Goal: Task Accomplishment & Management: Complete application form

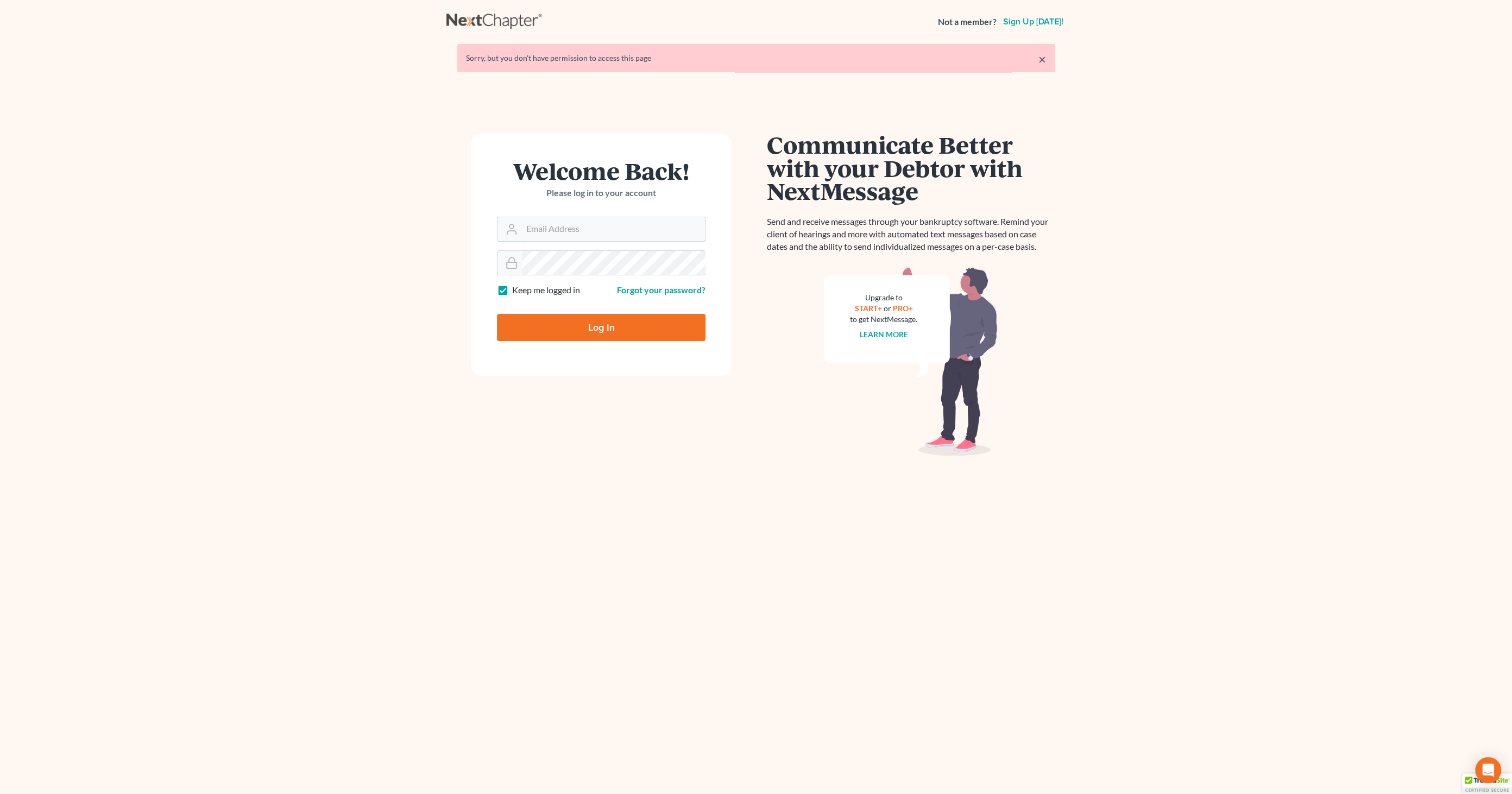
type input "[EMAIL_ADDRESS][DOMAIN_NAME]"
click at [551, 318] on input "Log In" at bounding box center [601, 327] width 209 height 27
type input "Thinking..."
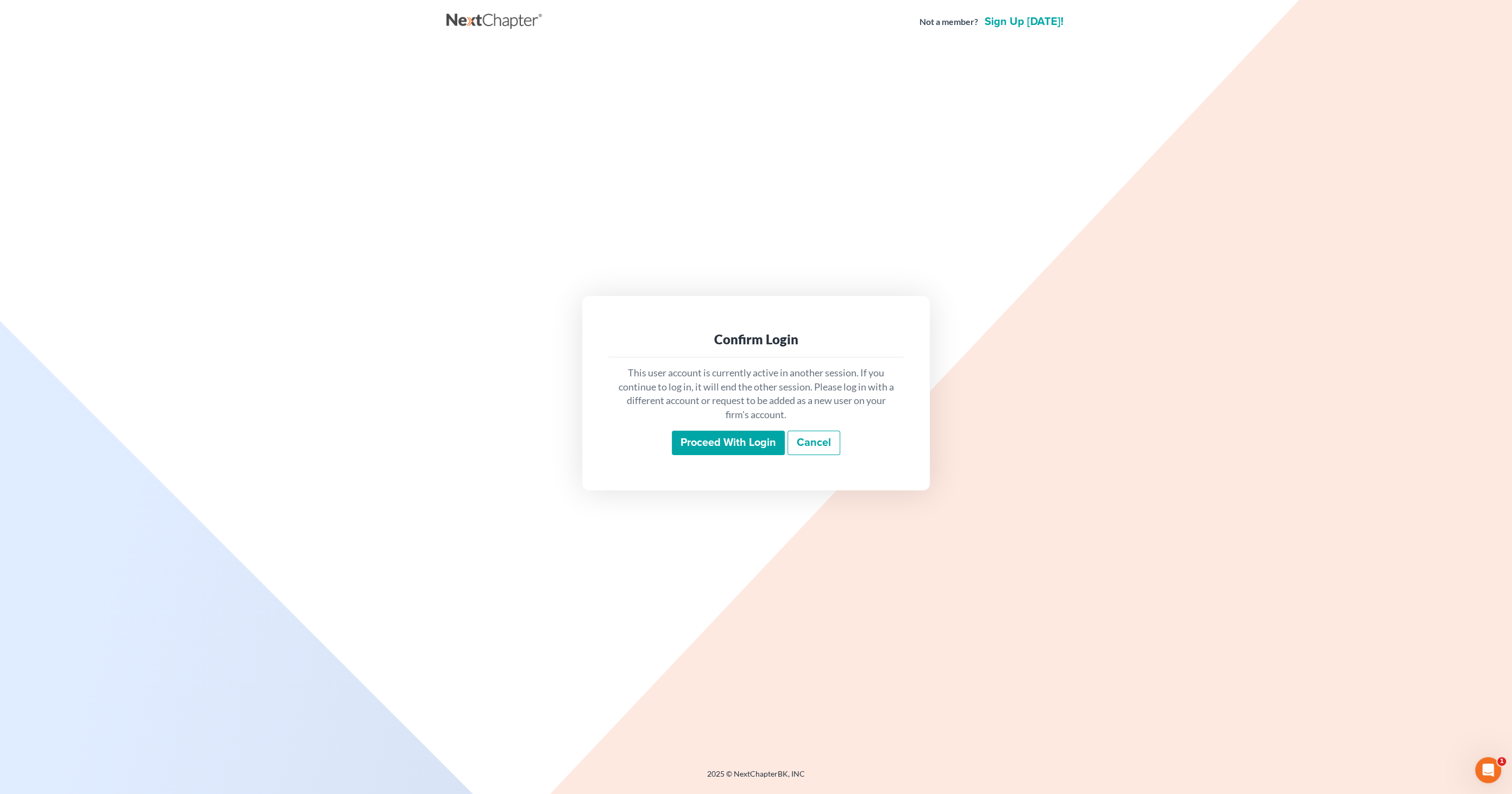
click at [703, 440] on input "Proceed with login" at bounding box center [728, 443] width 113 height 25
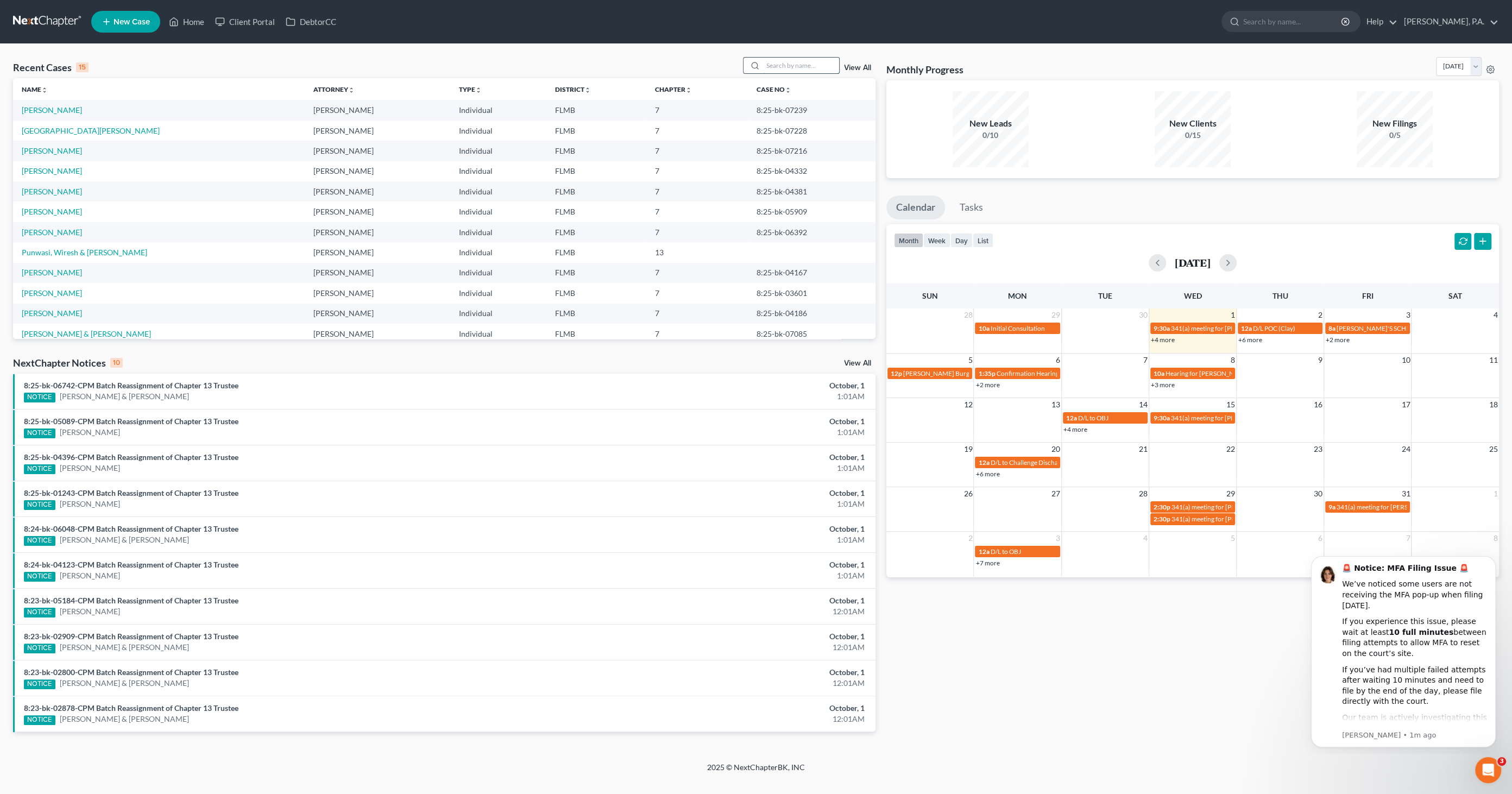
click at [788, 66] on input "search" at bounding box center [801, 66] width 76 height 16
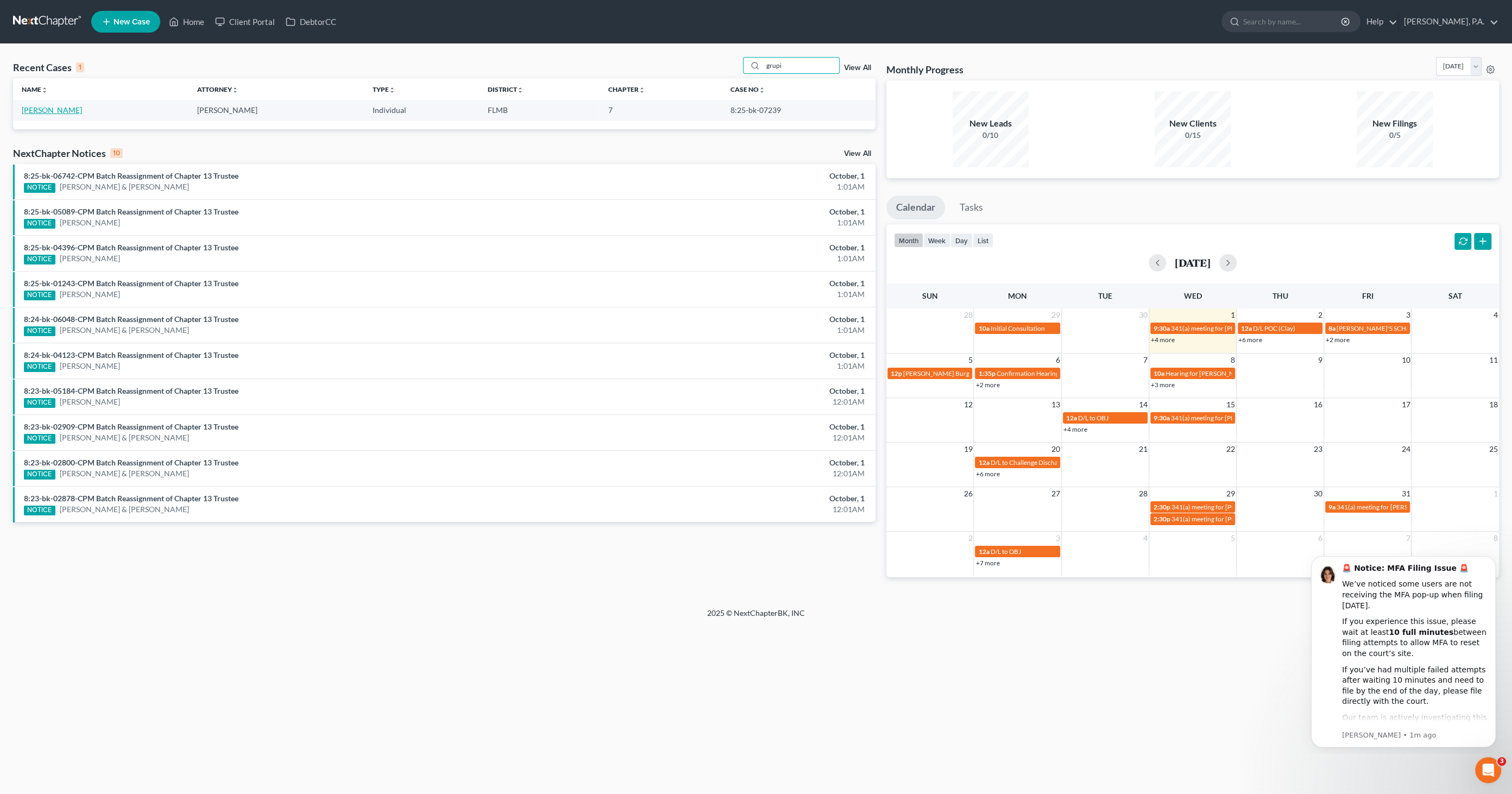
type input "grupi"
click at [41, 110] on link "Grupi, Ashley" at bounding box center [52, 110] width 60 height 9
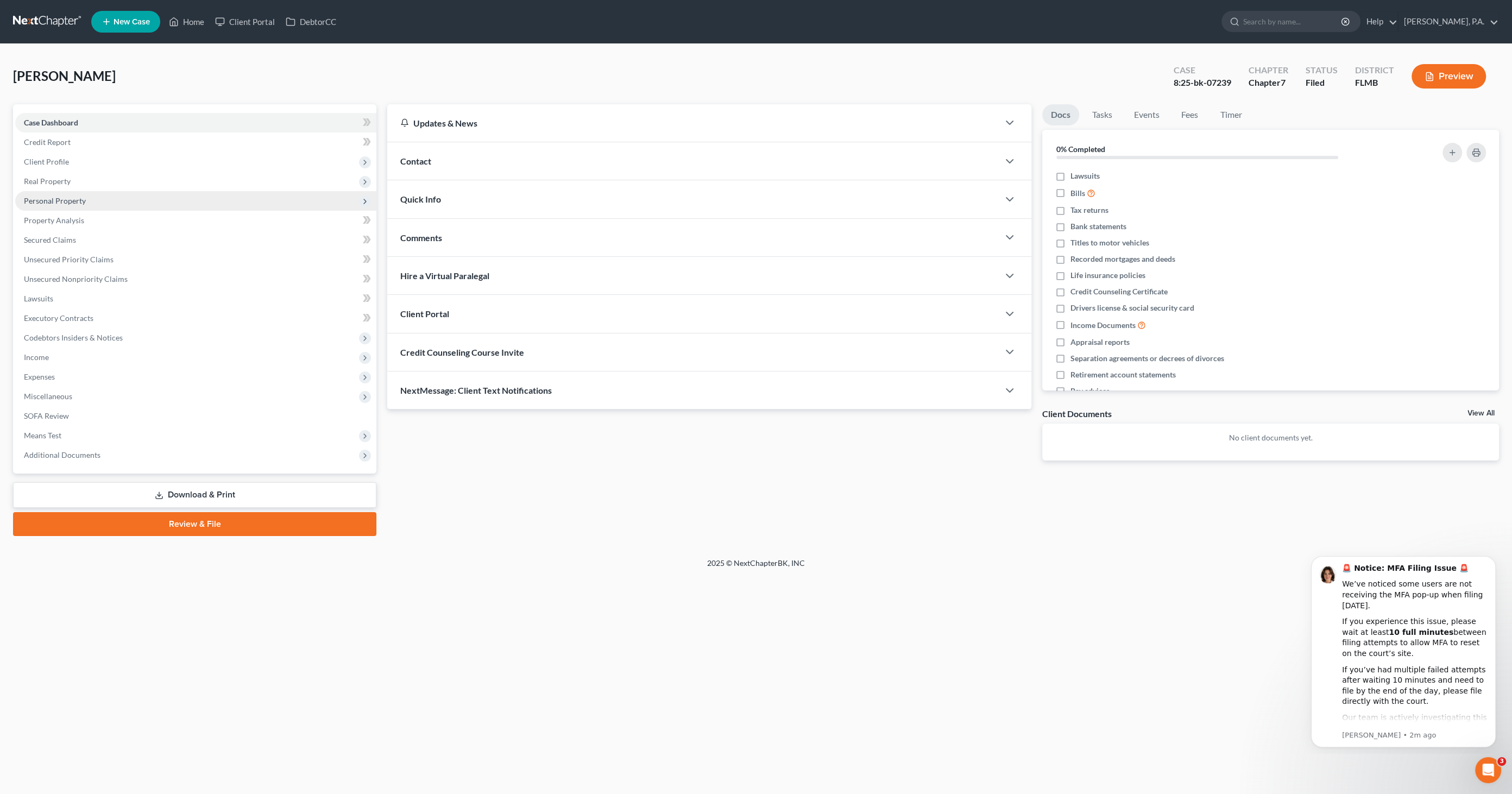
click at [55, 203] on span "Personal Property" at bounding box center [55, 201] width 62 height 9
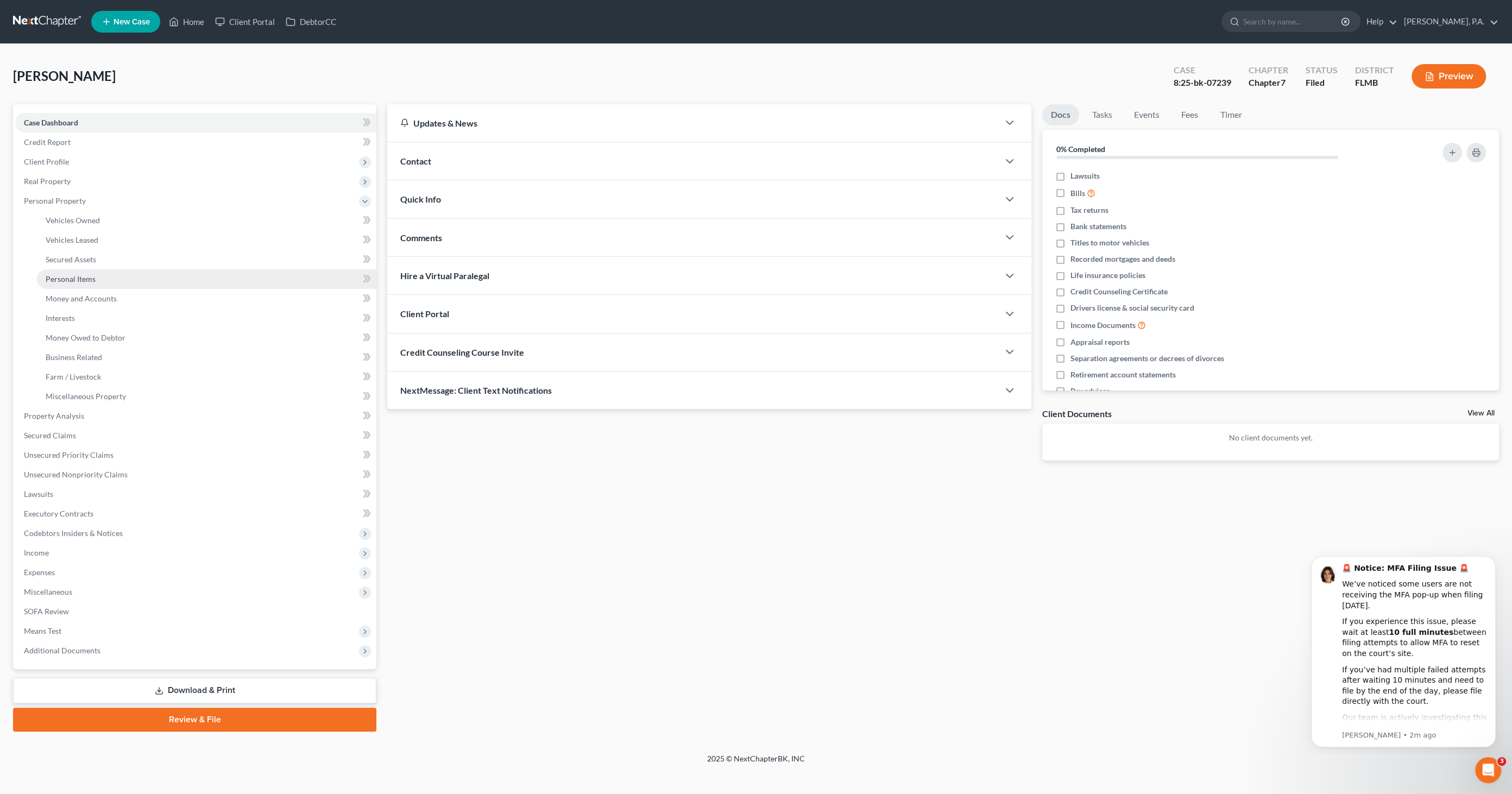
click at [76, 279] on span "Personal Items" at bounding box center [70, 279] width 50 height 9
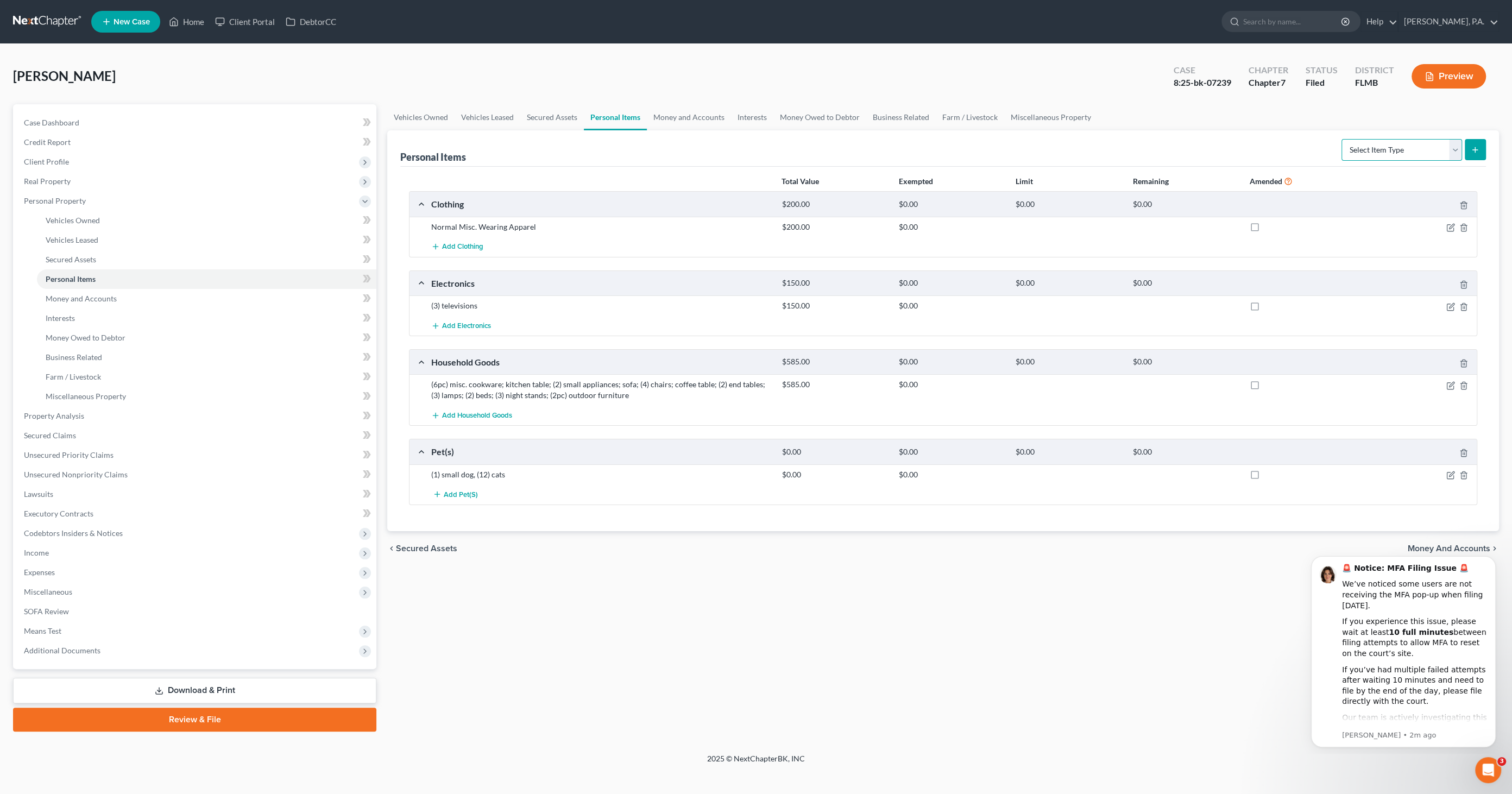
click at [1372, 150] on select "Select Item Type Clothing Collectibles Of Value Electronics Firearms Household …" at bounding box center [1402, 150] width 120 height 21
select select "jewelry"
click at [1343, 139] on select "Select Item Type Clothing Collectibles Of Value Electronics Firearms Household …" at bounding box center [1402, 150] width 120 height 21
click at [1481, 157] on button "submit" at bounding box center [1475, 150] width 21 height 21
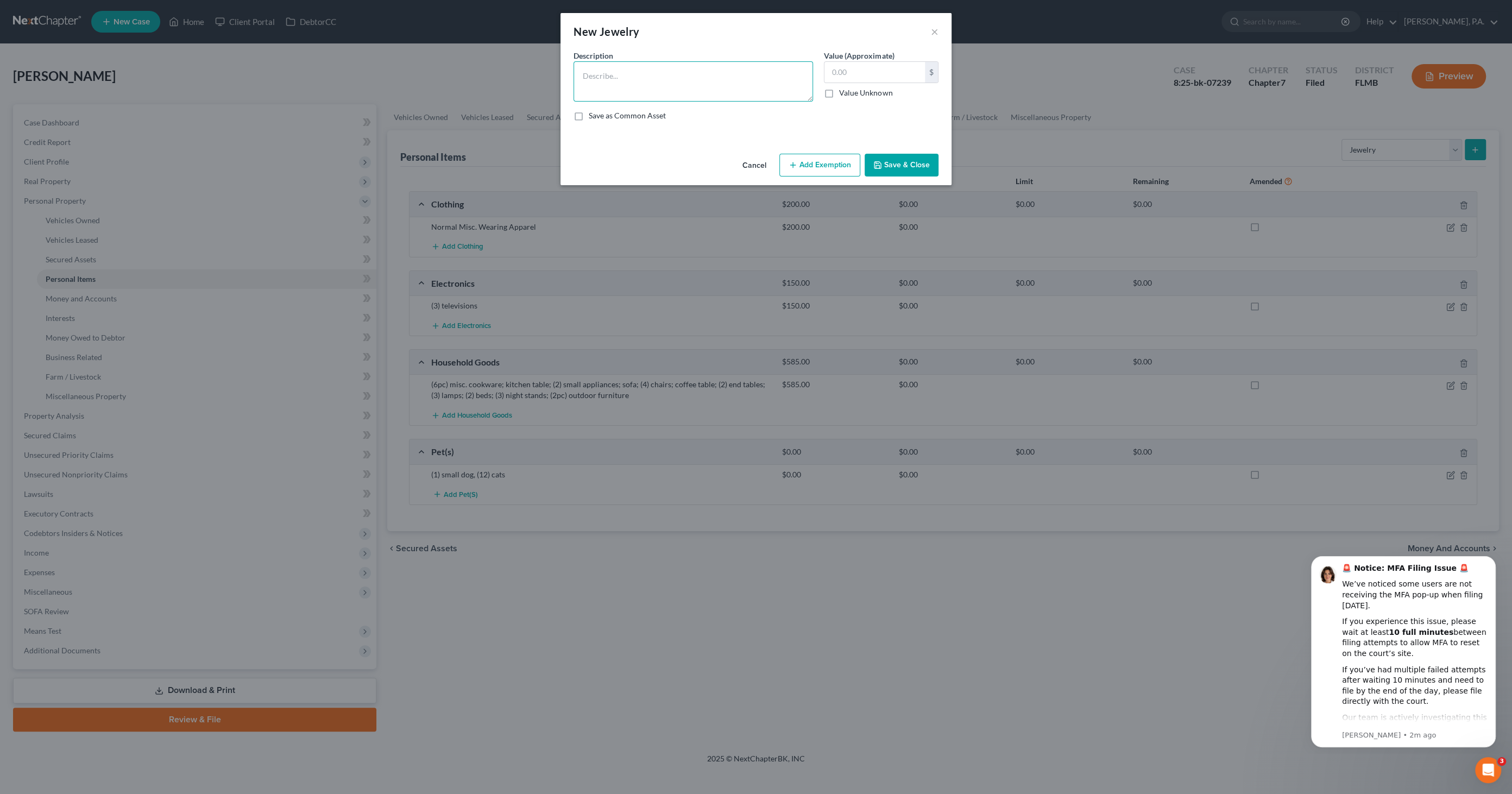
click at [649, 90] on textarea at bounding box center [693, 82] width 240 height 40
type textarea "Gold necklace; misc costume jewelry"
type input "100.00"
click at [914, 169] on button "Save & Close" at bounding box center [902, 165] width 74 height 23
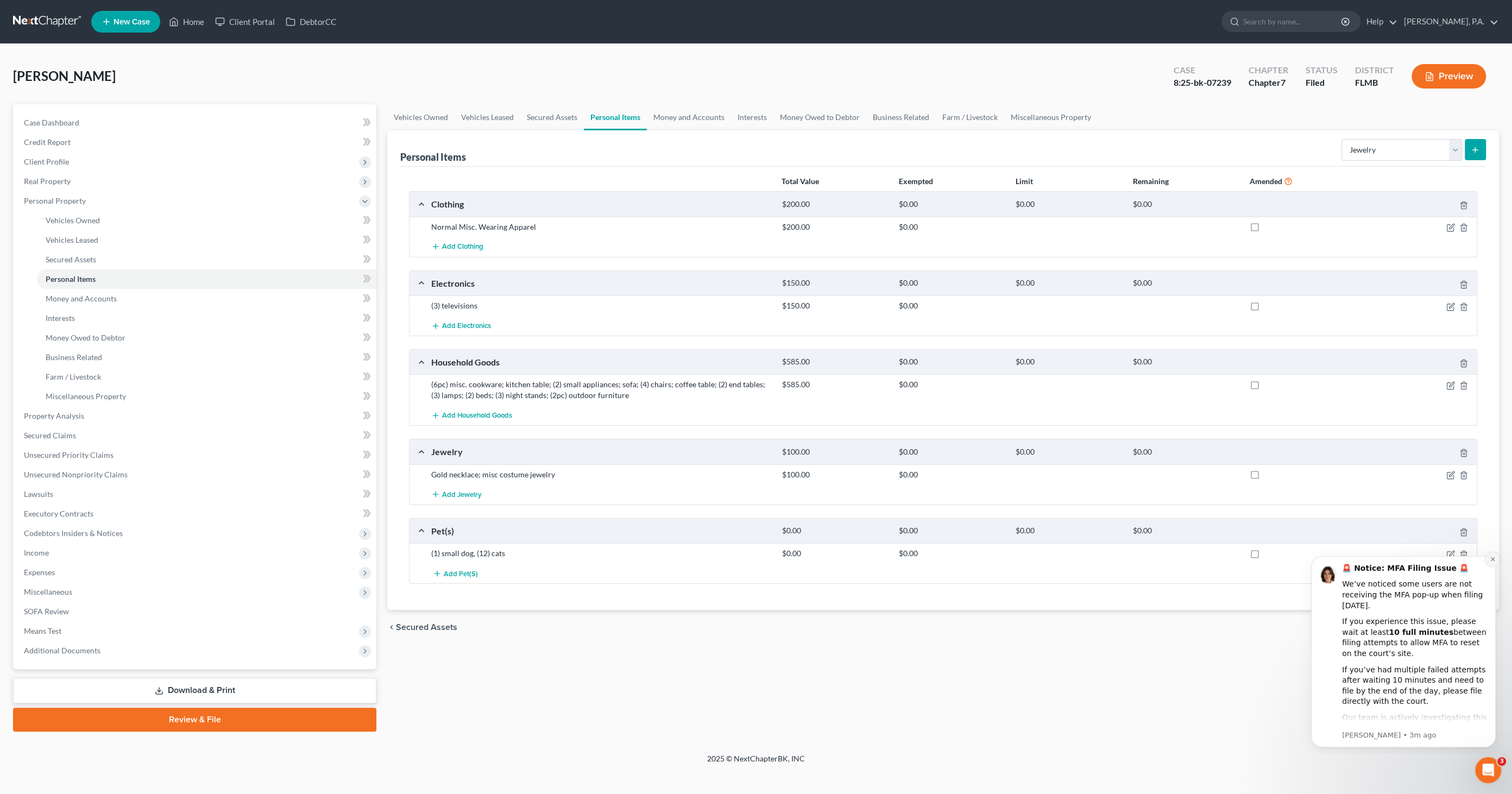
click at [1496, 557] on button "Dismiss notification" at bounding box center [1492, 559] width 14 height 14
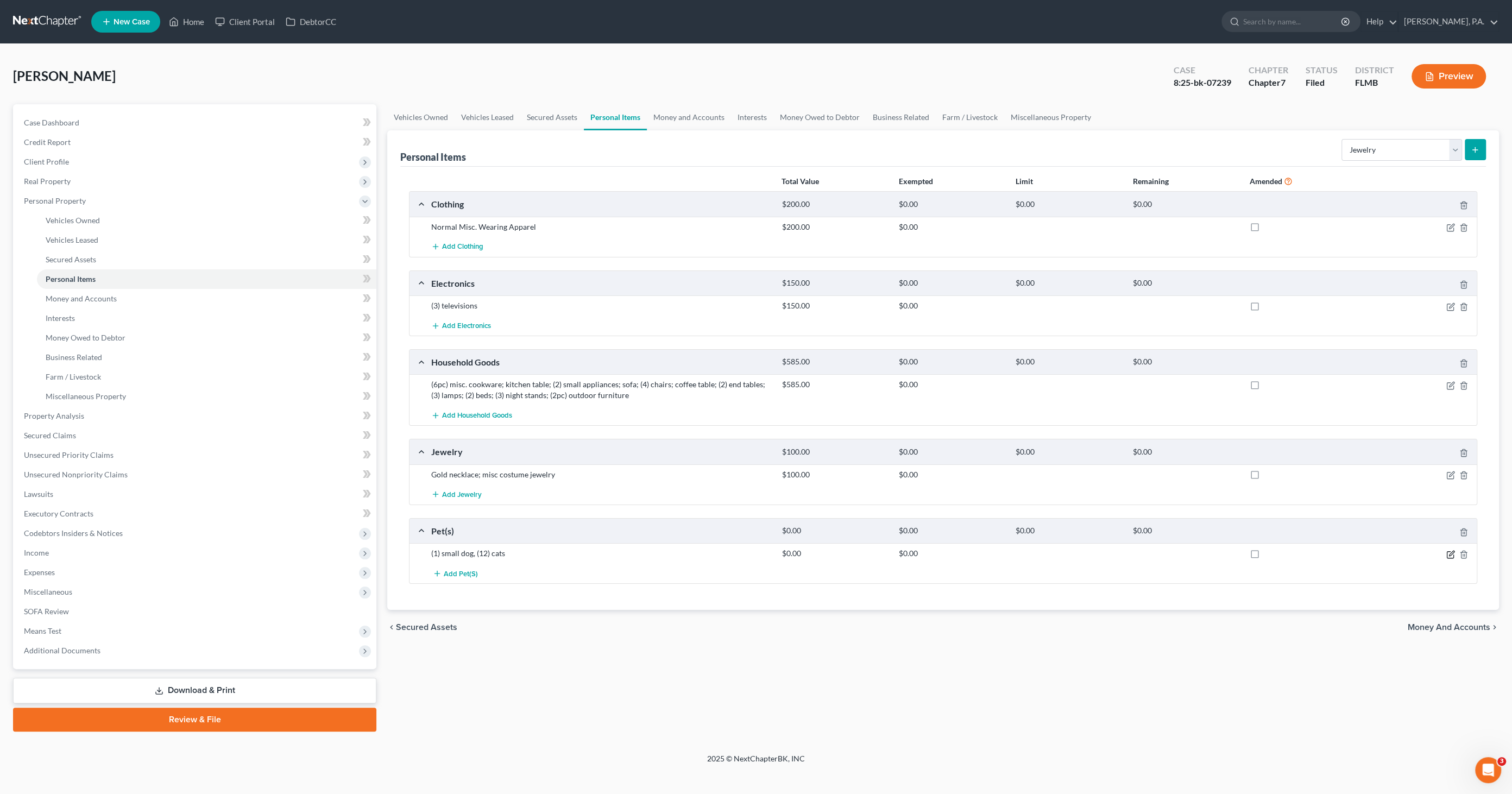
click at [1449, 552] on icon "button" at bounding box center [1451, 553] width 5 height 5
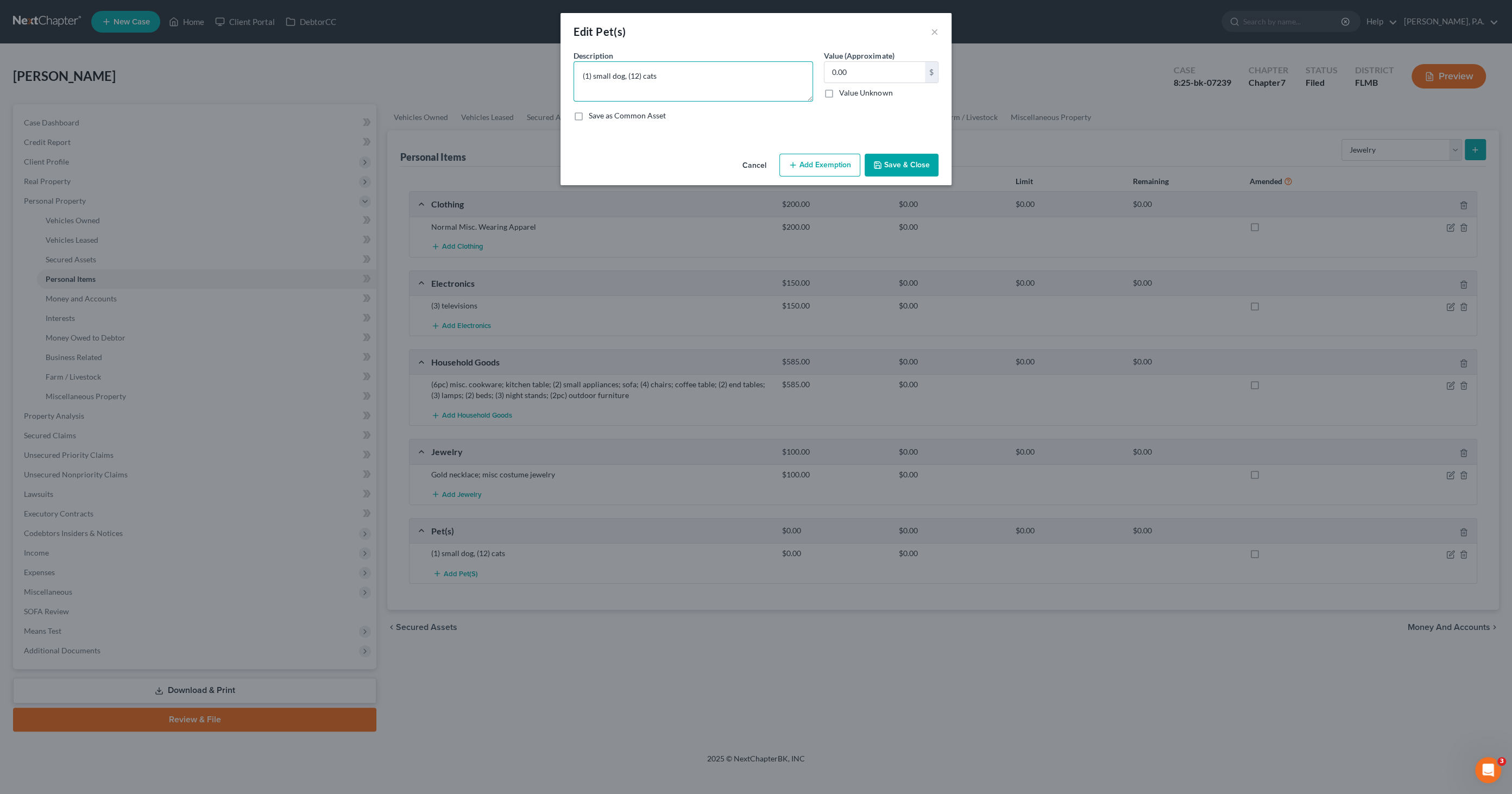
click at [632, 74] on textarea "(1) small dog, (12) cats" at bounding box center [693, 82] width 240 height 40
type textarea "(1) small dog, (2) cats"
click at [920, 164] on button "Save & Close" at bounding box center [902, 165] width 74 height 23
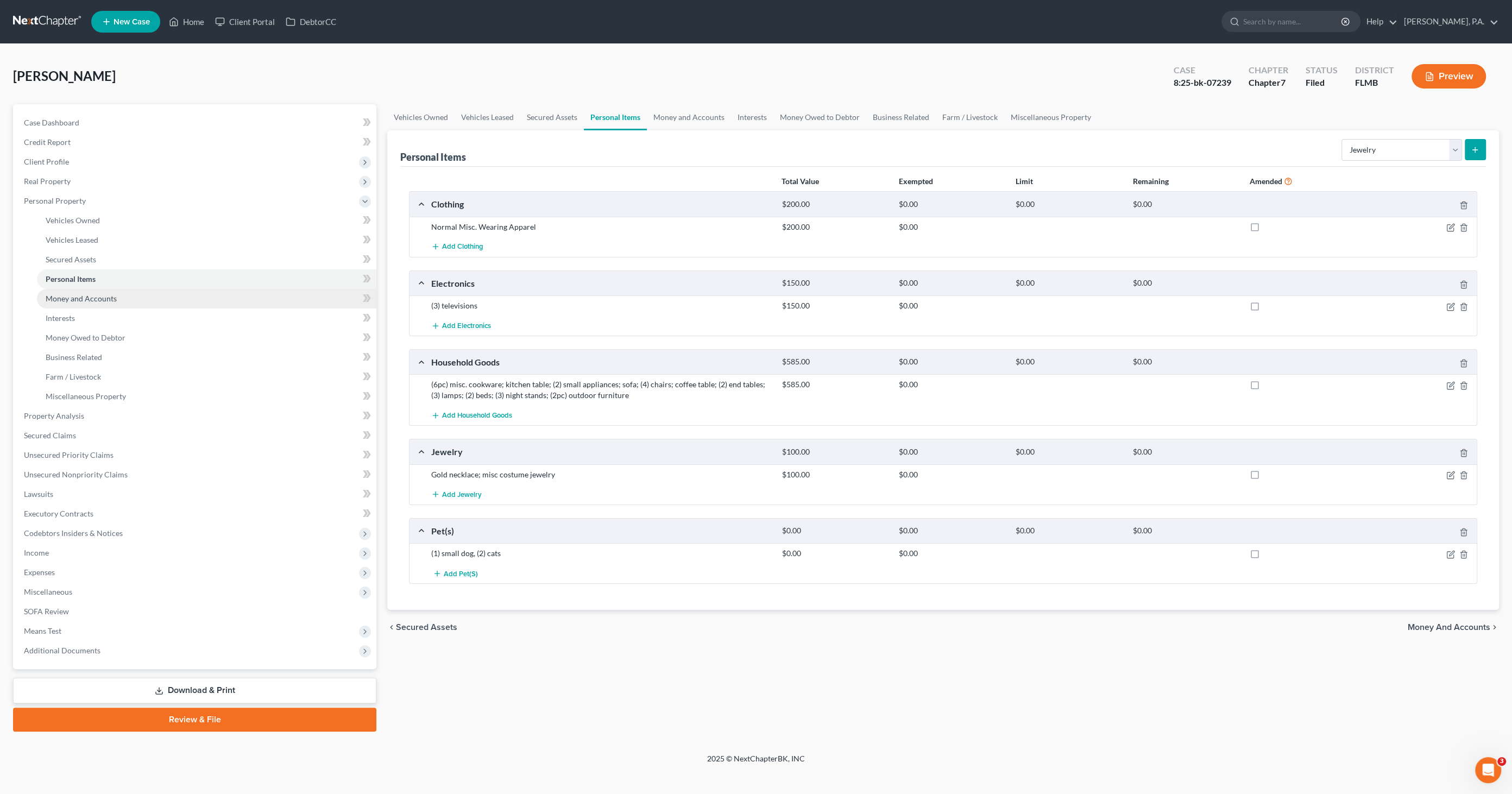
click at [72, 296] on span "Money and Accounts" at bounding box center [81, 299] width 71 height 9
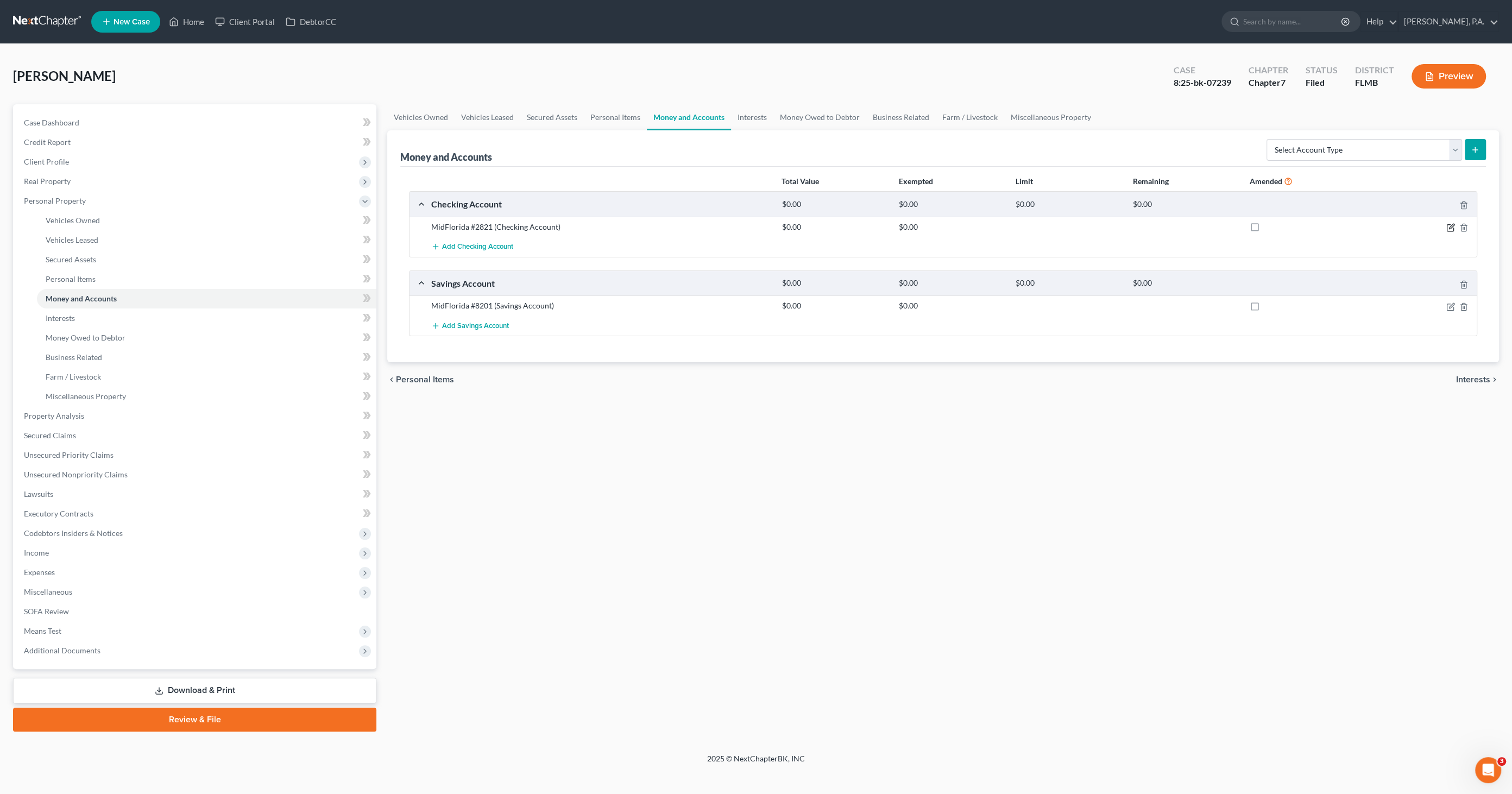
click at [1447, 224] on icon "button" at bounding box center [1450, 227] width 9 height 9
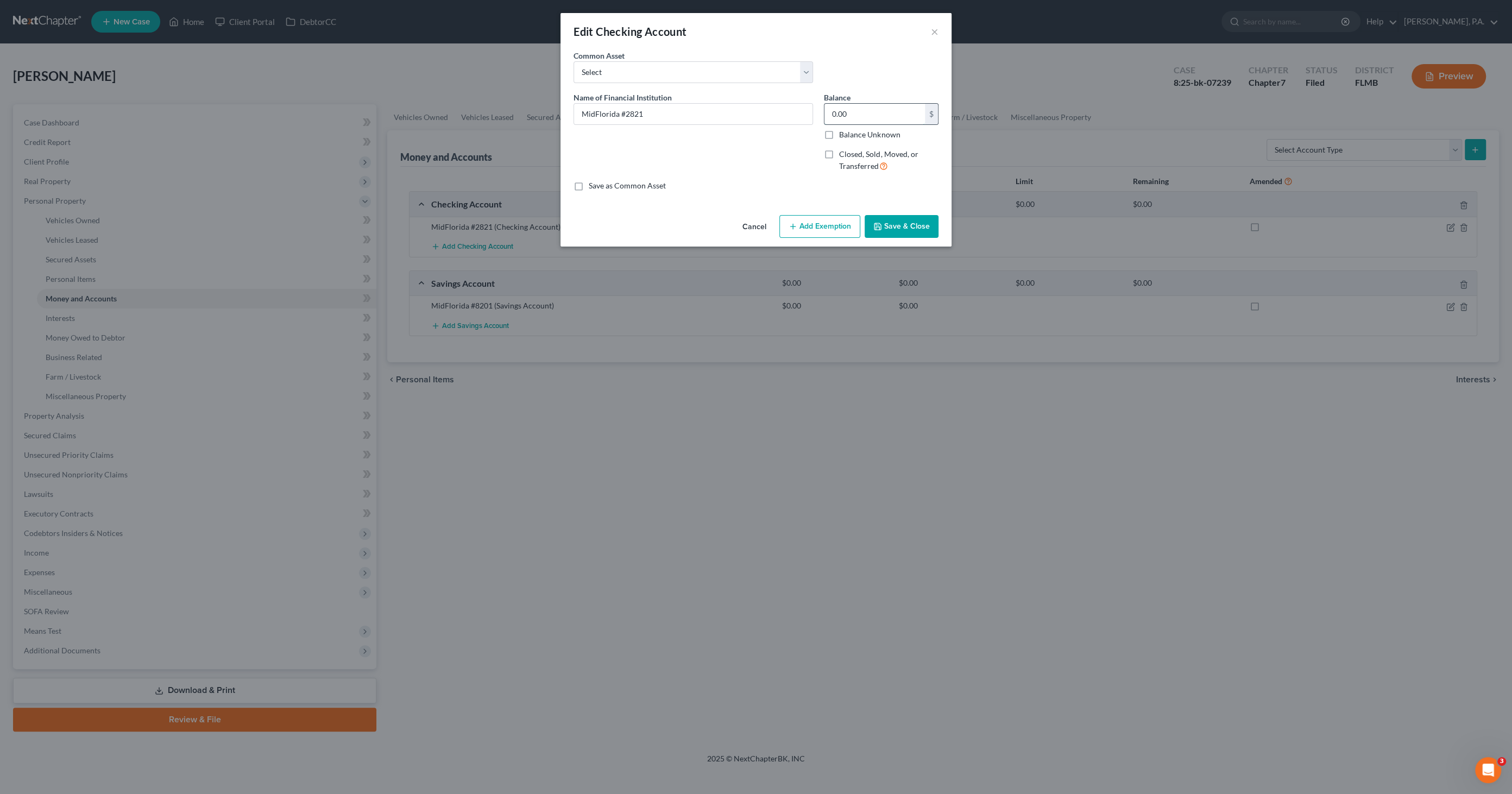
click at [881, 110] on input "0.00" at bounding box center [875, 114] width 100 height 21
type input "2,431.39"
click at [825, 220] on button "Add Exemption" at bounding box center [819, 226] width 81 height 23
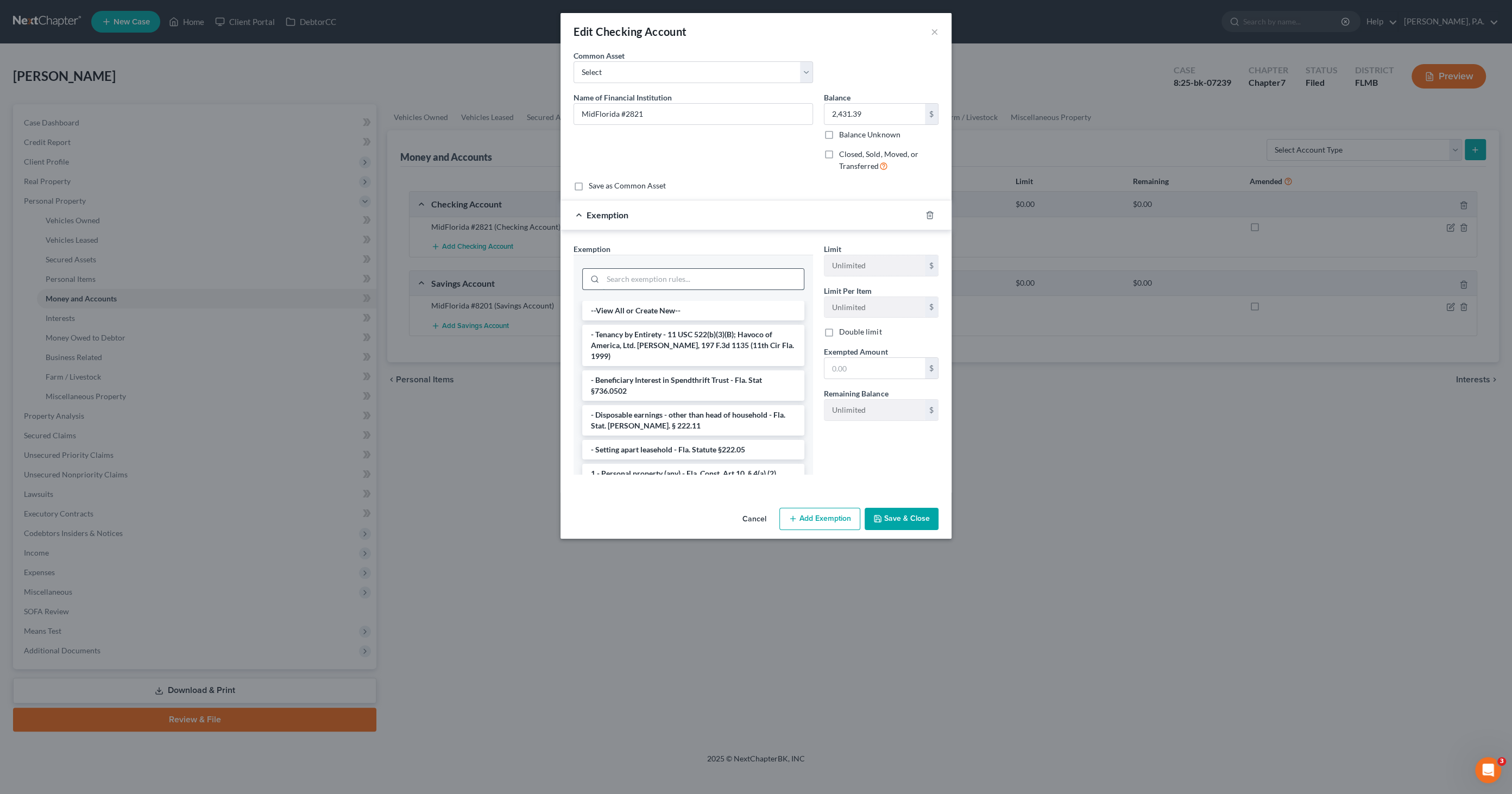
click at [724, 284] on input "search" at bounding box center [703, 279] width 201 height 21
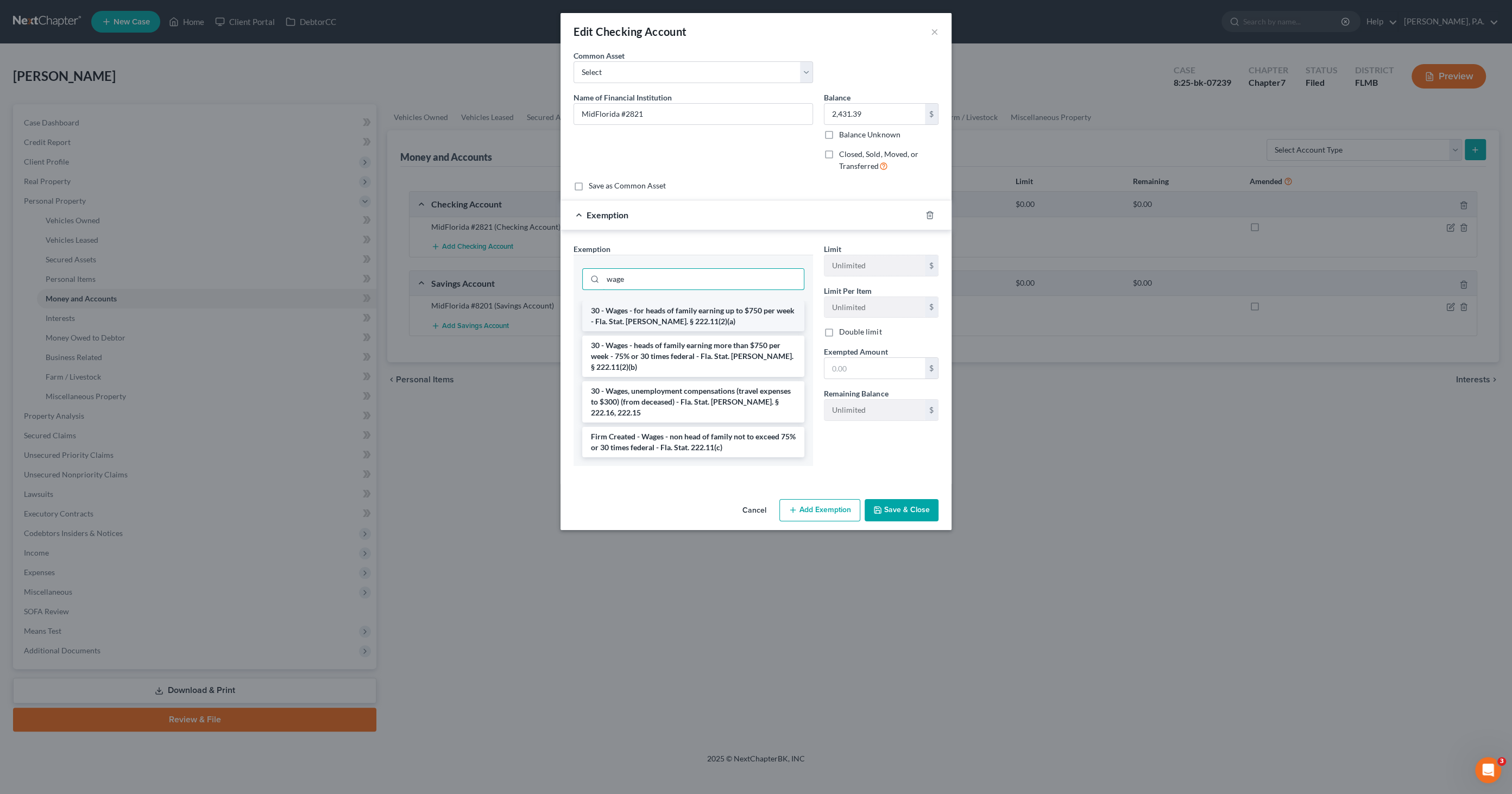
type input "wage"
click at [724, 305] on li "30 - Wages - for heads of family earning up to $750 per week - Fla. Stat. Ann. …" at bounding box center [693, 315] width 222 height 30
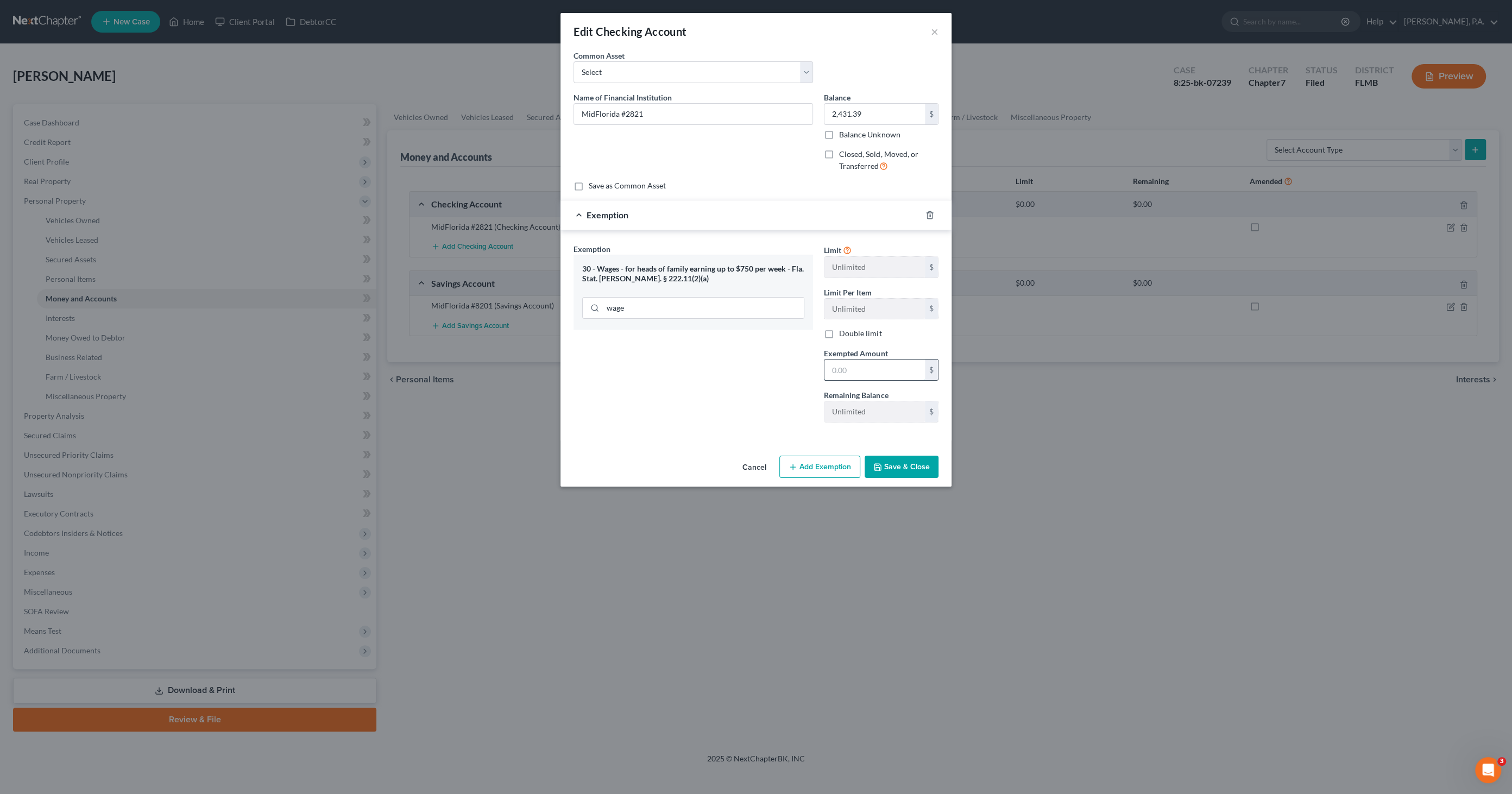
click at [863, 368] on input "text" at bounding box center [875, 370] width 100 height 21
type input "2,431.39"
click at [906, 468] on button "Save & Close" at bounding box center [902, 467] width 74 height 23
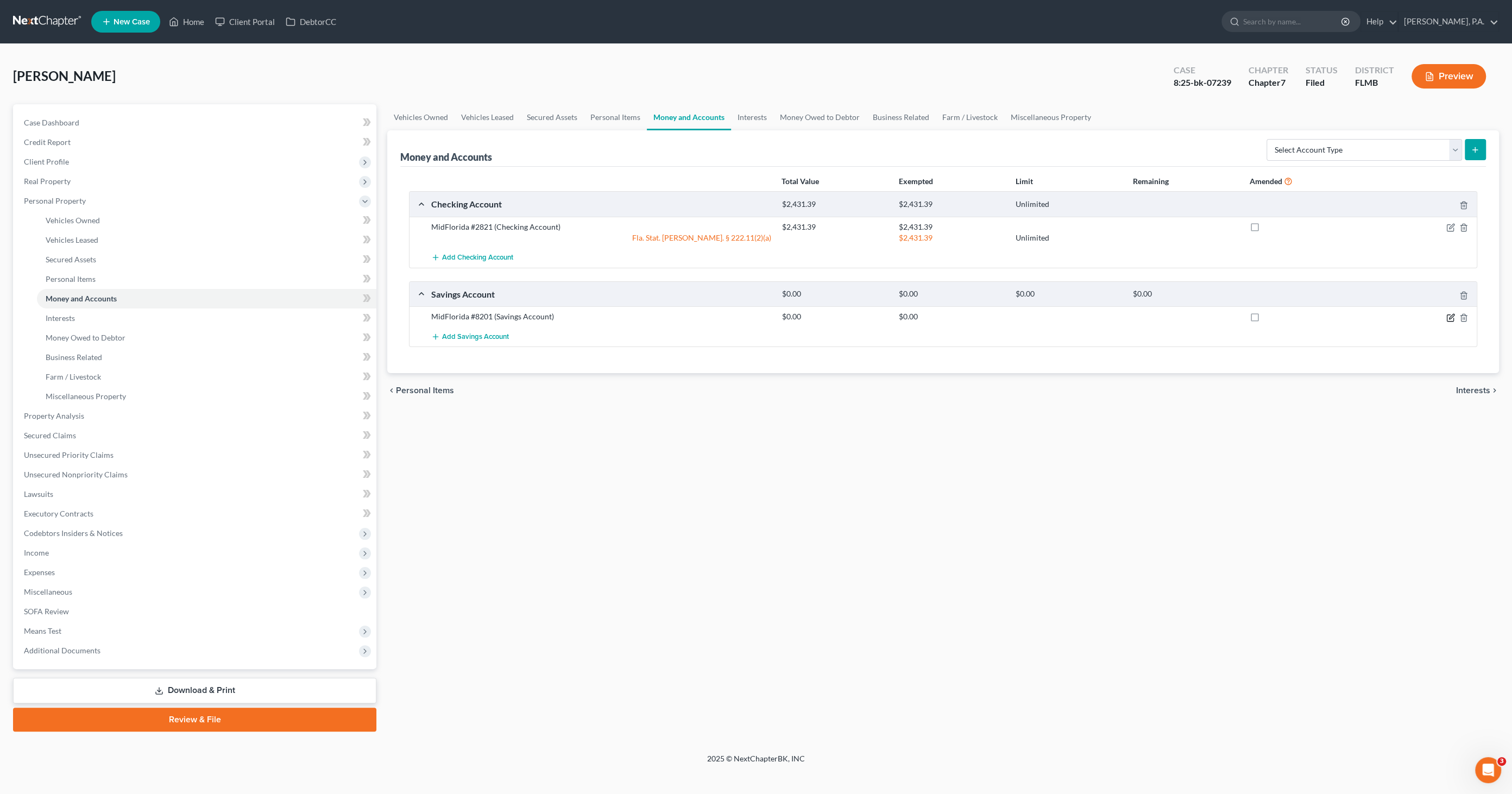
click at [1449, 314] on icon "button" at bounding box center [1450, 317] width 9 height 9
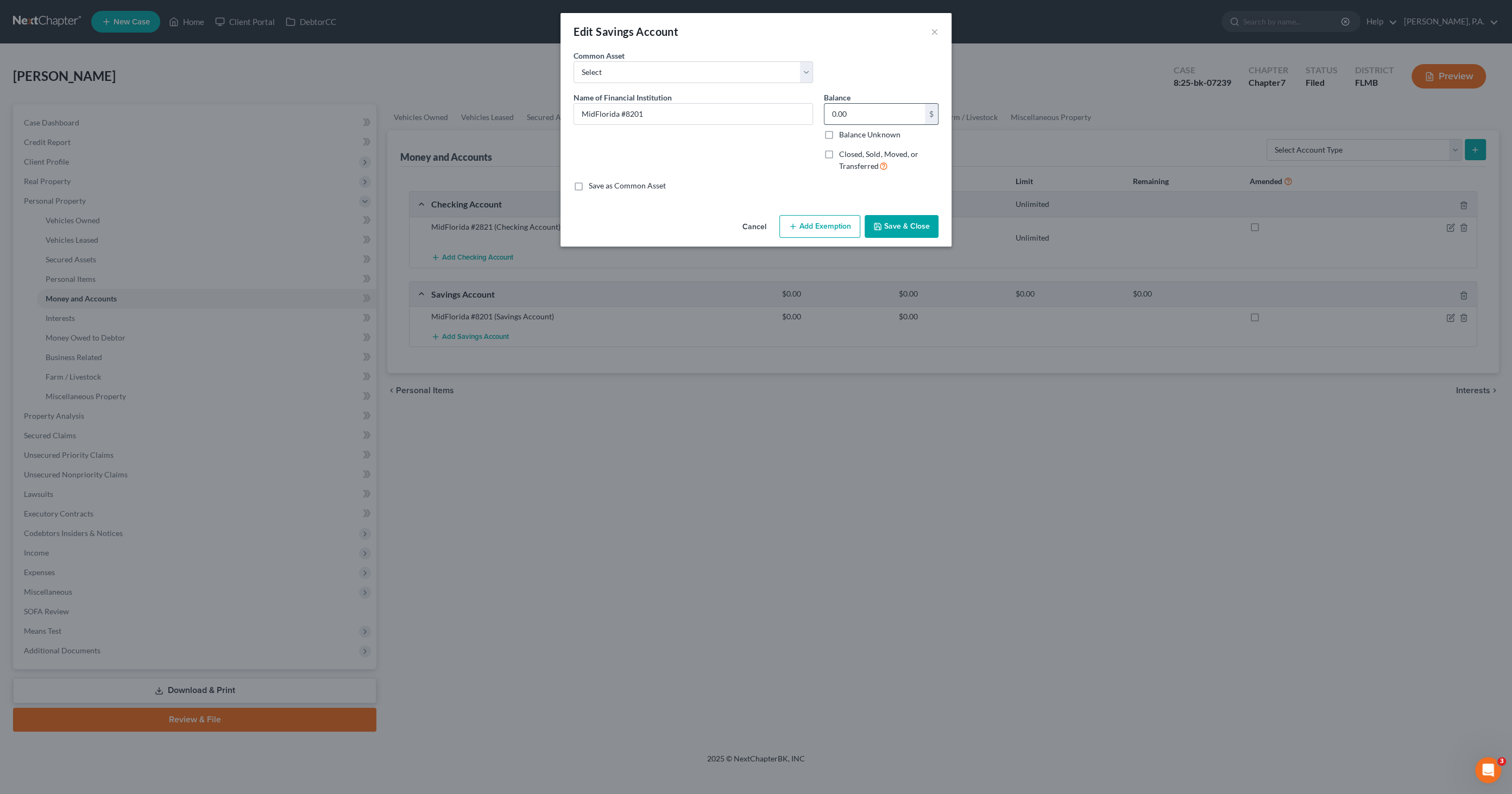
click at [854, 111] on input "0.00" at bounding box center [875, 114] width 100 height 21
type input "1.40"
click at [807, 230] on button "Add Exemption" at bounding box center [819, 226] width 81 height 23
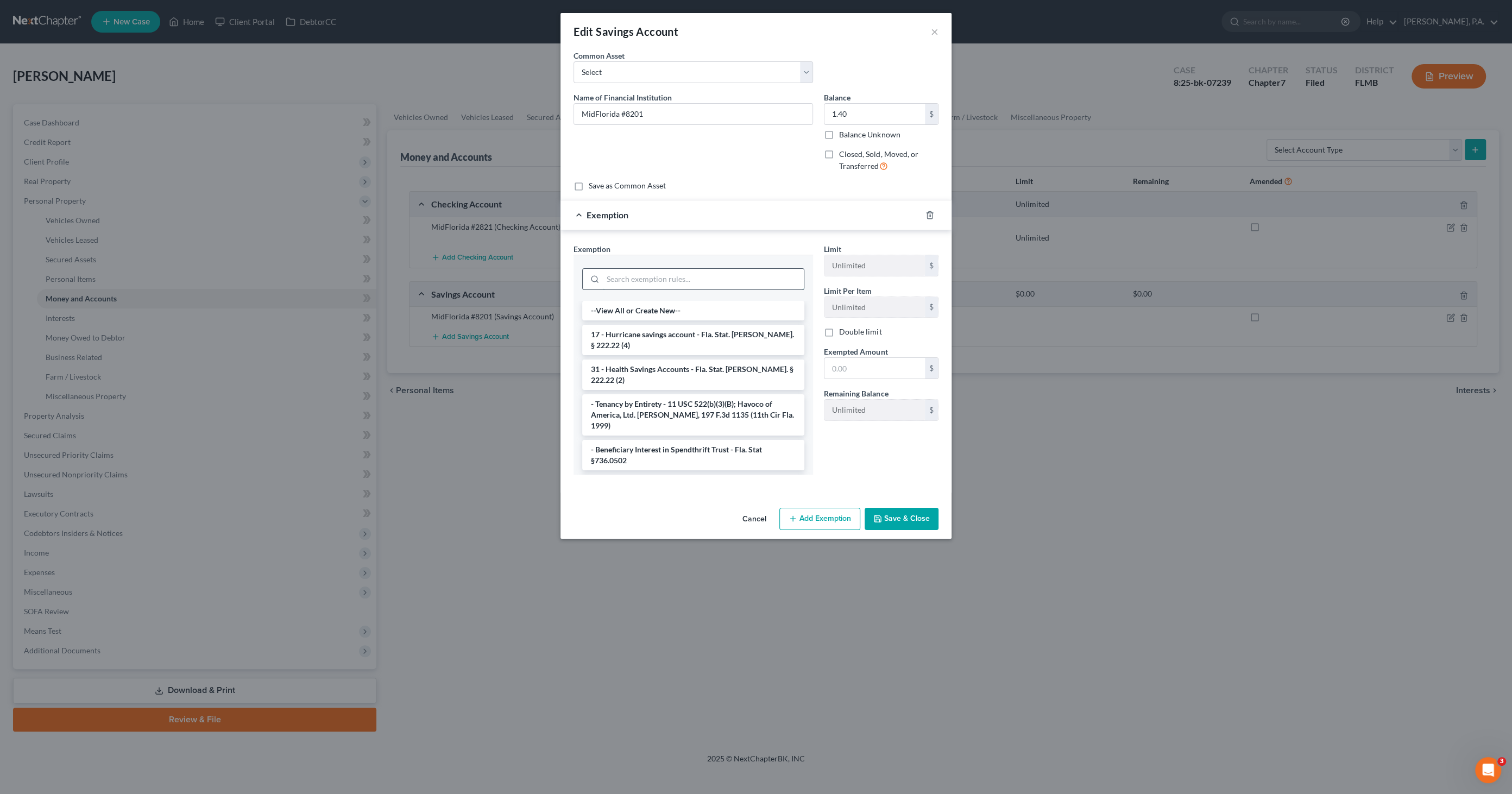
click at [721, 287] on input "search" at bounding box center [703, 279] width 201 height 21
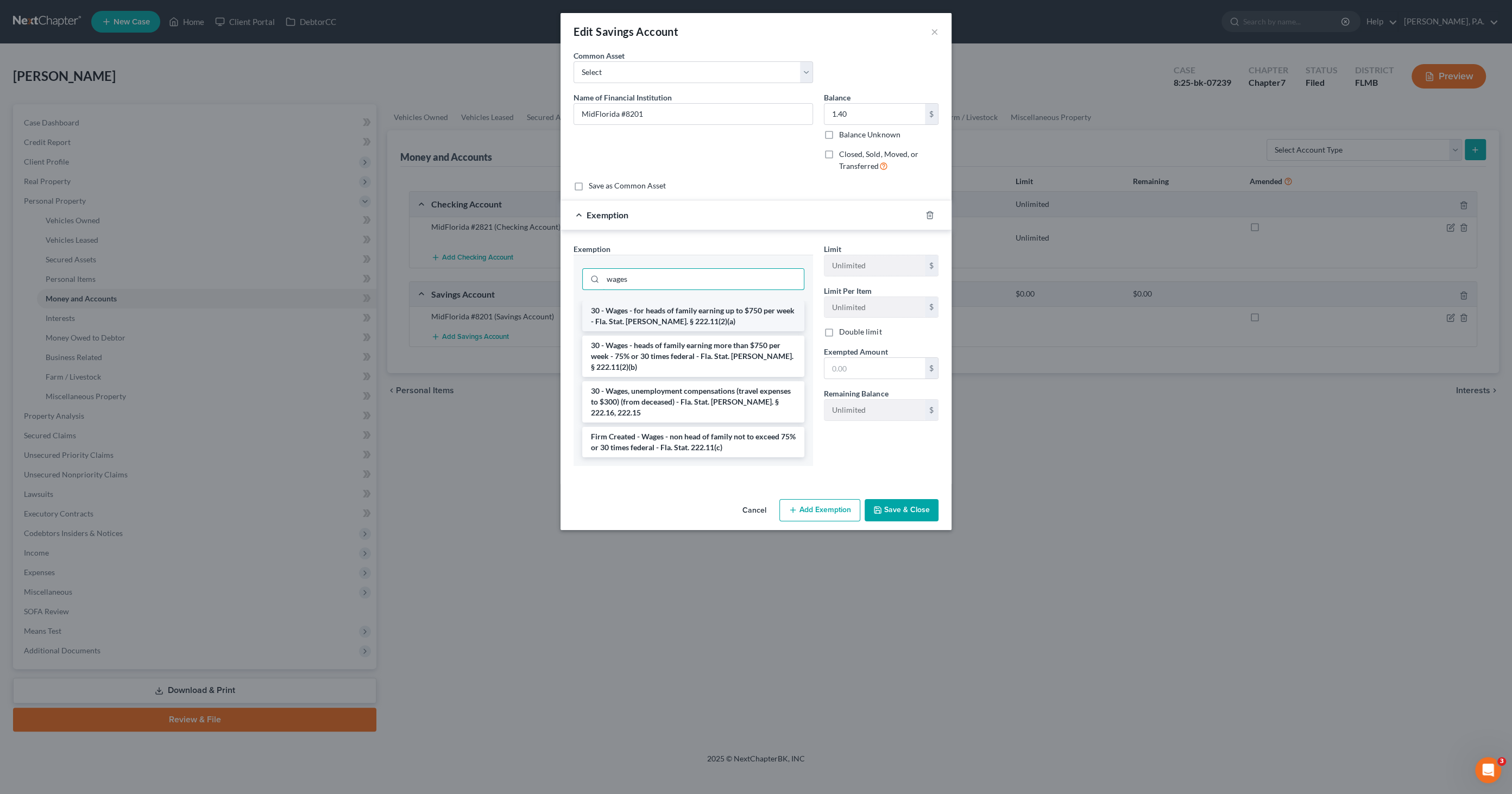
type input "wages"
click at [699, 311] on li "30 - Wages - for heads of family earning up to $750 per week - Fla. Stat. Ann. …" at bounding box center [693, 315] width 222 height 30
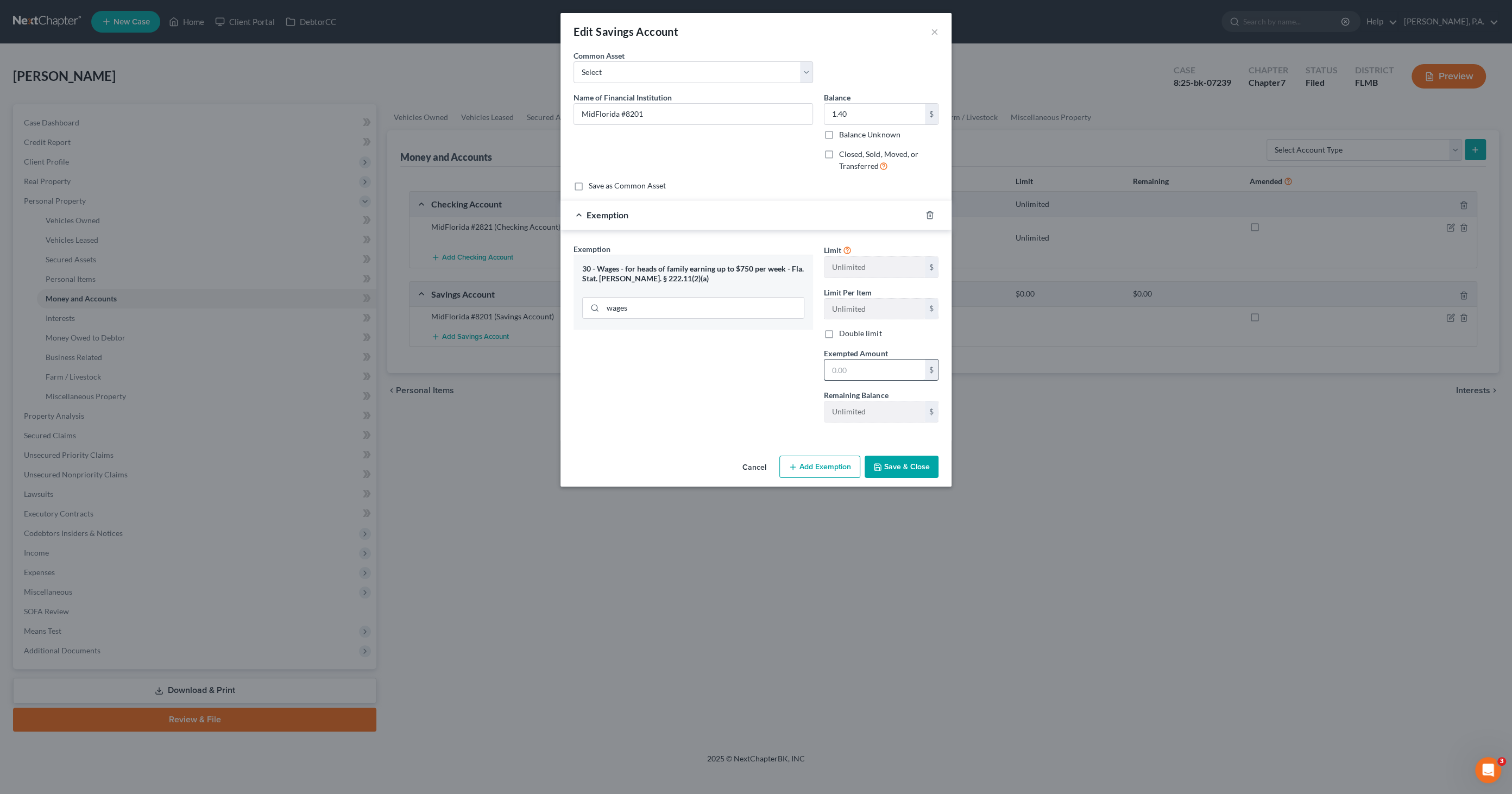
click at [842, 374] on input "text" at bounding box center [875, 370] width 100 height 21
type input "1.40"
click at [882, 457] on button "Save & Close" at bounding box center [902, 467] width 74 height 23
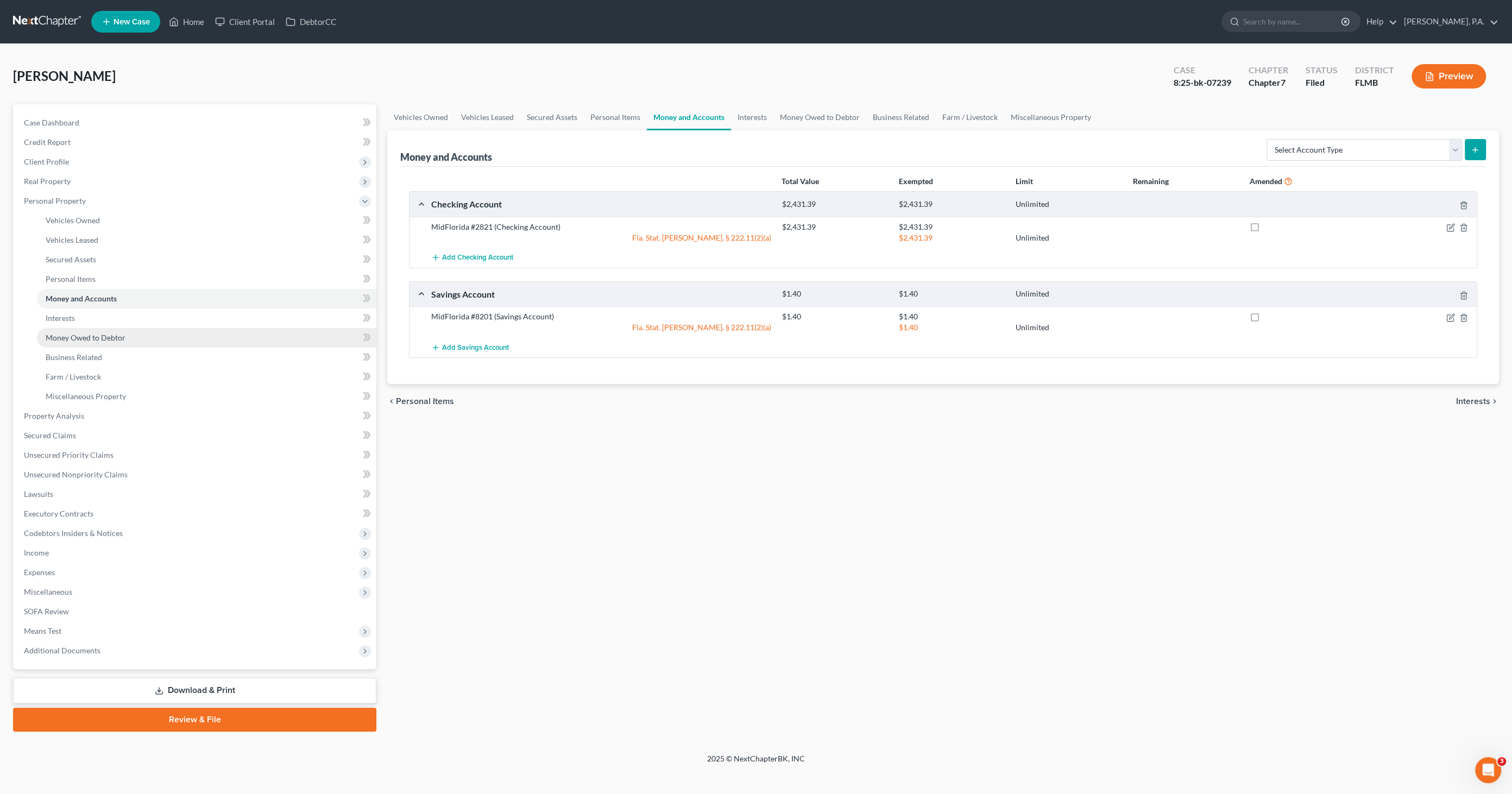
click at [104, 333] on span "Money Owed to Debtor" at bounding box center [85, 337] width 80 height 9
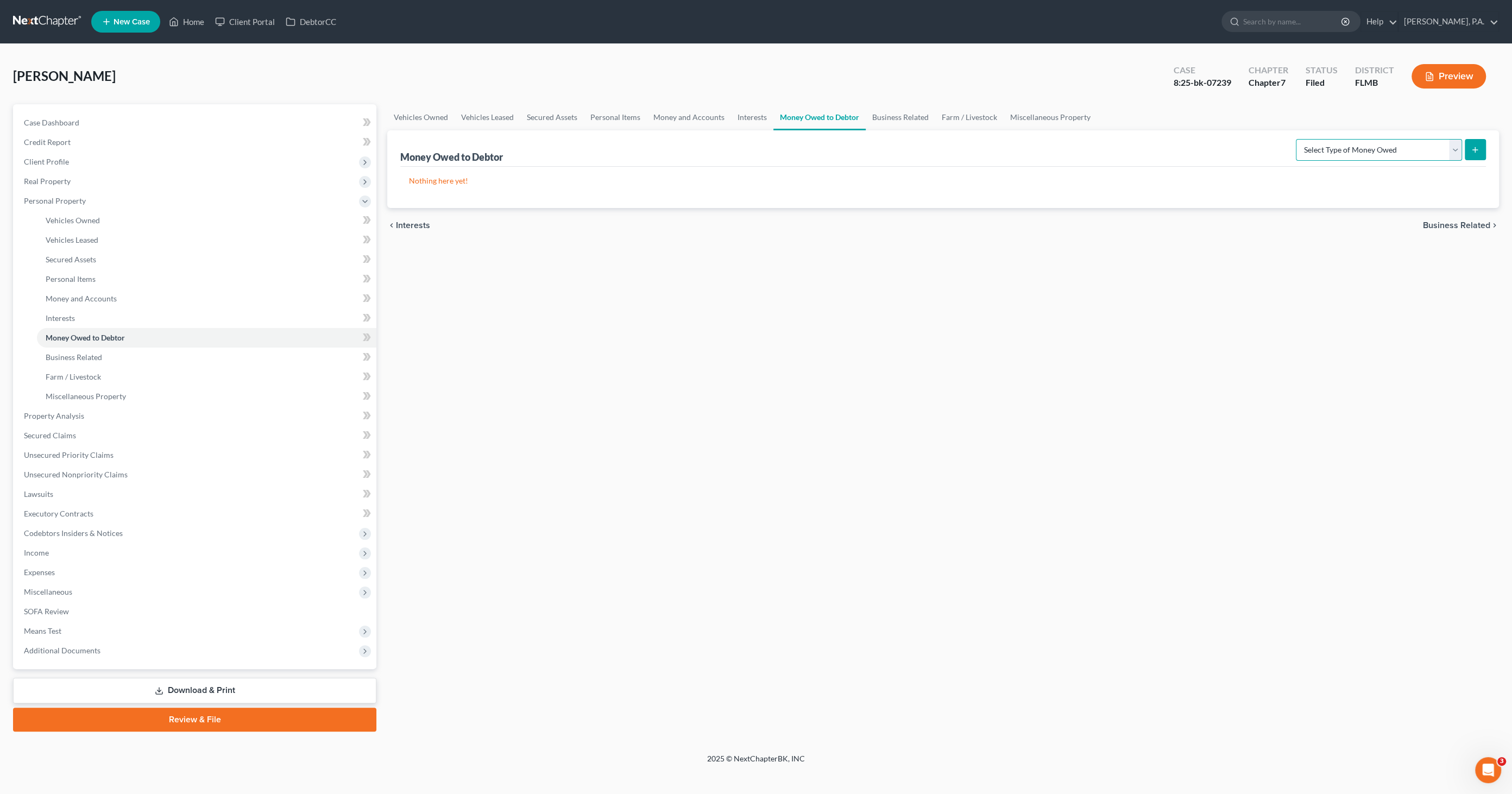
click at [1351, 145] on select "Select Type of Money Owed Accounts Receivable Alimony Child Support Claims Agai…" at bounding box center [1379, 150] width 166 height 21
select select "expected_tax_refund"
click at [1298, 139] on select "Select Type of Money Owed Accounts Receivable Alimony Child Support Claims Agai…" at bounding box center [1379, 150] width 166 height 21
click at [1477, 147] on icon "submit" at bounding box center [1475, 149] width 9 height 9
select select "0"
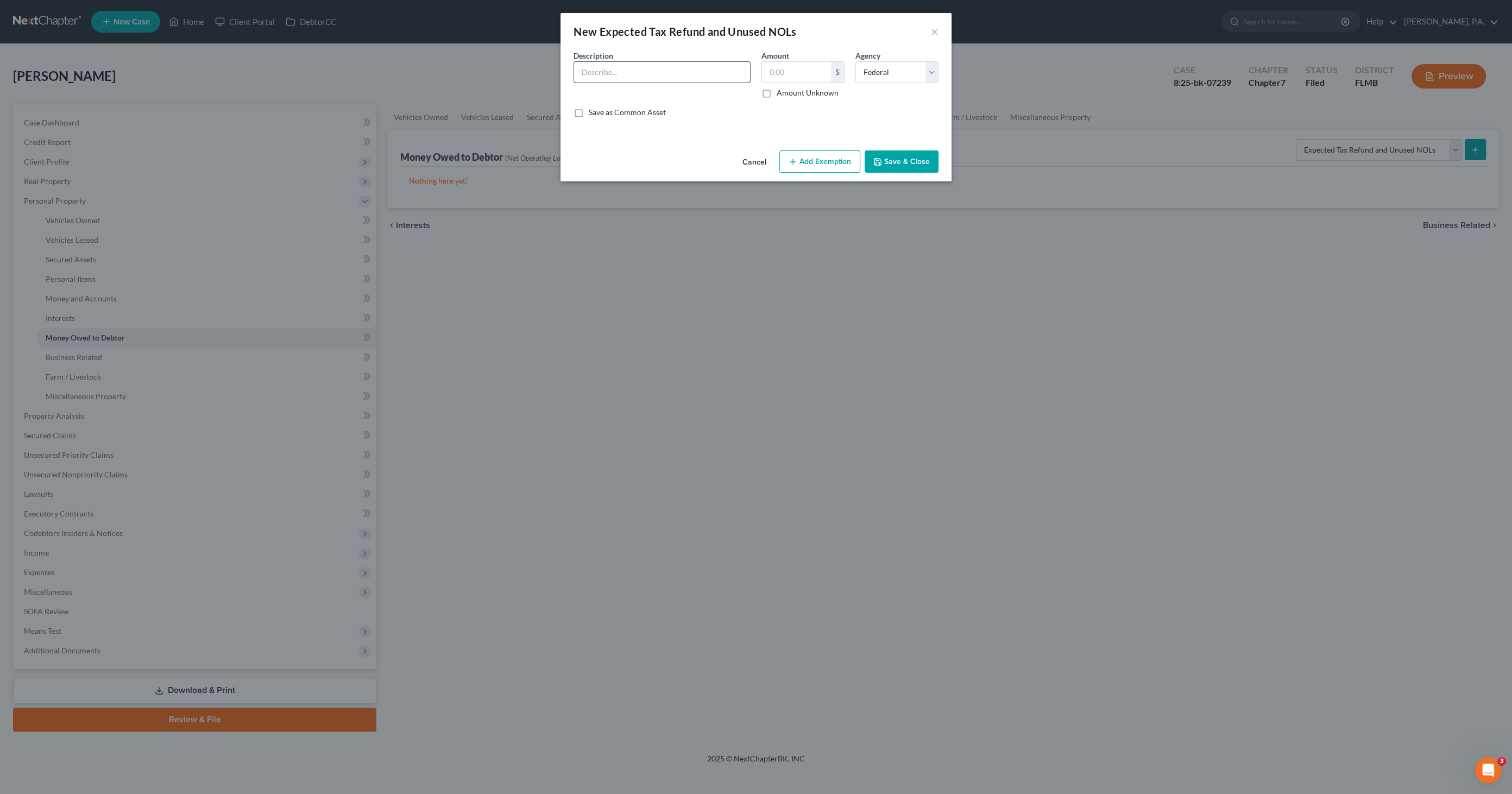
click at [614, 71] on input "text" at bounding box center [662, 72] width 176 height 21
type input "Undetermined tax refund for 2025 tax year"
click at [817, 92] on label "Amount Unknown" at bounding box center [807, 93] width 62 height 11
click at [788, 92] on input "Amount Unknown" at bounding box center [784, 91] width 7 height 7
checkbox input "true"
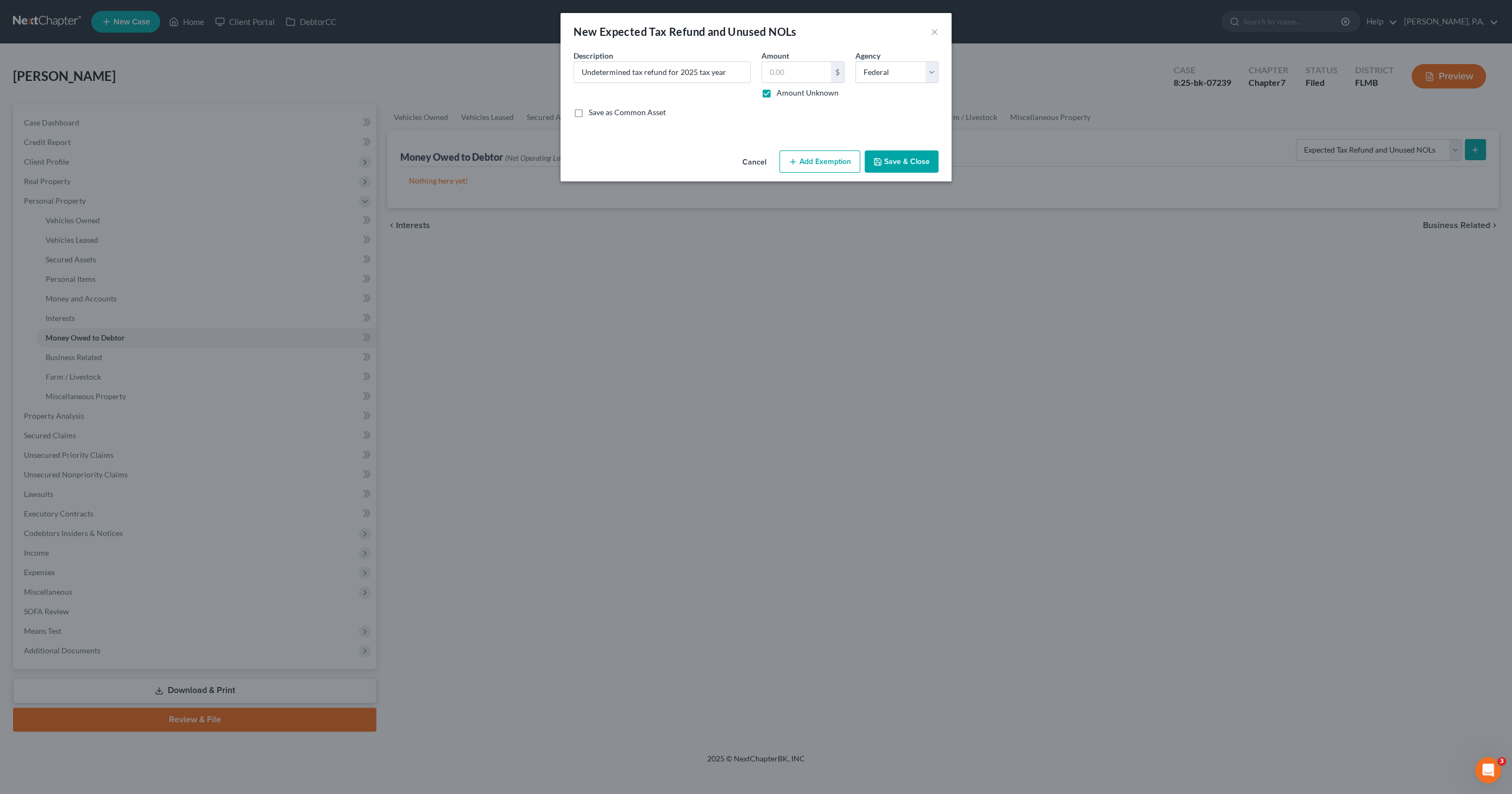
type input "0.00"
click at [885, 161] on button "Save & Close" at bounding box center [902, 162] width 74 height 23
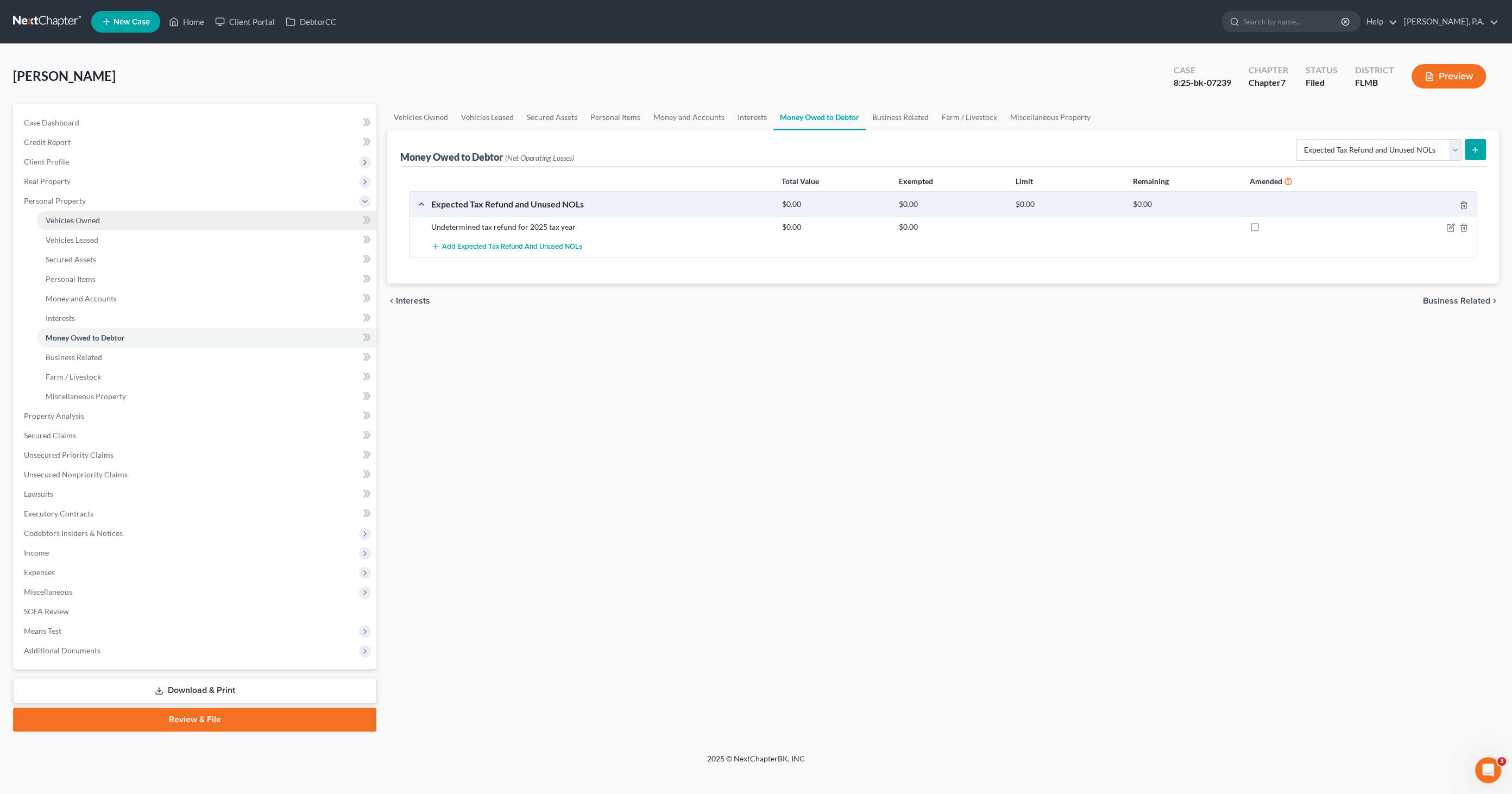
click at [76, 212] on link "Vehicles Owned" at bounding box center [206, 220] width 339 height 19
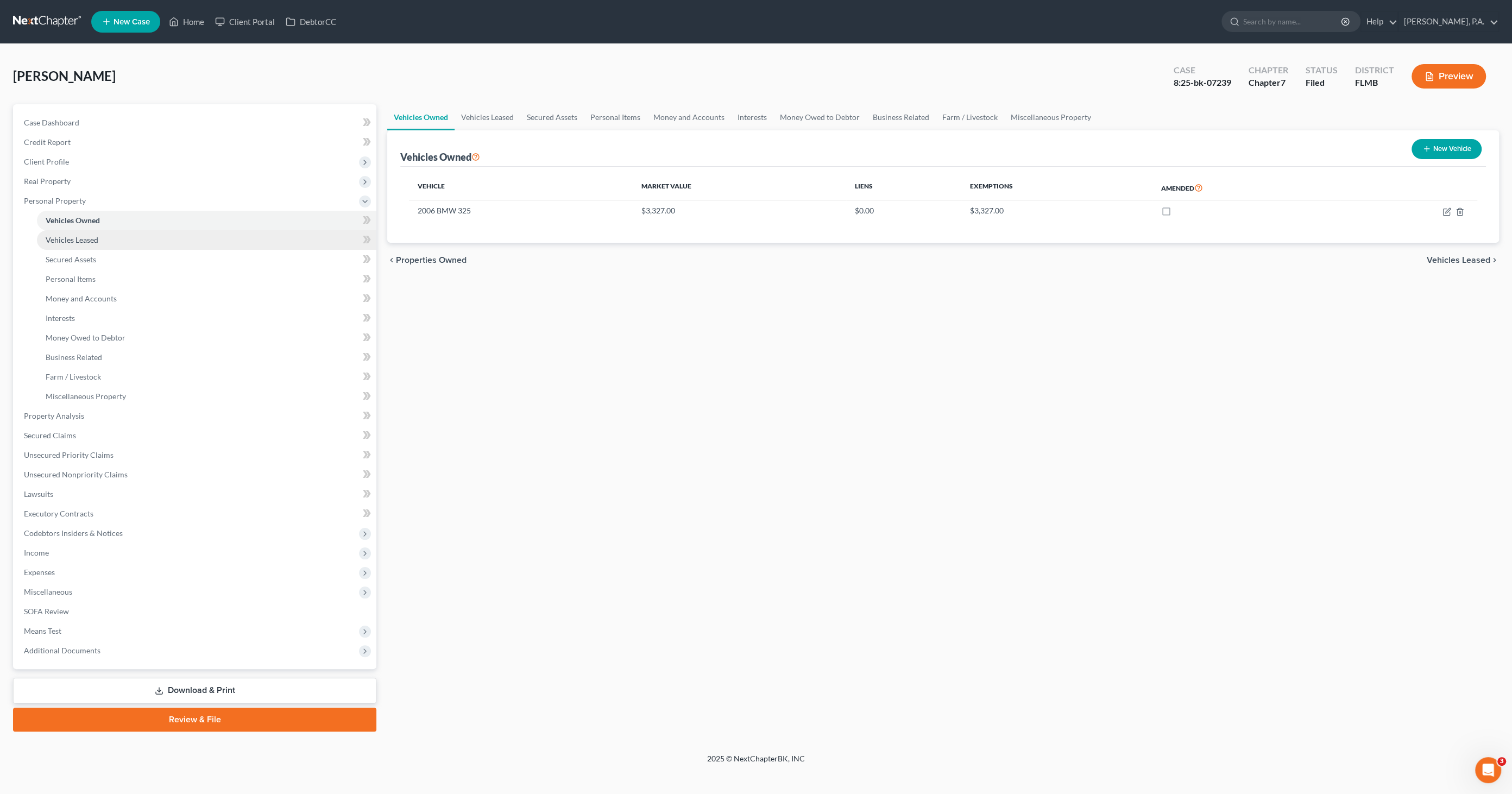
click at [69, 237] on span "Vehicles Leased" at bounding box center [72, 240] width 53 height 9
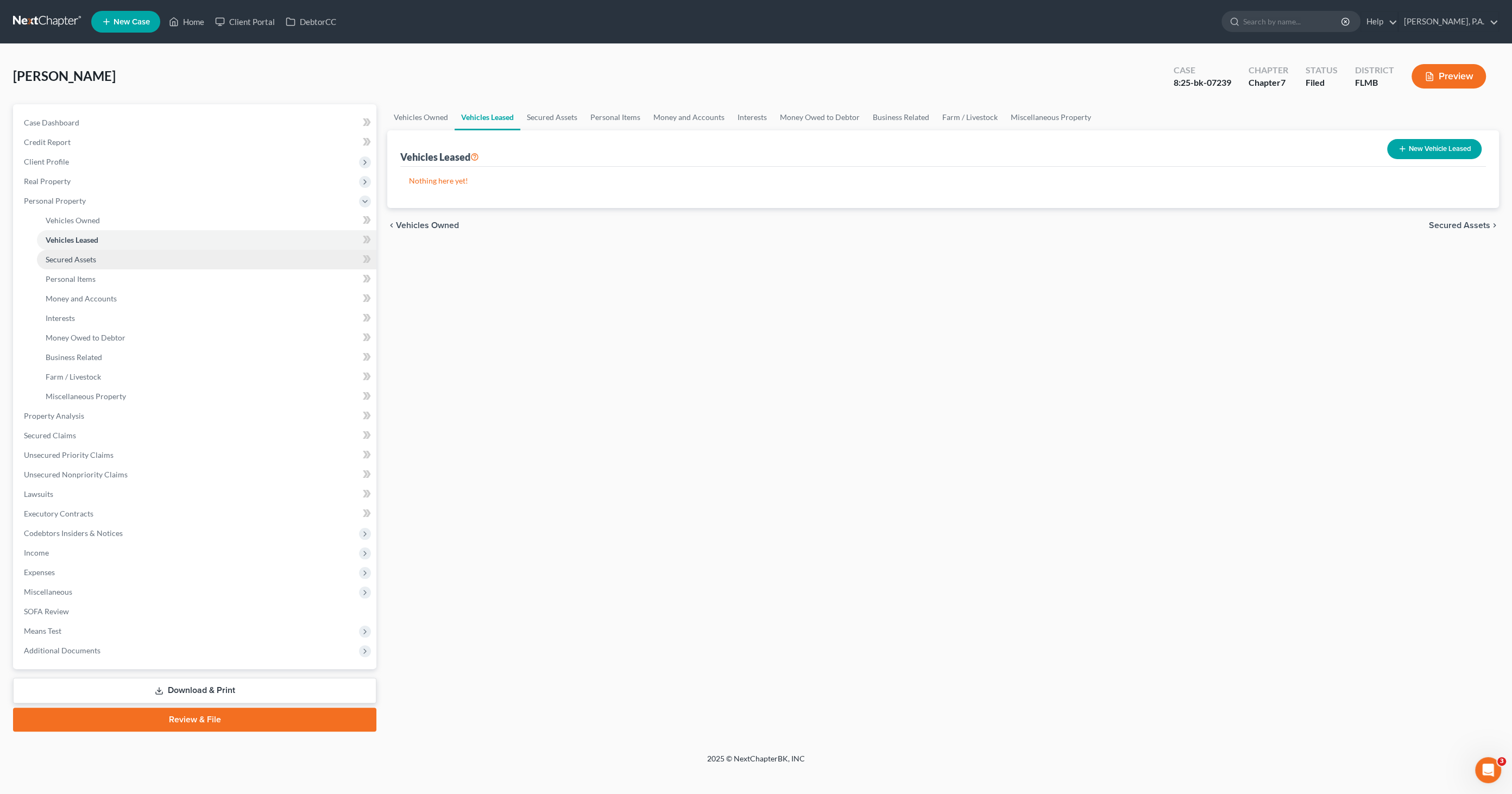
click at [65, 255] on span "Secured Assets" at bounding box center [70, 260] width 50 height 9
click at [58, 276] on span "Personal Items" at bounding box center [70, 279] width 50 height 9
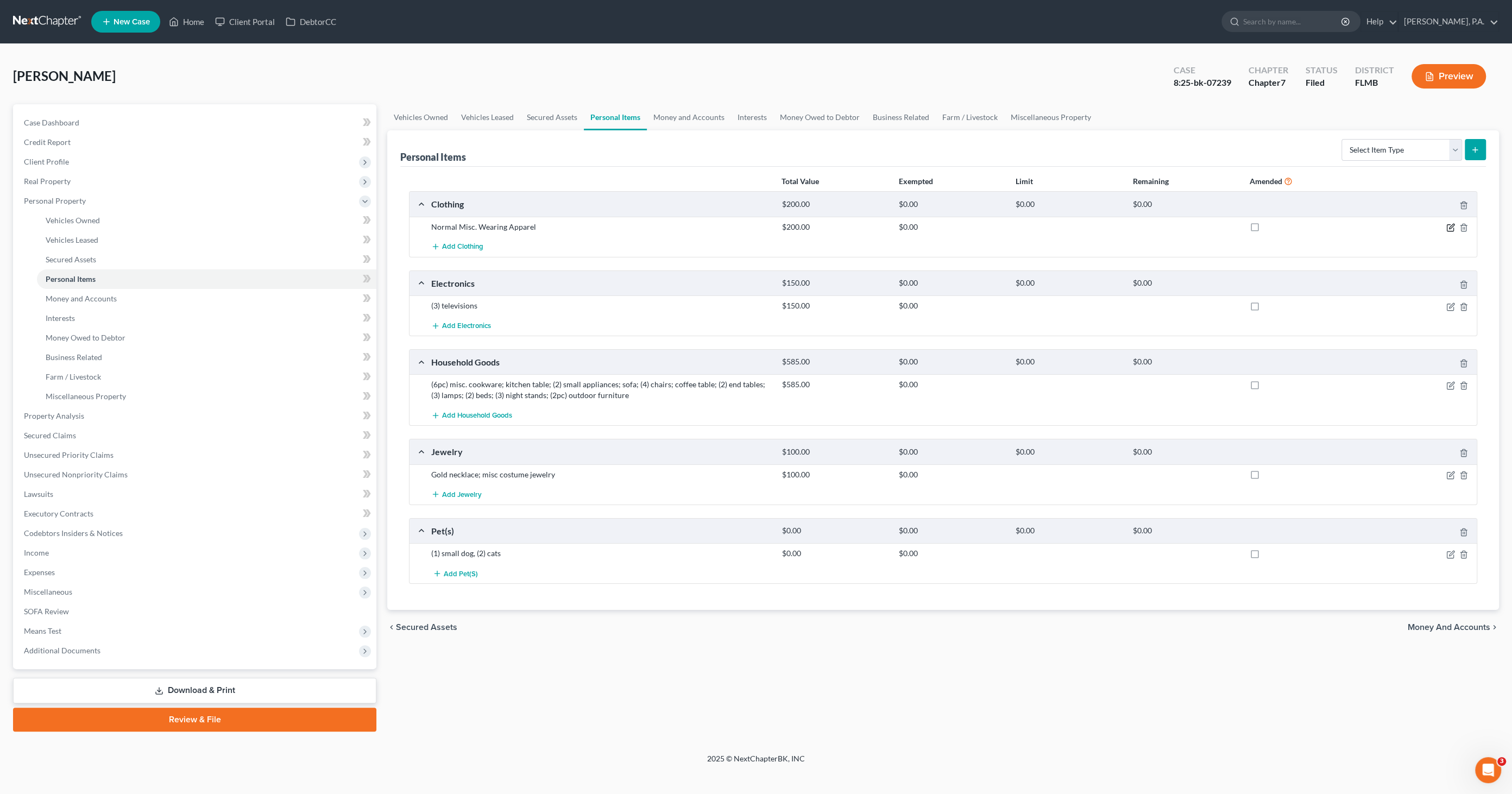
click at [1446, 226] on icon "button" at bounding box center [1450, 227] width 9 height 9
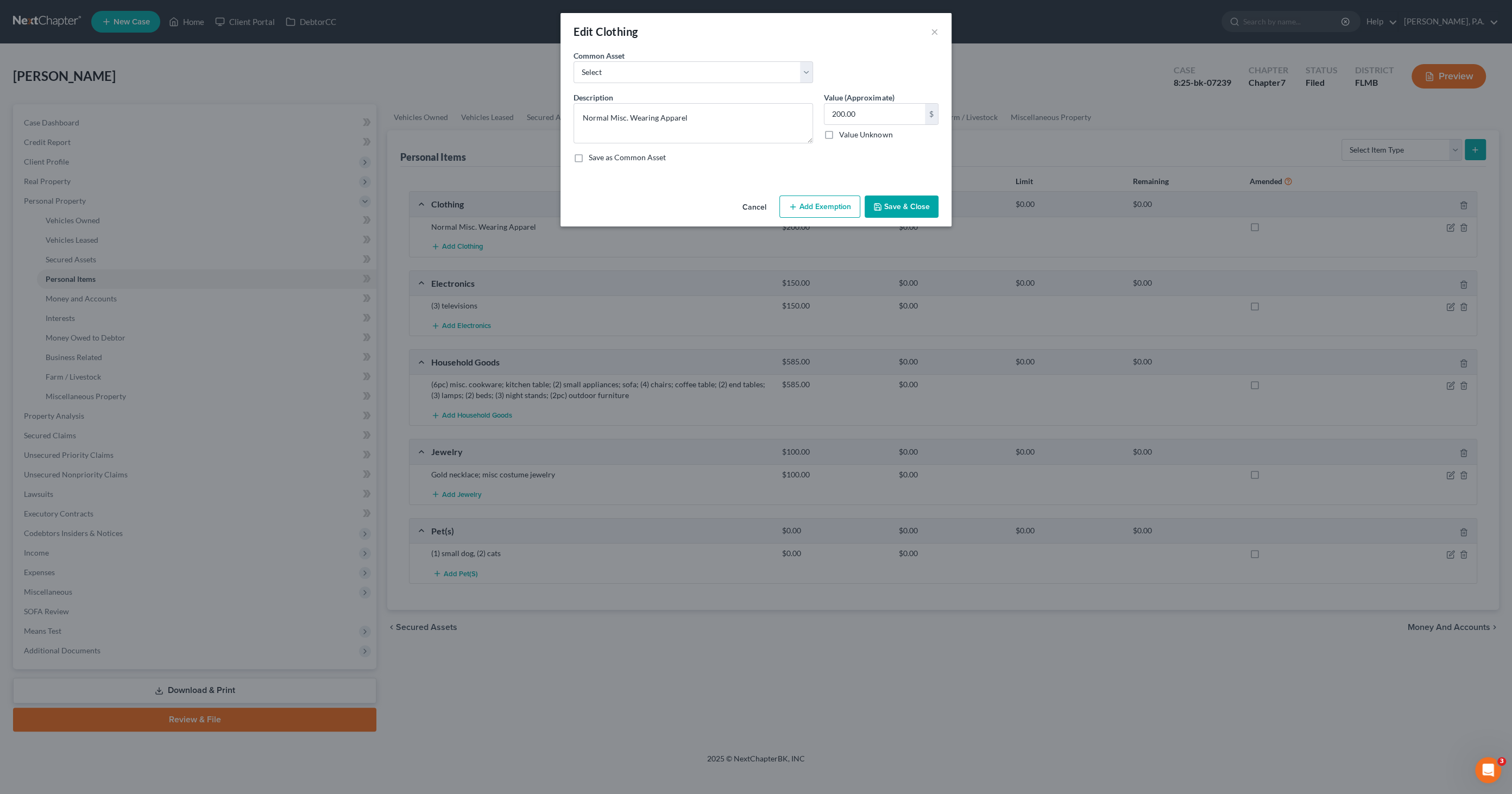
click at [805, 204] on button "Add Exemption" at bounding box center [819, 207] width 81 height 23
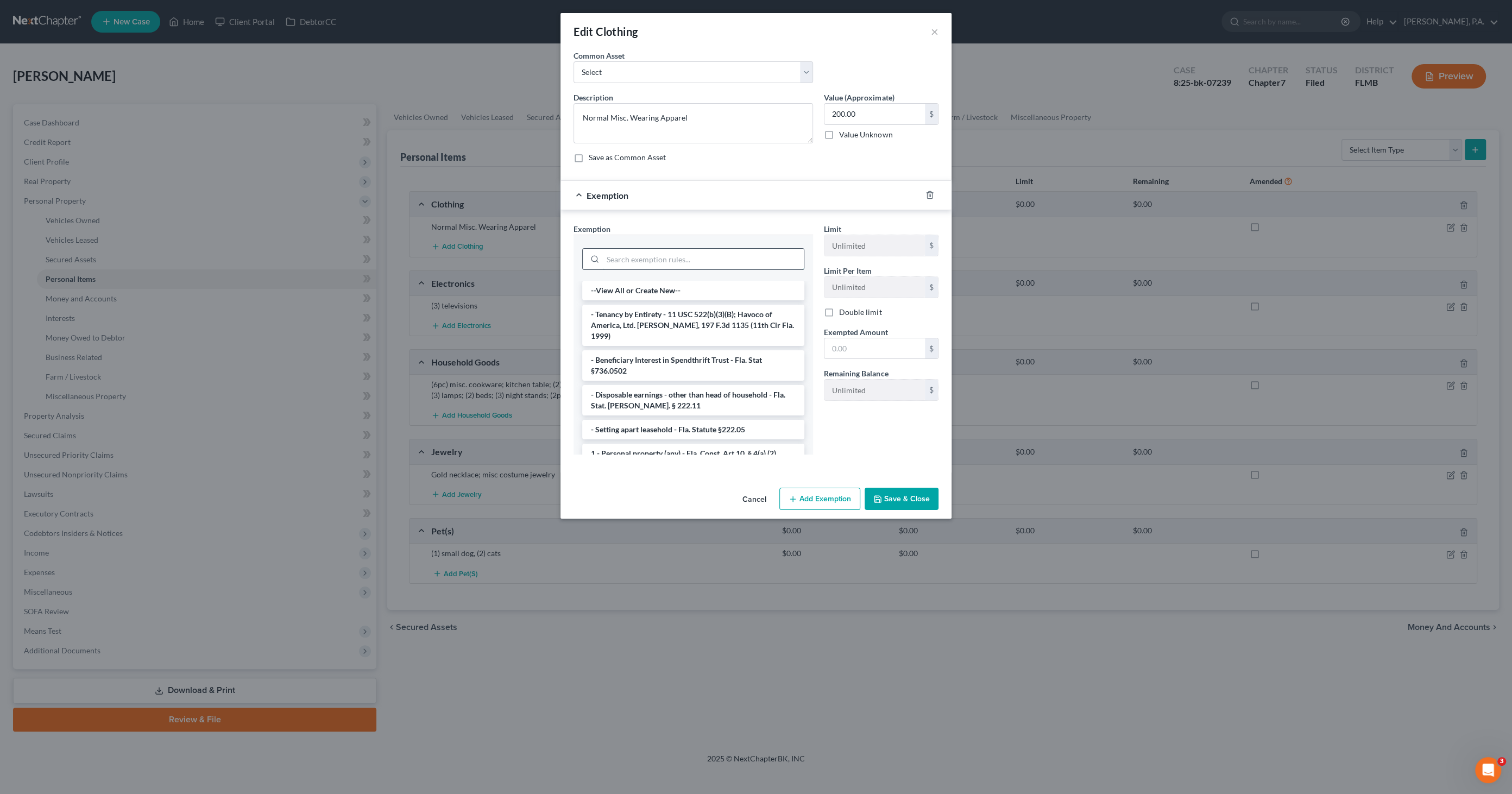
click at [719, 258] on input "search" at bounding box center [703, 259] width 201 height 21
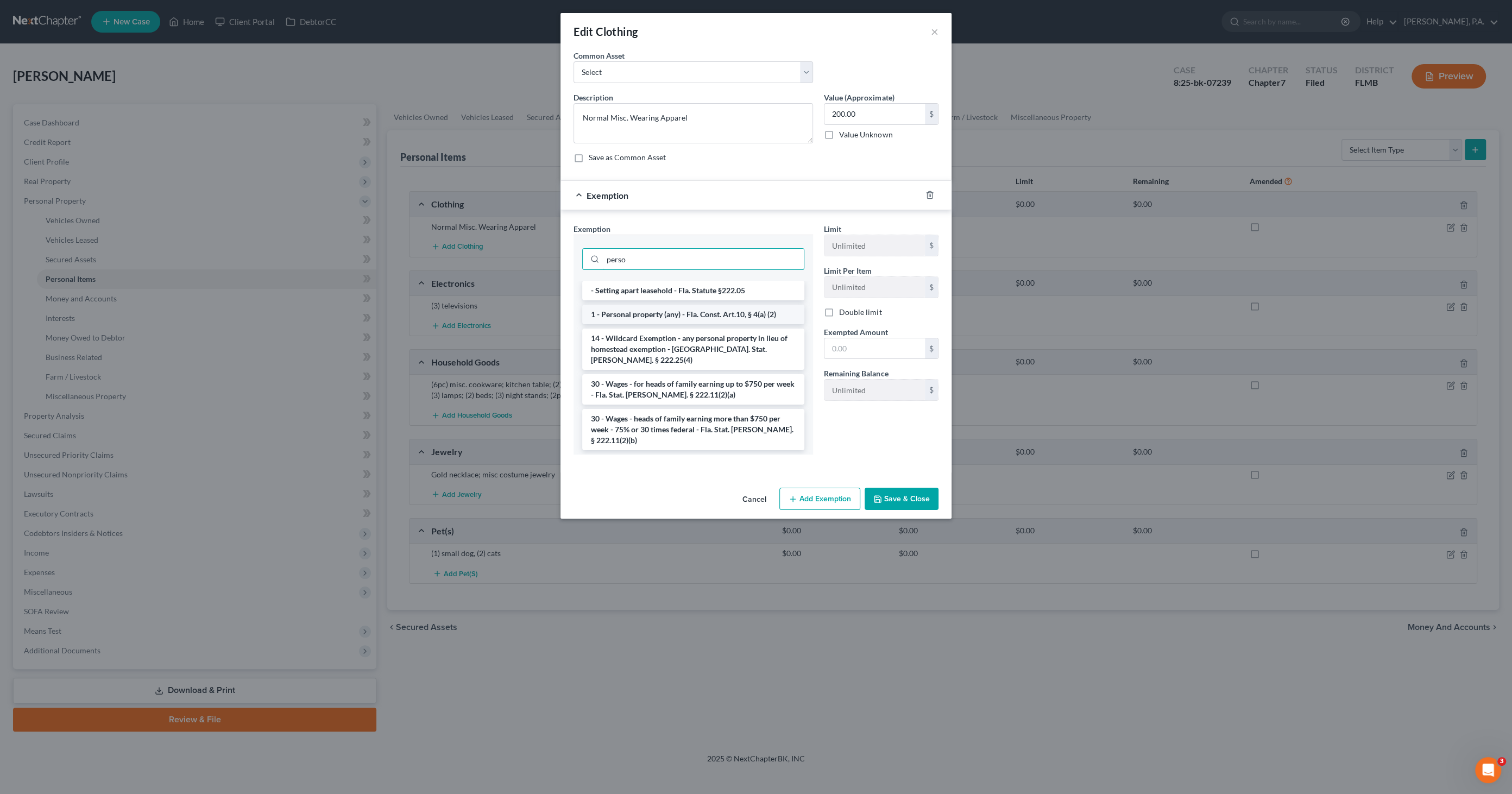
type input "perso"
click at [705, 310] on li "1 - Personal property (any) - Fla. Const. Art.10, § 4(a) (2)" at bounding box center [693, 314] width 222 height 19
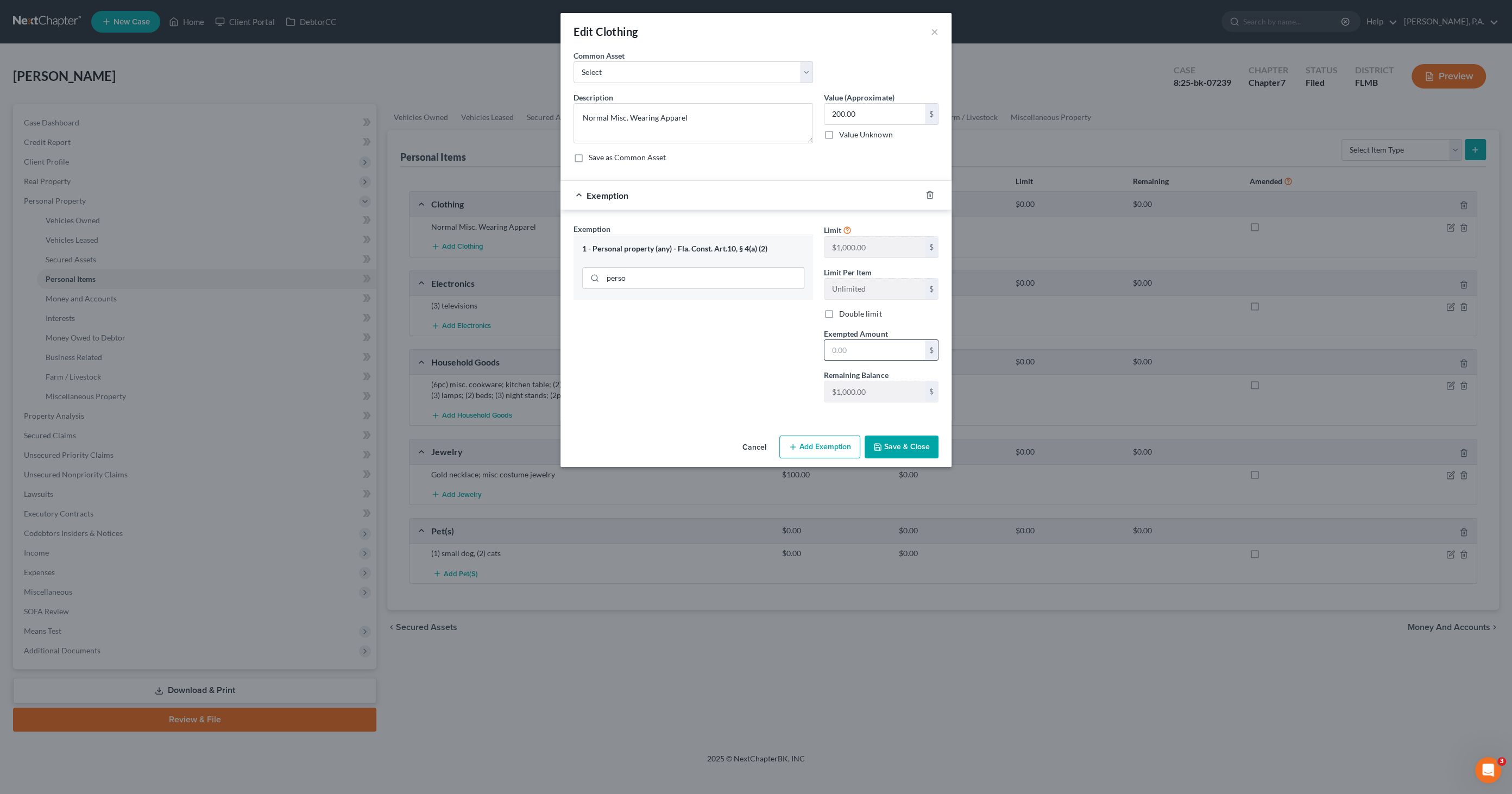
click at [837, 349] on input "text" at bounding box center [875, 350] width 100 height 21
type input "200.00"
click at [900, 445] on button "Save & Close" at bounding box center [902, 447] width 74 height 23
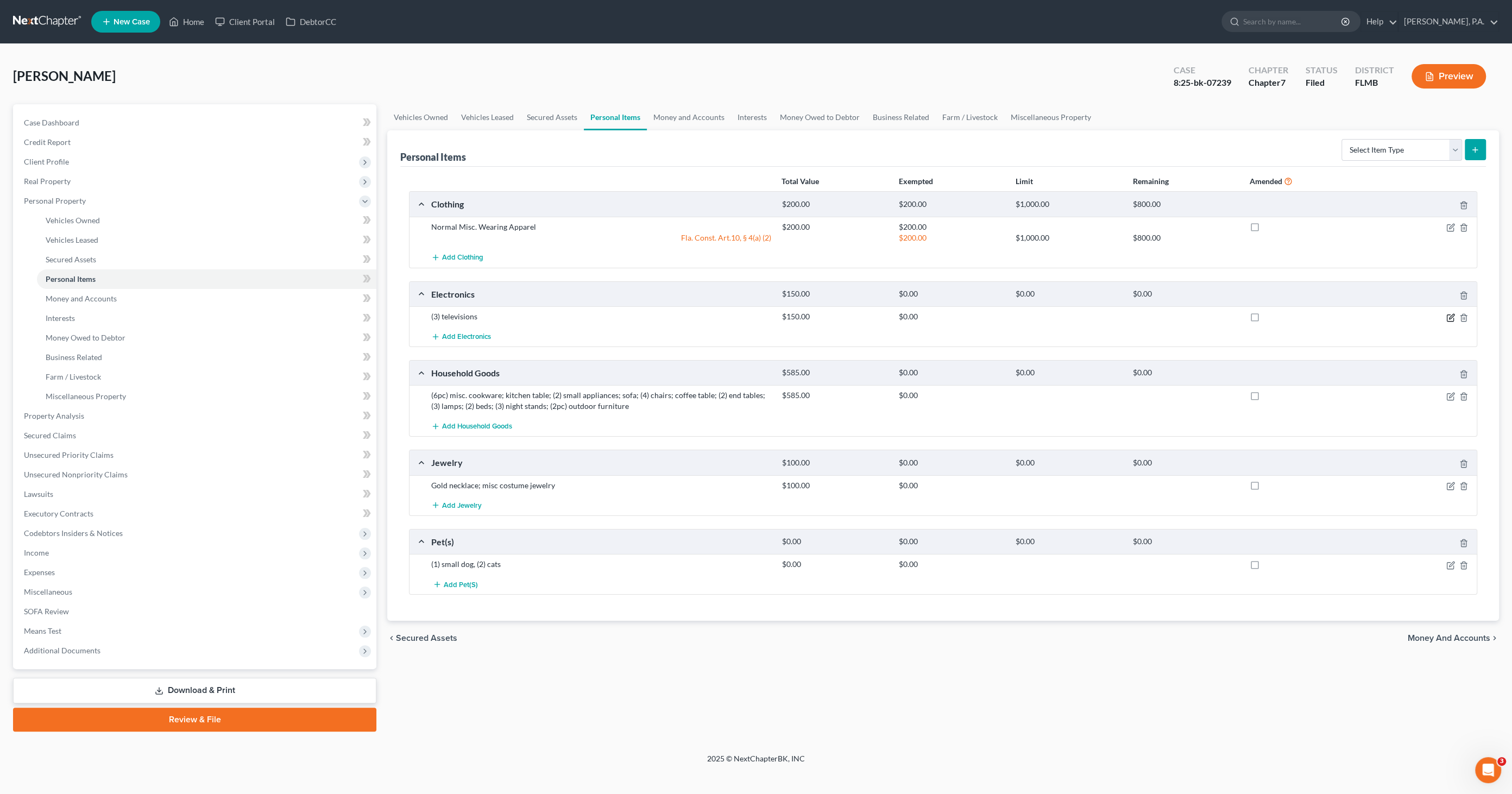
click at [1449, 316] on icon "button" at bounding box center [1451, 316] width 5 height 5
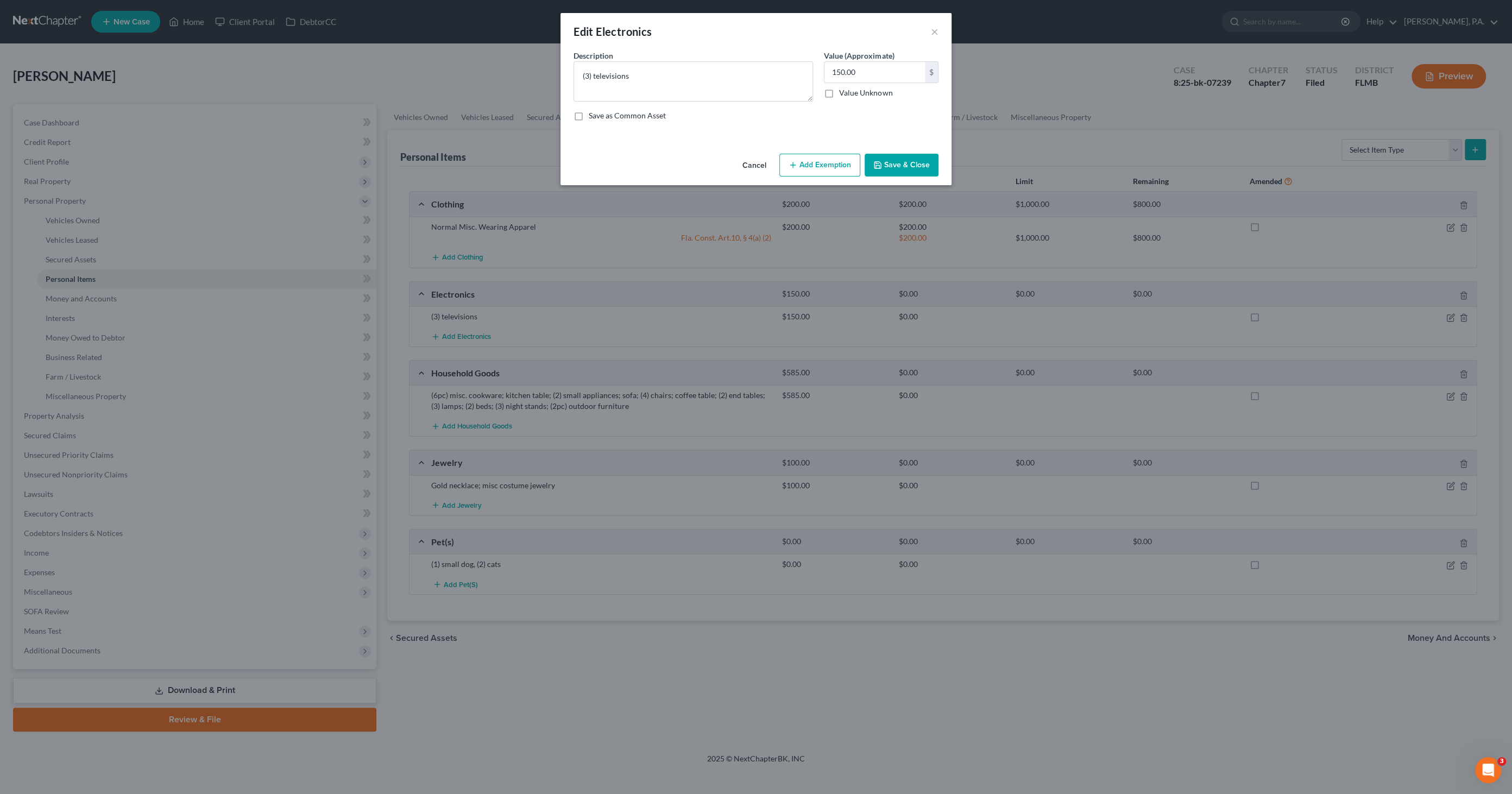
click at [837, 167] on button "Add Exemption" at bounding box center [819, 165] width 81 height 23
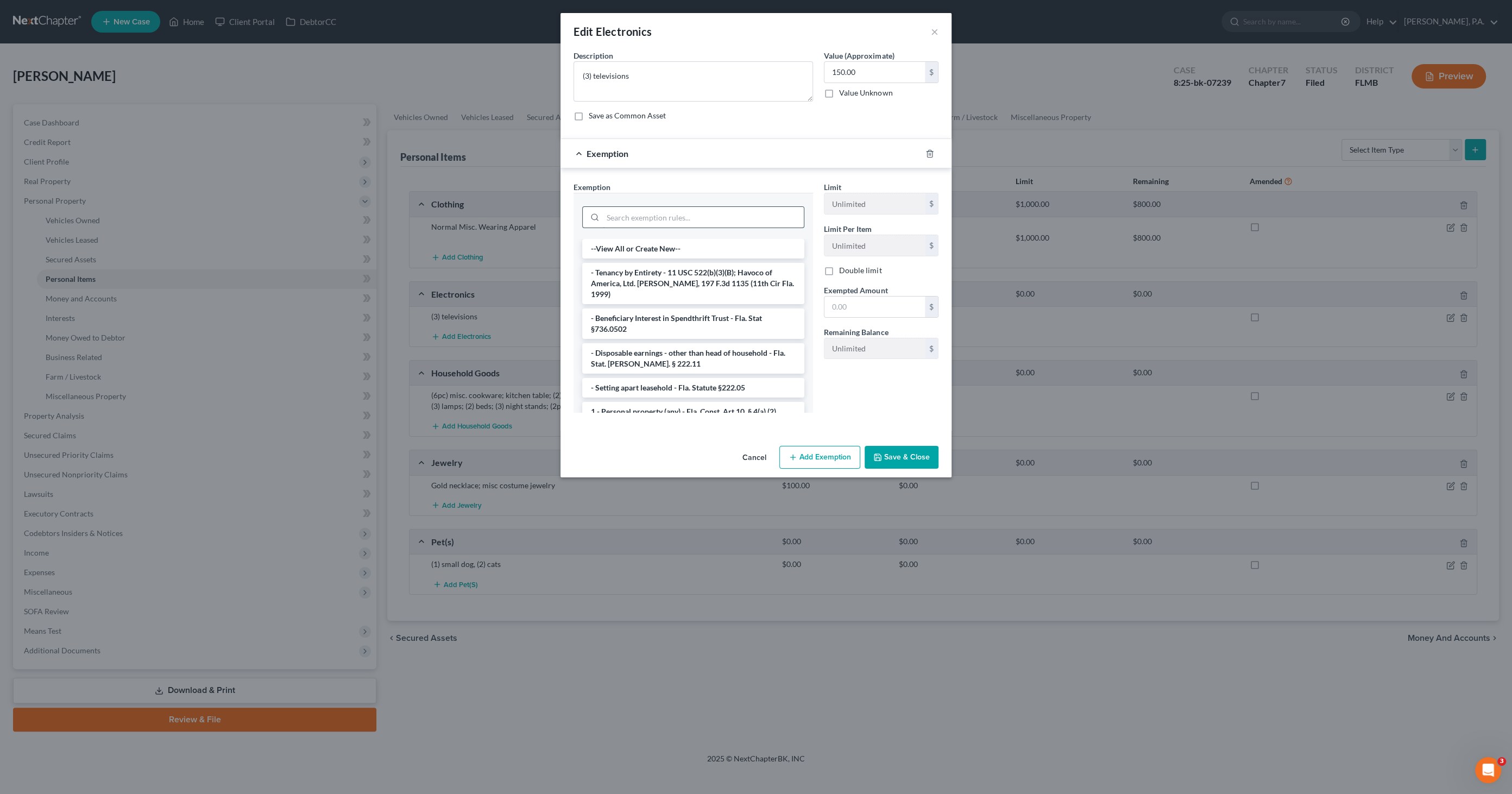
click at [683, 222] on input "search" at bounding box center [703, 217] width 201 height 21
type input "e"
type input "person"
click at [655, 268] on li "1 - Personal property (any) - Fla. Const. Art.10, § 4(a) (2)" at bounding box center [693, 272] width 222 height 19
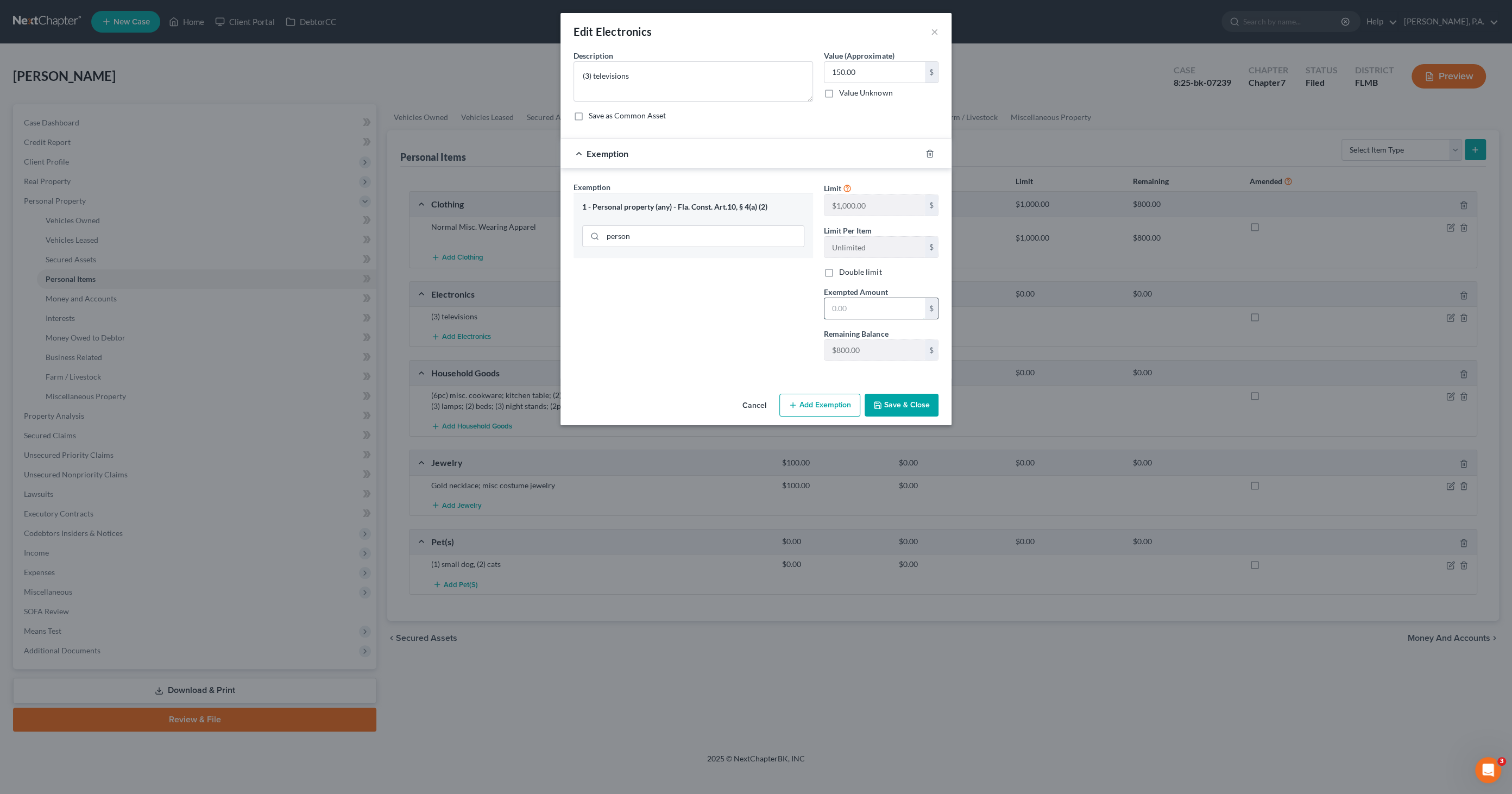
click at [851, 307] on input "text" at bounding box center [875, 308] width 100 height 21
type input "150.00"
click at [899, 407] on button "Save & Close" at bounding box center [902, 405] width 74 height 23
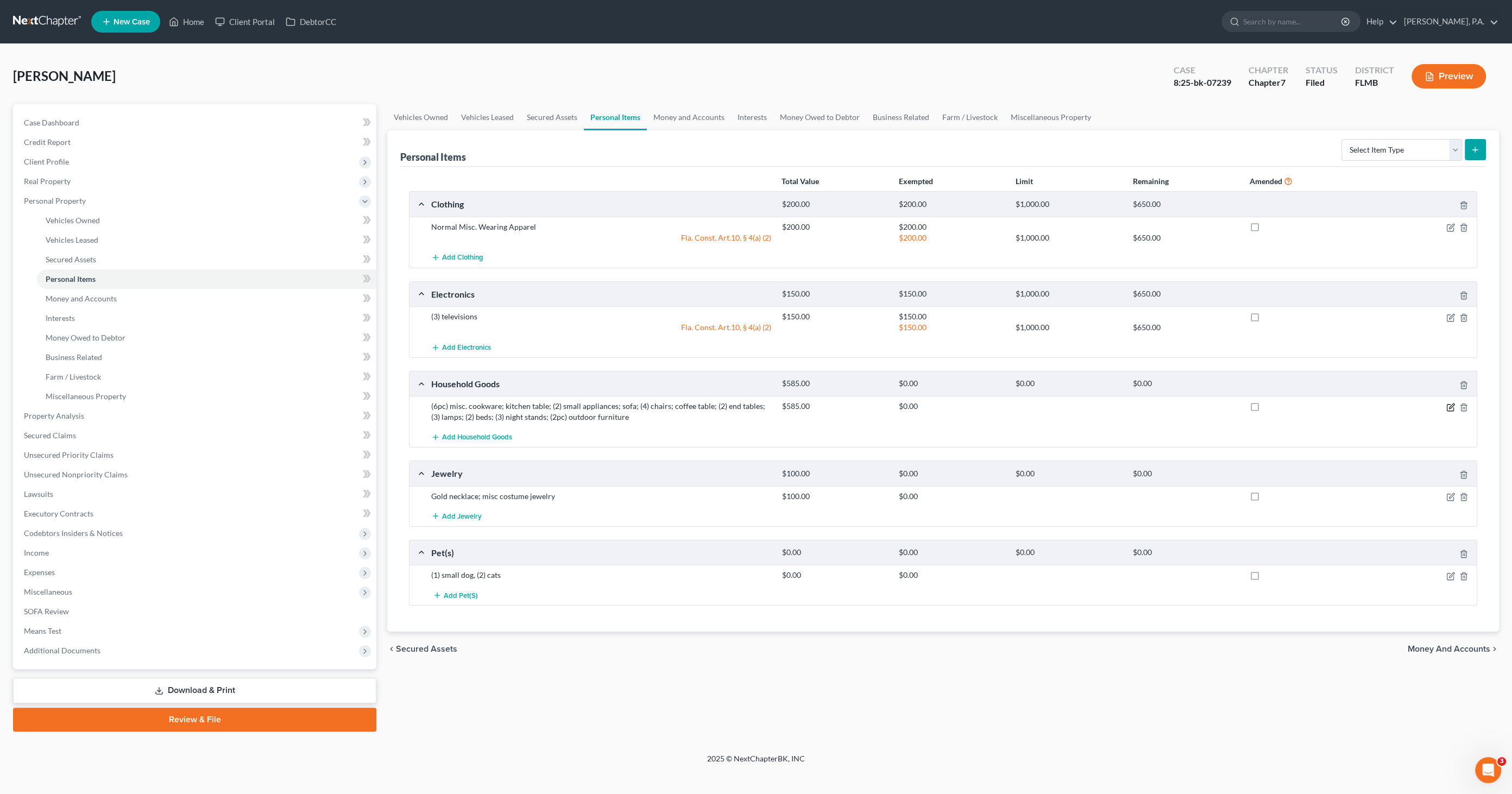
click at [1450, 404] on icon "button" at bounding box center [1451, 406] width 5 height 5
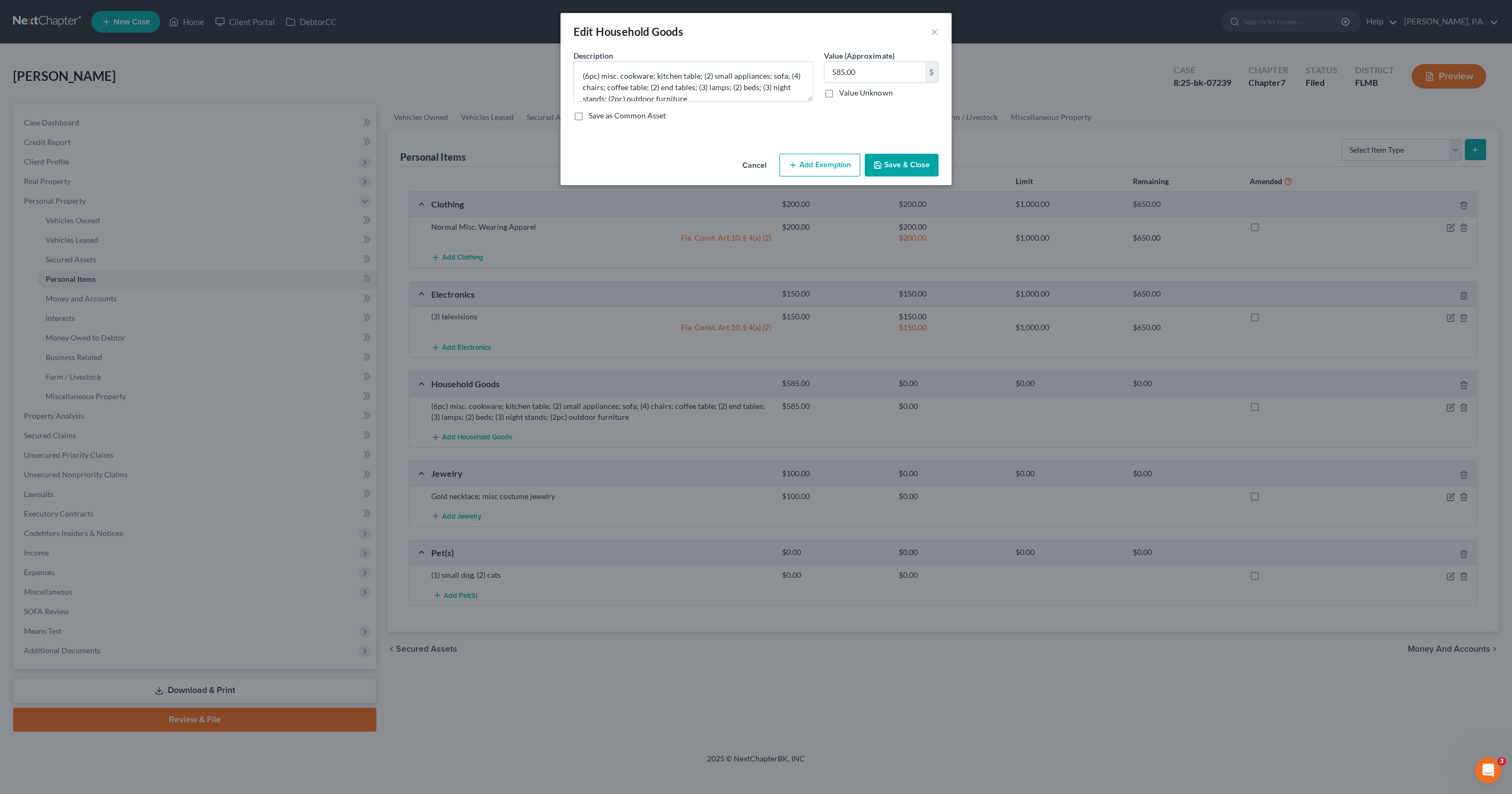
click at [829, 170] on button "Add Exemption" at bounding box center [819, 165] width 81 height 23
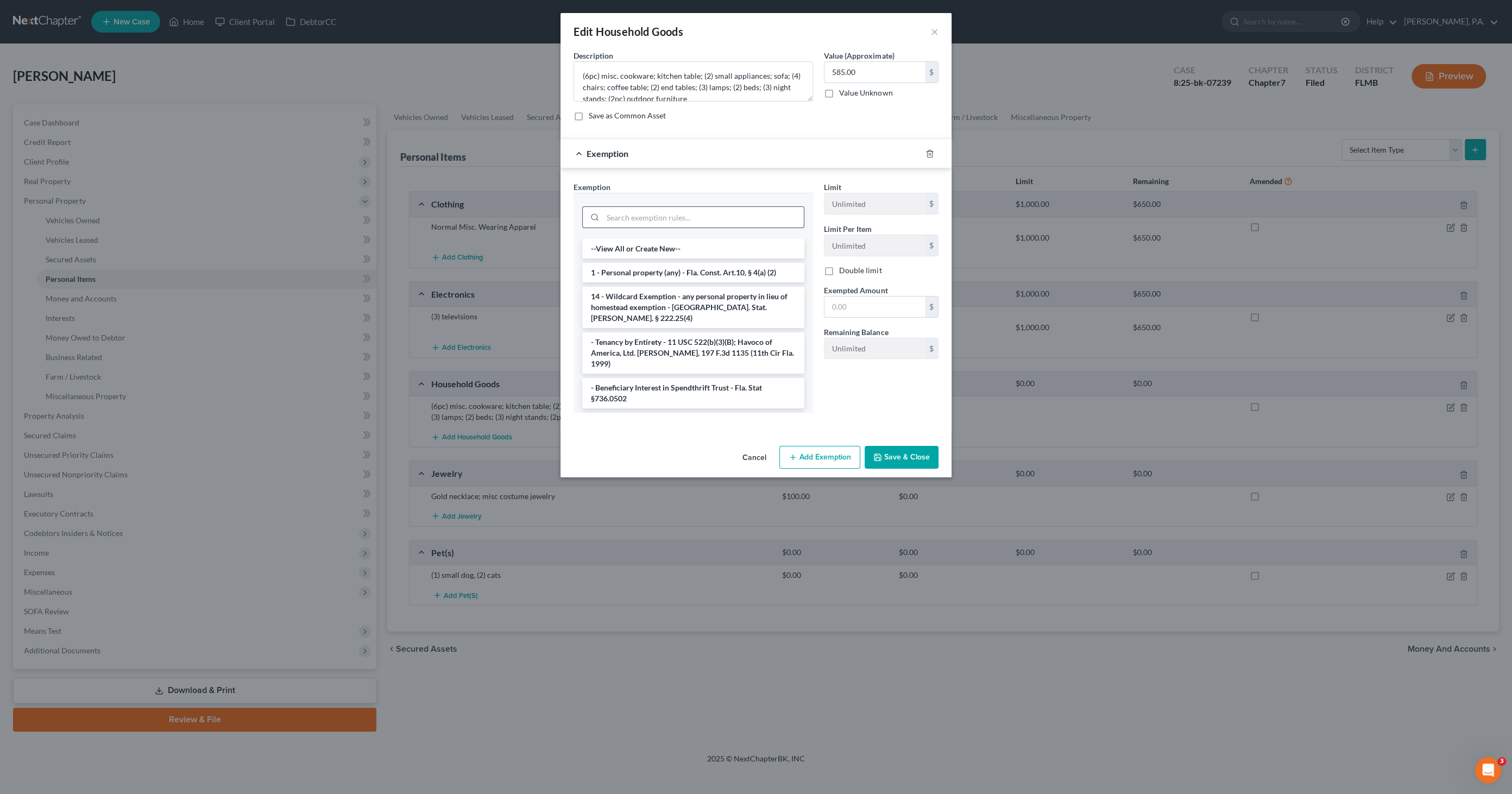
click at [654, 218] on input "search" at bounding box center [703, 217] width 201 height 21
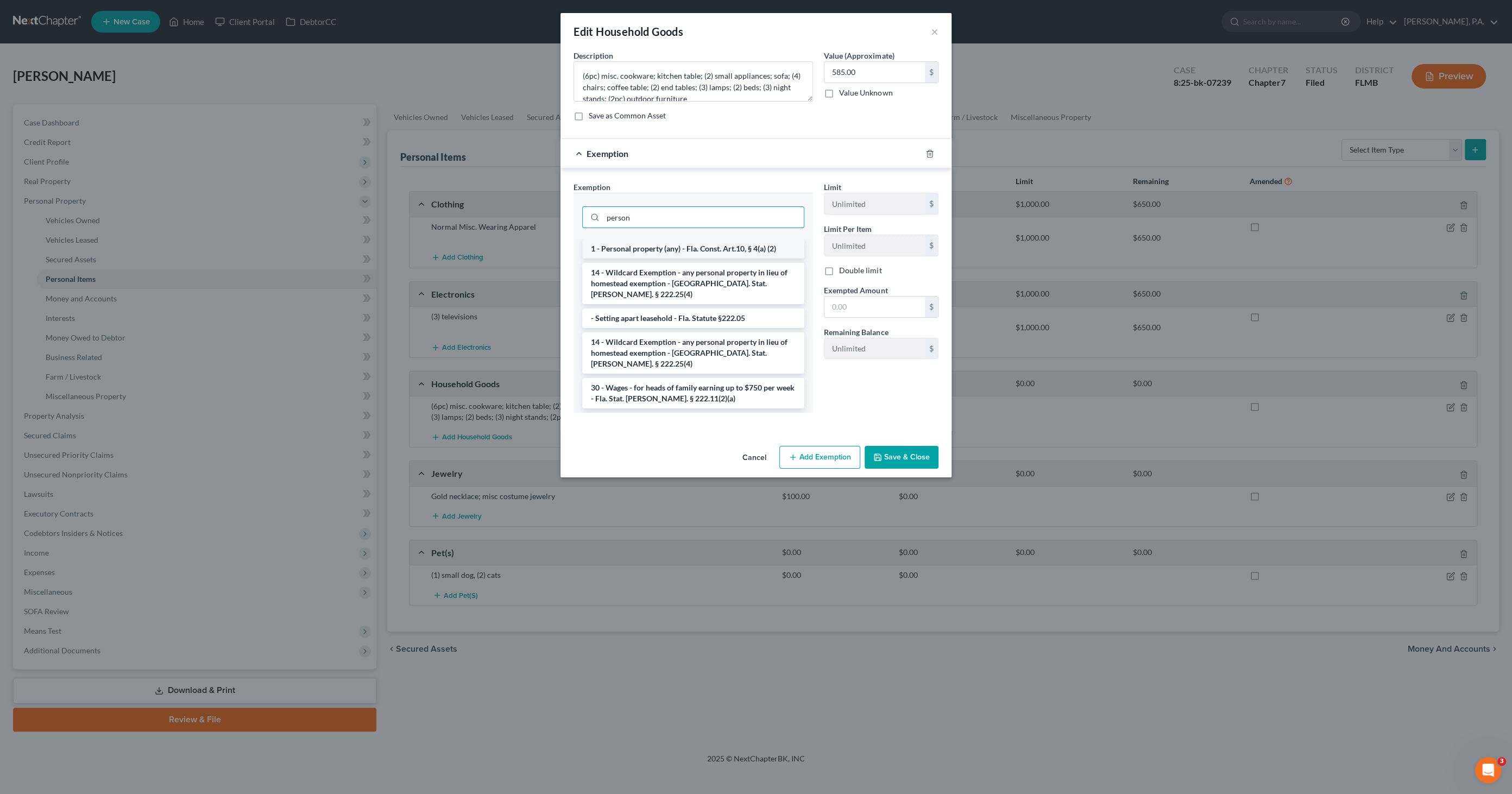
type input "person"
click at [665, 246] on li "1 - Personal property (any) - Fla. Const. Art.10, § 4(a) (2)" at bounding box center [693, 248] width 222 height 19
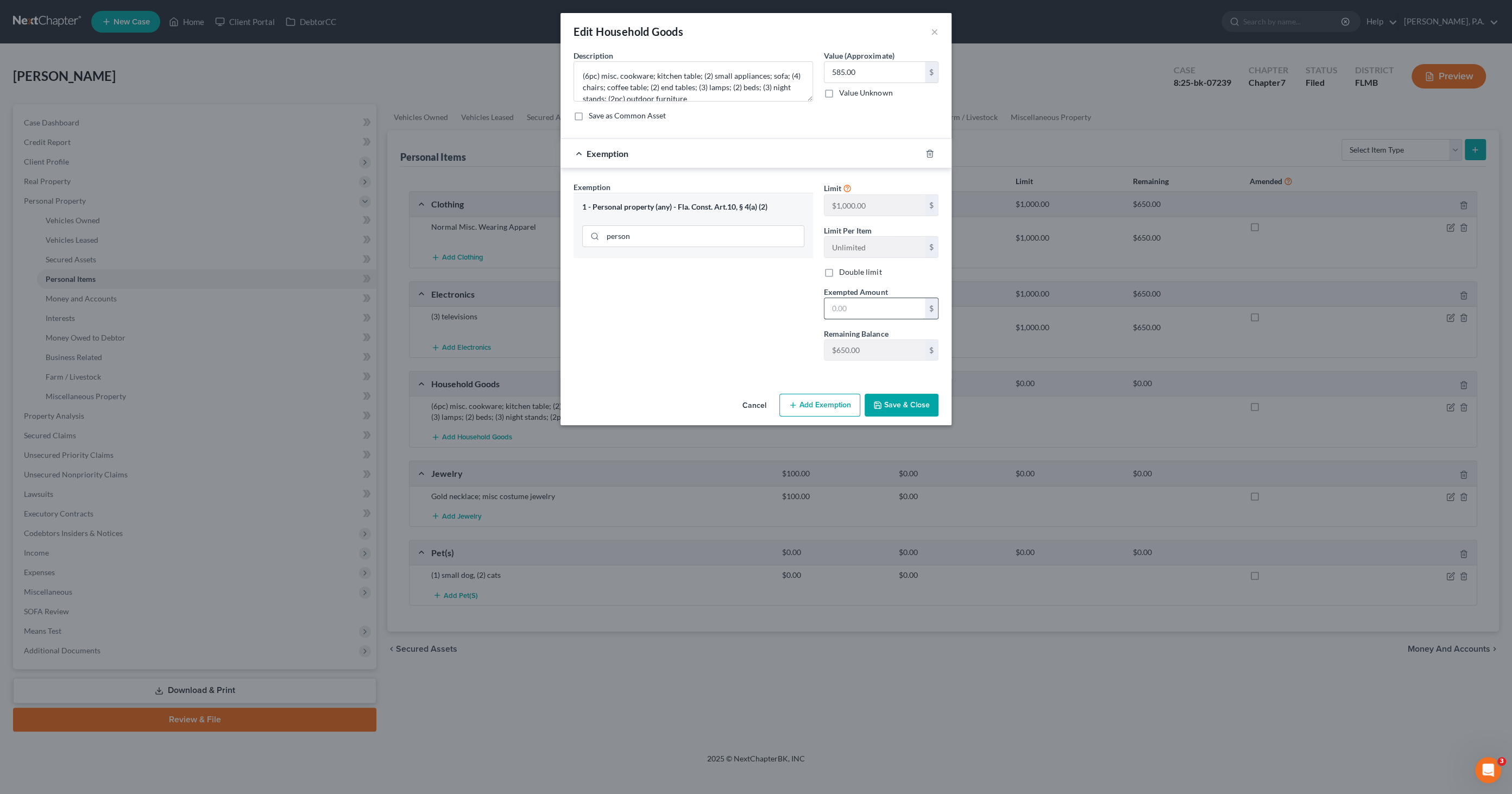
click at [879, 314] on input "text" at bounding box center [875, 308] width 100 height 21
type input "585.00"
click at [891, 402] on button "Save & Close" at bounding box center [902, 405] width 74 height 23
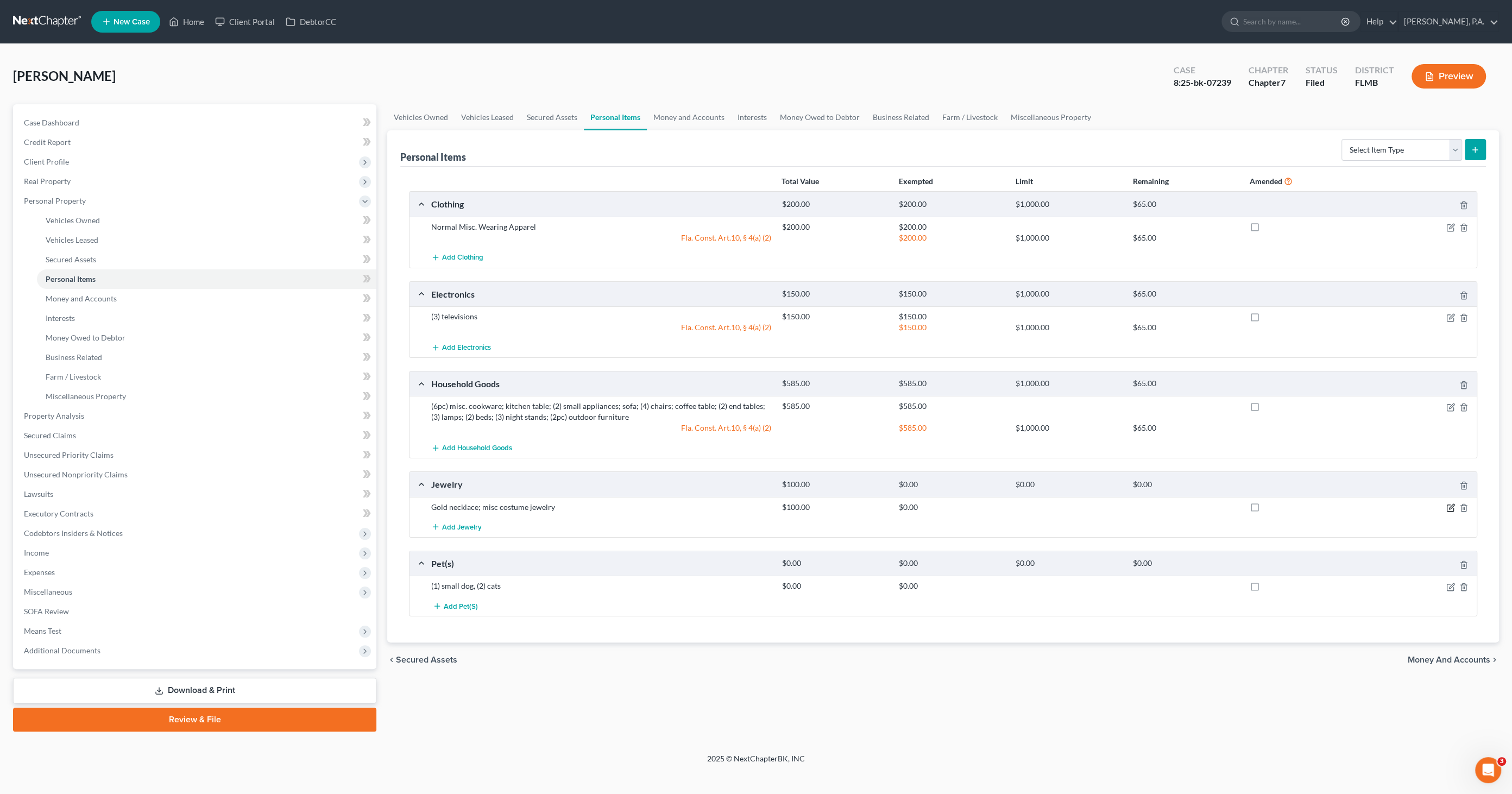
click at [1447, 505] on icon "button" at bounding box center [1450, 507] width 9 height 9
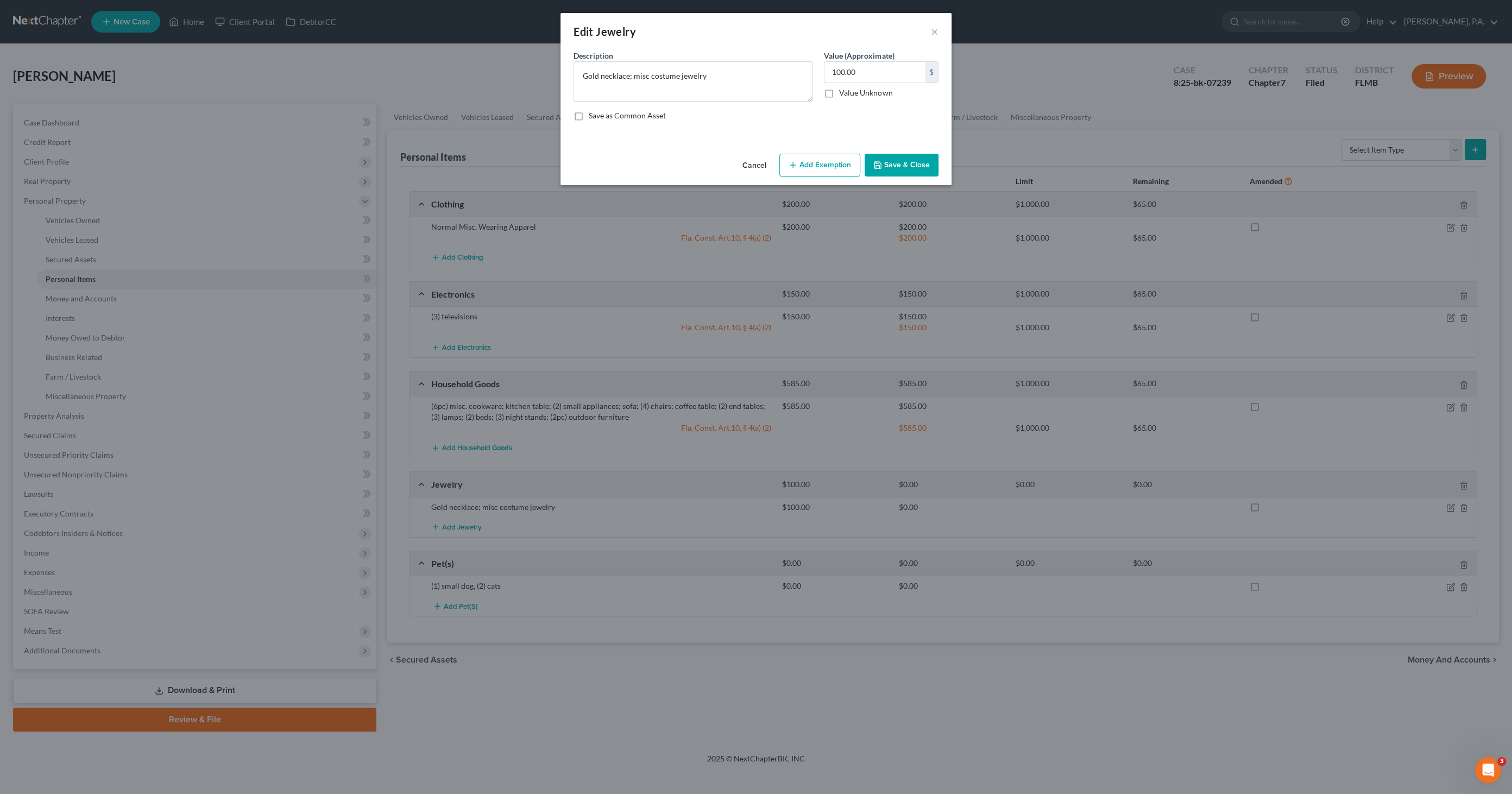
click at [833, 153] on div "Cancel Add Exemption Save & Close" at bounding box center [756, 167] width 391 height 36
click at [831, 157] on button "Add Exemption" at bounding box center [819, 165] width 81 height 23
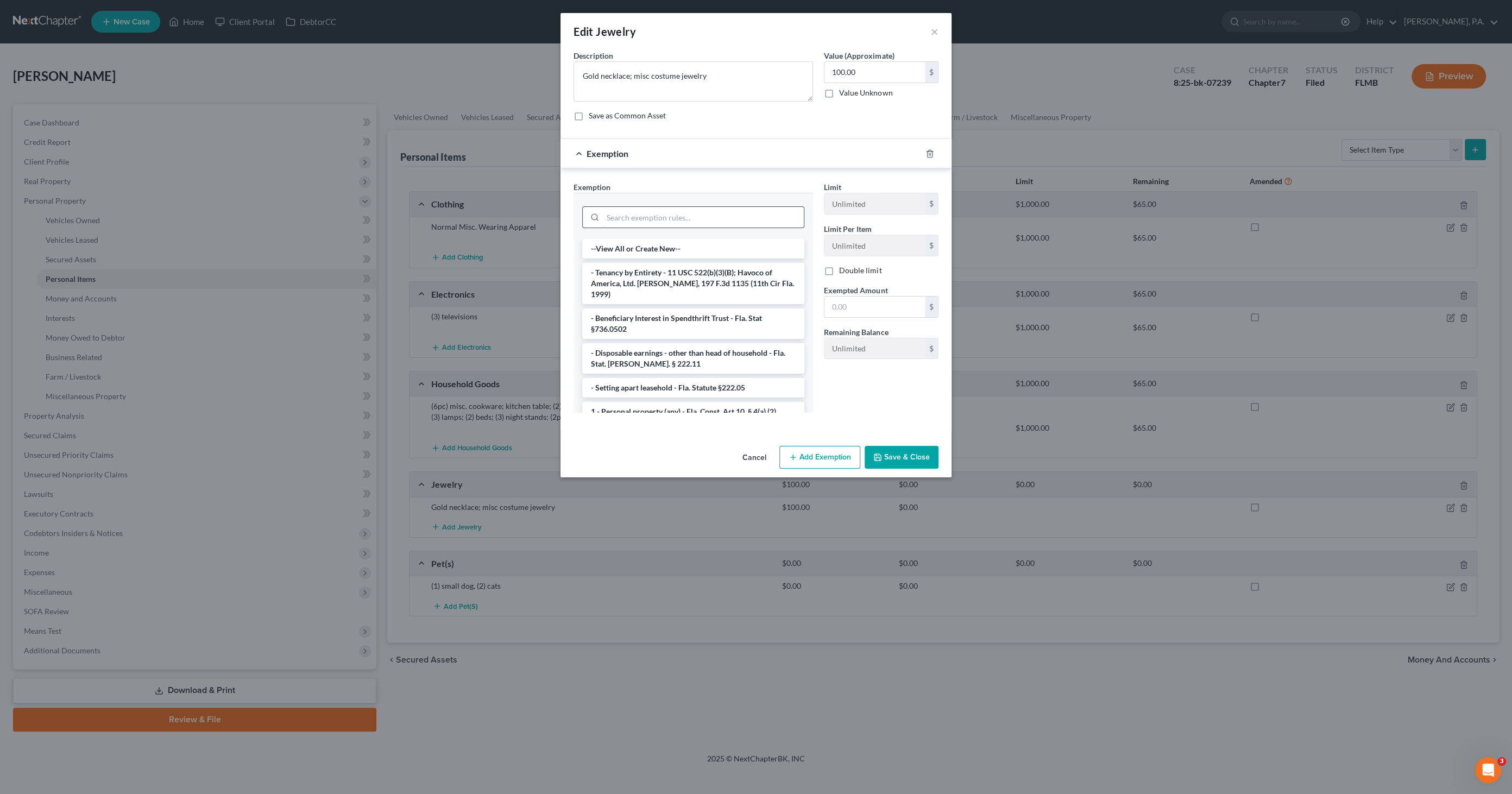
click at [671, 220] on input "search" at bounding box center [703, 217] width 201 height 21
type input "pers"
click at [697, 268] on li "1 - Personal property (any) - Fla. Const. Art.10, § 4(a) (2)" at bounding box center [693, 272] width 222 height 19
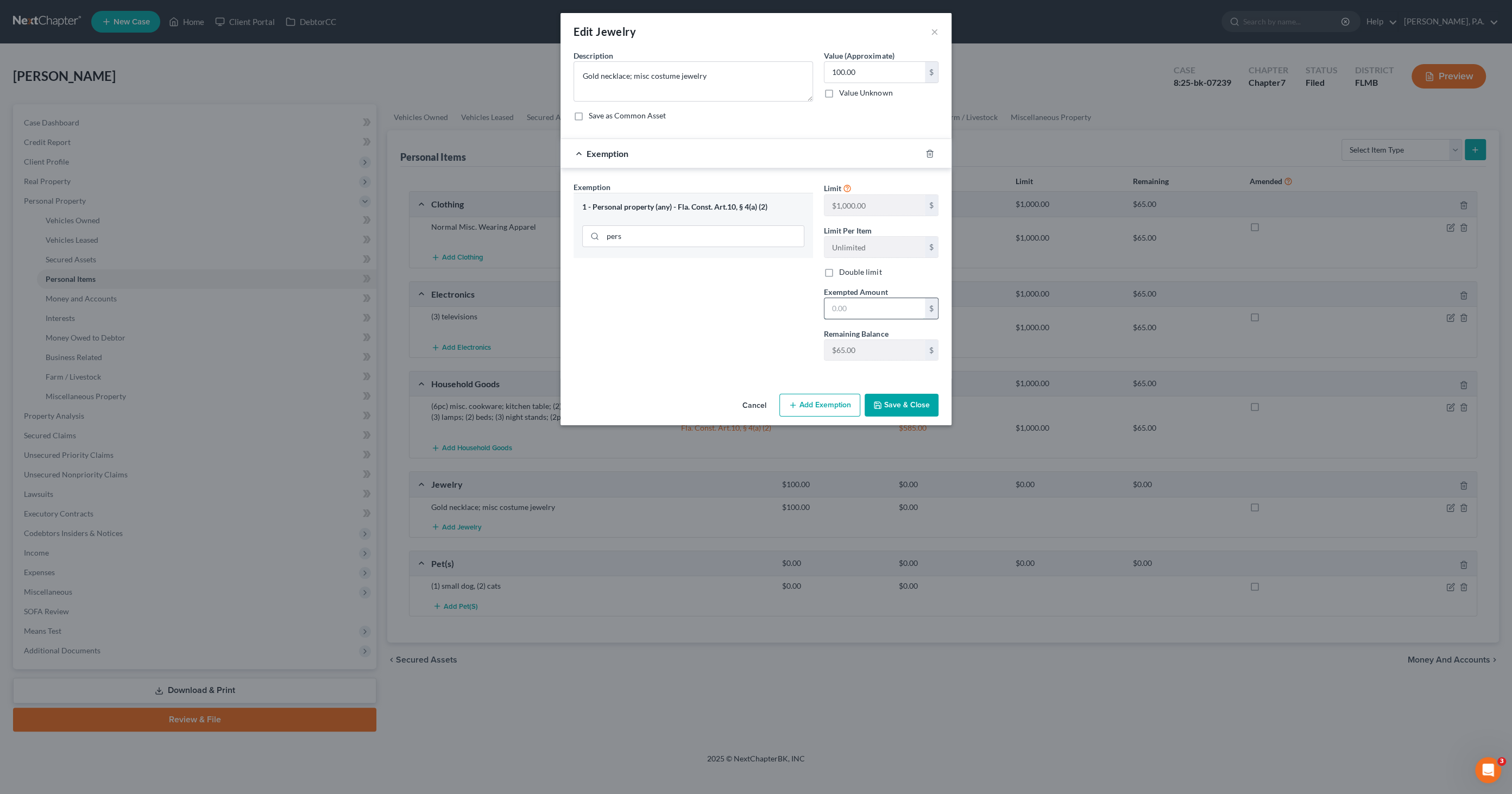
click at [857, 305] on input "text" at bounding box center [875, 308] width 100 height 21
type input "65.00"
click at [813, 399] on button "Add Exemption" at bounding box center [819, 405] width 81 height 23
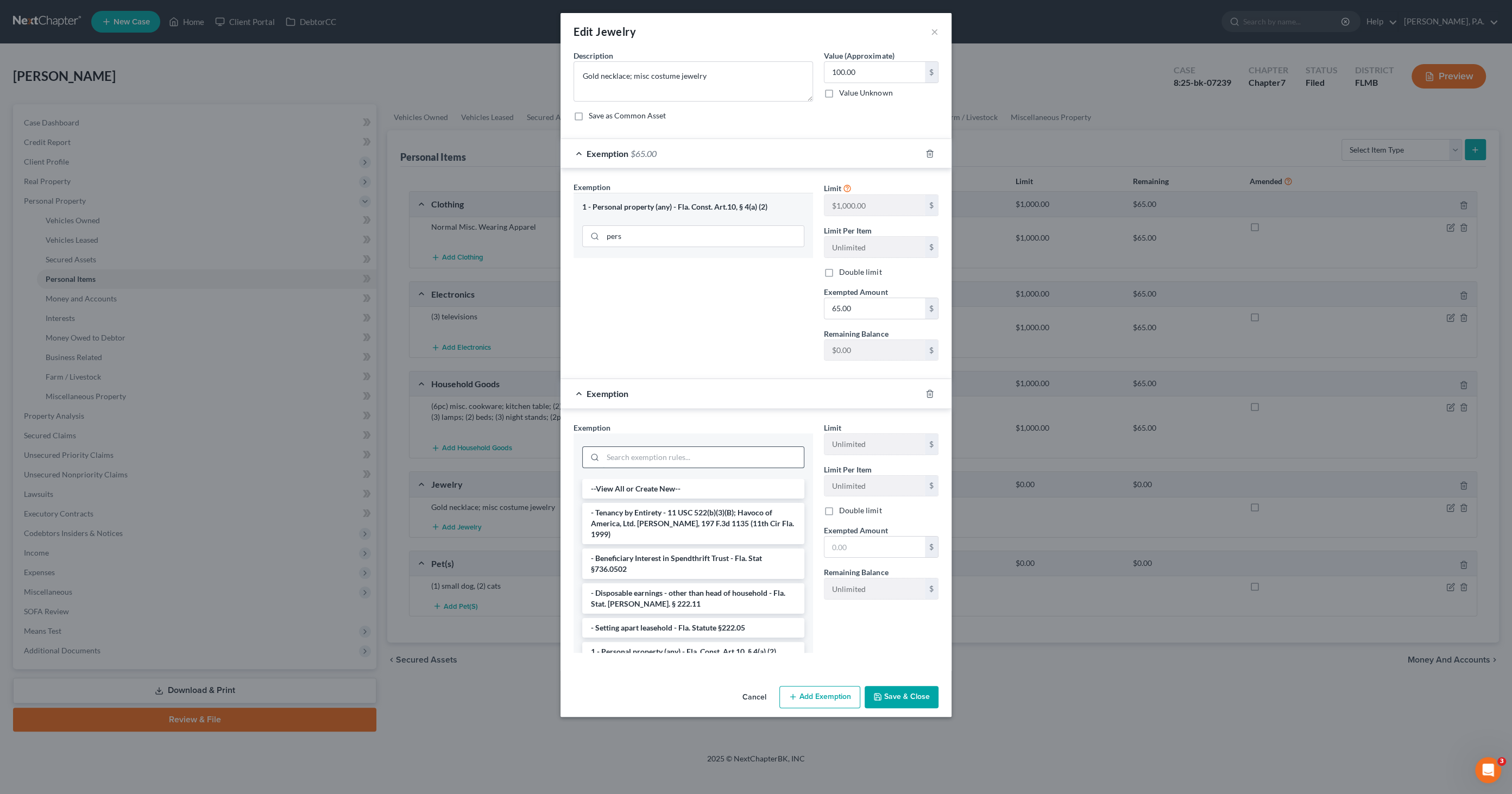
click at [675, 457] on input "search" at bounding box center [703, 457] width 201 height 21
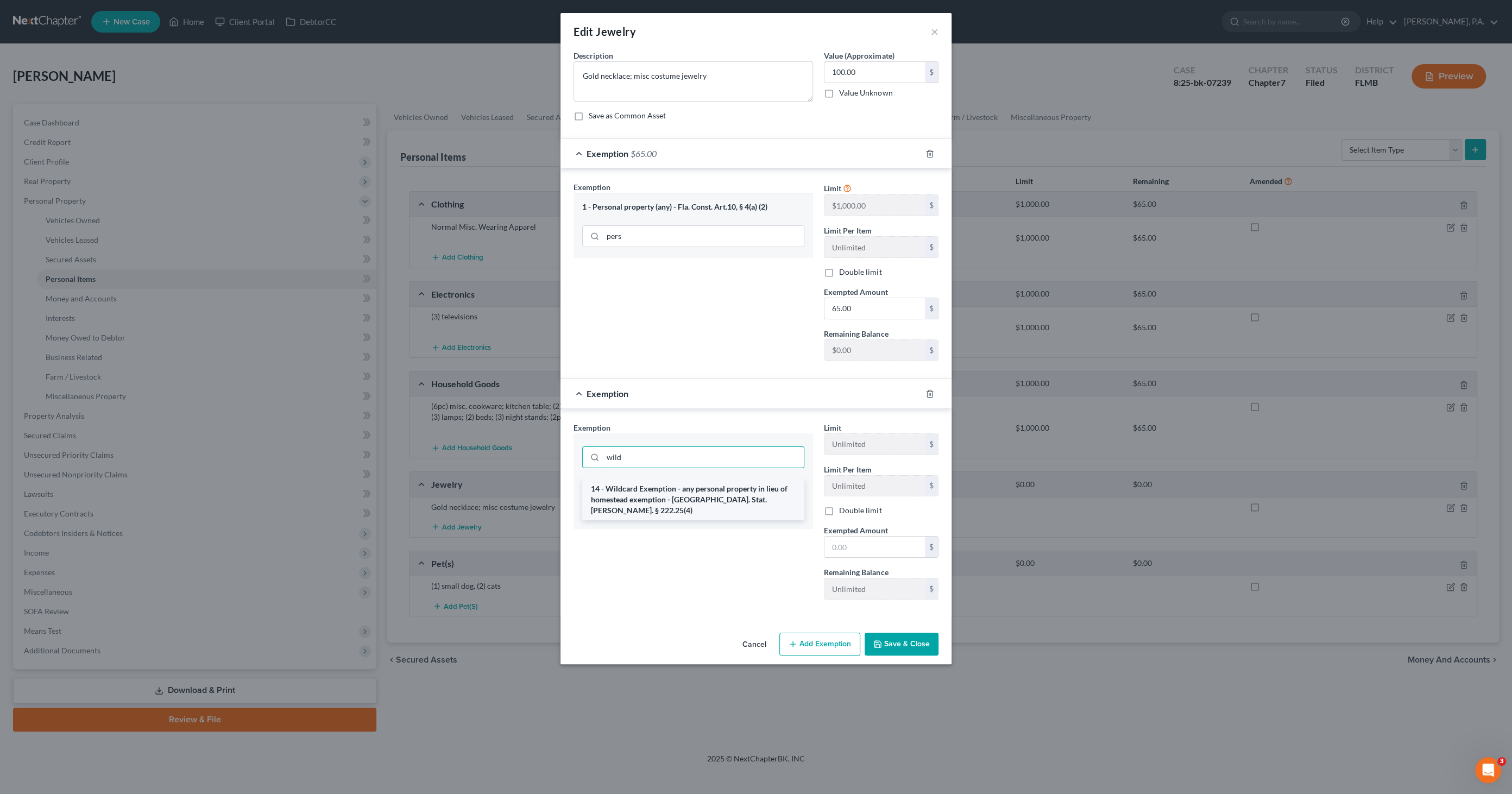
type input "wild"
click at [695, 497] on li "14 - Wildcard Exemption - any personal property in lieu of homestead exemption …" at bounding box center [693, 500] width 222 height 42
click at [846, 545] on input "text" at bounding box center [875, 548] width 100 height 21
type input "35.00"
click at [901, 637] on button "Save & Close" at bounding box center [902, 646] width 74 height 23
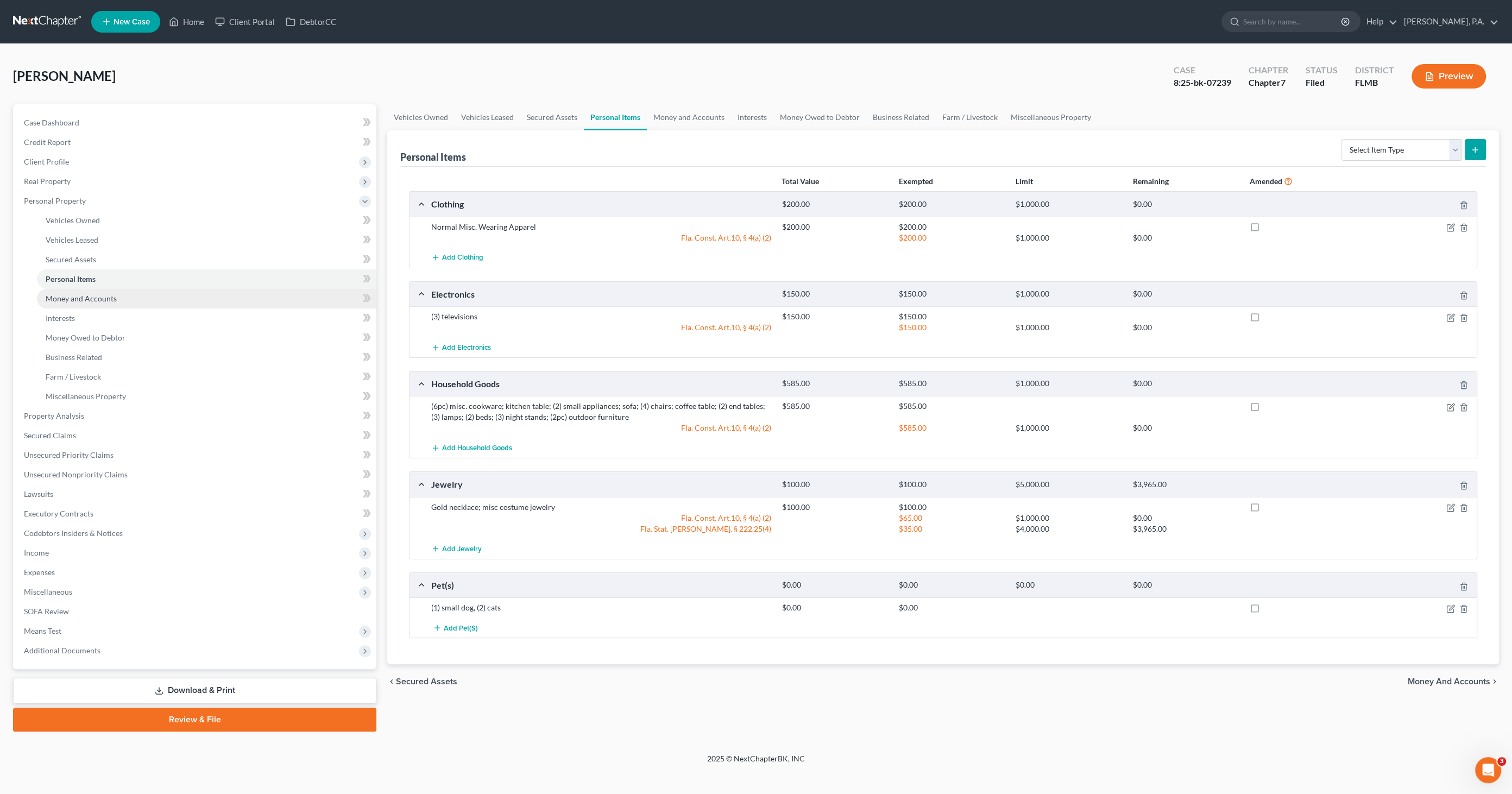
click at [84, 299] on span "Money and Accounts" at bounding box center [81, 299] width 71 height 9
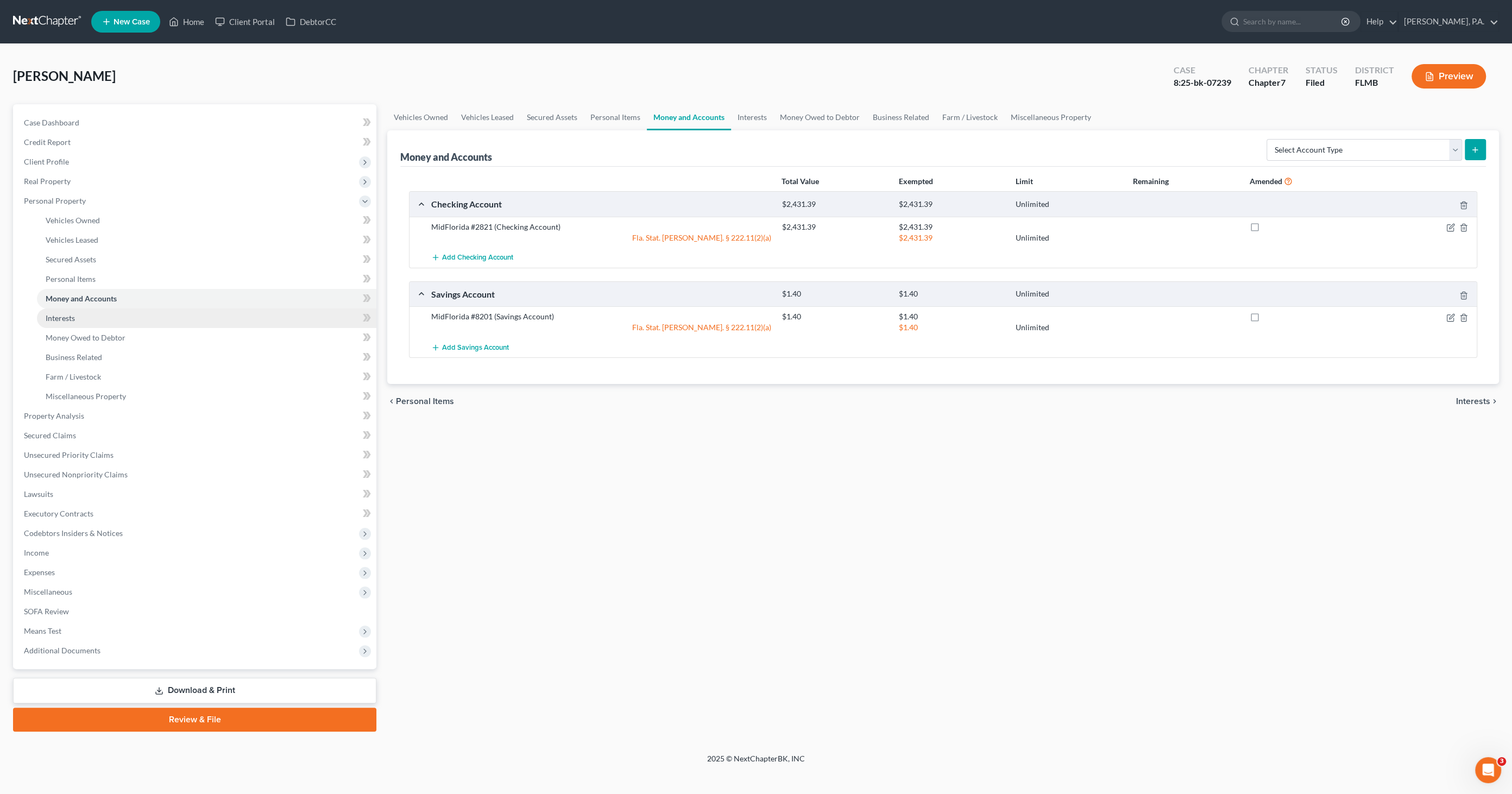
click at [76, 318] on link "Interests" at bounding box center [206, 318] width 339 height 19
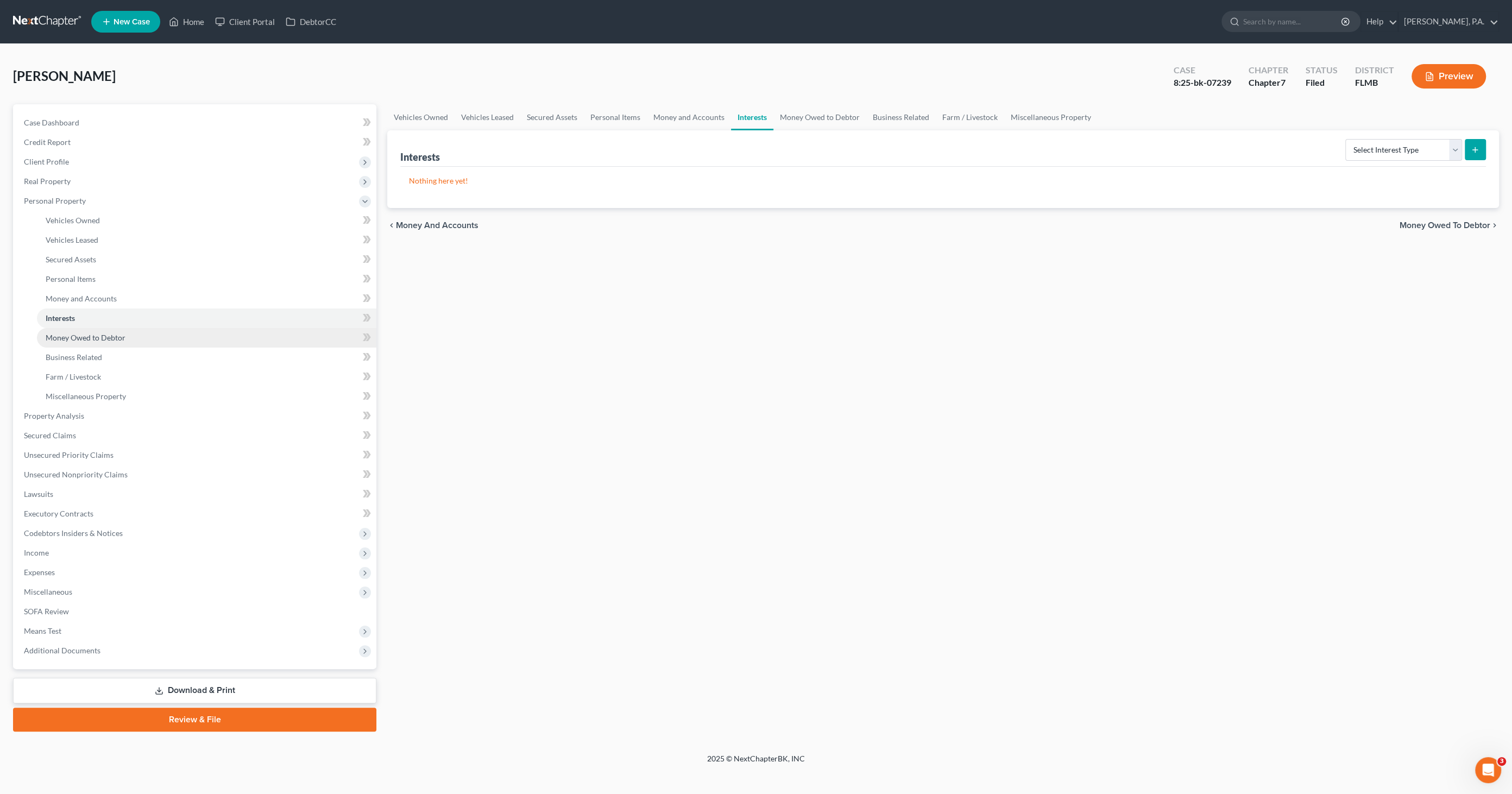
click at [84, 341] on span "Money Owed to Debtor" at bounding box center [85, 337] width 80 height 9
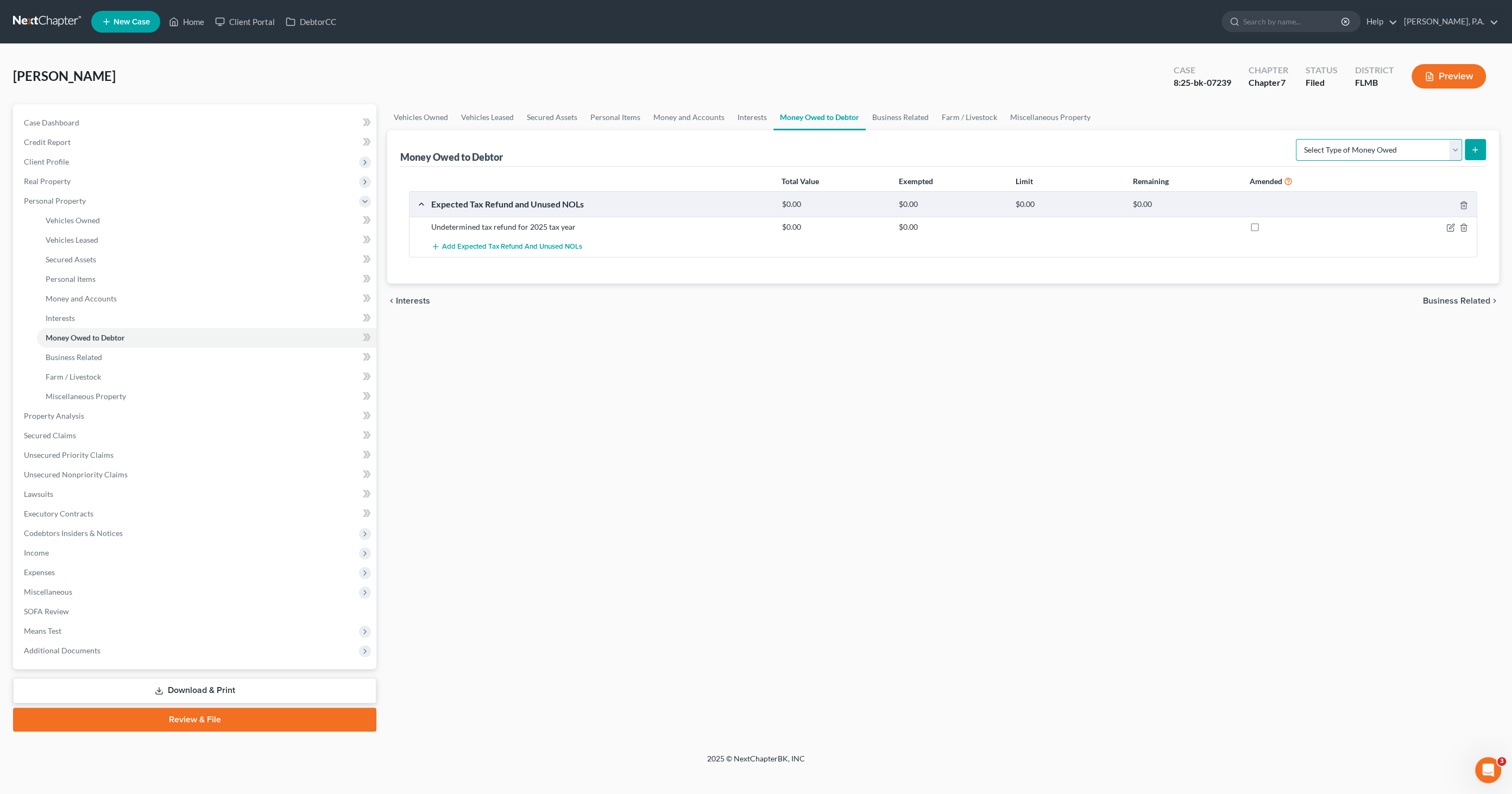
click at [1372, 147] on select "Select Type of Money Owed Accounts Receivable Alimony Child Support Claims Agai…" at bounding box center [1379, 150] width 166 height 21
select select "unpaid_wages"
click at [1298, 139] on select "Select Type of Money Owed Accounts Receivable Alimony Child Support Claims Agai…" at bounding box center [1379, 150] width 166 height 21
click at [1469, 145] on button "submit" at bounding box center [1475, 150] width 21 height 21
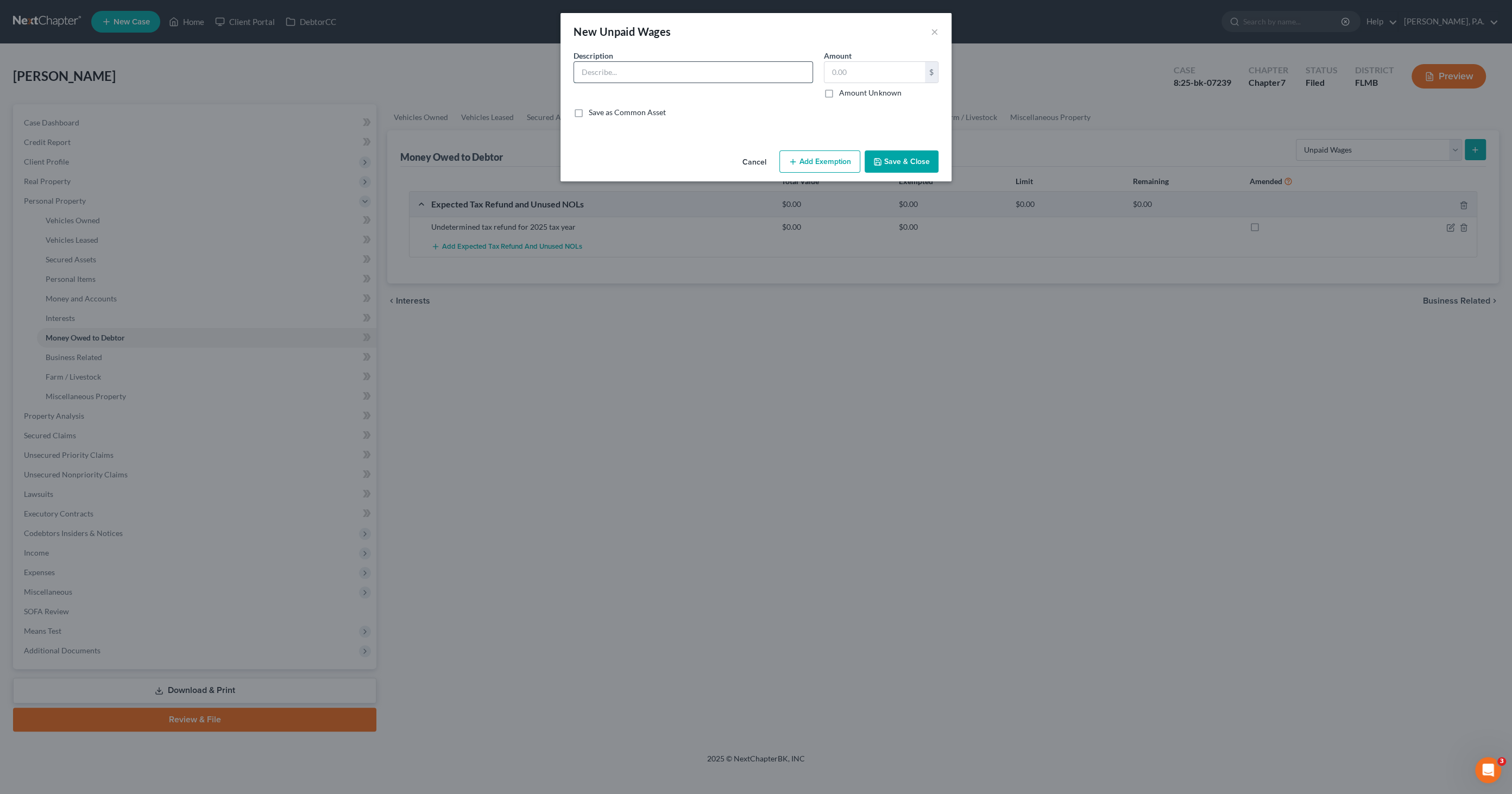
click at [614, 73] on input "text" at bounding box center [693, 72] width 238 height 21
type input "G"
type input "F"
drag, startPoint x: 784, startPoint y: 71, endPoint x: 669, endPoint y: 65, distance: 115.2
click at [669, 65] on input "Garnished Wages Held by The School Board of Polk County" at bounding box center [693, 72] width 238 height 21
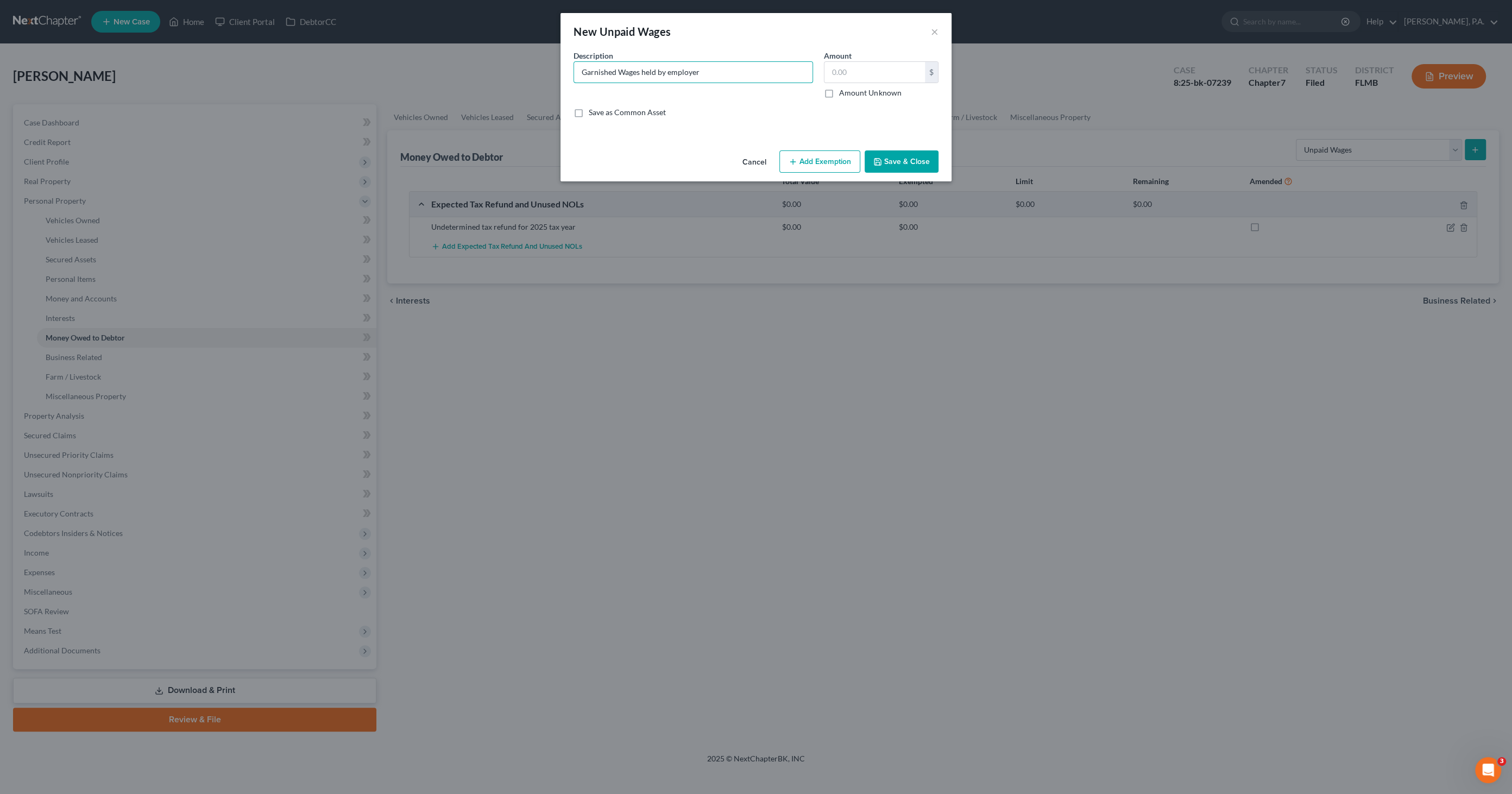
type input "Garnished Wages held by employer"
type input "955.16"
click at [817, 165] on button "Add Exemption" at bounding box center [819, 162] width 81 height 23
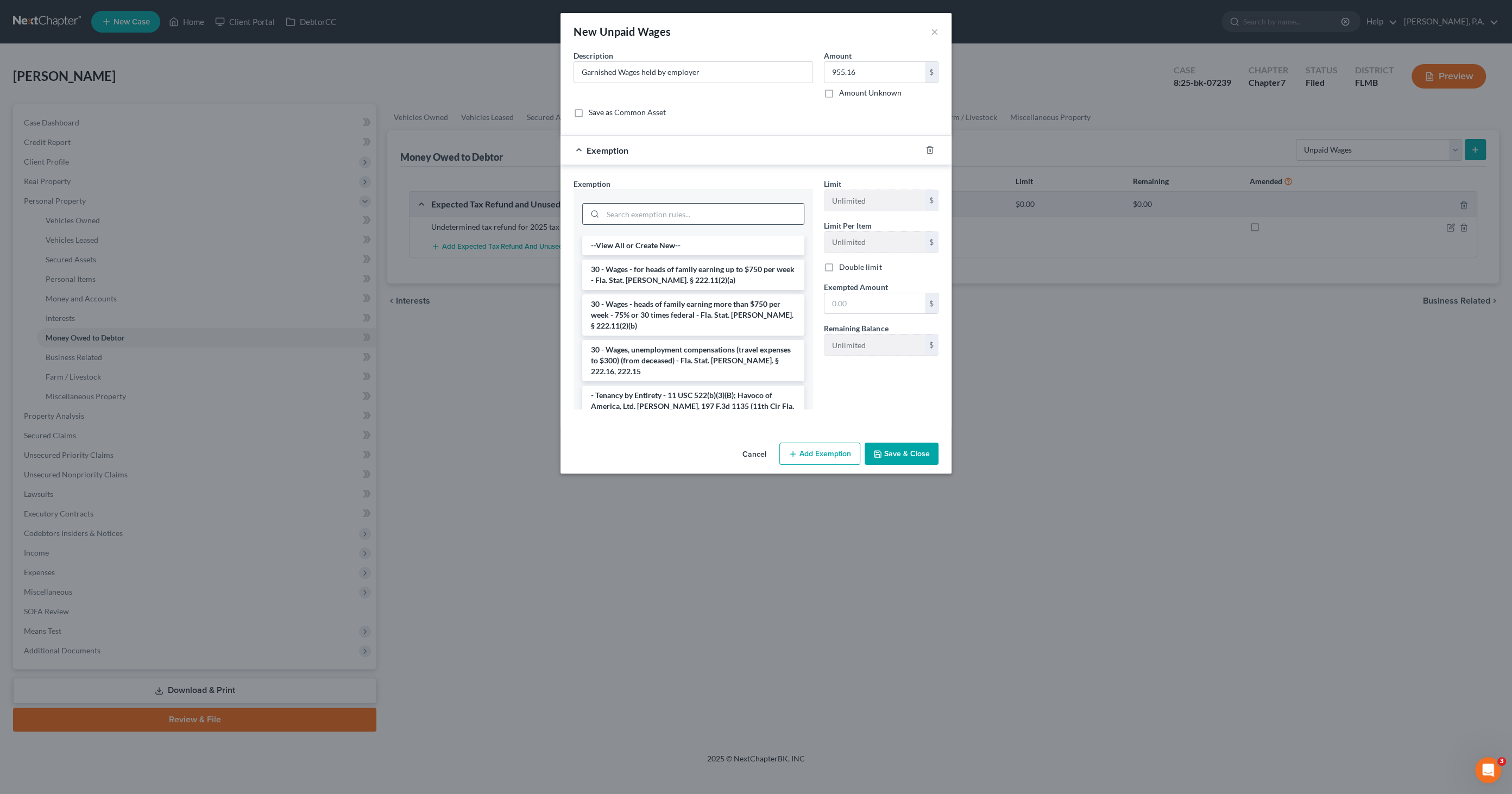
click at [666, 216] on input "search" at bounding box center [703, 214] width 201 height 21
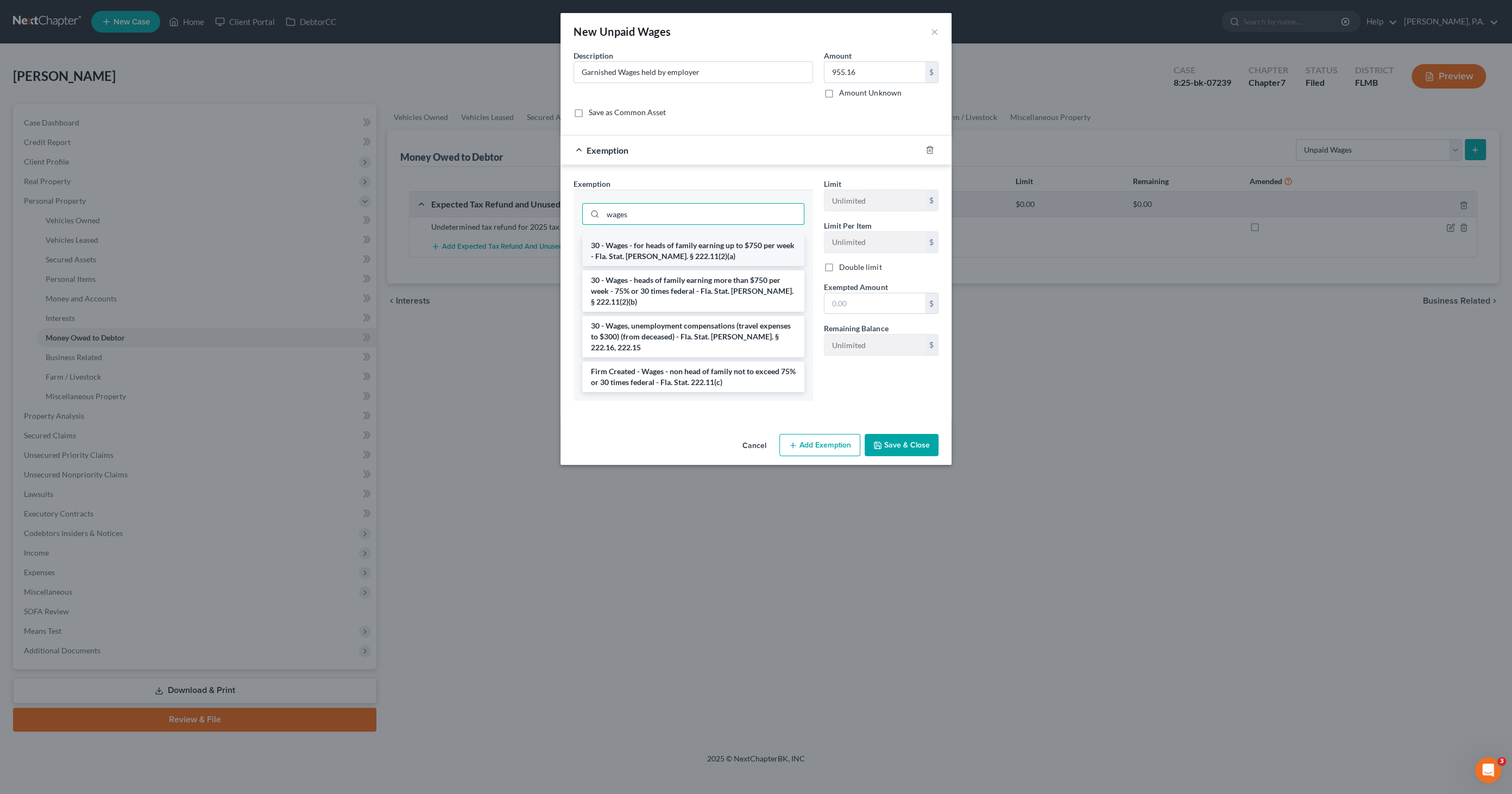
type input "wages"
click at [695, 248] on li "30 - Wages - for heads of family earning up to $750 per week - Fla. Stat. Ann. …" at bounding box center [693, 250] width 222 height 30
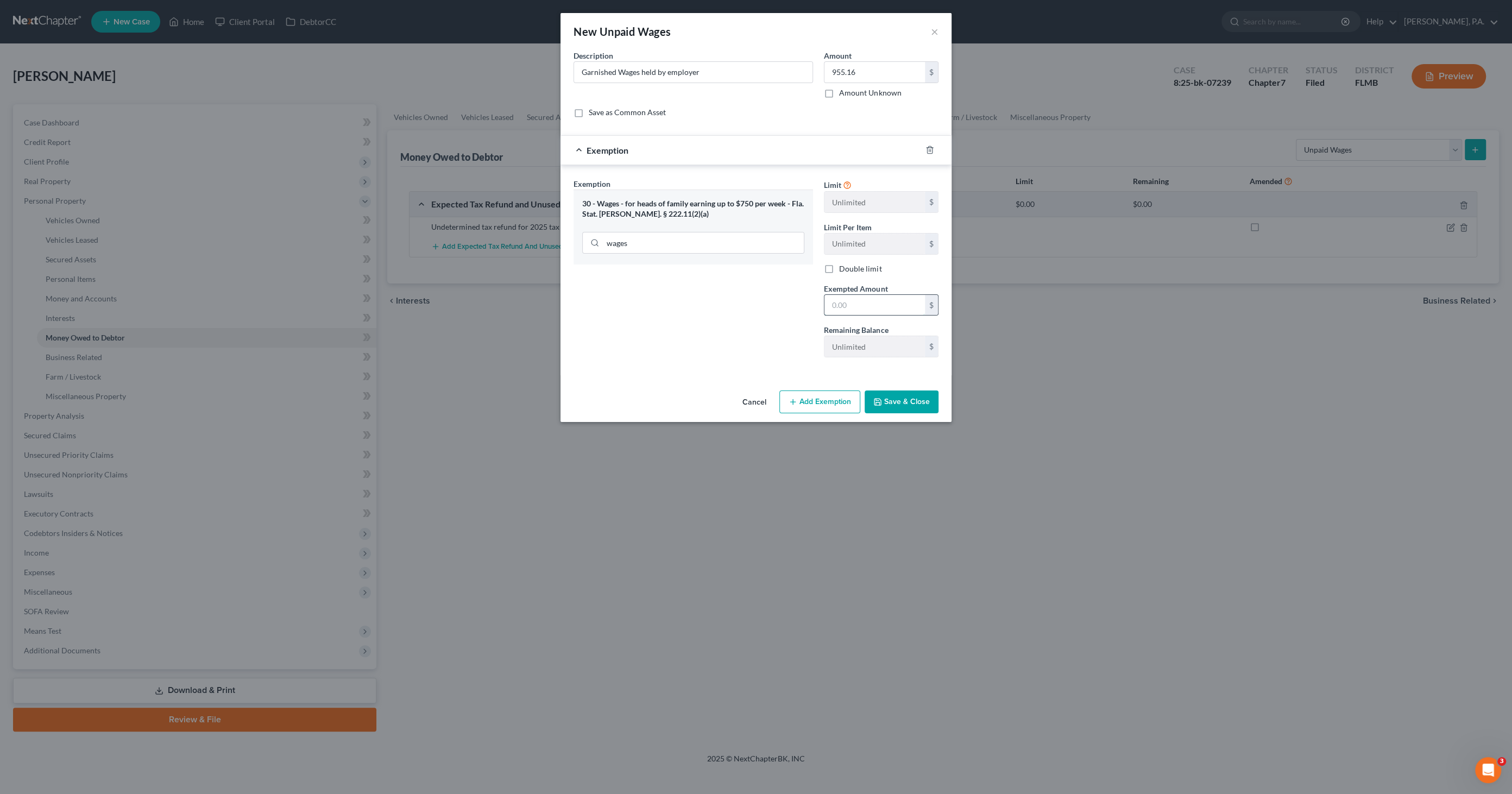
click at [851, 306] on input "text" at bounding box center [875, 305] width 100 height 21
type input "955.16"
click at [916, 396] on button "Save & Close" at bounding box center [902, 402] width 74 height 23
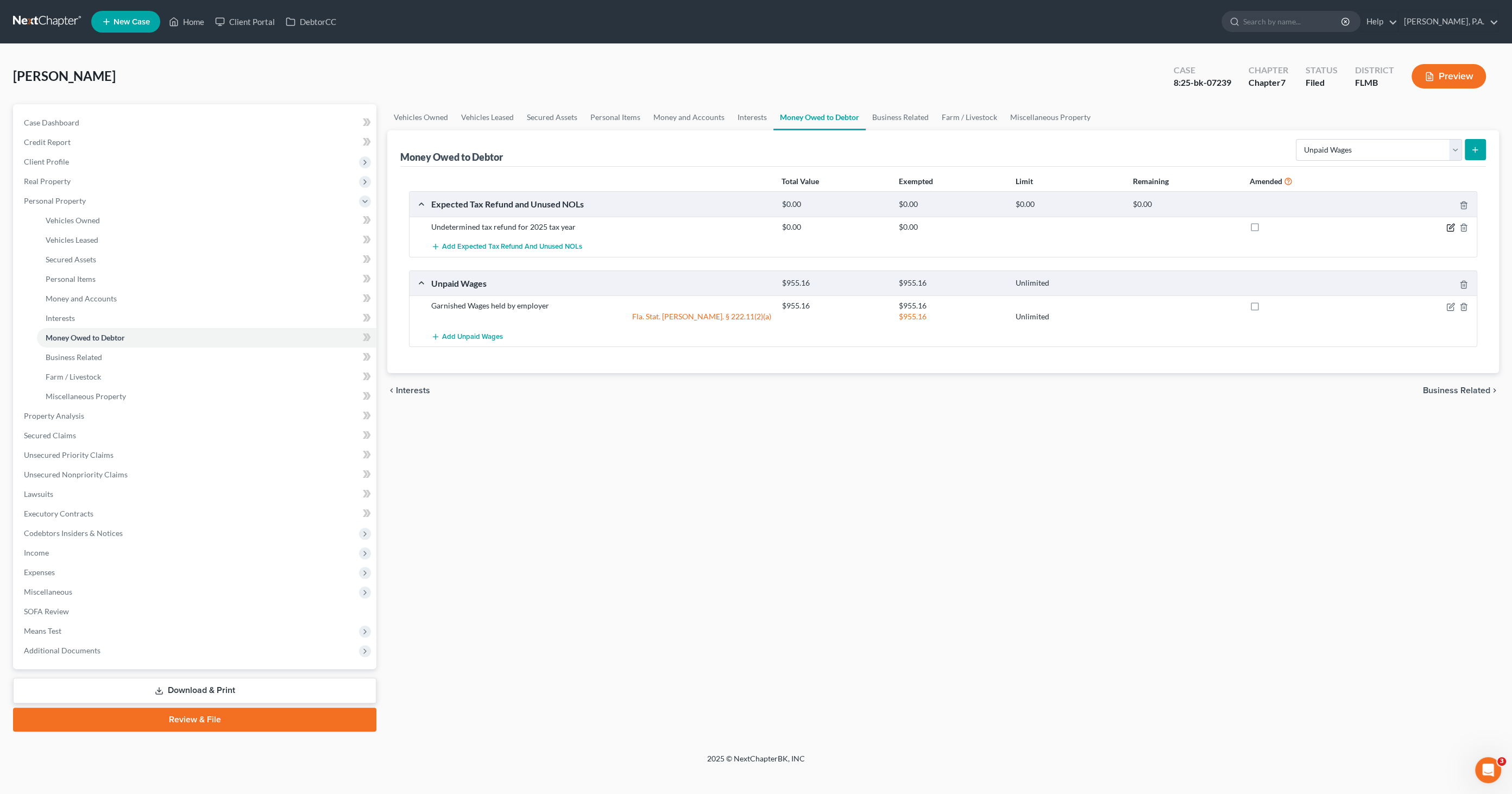
click at [1446, 229] on icon "button" at bounding box center [1450, 228] width 7 height 7
select select "0"
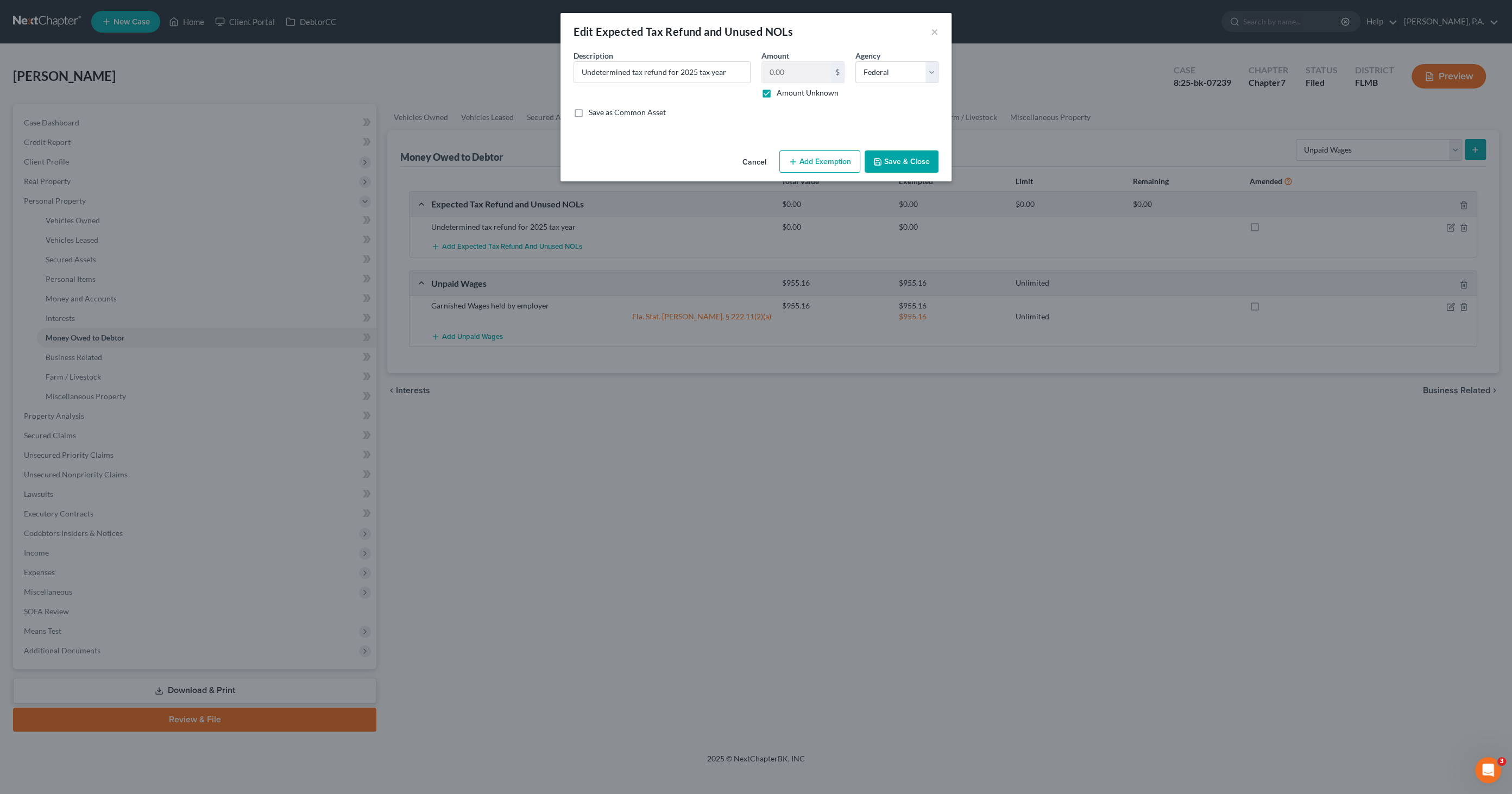
click at [814, 163] on button "Add Exemption" at bounding box center [819, 162] width 81 height 23
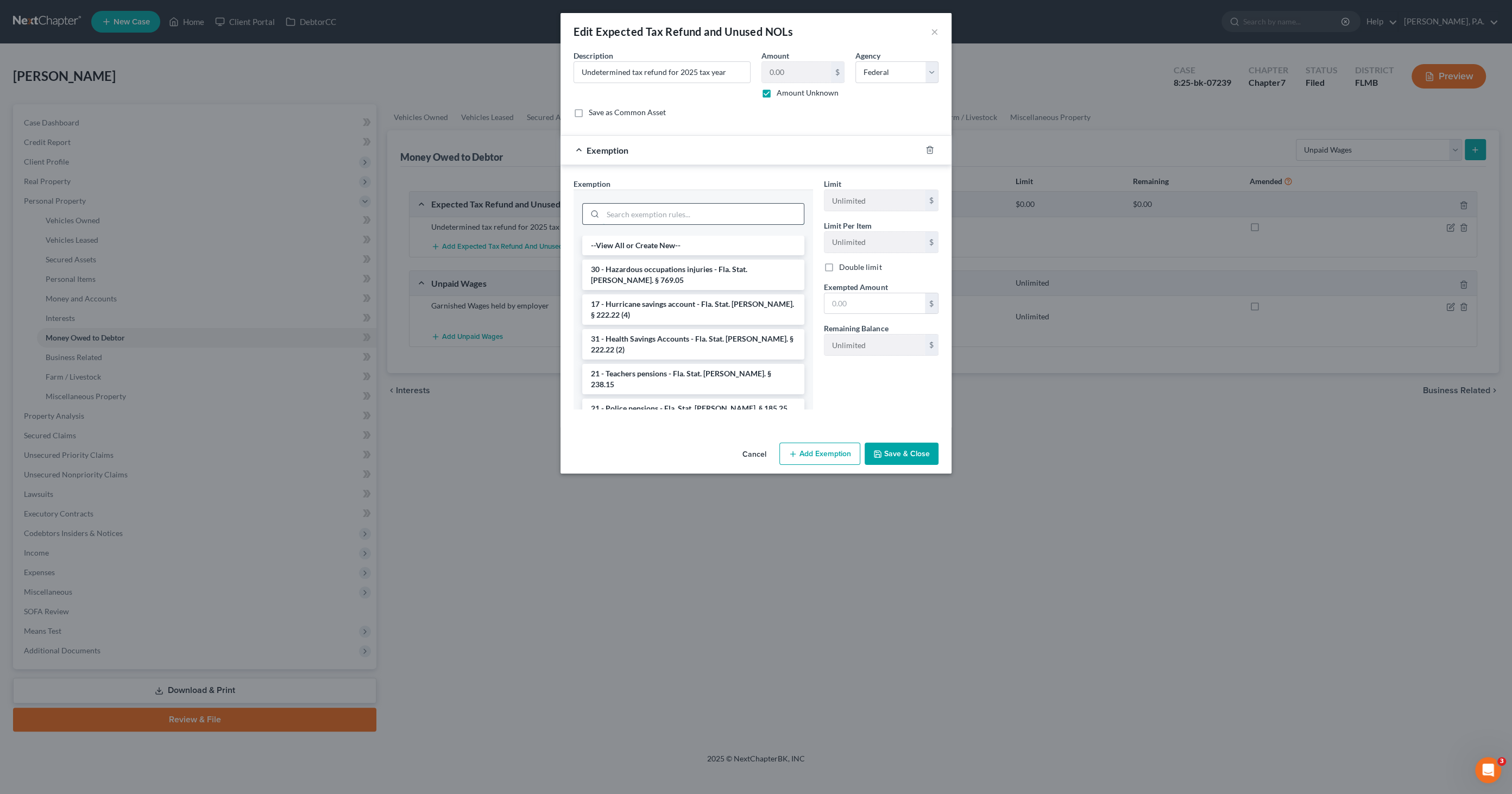
click at [726, 218] on input "search" at bounding box center [703, 214] width 201 height 21
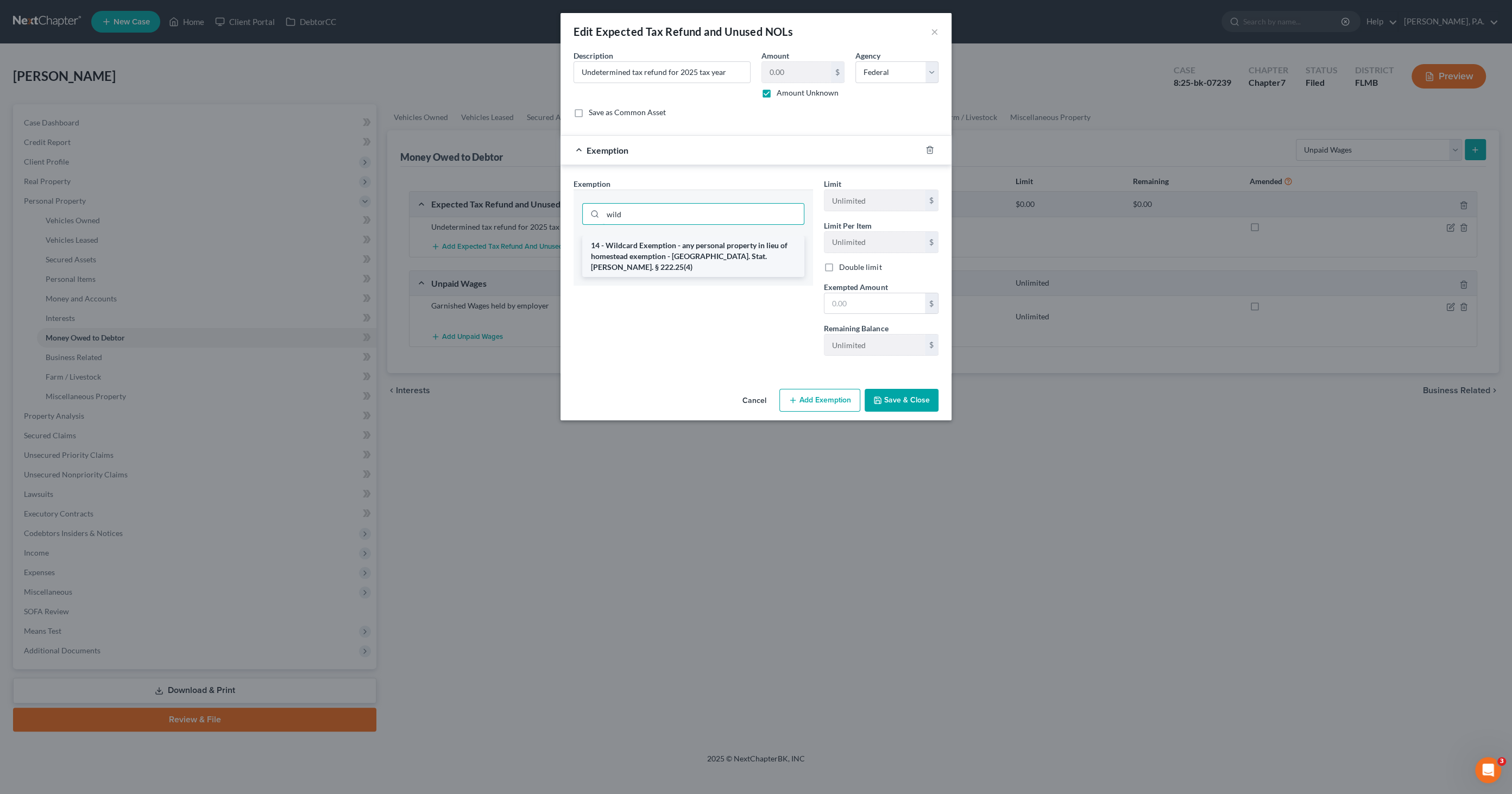
type input "wild"
click at [712, 246] on li "14 - Wildcard Exemption - any personal property in lieu of homestead exemption …" at bounding box center [693, 256] width 222 height 42
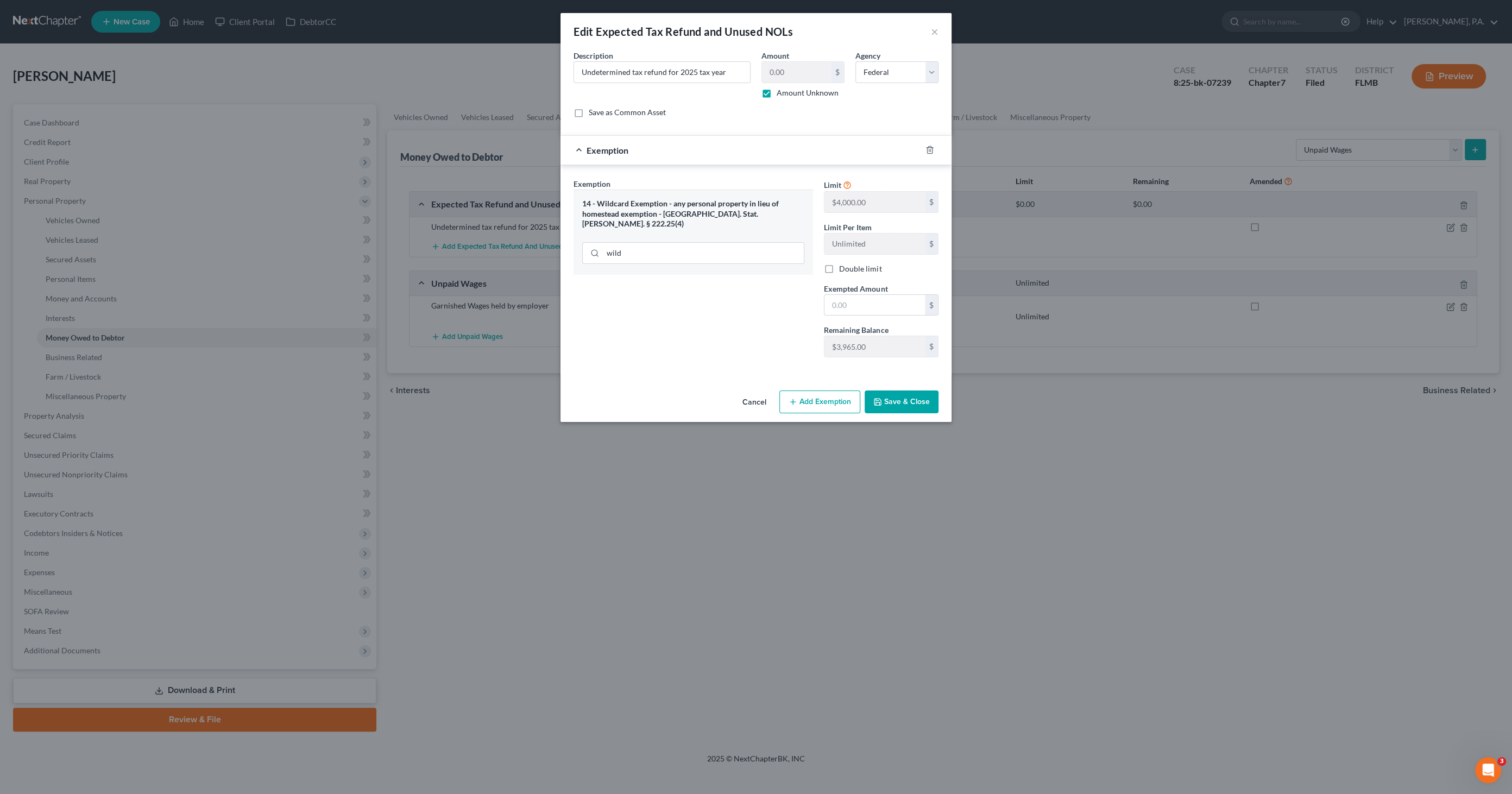
click at [806, 350] on div "Exemption Set must be selected for CA. Exemption * 14 - Wildcard Exemption - an…" at bounding box center [756, 272] width 375 height 189
click at [862, 298] on input "text" at bounding box center [875, 305] width 100 height 21
paste input "$3,965.00"
type input "$3,965.00"
click at [908, 404] on button "Save & Close" at bounding box center [902, 402] width 74 height 23
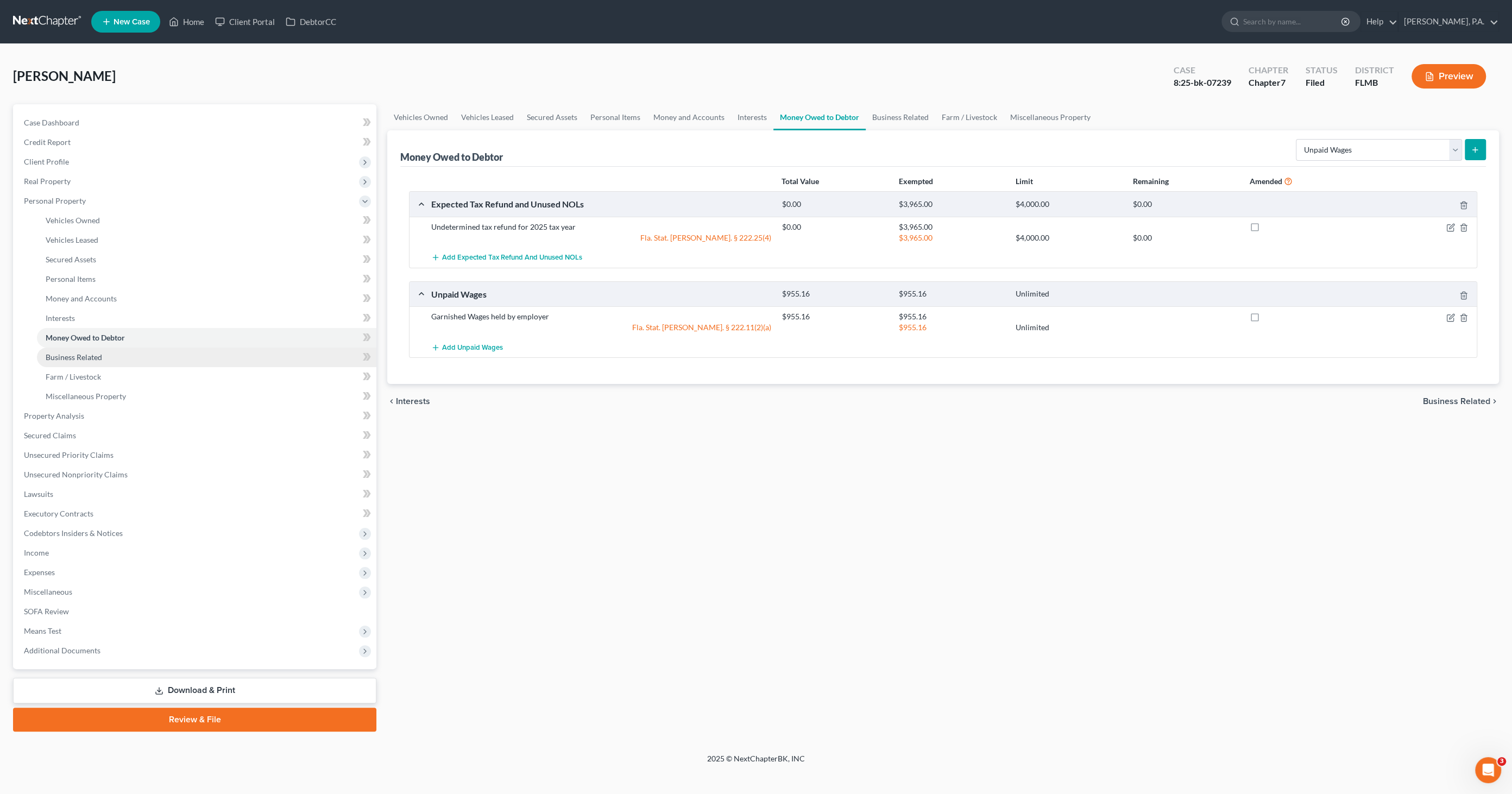
click at [103, 358] on link "Business Related" at bounding box center [206, 357] width 339 height 19
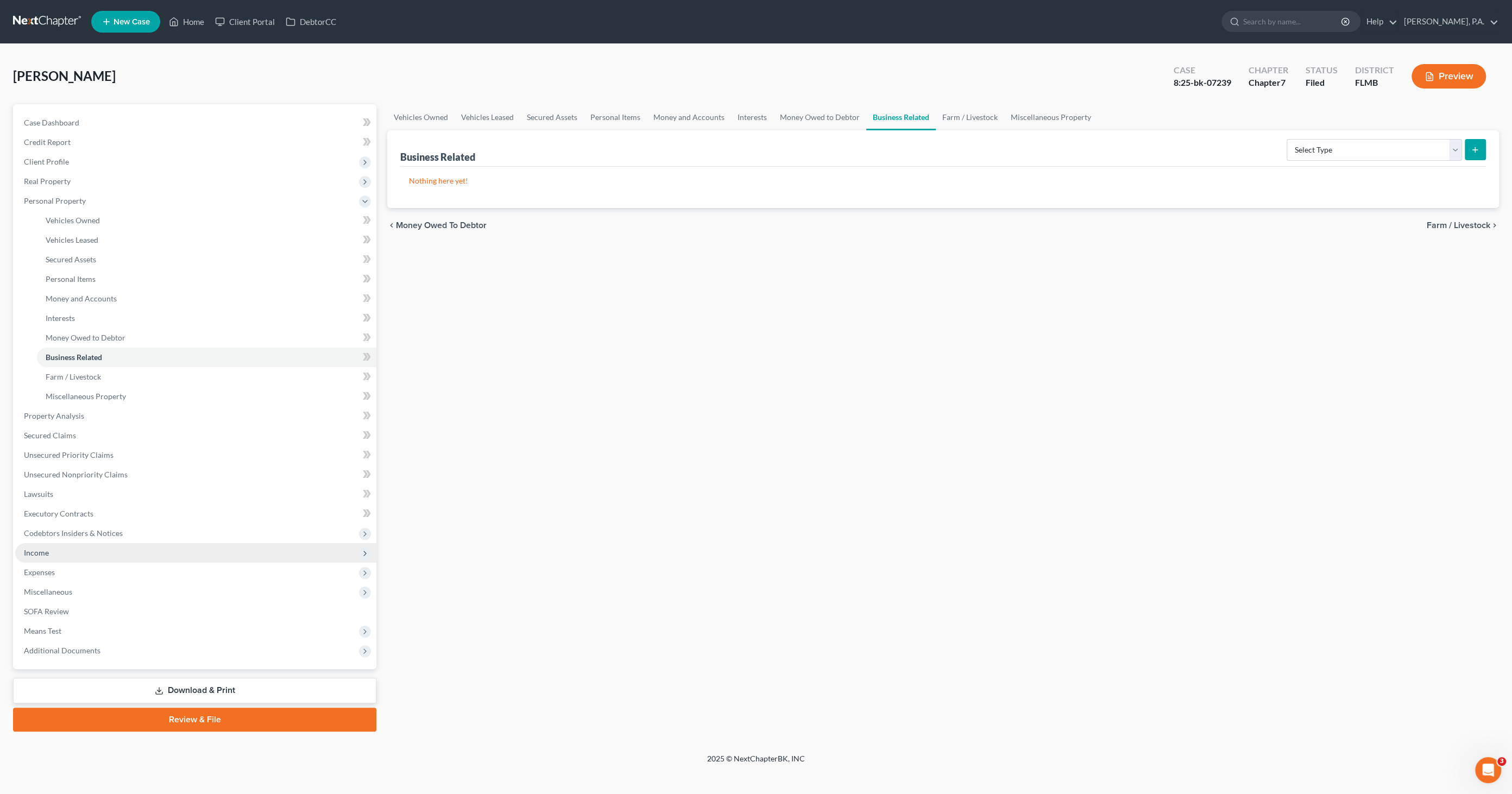
click at [44, 549] on span "Income" at bounding box center [36, 553] width 25 height 9
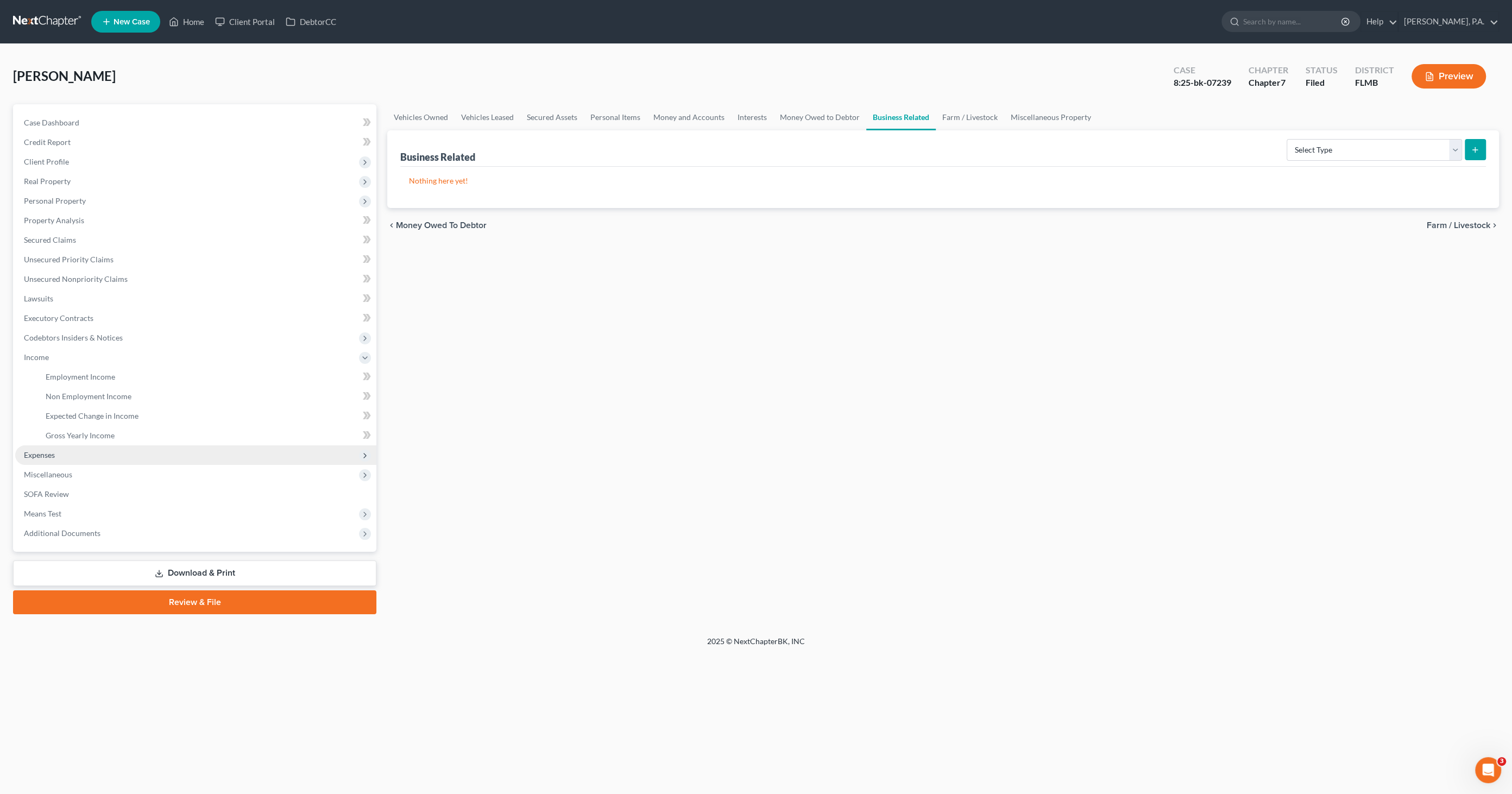
click at [45, 459] on span "Expenses" at bounding box center [39, 455] width 31 height 9
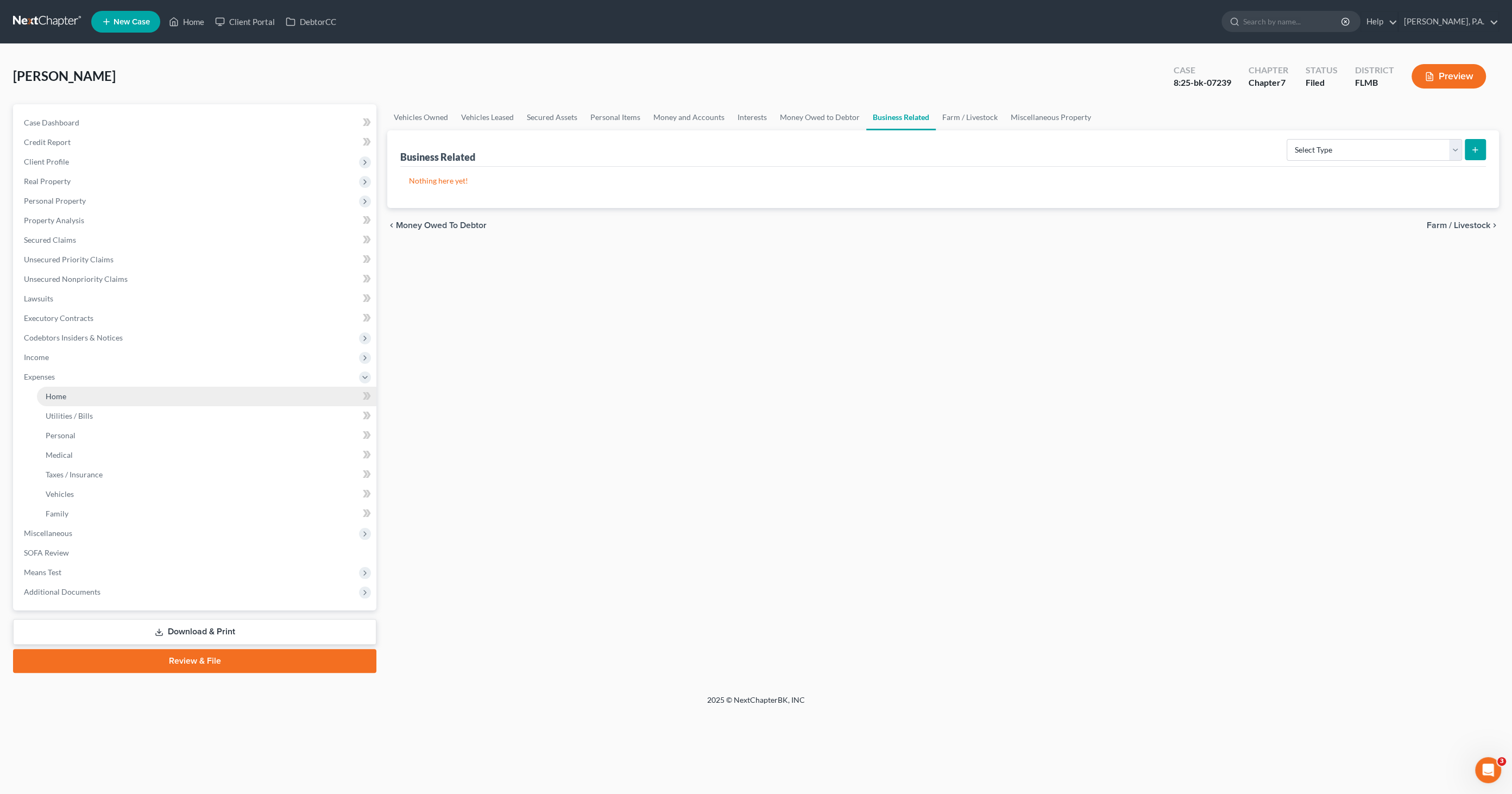
click at [62, 399] on span "Home" at bounding box center [56, 396] width 21 height 9
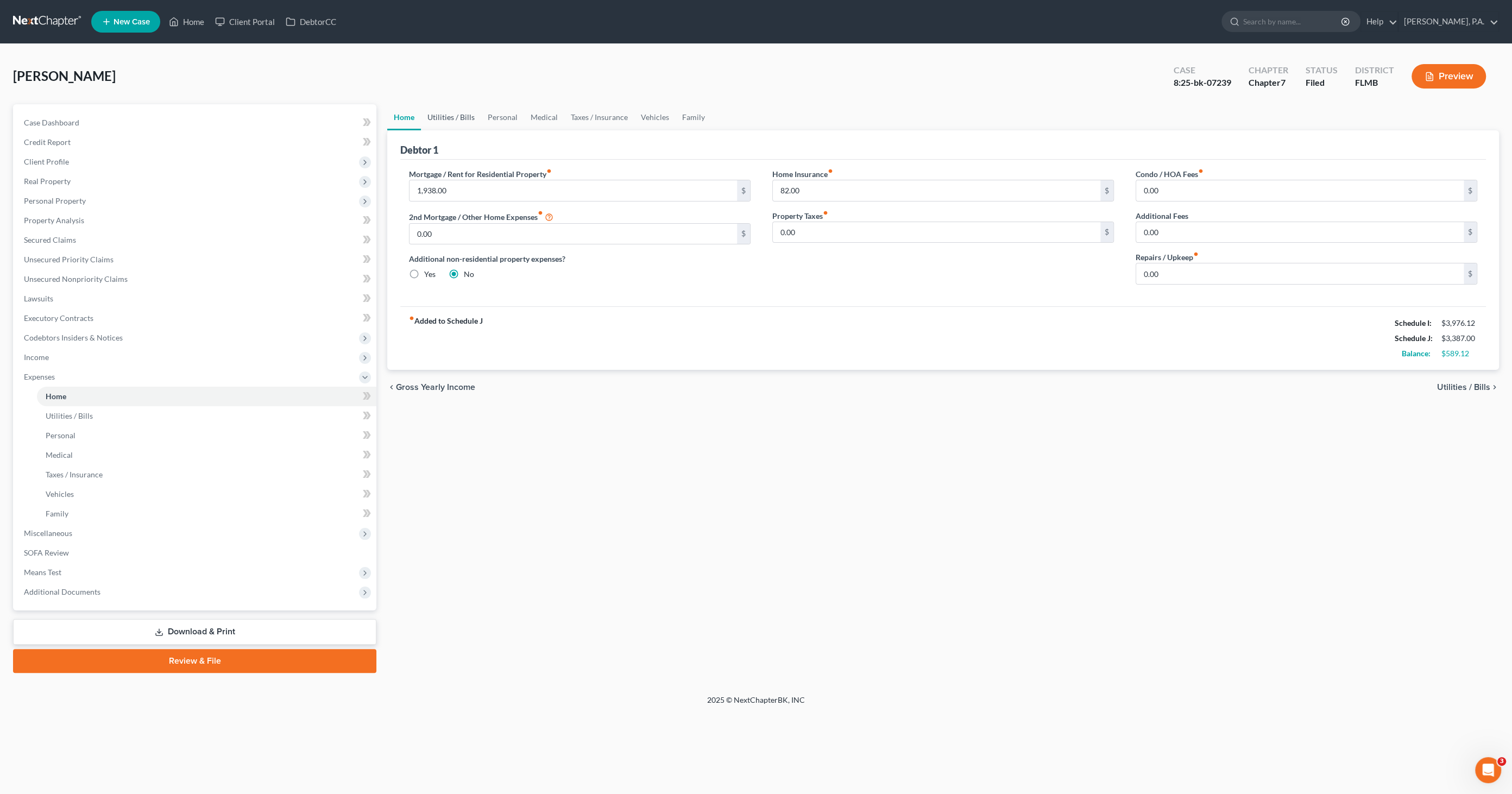
click at [471, 121] on link "Utilities / Bills" at bounding box center [451, 117] width 60 height 26
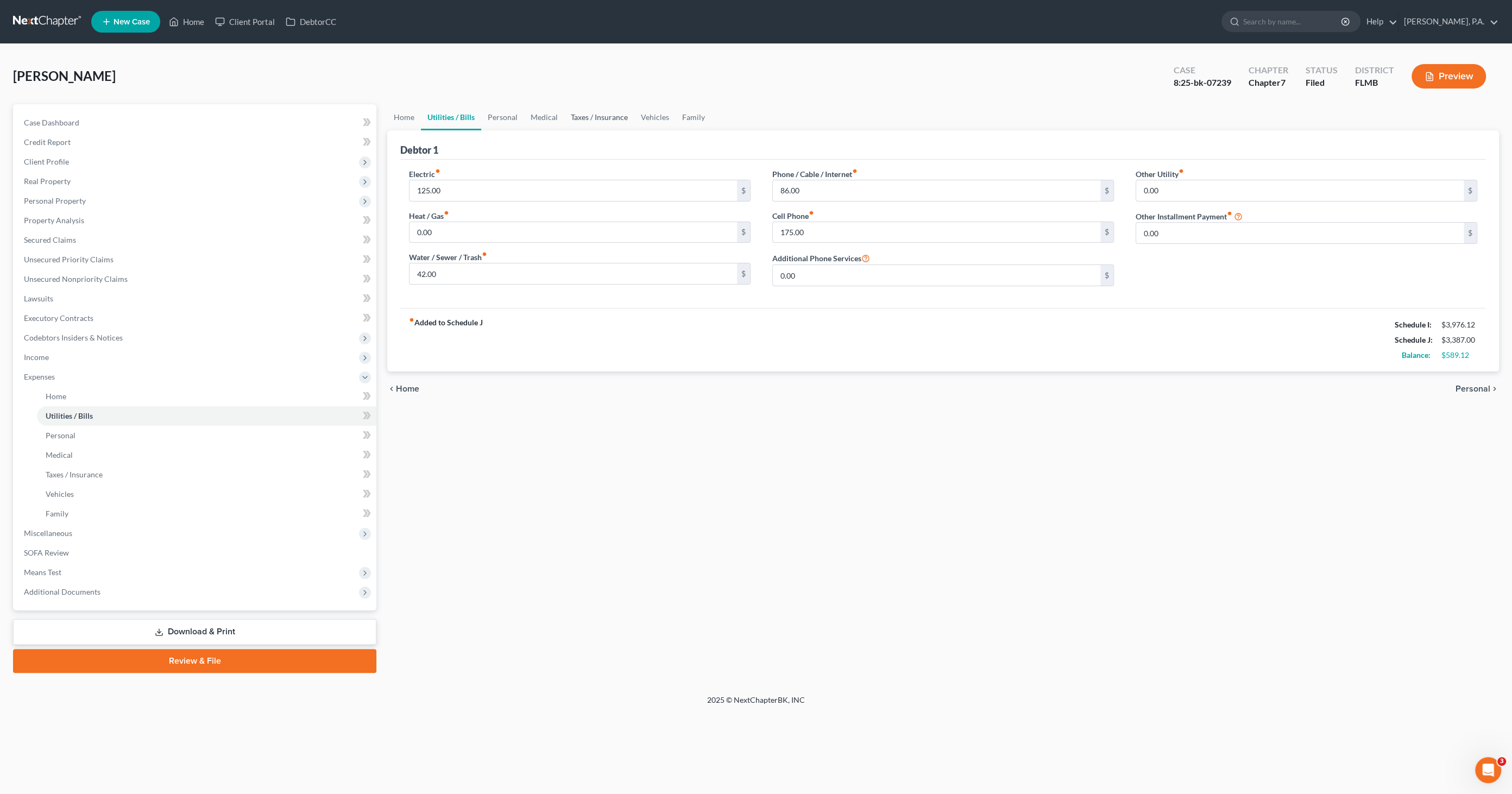
click at [587, 118] on link "Taxes / Insurance" at bounding box center [599, 117] width 70 height 26
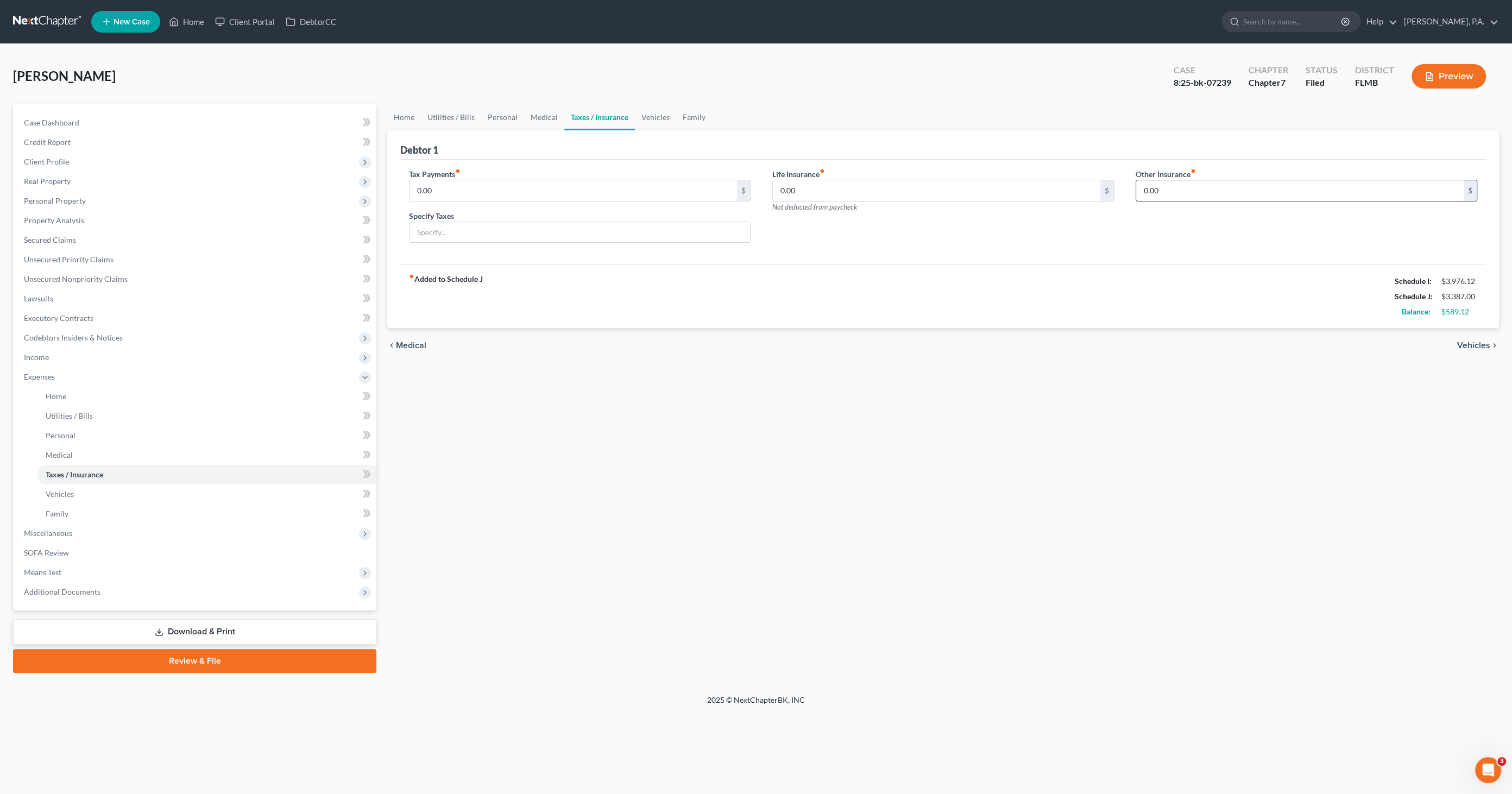
click at [1185, 191] on input "0.00" at bounding box center [1299, 190] width 327 height 21
type input "236.47"
click at [1207, 230] on div at bounding box center [1306, 221] width 341 height 21
click at [1209, 225] on input "text" at bounding box center [1306, 221] width 341 height 21
type input "Endurance Vehicle Extended Warranty"
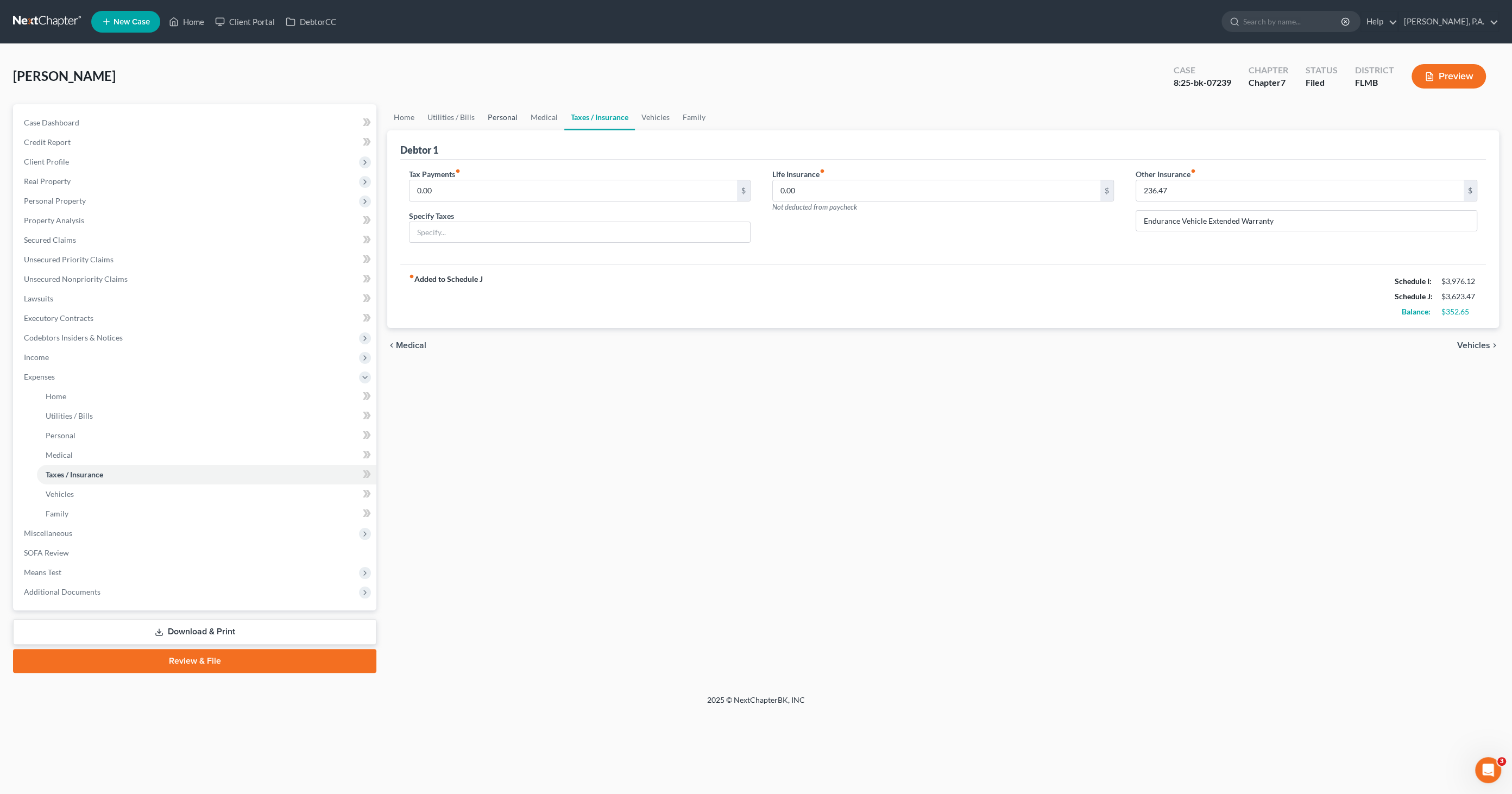
click at [500, 118] on link "Personal" at bounding box center [503, 117] width 43 height 26
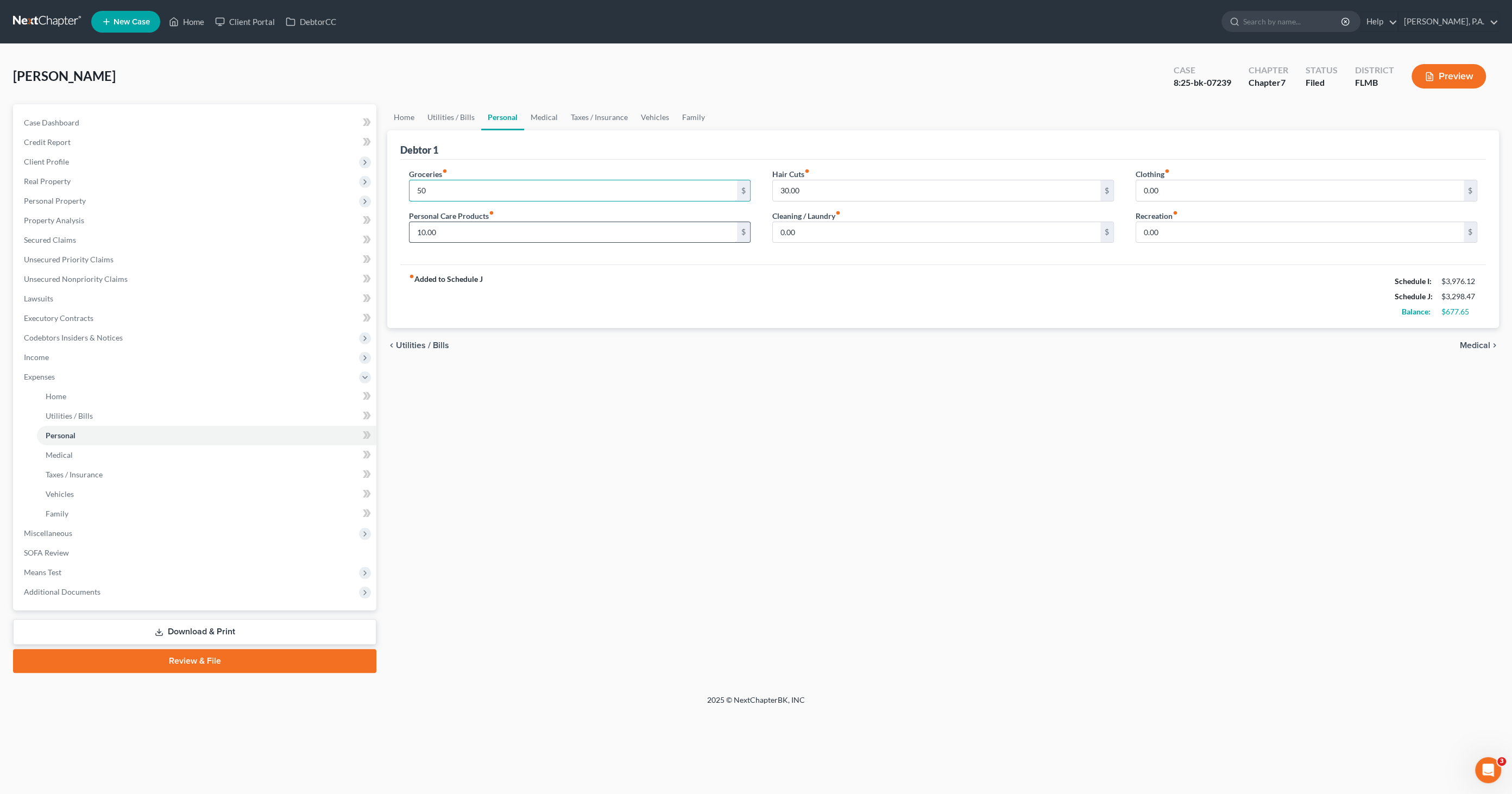
type input "5"
drag, startPoint x: 484, startPoint y: 189, endPoint x: 367, endPoint y: 175, distance: 117.8
click at [367, 175] on div "Petition Navigation Case Dashboard Payments Invoices Payments Payments Credit R…" at bounding box center [756, 388] width 1497 height 568
type input "550.00"
click at [1232, 191] on input "0.00" at bounding box center [1299, 190] width 327 height 21
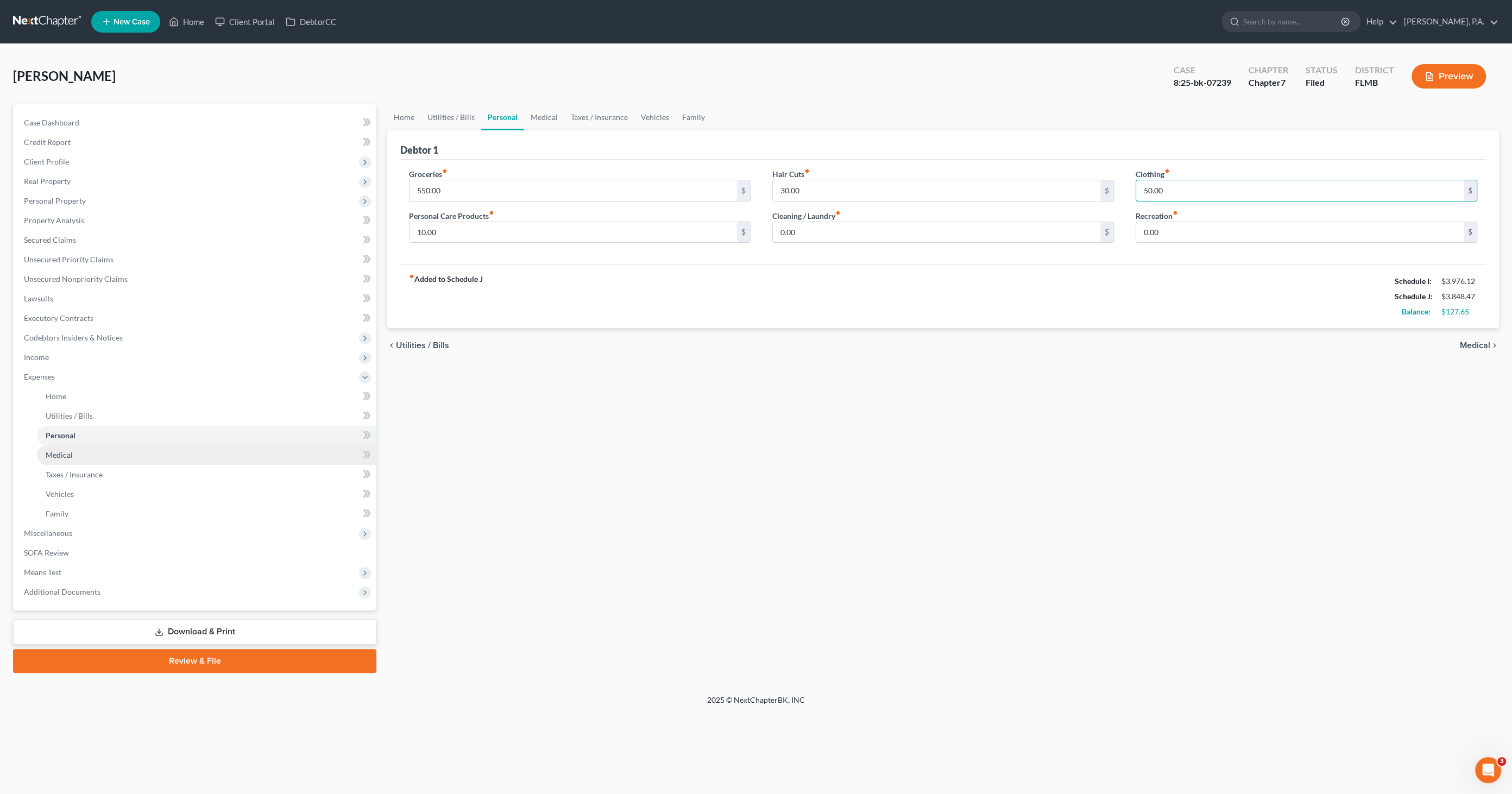
type input "50.00"
click at [68, 459] on link "Medical" at bounding box center [206, 455] width 339 height 19
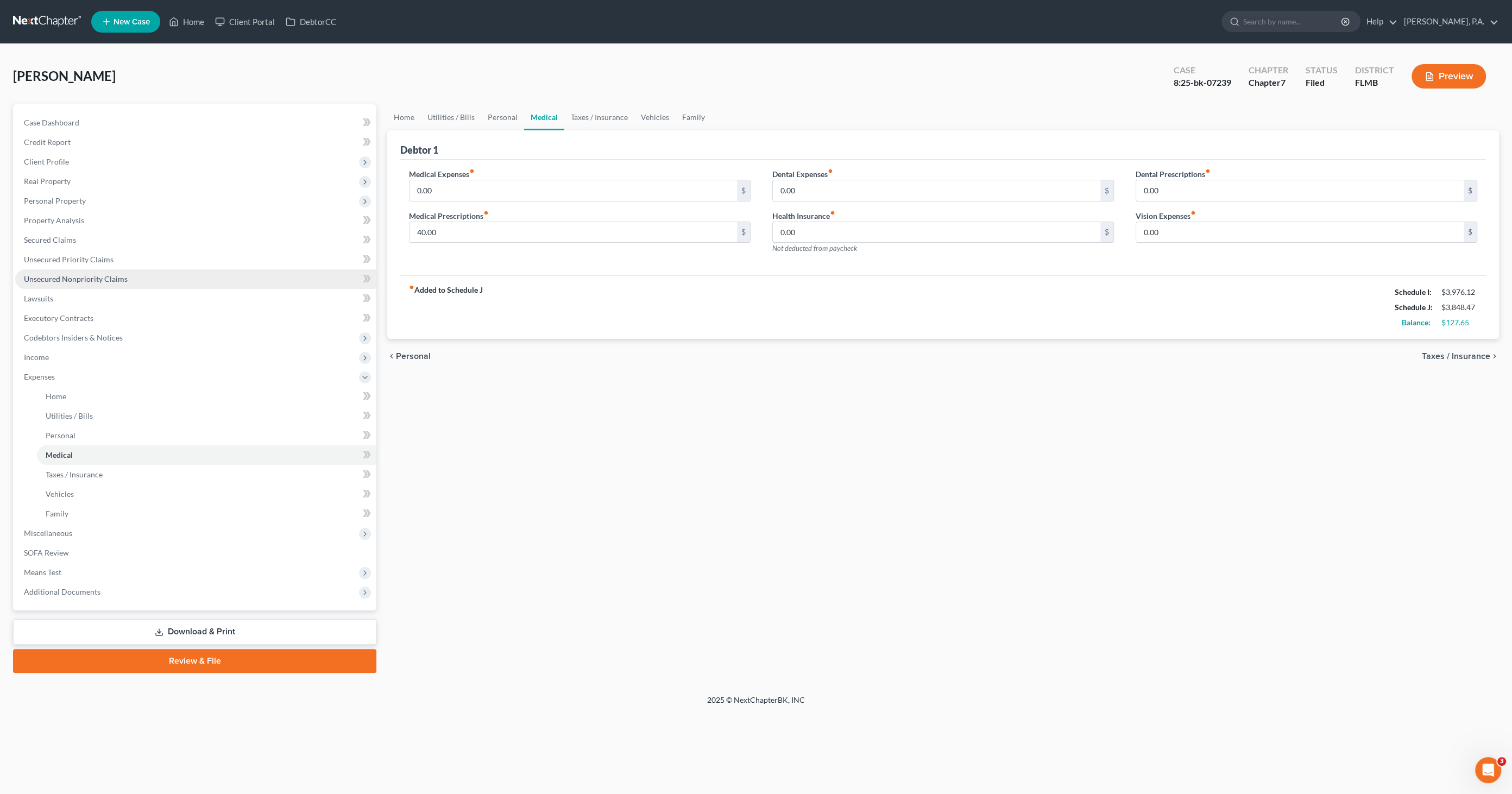
click at [45, 281] on span "Unsecured Nonpriority Claims" at bounding box center [76, 279] width 104 height 9
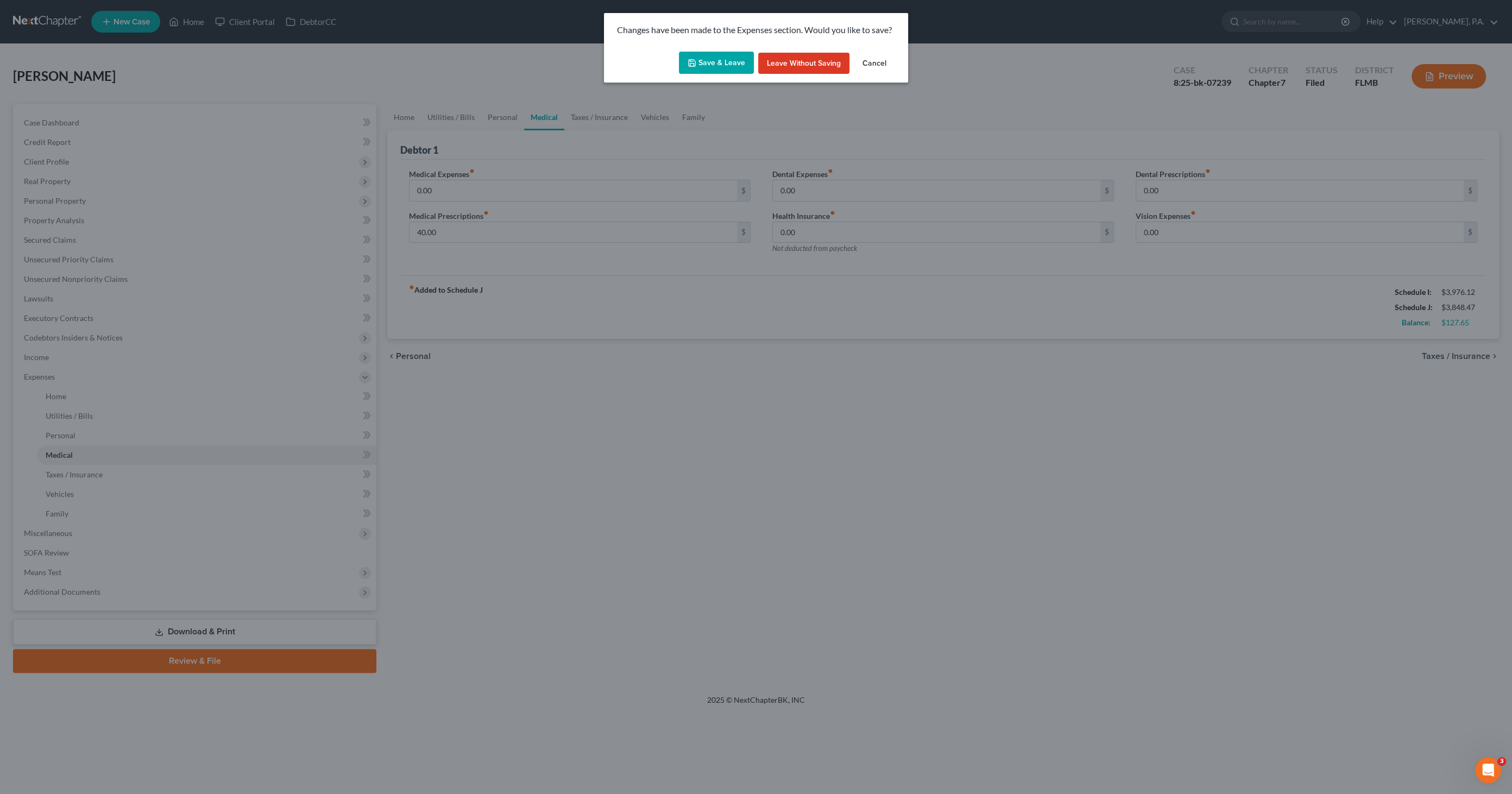
click at [713, 66] on button "Save & Leave" at bounding box center [716, 63] width 75 height 23
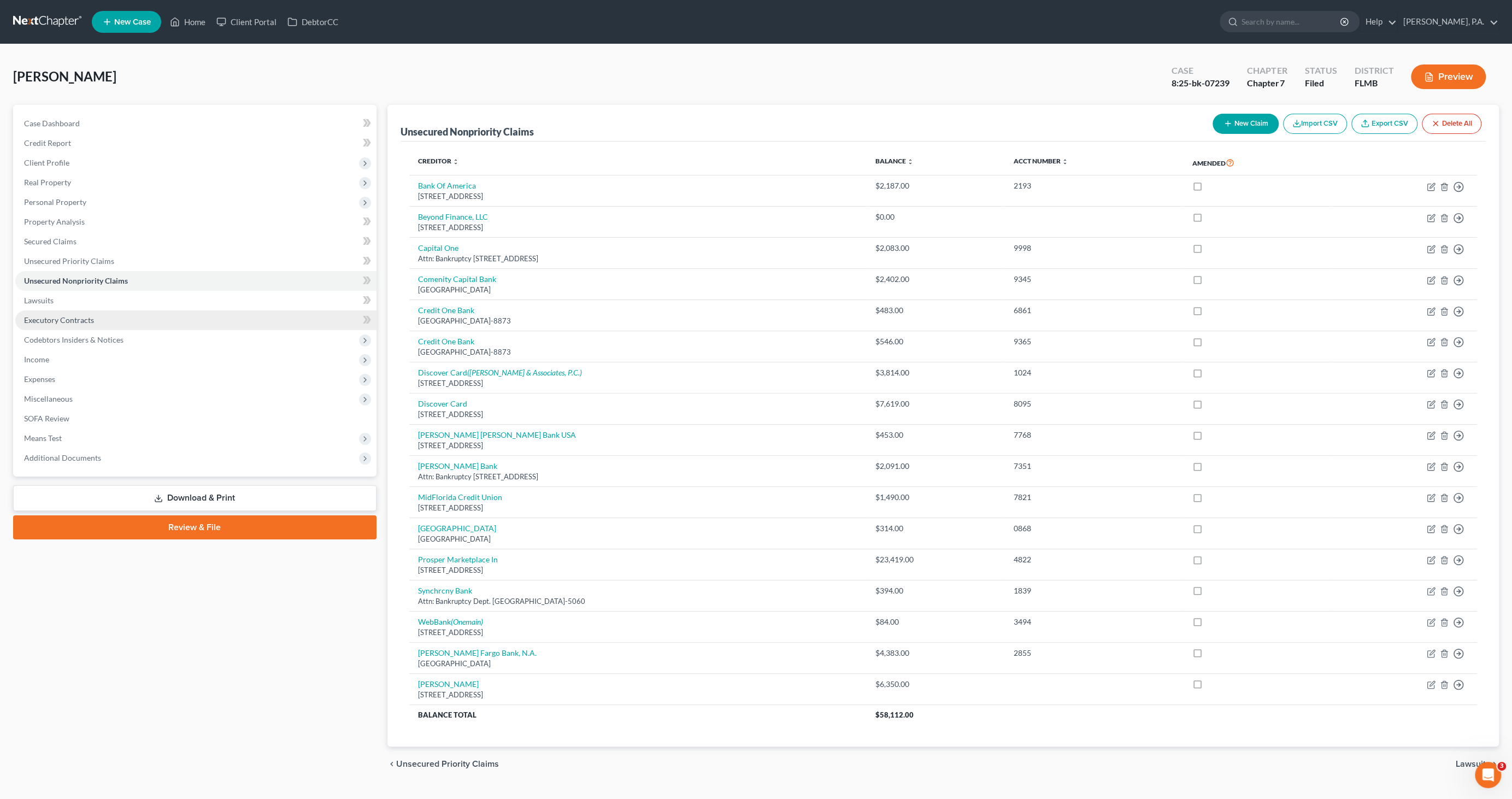
click at [45, 319] on span "Executory Contracts" at bounding box center [59, 320] width 70 height 9
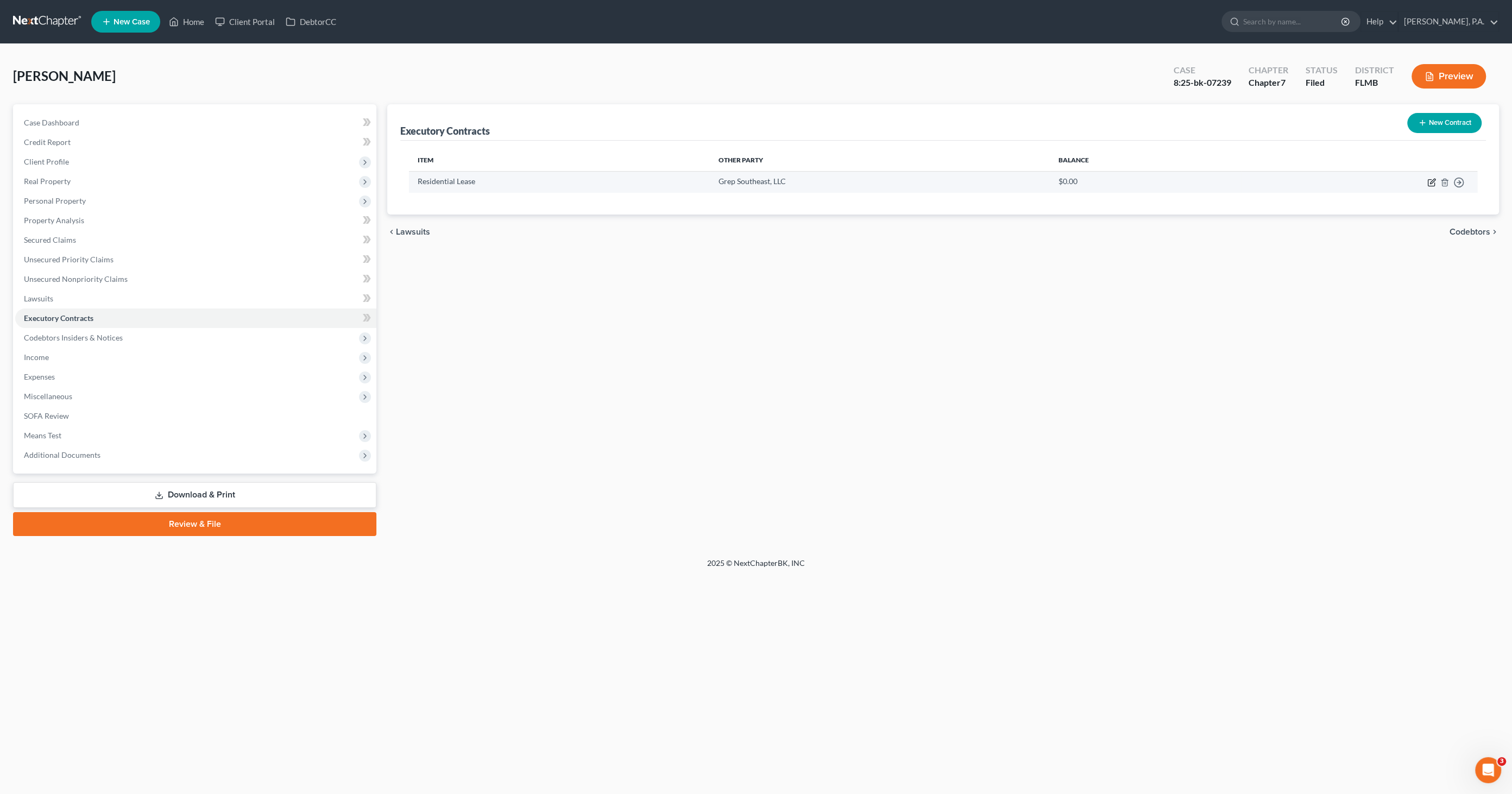
click at [1429, 183] on icon "button" at bounding box center [1431, 182] width 9 height 9
select select "3"
select select "9"
select select "0"
select select "2"
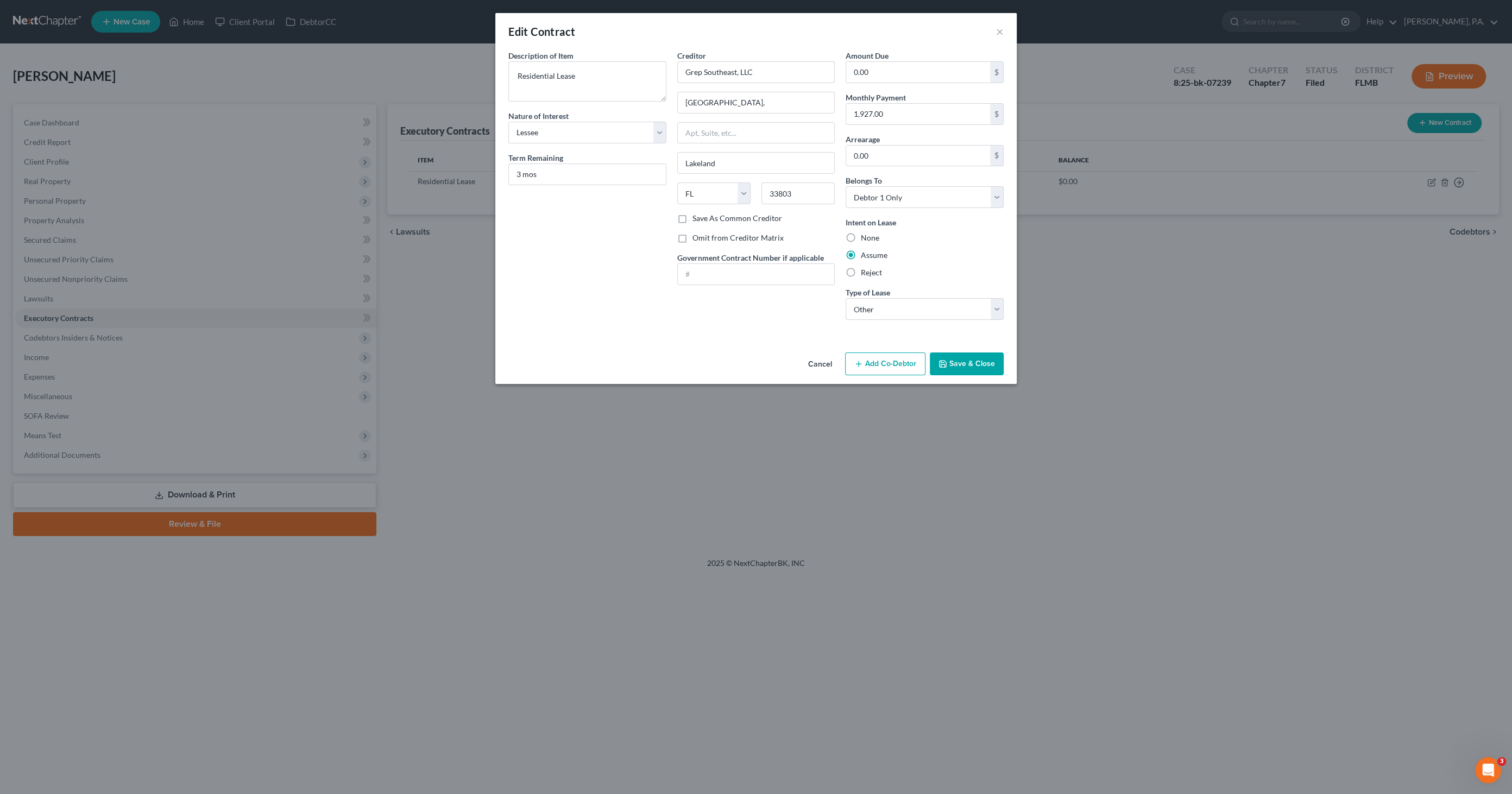
click at [750, 216] on label "Save As Common Creditor" at bounding box center [737, 218] width 90 height 11
click at [703, 216] on input "Save As Common Creditor" at bounding box center [700, 216] width 7 height 7
checkbox input "true"
click at [986, 366] on button "Save & Close" at bounding box center [967, 364] width 74 height 23
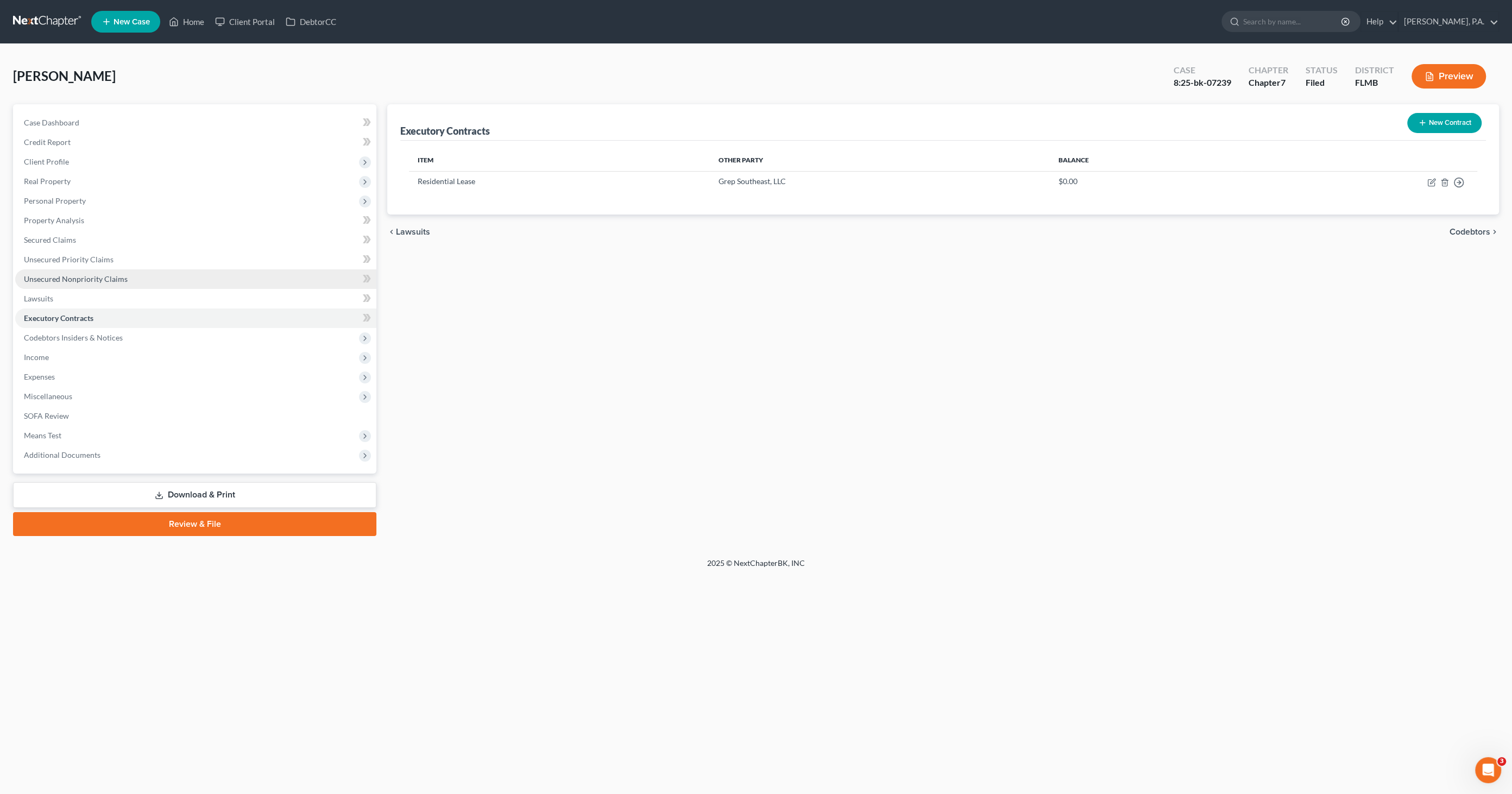
click at [64, 280] on span "Unsecured Nonpriority Claims" at bounding box center [76, 279] width 104 height 9
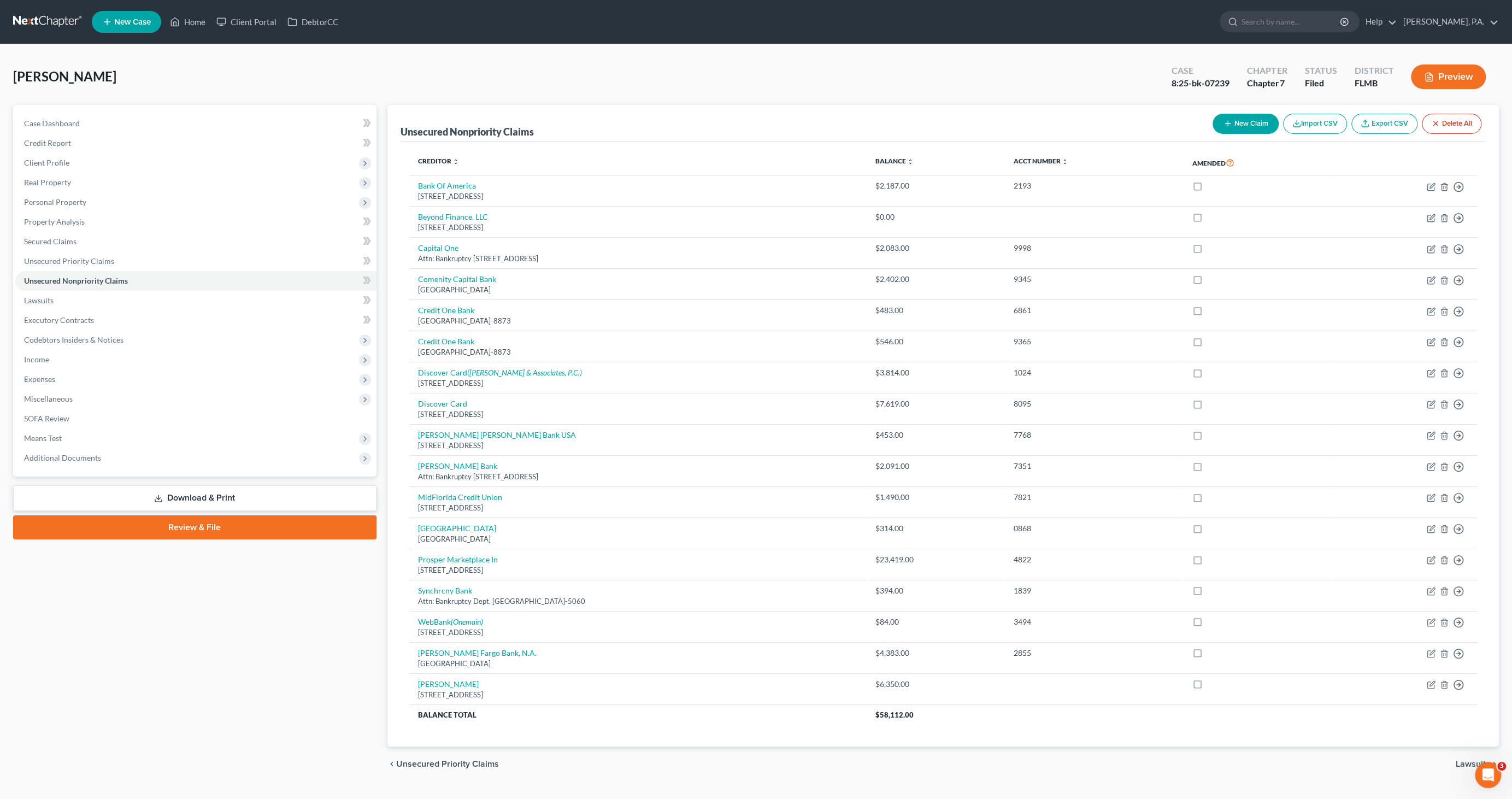
click at [1232, 119] on button "New Claim" at bounding box center [1245, 124] width 66 height 20
select select "0"
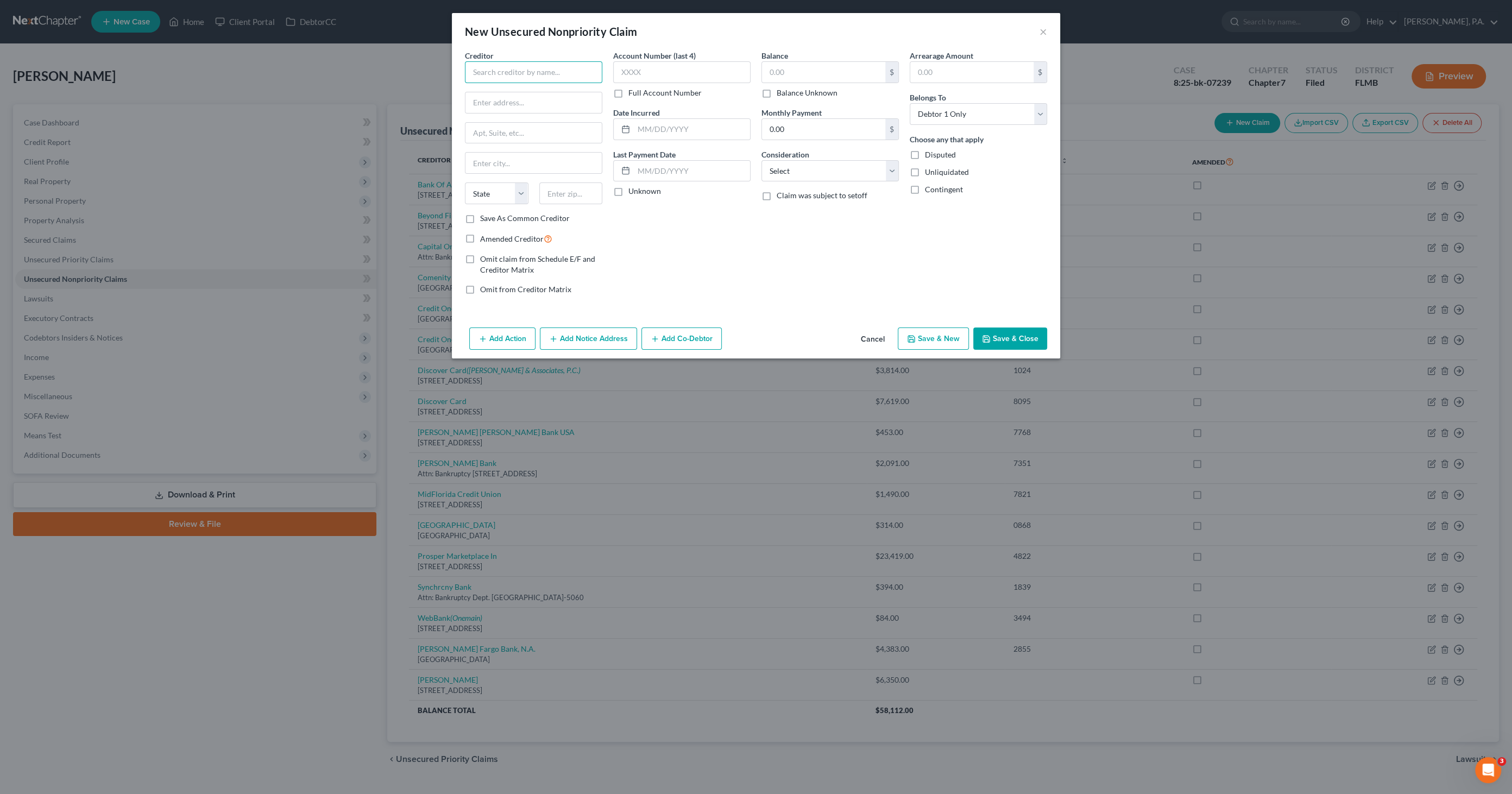
click at [517, 76] on input "text" at bounding box center [533, 72] width 137 height 21
click at [518, 98] on div "1555 Village Center Dr.,, Lakeland, FL 33803" at bounding box center [529, 101] width 113 height 9
type input "Grep Southeast, LLC"
type input "1555 Village Center Dr.,"
type input "Lakeland"
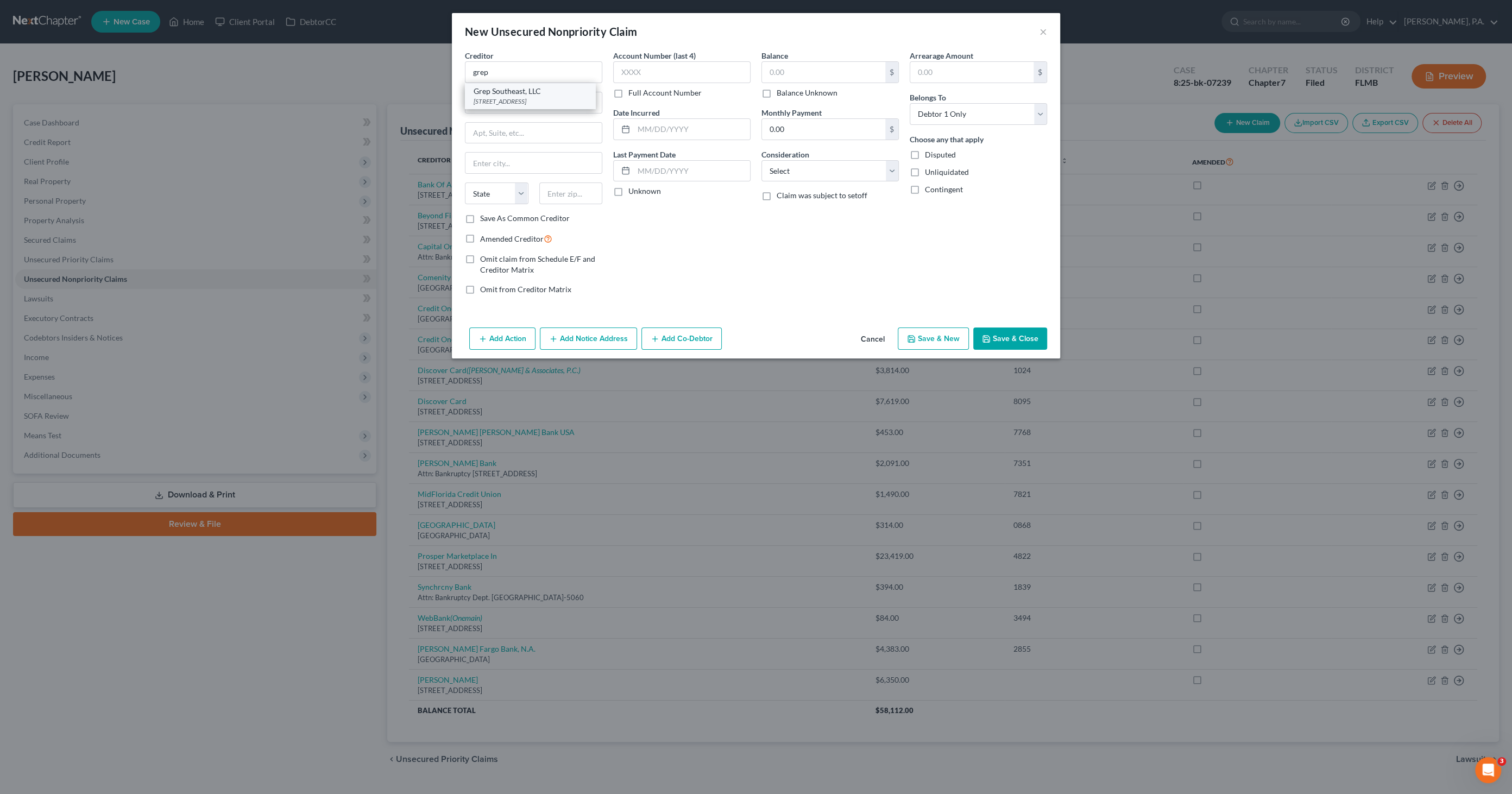
select select "9"
type input "33803"
click at [668, 125] on input "text" at bounding box center [692, 129] width 116 height 21
click at [695, 175] on input "text" at bounding box center [692, 171] width 116 height 21
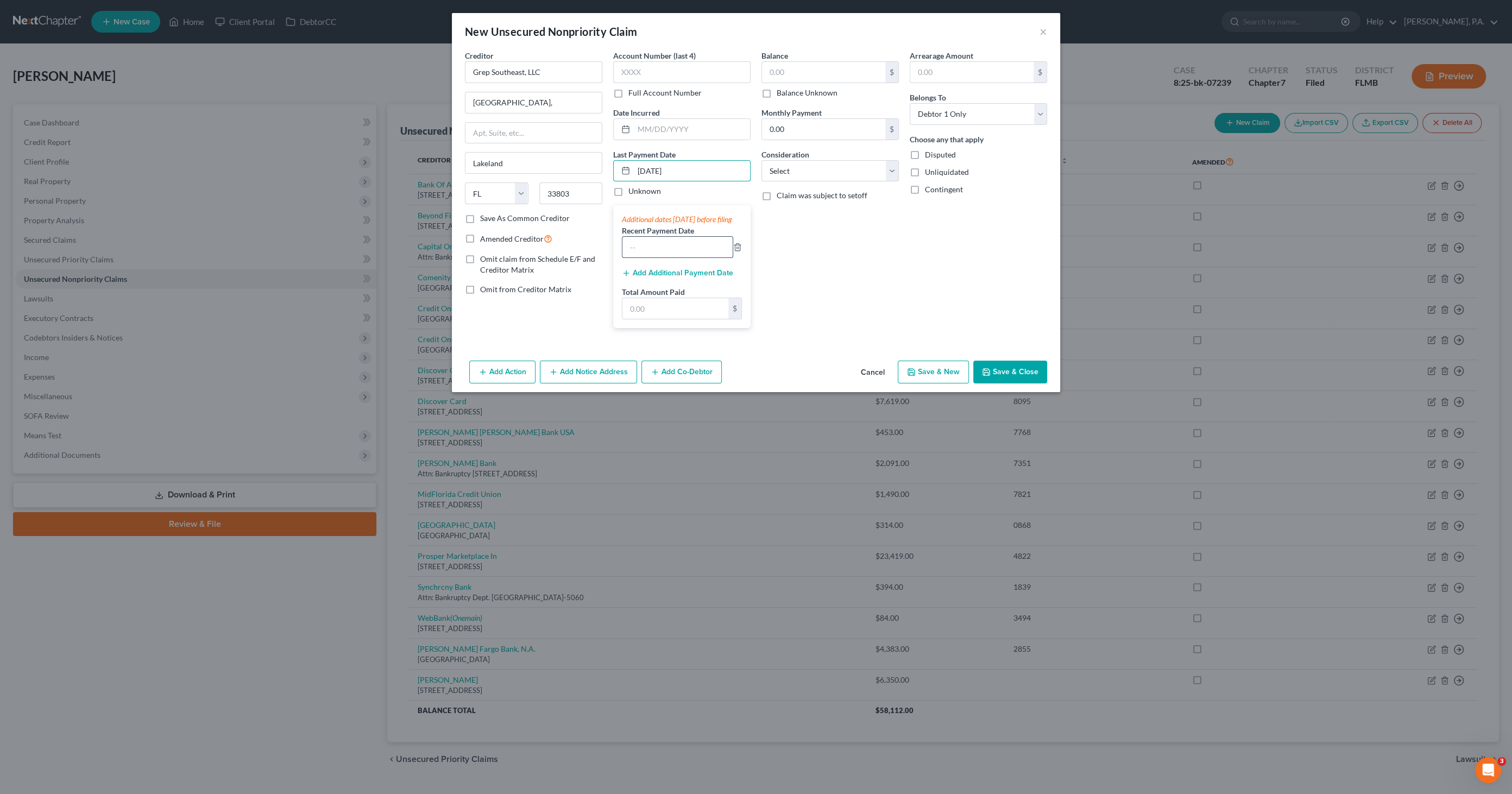
type input "09/01/2025"
click at [660, 258] on input "text" at bounding box center [677, 247] width 110 height 21
type input "Regular Monthly Installment"
click at [661, 319] on input "text" at bounding box center [675, 308] width 106 height 21
type input "5,814.00"
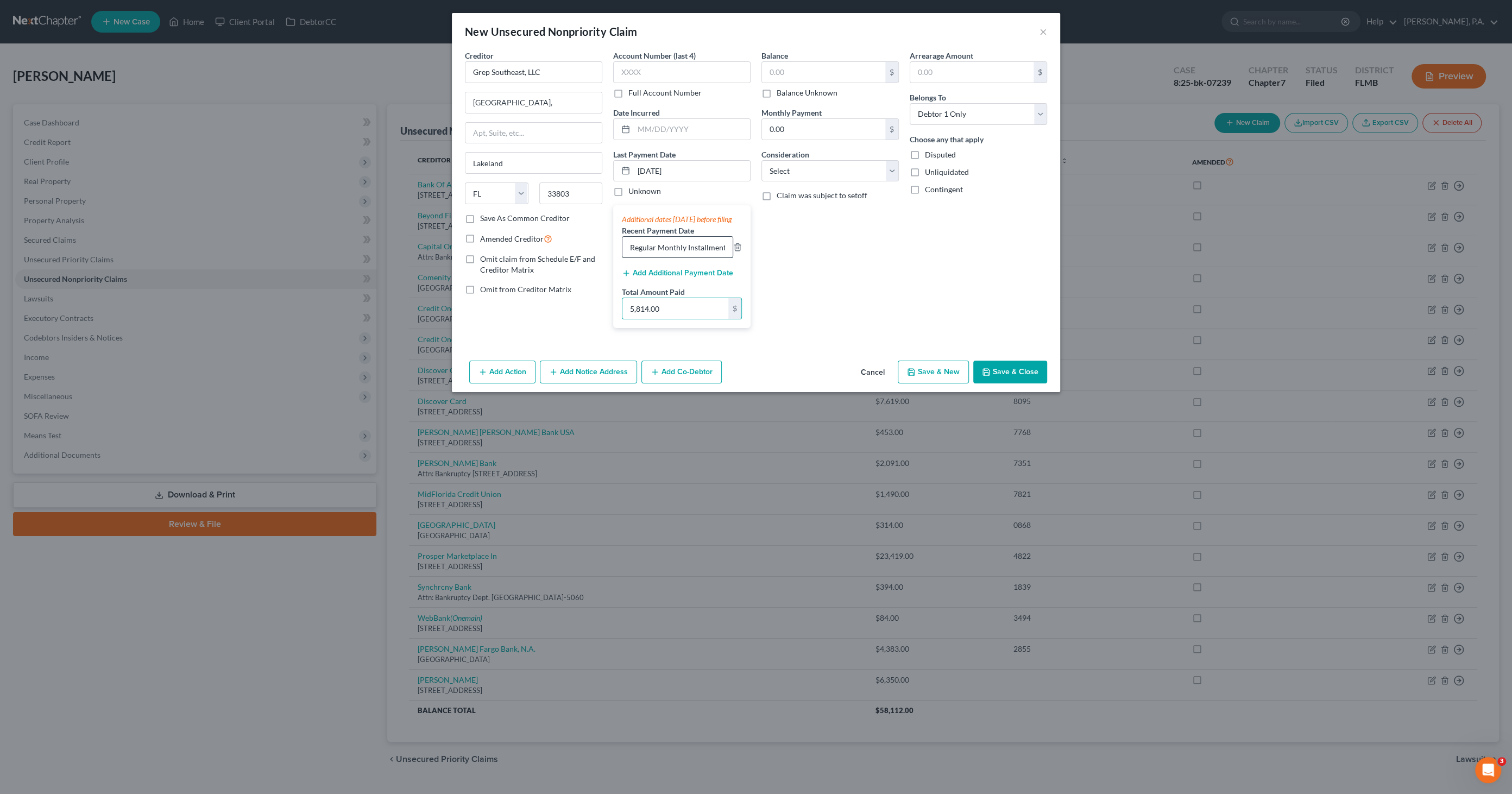
click at [667, 258] on input "Regular Monthly Installment" at bounding box center [677, 247] width 110 height 21
click at [683, 253] on input "Regular Monthly Installment" at bounding box center [677, 247] width 110 height 21
drag, startPoint x: 727, startPoint y: 256, endPoint x: 577, endPoint y: 256, distance: 150.0
click at [577, 256] on div "Creditor * Grep Southeast, LLC 1555 Village Center Dr., Lakeland State AL AK AR…" at bounding box center [756, 193] width 593 height 287
type input "Regular Monthly Rent Payments"
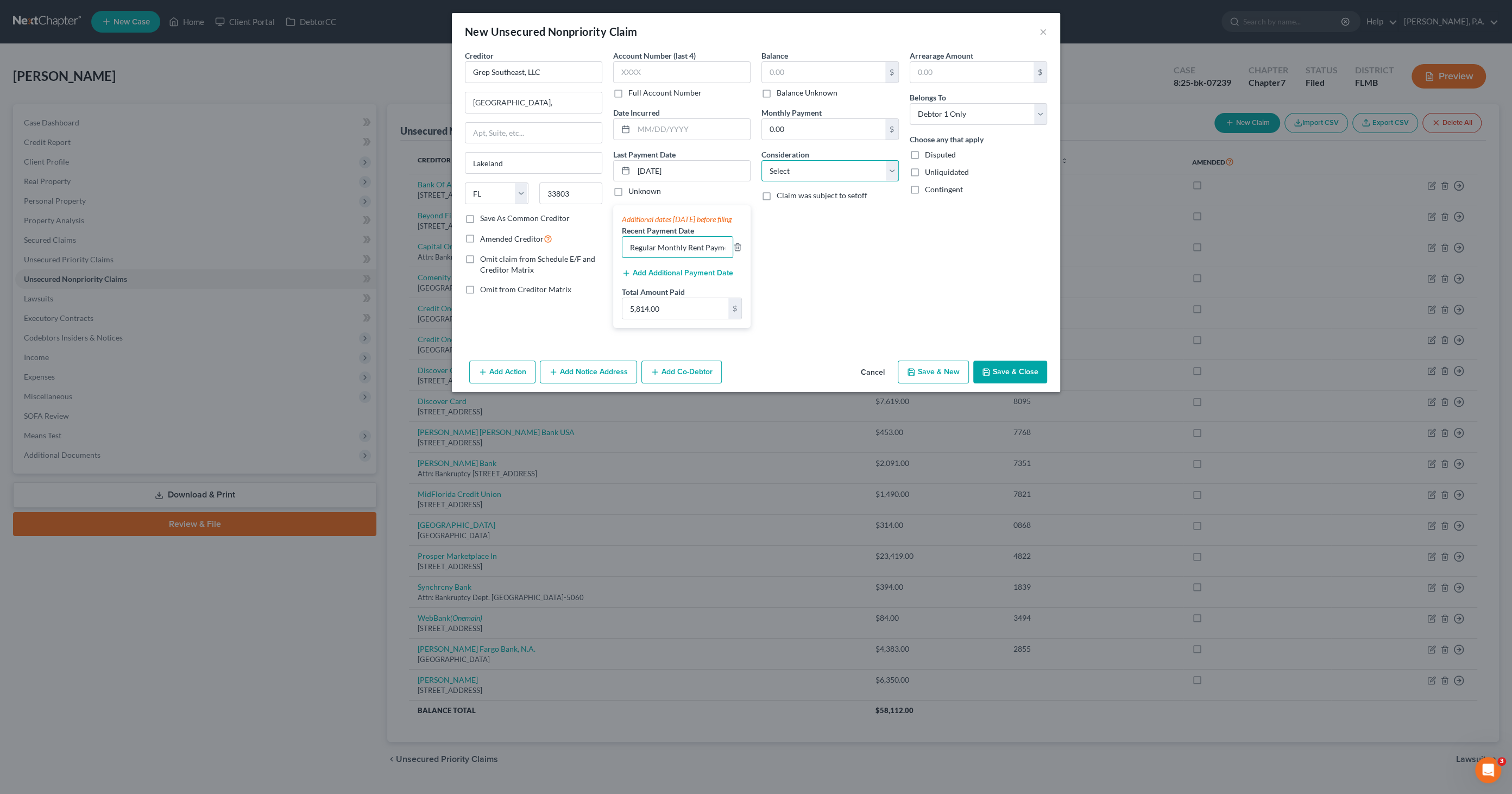
click at [796, 169] on select "Select Cable / Satellite Services Collection Agency Credit Card Debt Debt Couns…" at bounding box center [829, 171] width 137 height 21
click at [816, 171] on select "Select Cable / Satellite Services Collection Agency Credit Card Debt Debt Couns…" at bounding box center [829, 171] width 137 height 21
select select "14"
click at [761, 160] on select "Select Cable / Satellite Services Collection Agency Credit Card Debt Debt Couns…" at bounding box center [829, 171] width 137 height 21
click at [787, 211] on input "text" at bounding box center [830, 212] width 137 height 21
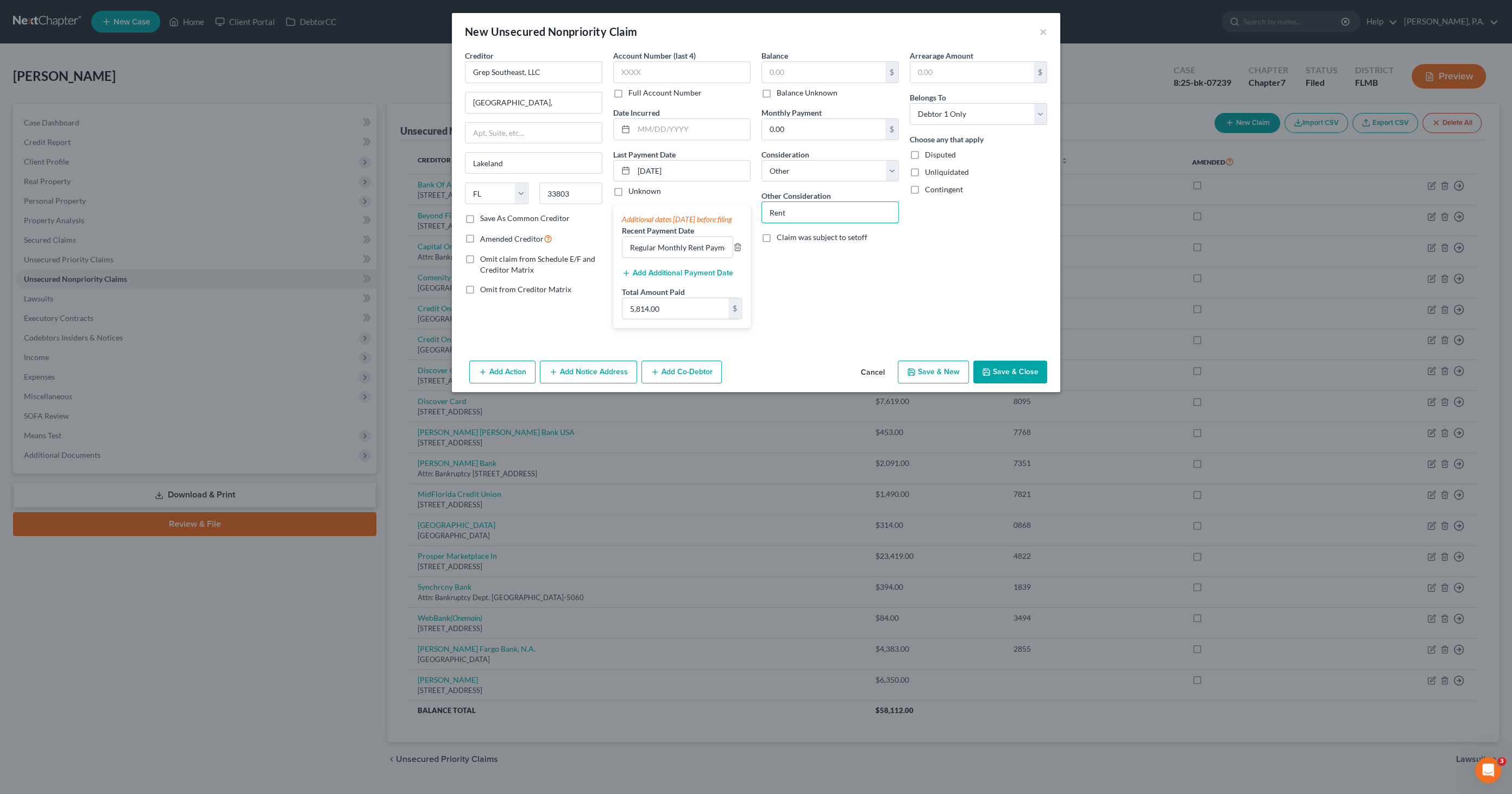
type input "Rent"
click at [527, 259] on span "Omit claim from Schedule E/F and Creditor Matrix" at bounding box center [537, 264] width 115 height 20
click at [491, 259] on input "Omit claim from Schedule E/F and Creditor Matrix" at bounding box center [488, 257] width 7 height 7
click at [480, 259] on label "Omit claim from Schedule E/F and Creditor Matrix" at bounding box center [541, 264] width 122 height 21
click at [485, 259] on input "Omit claim from Schedule E/F and Creditor Matrix" at bounding box center [488, 257] width 7 height 7
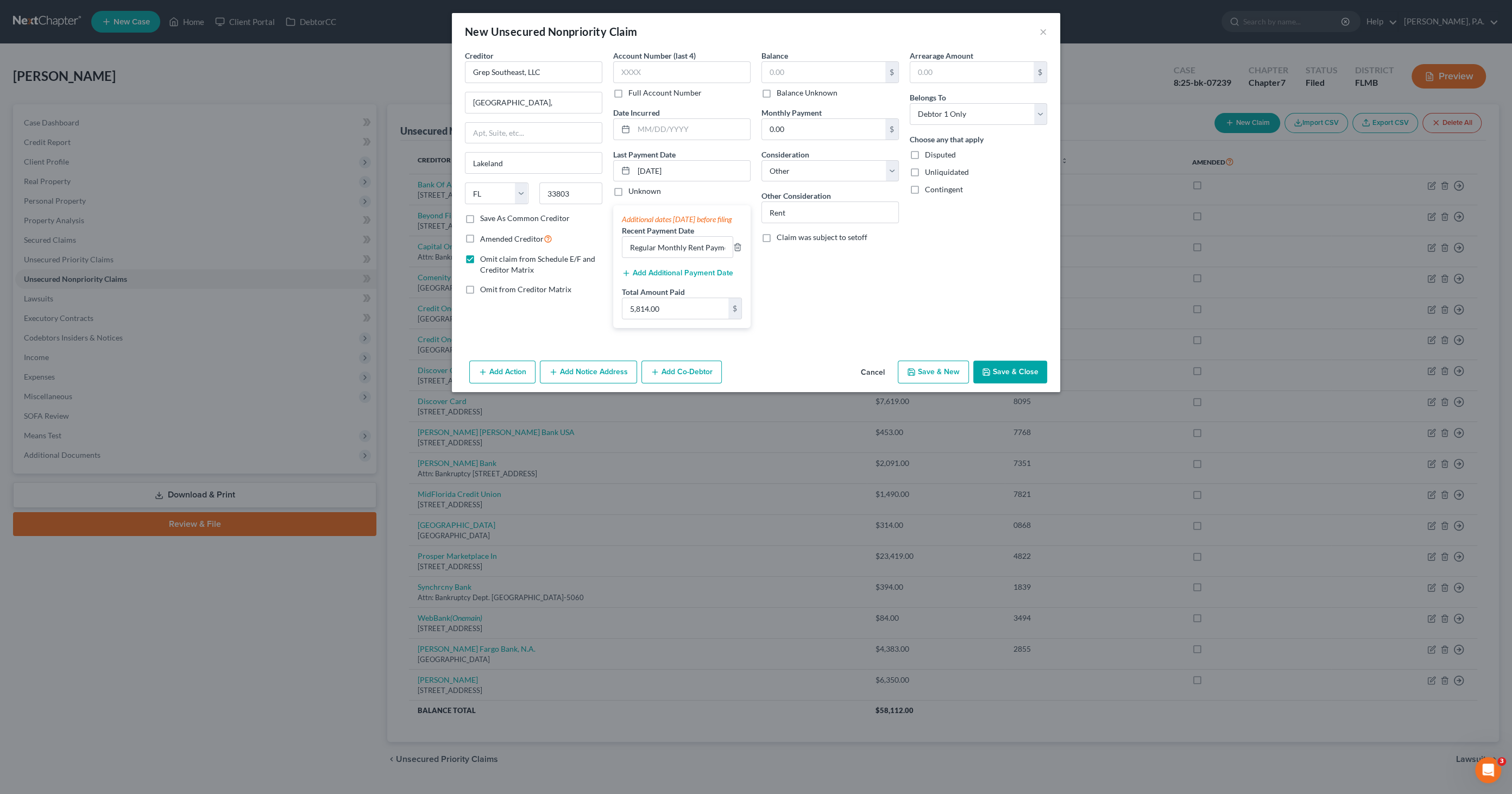
checkbox input "false"
click at [1029, 376] on button "Save & Close" at bounding box center [1010, 372] width 74 height 23
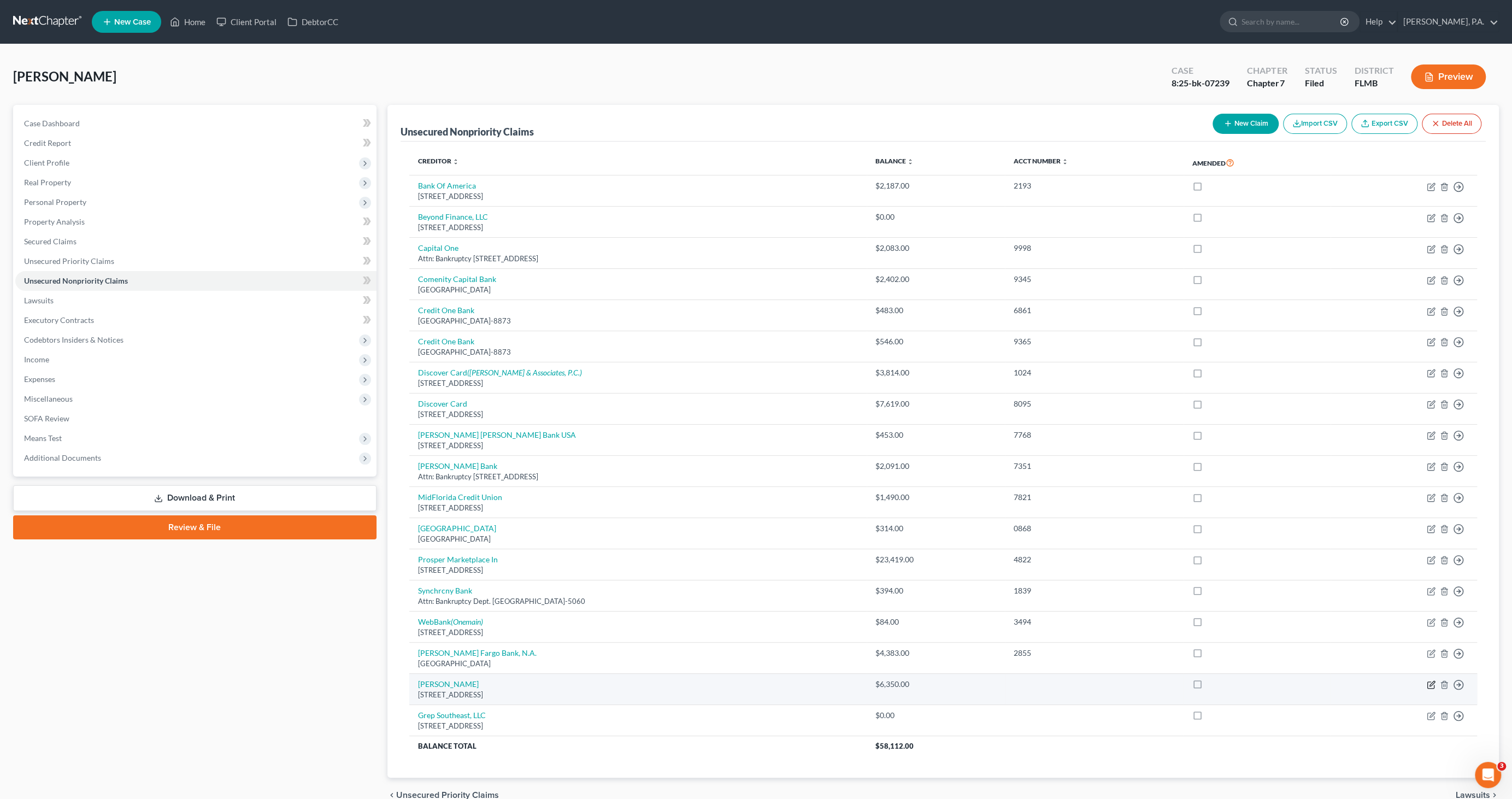
click at [1430, 683] on icon "button" at bounding box center [1431, 683] width 5 height 5
select select "9"
select select "14"
select select "0"
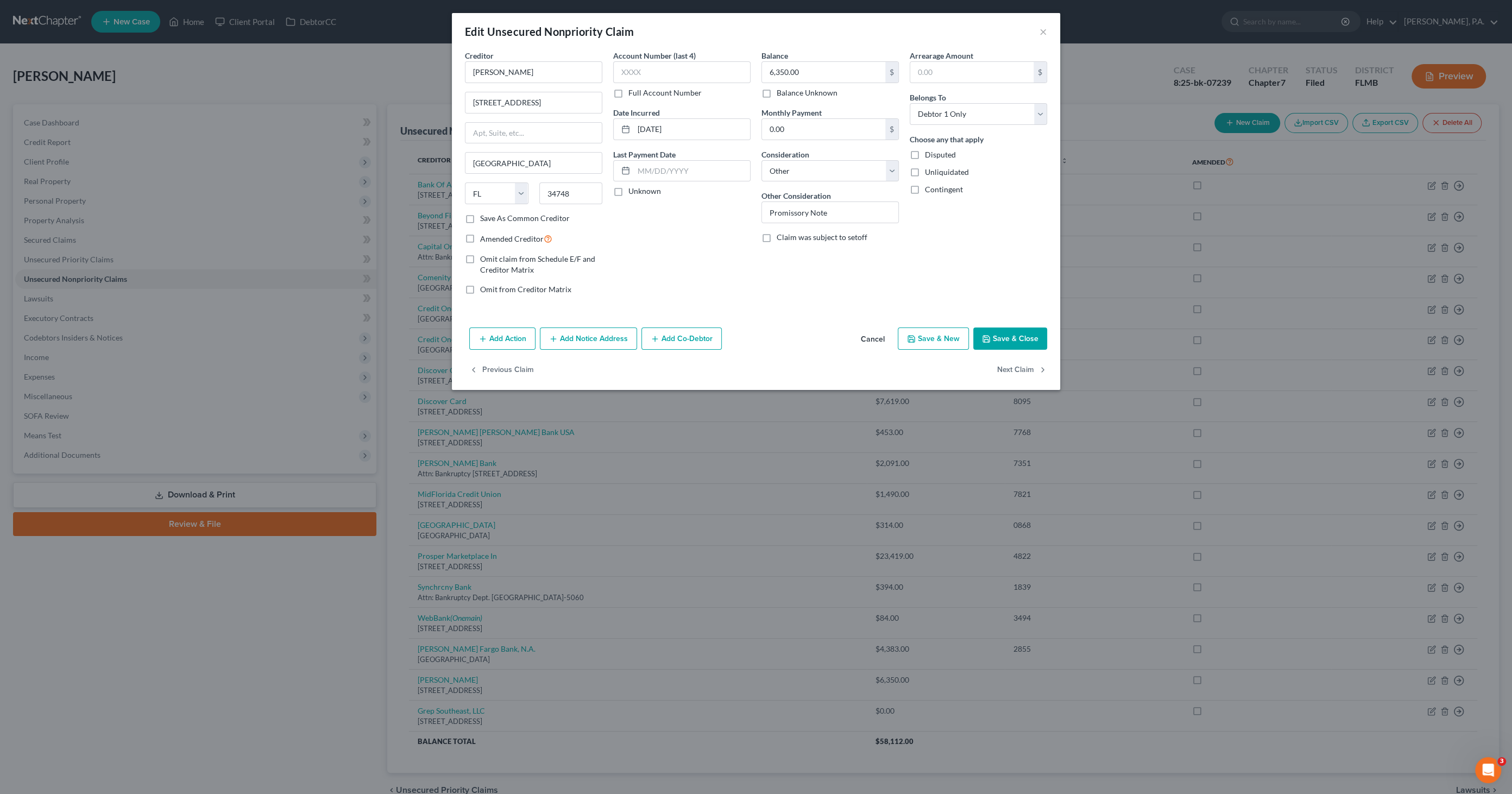
click at [509, 339] on button "Add Action" at bounding box center [502, 339] width 66 height 23
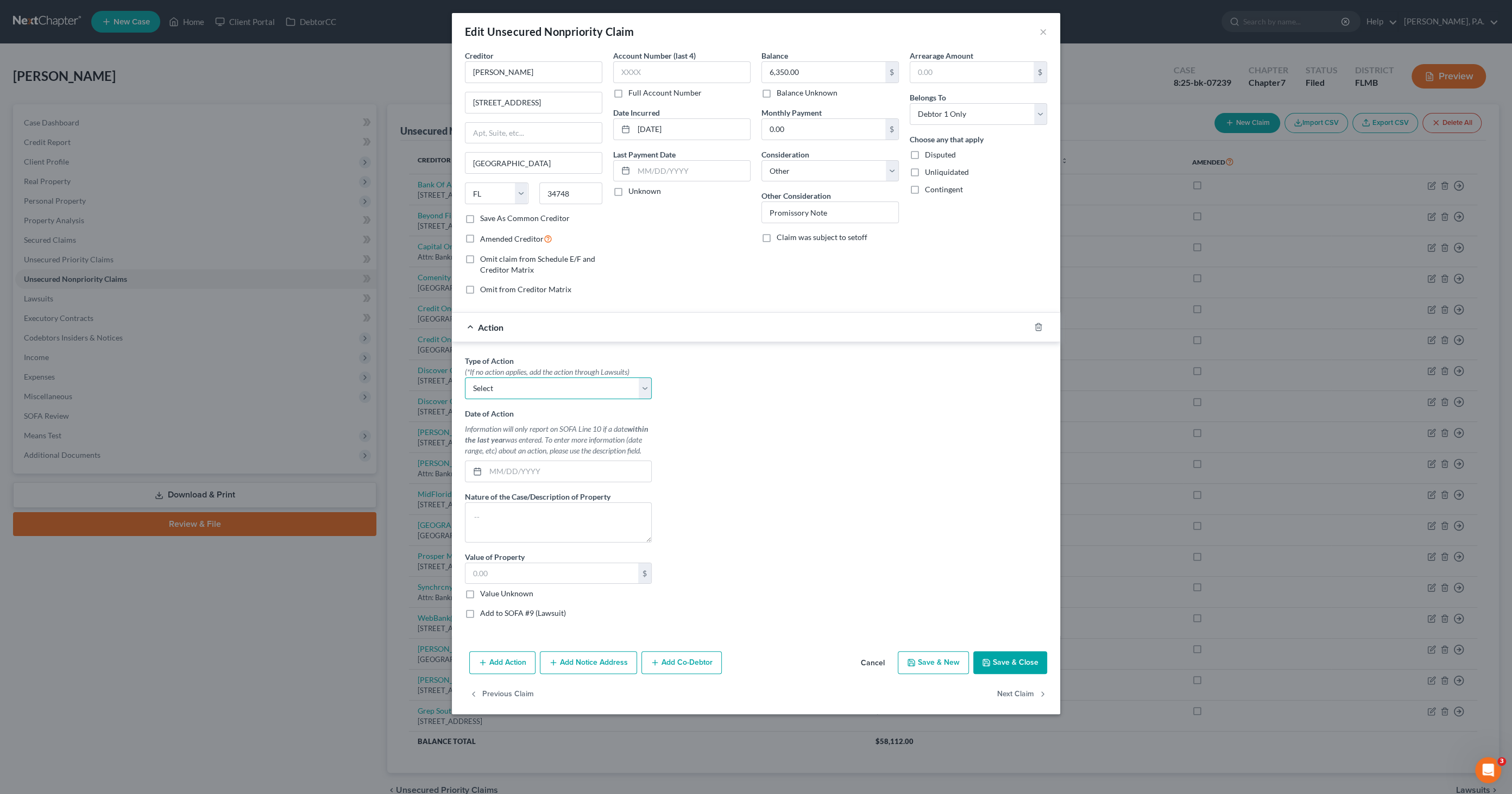
click at [505, 384] on select "Select Repossession Garnishment Foreclosure Personal Injury Attached, Seized, O…" at bounding box center [558, 388] width 187 height 21
select select "1"
click at [465, 378] on select "Select Repossession Garnishment Foreclosure Personal Injury Attached, Seized, O…" at bounding box center [558, 388] width 187 height 21
click at [509, 471] on input "text" at bounding box center [568, 471] width 165 height 21
type input "09/30/2025"
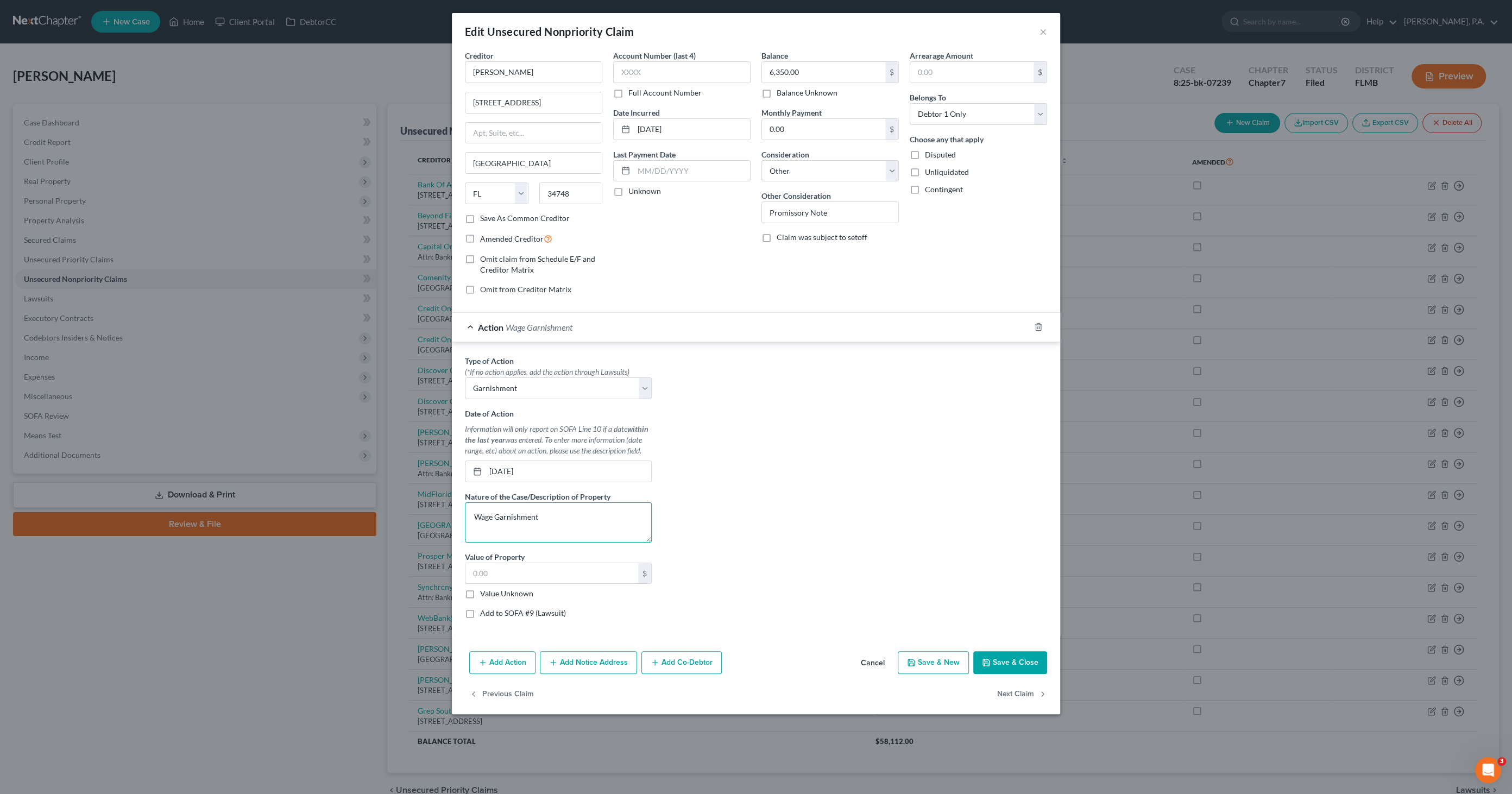
type textarea "Wage Garnishment"
type input "955.16"
click at [1027, 666] on button "Save & Close" at bounding box center [1010, 663] width 74 height 23
type input "0"
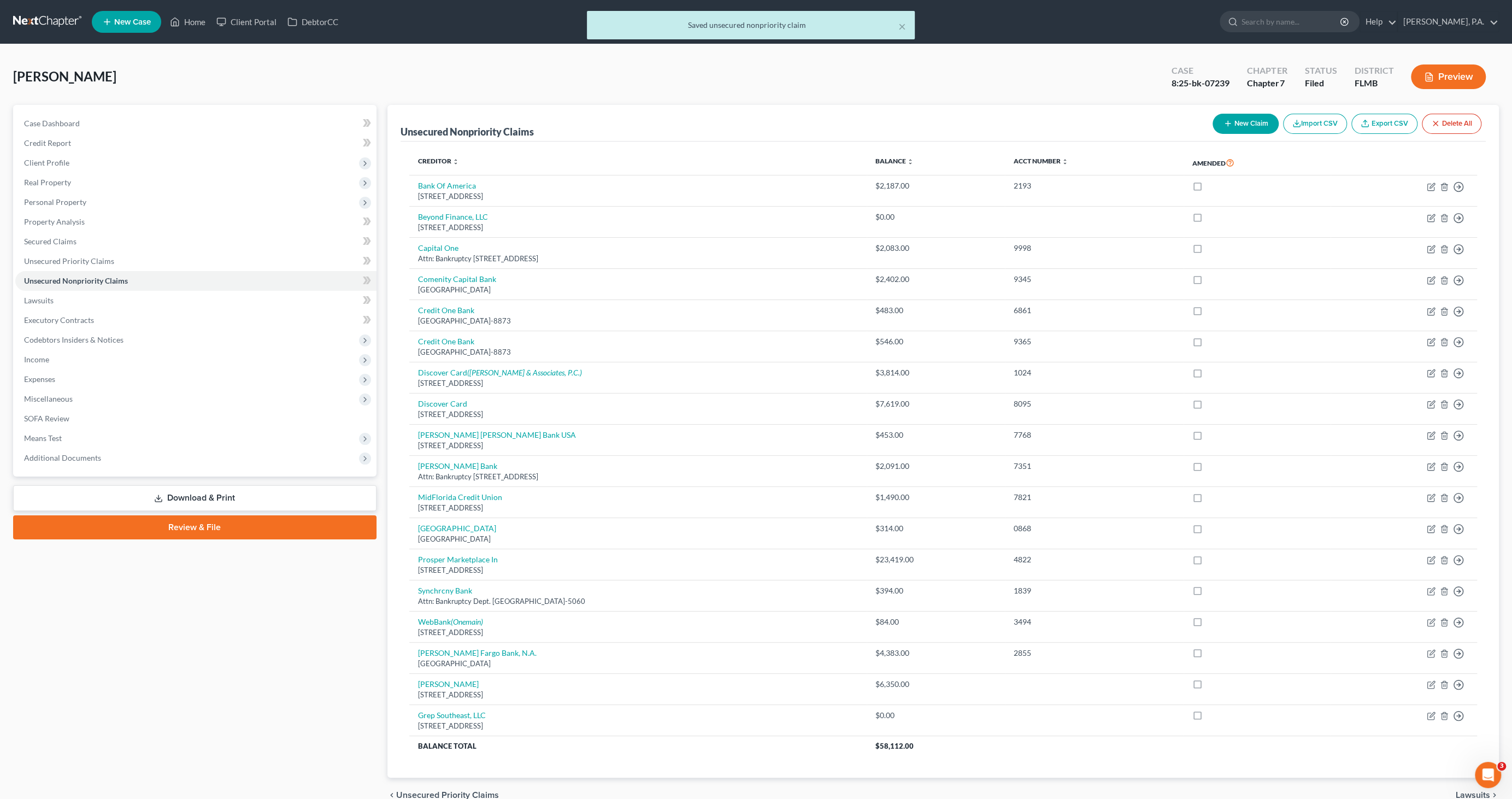
click at [1453, 82] on button "Preview" at bounding box center [1448, 77] width 75 height 25
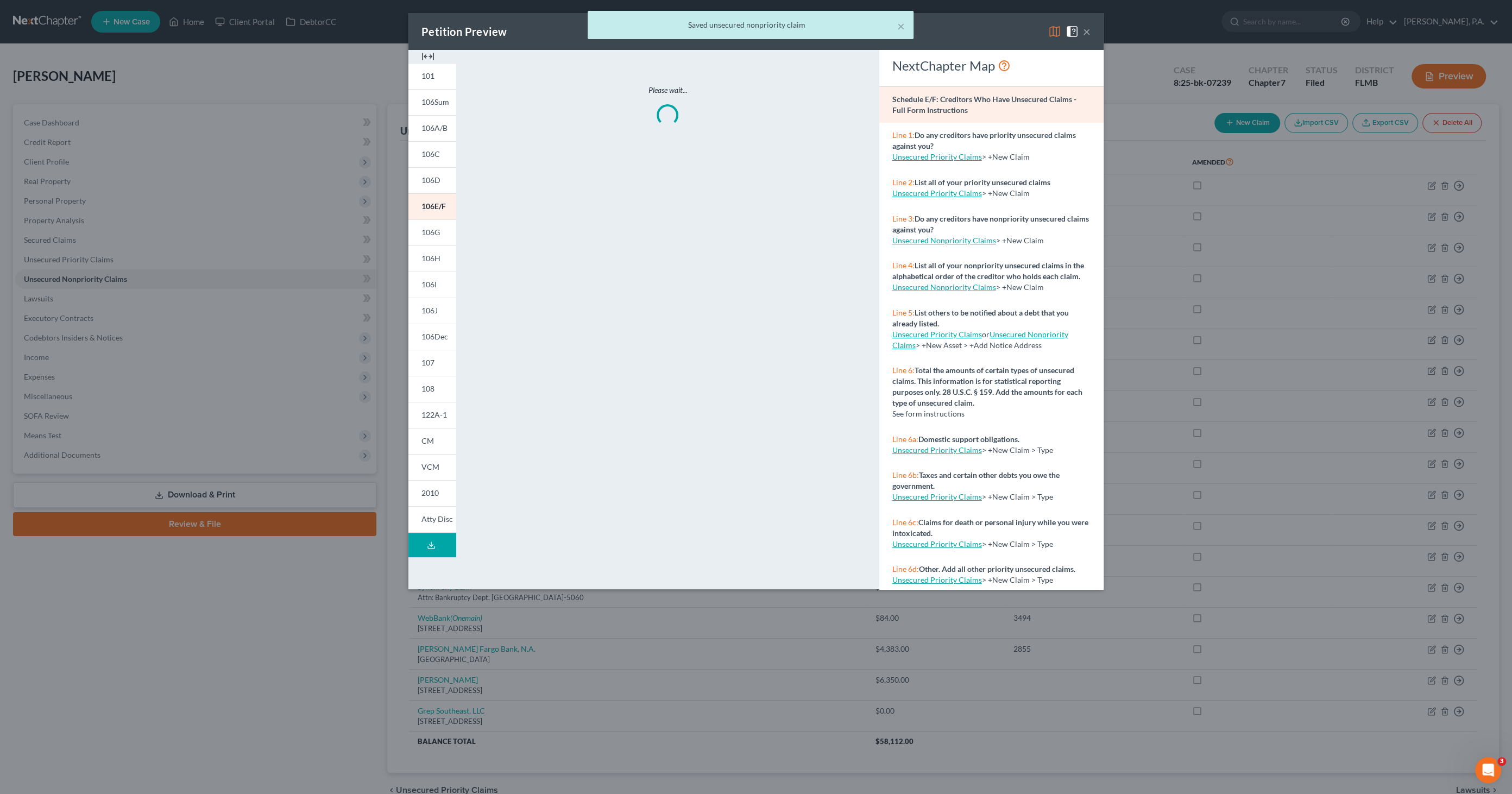
click at [422, 59] on img at bounding box center [428, 56] width 13 height 13
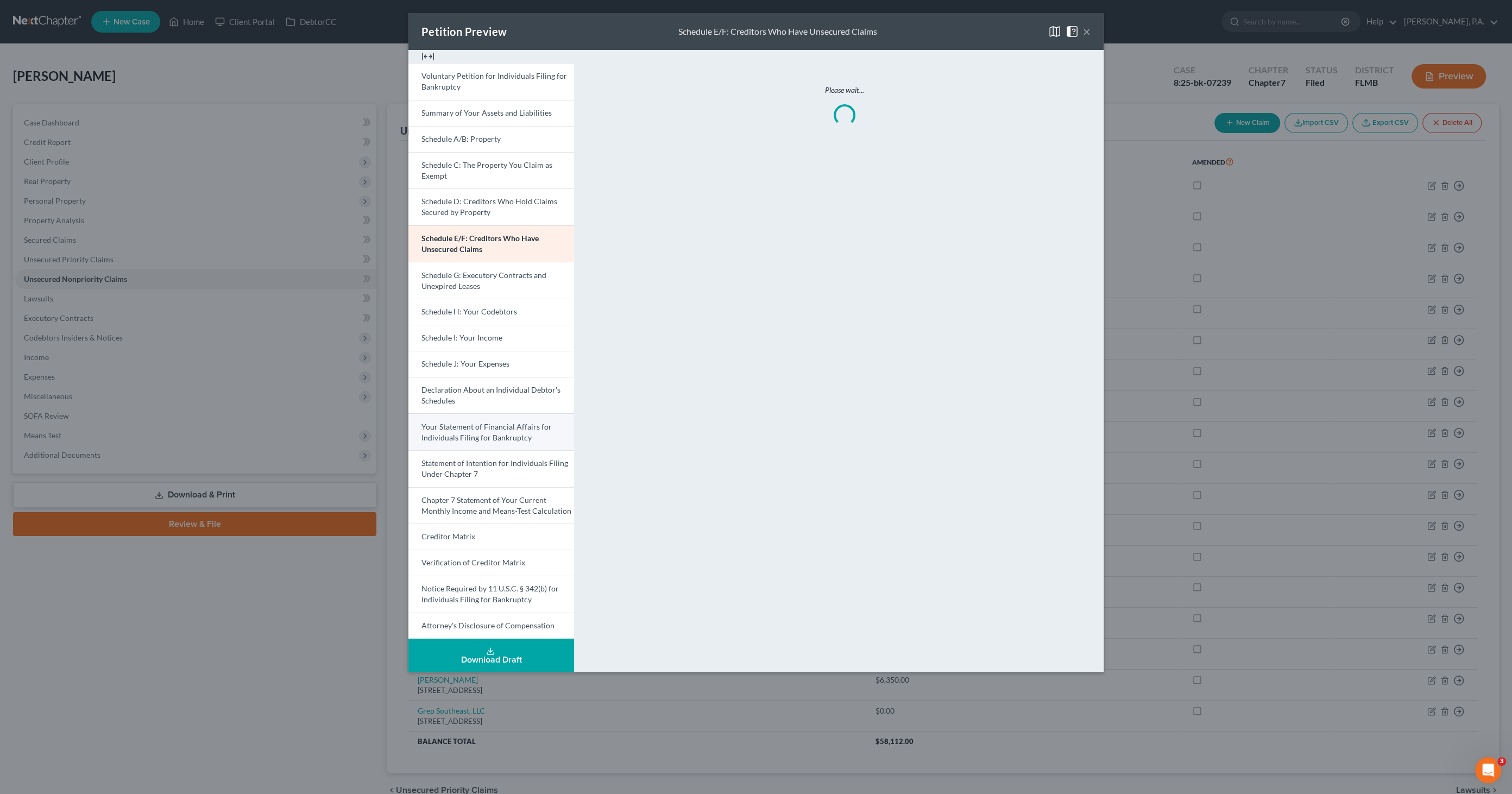
click at [496, 428] on span "Your Statement of Financial Affairs for Individuals Filing for Bankruptcy" at bounding box center [487, 432] width 131 height 20
click at [1086, 31] on button "×" at bounding box center [1086, 31] width 7 height 13
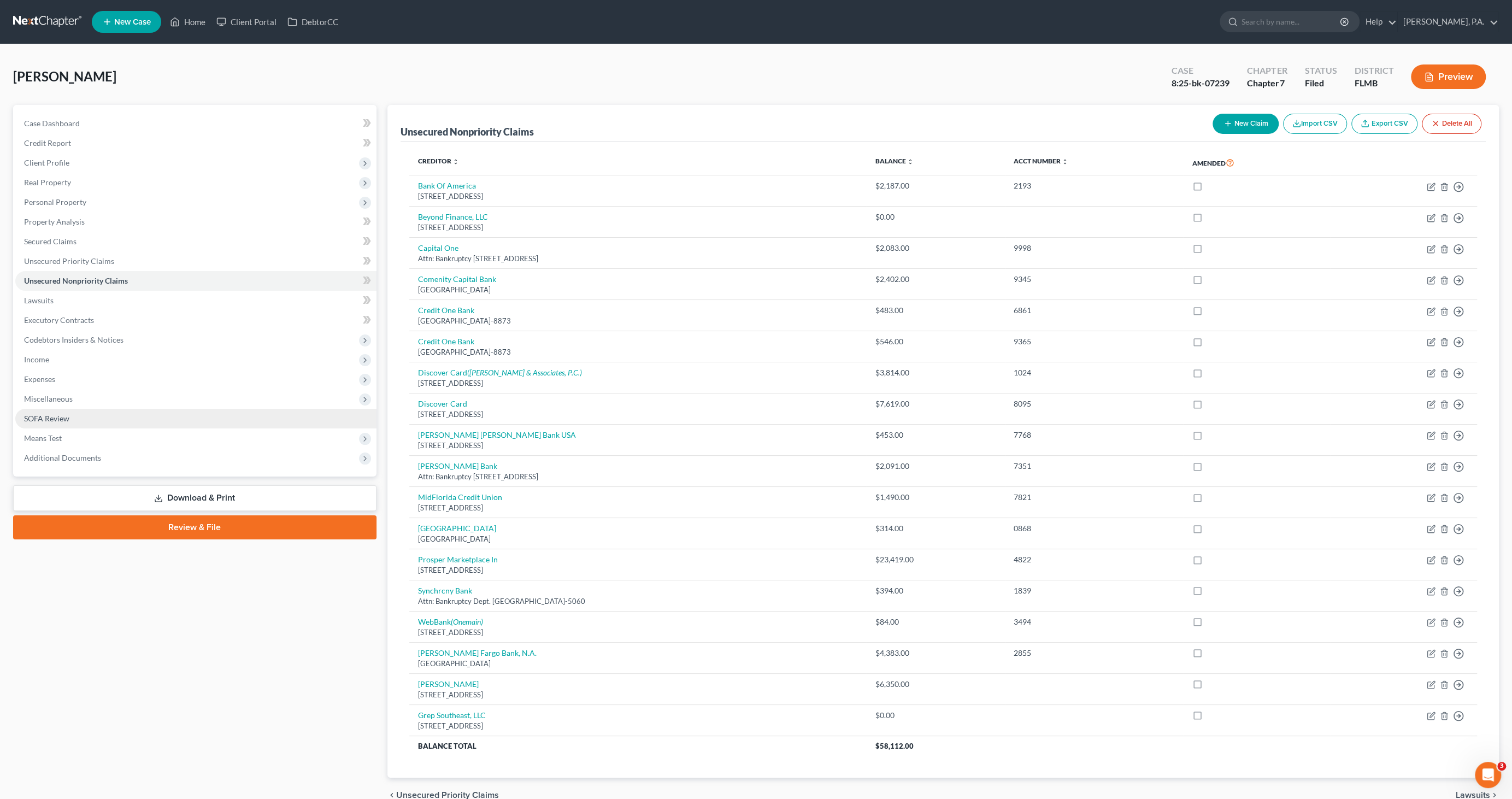
click at [59, 414] on span "SOFA Review" at bounding box center [46, 418] width 45 height 9
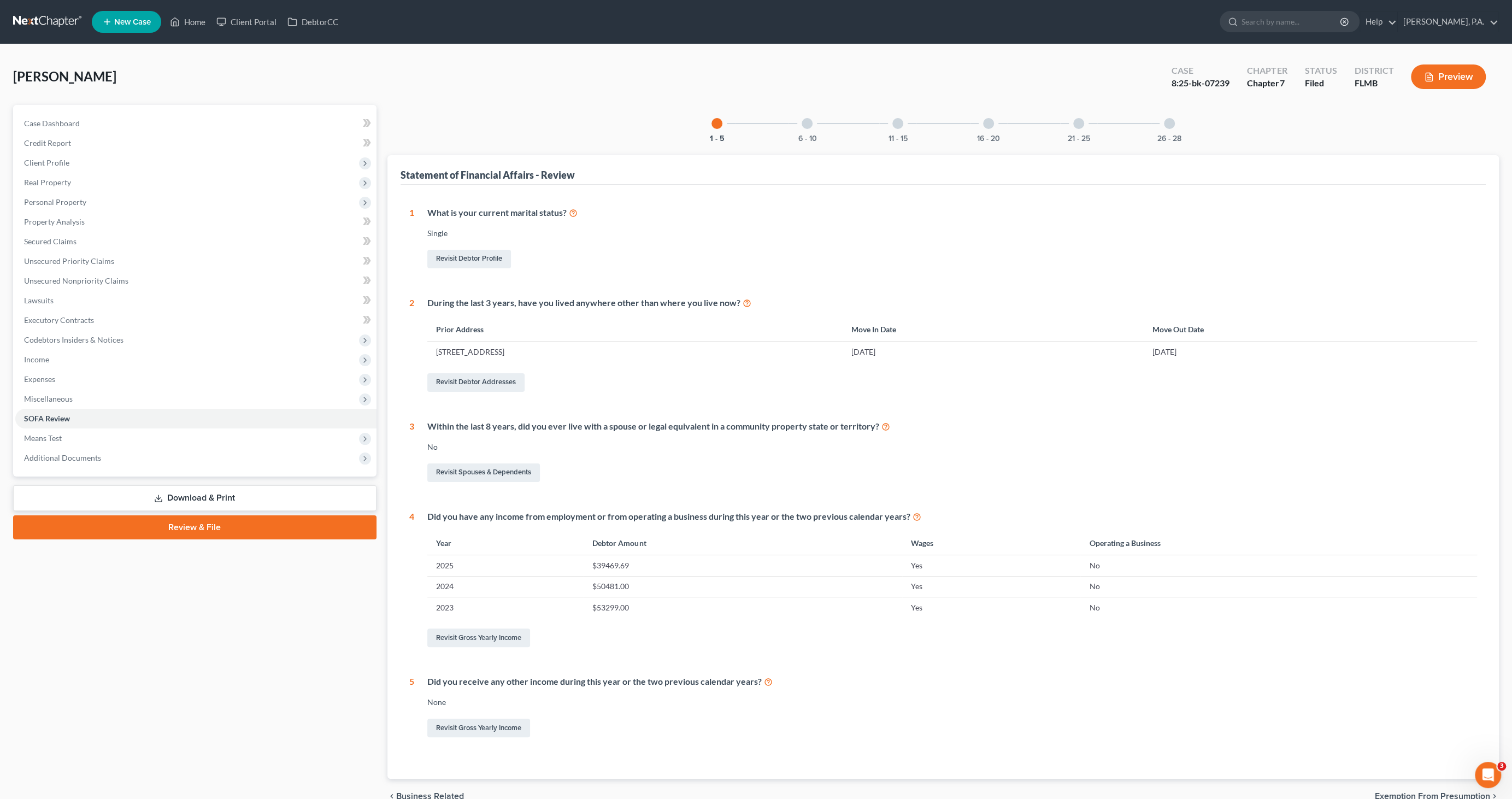
click at [990, 123] on div at bounding box center [989, 123] width 11 height 11
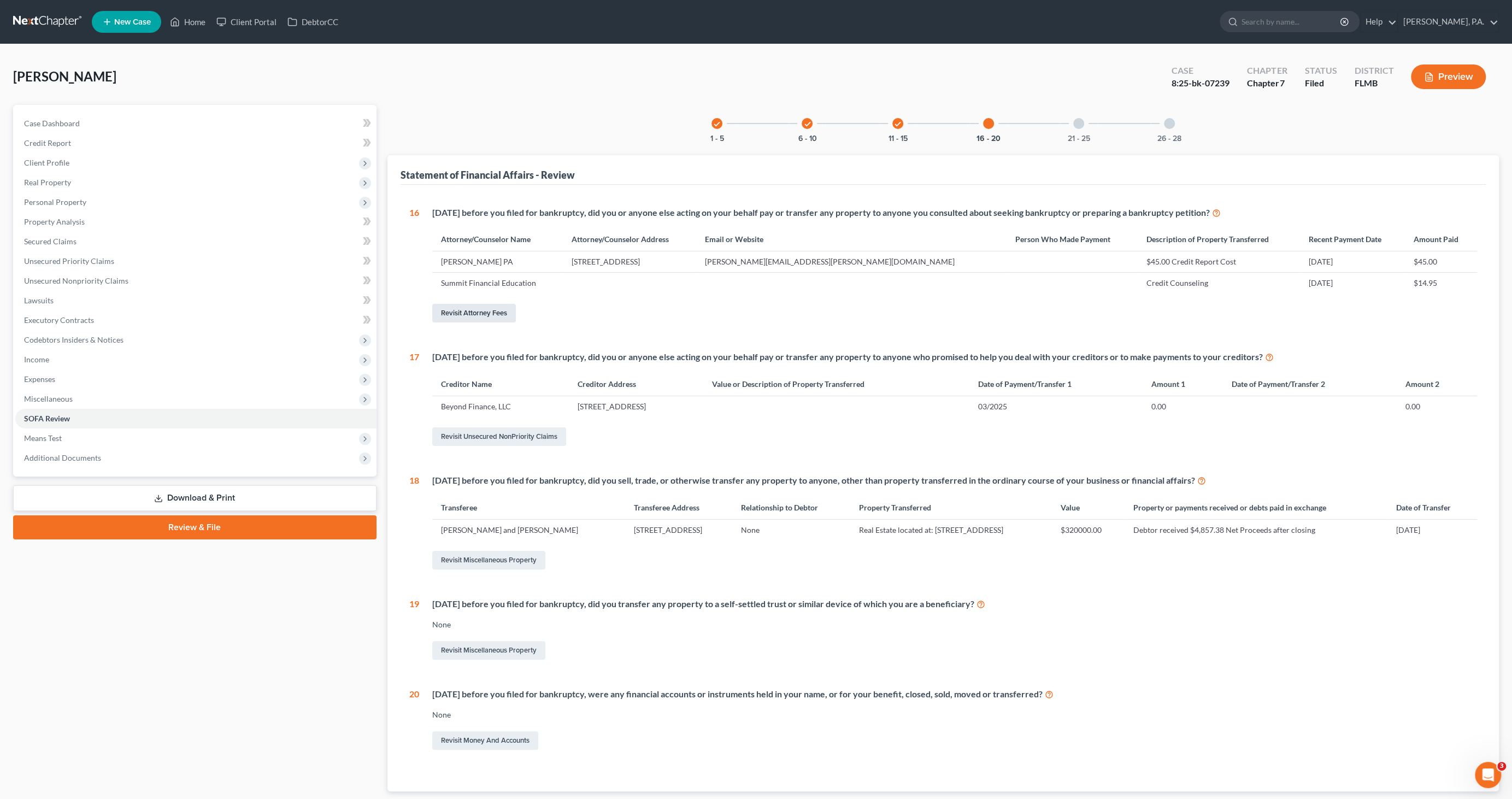
click at [496, 307] on link "Revisit Attorney Fees" at bounding box center [474, 313] width 84 height 19
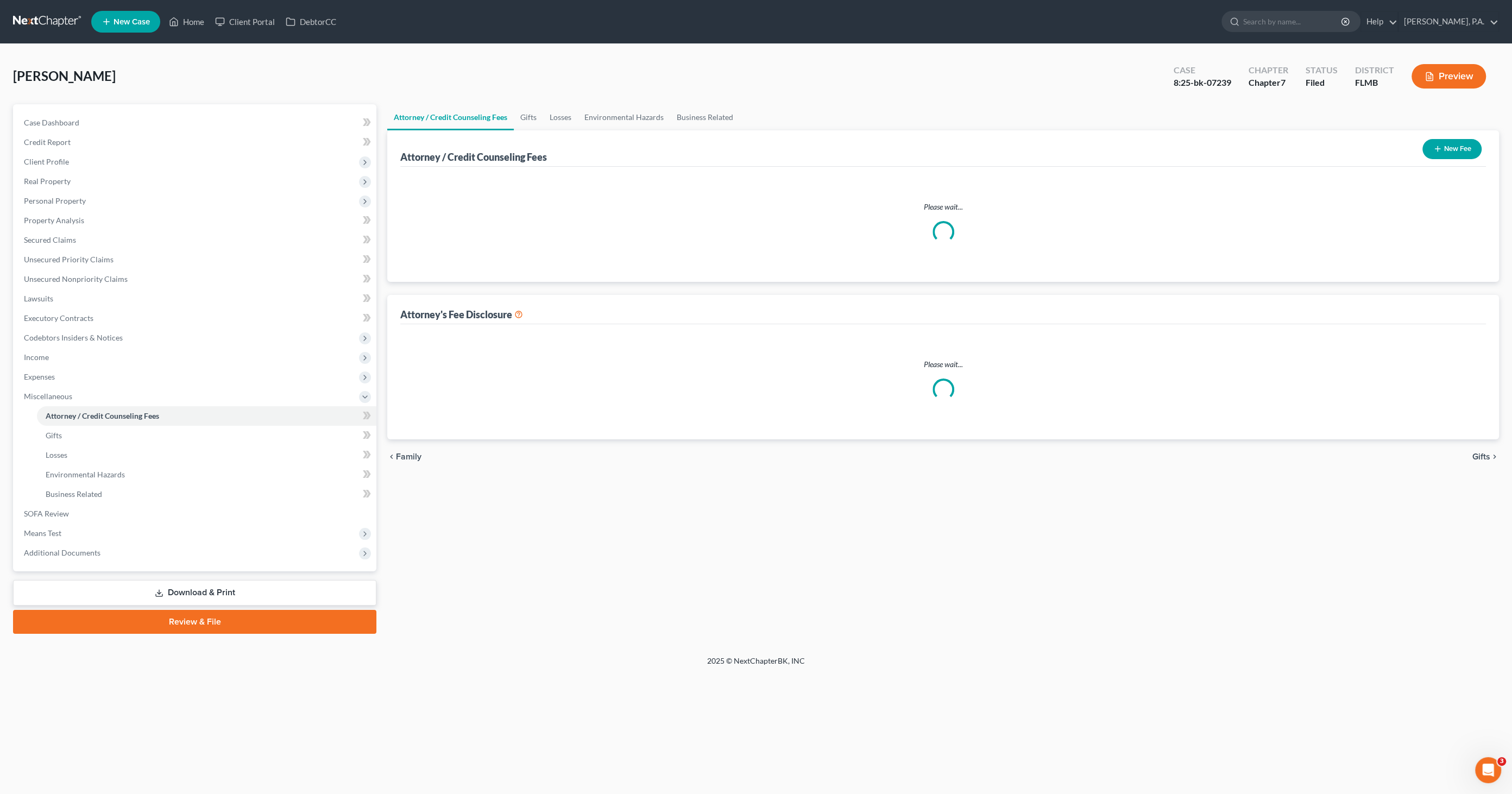
select select "2"
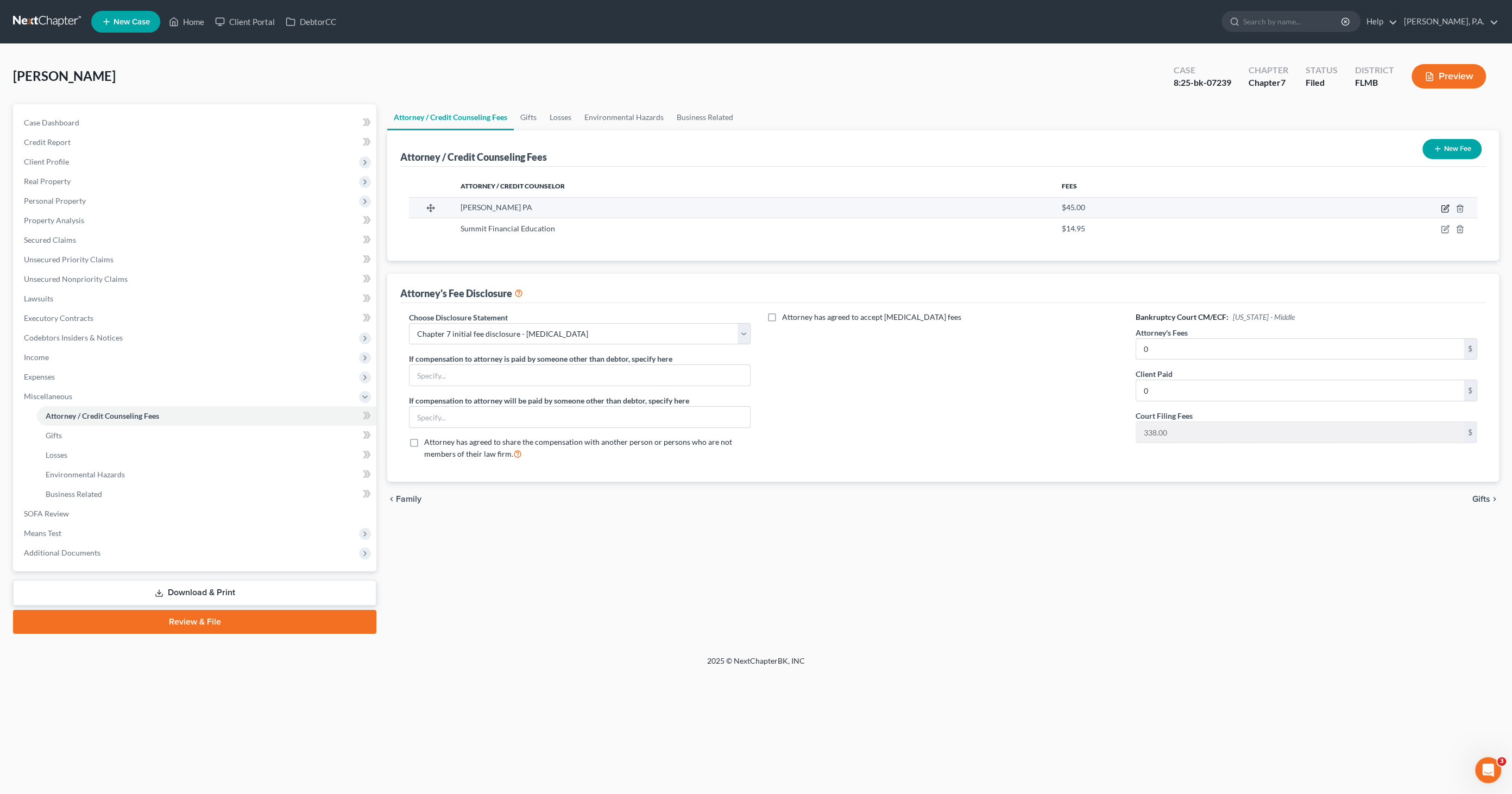
click at [1441, 206] on icon "button" at bounding box center [1444, 209] width 7 height 7
select select "9"
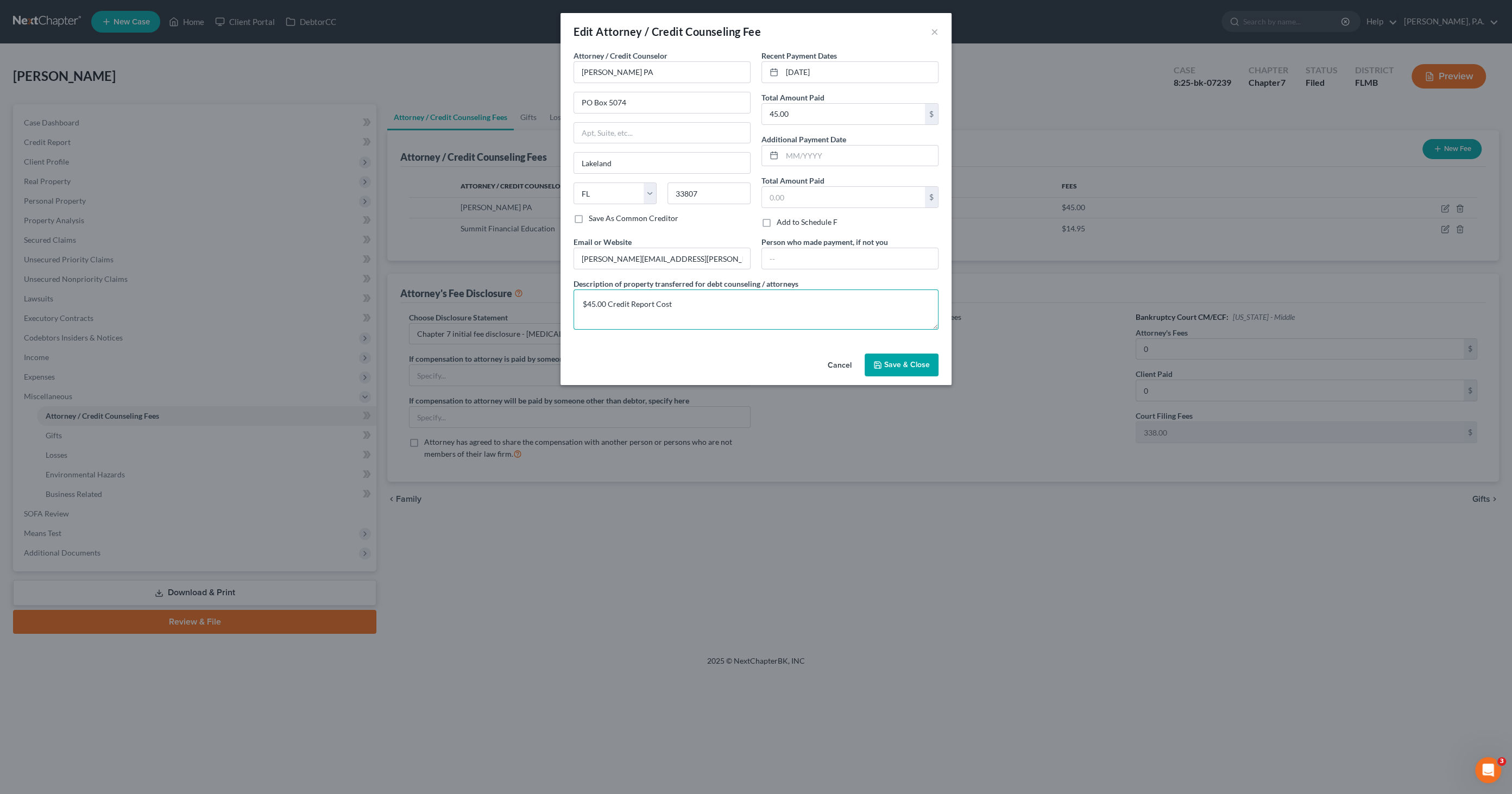
click at [701, 299] on textarea "$45.00 Credit Report Cost" at bounding box center [756, 309] width 365 height 40
type textarea "$45.00 Credit Report Cost; $338.00 filing fee"
click at [853, 147] on input "text" at bounding box center [859, 155] width 156 height 21
type input "09/30/2025"
type input "338.00"
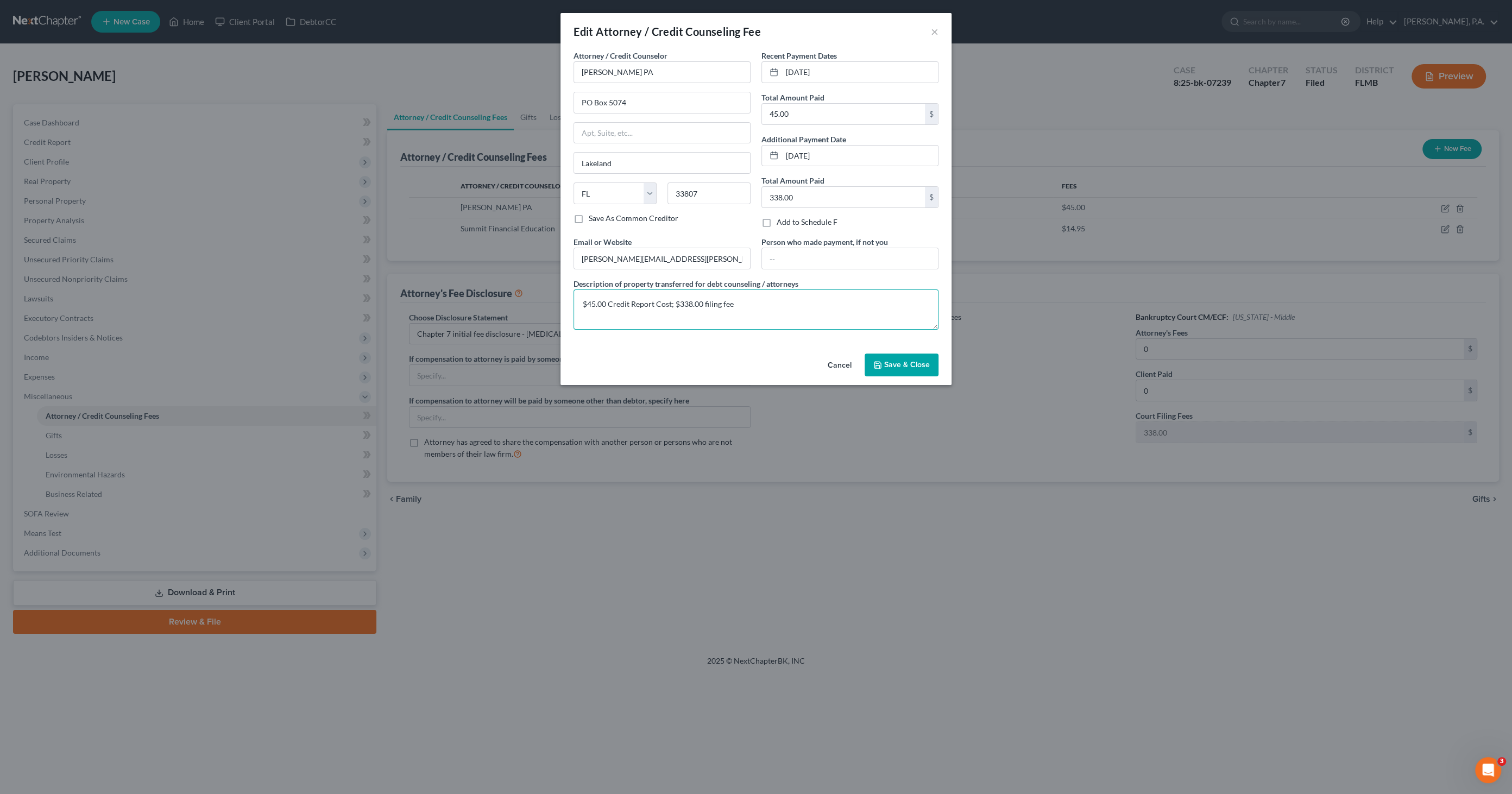
click at [822, 304] on textarea "$45.00 Credit Report Cost; $338.00 filing fee" at bounding box center [756, 309] width 365 height 40
type textarea "$45.00 Credit Report Cost; $338.00 filing fee; $0.00 legal fee"
click at [875, 361] on icon "button" at bounding box center [877, 365] width 9 height 9
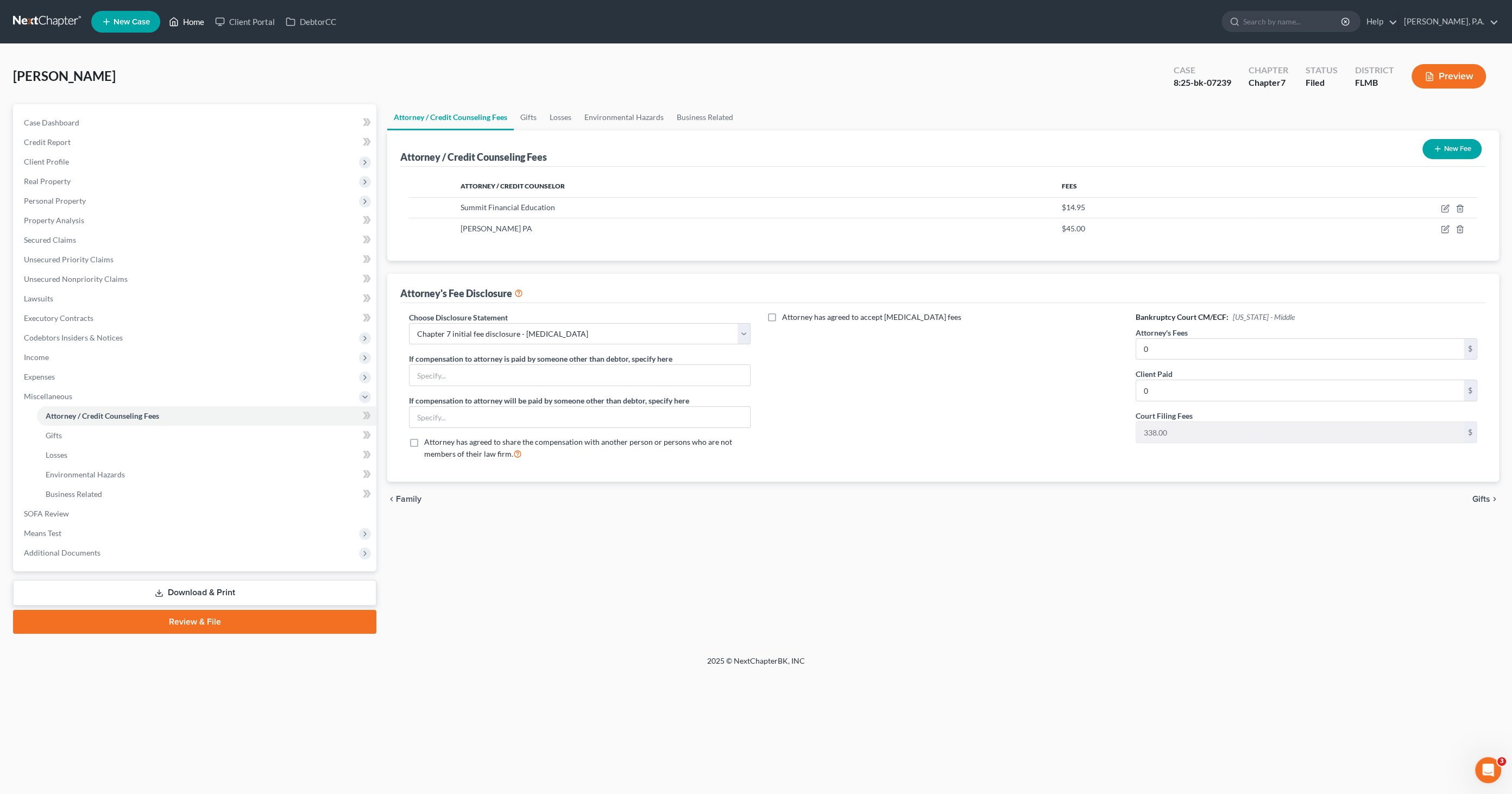
click at [191, 26] on link "Home" at bounding box center [186, 21] width 46 height 19
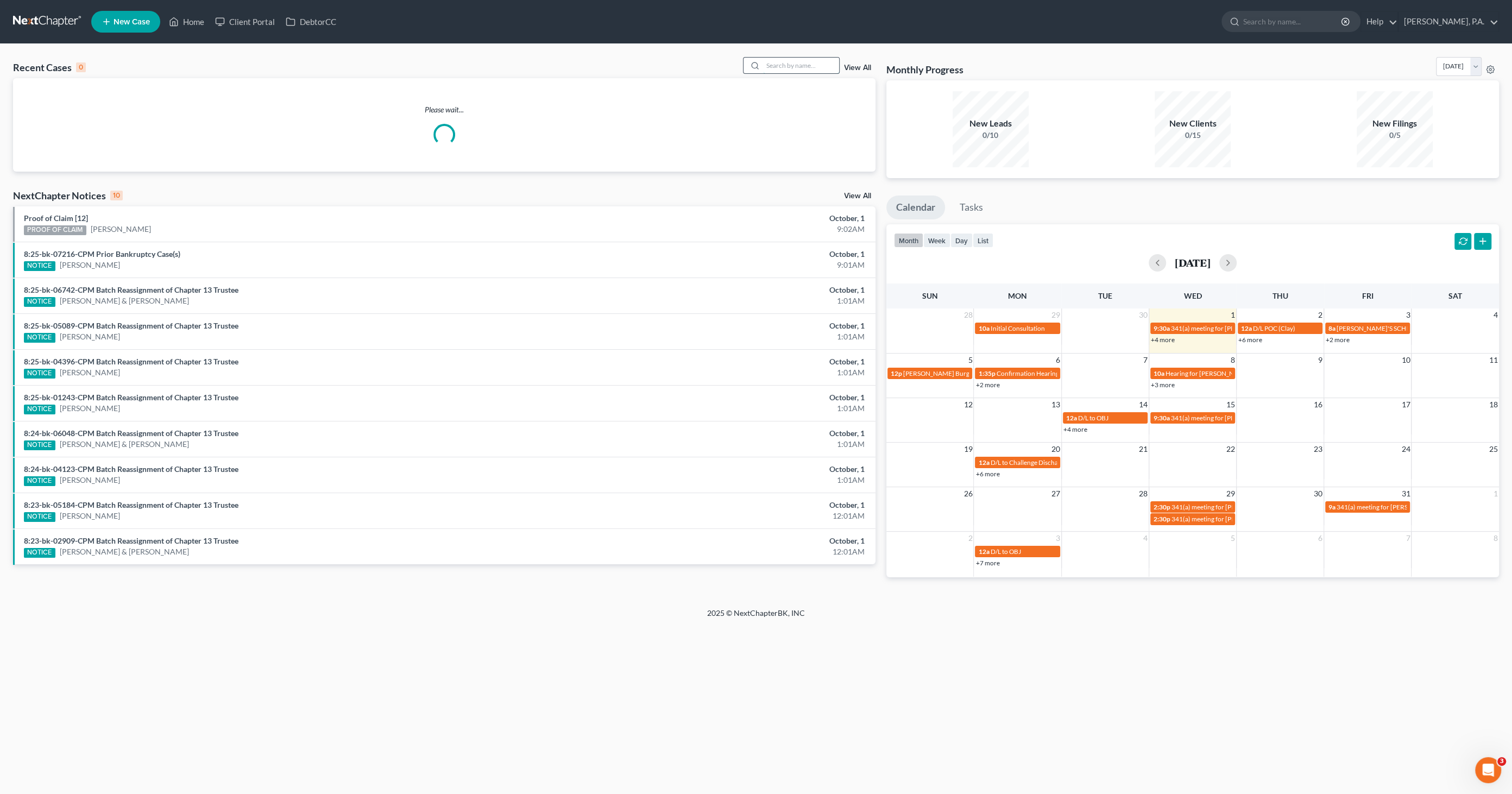
click at [768, 63] on input "search" at bounding box center [801, 66] width 76 height 16
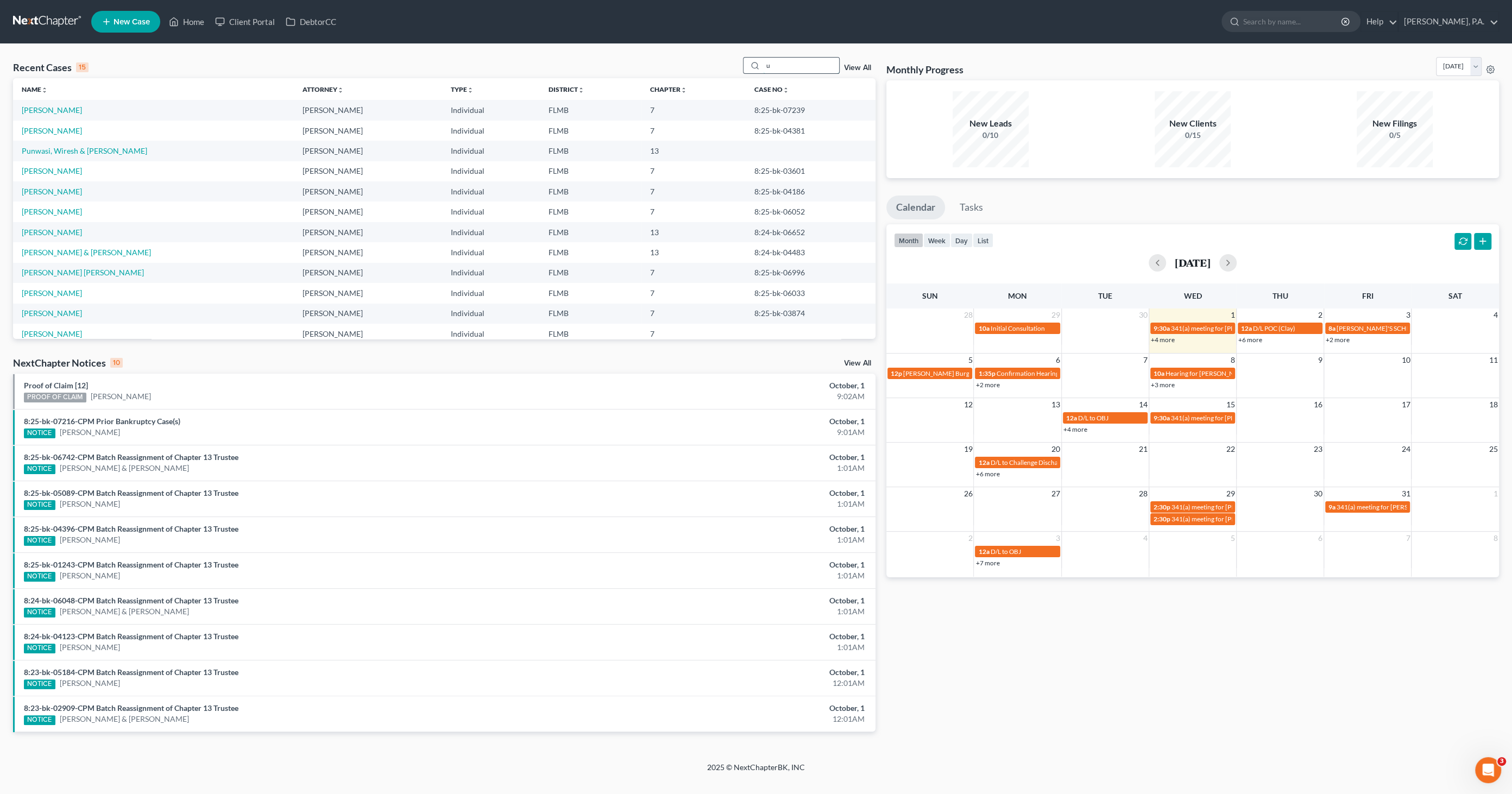
click at [795, 67] on input "u" at bounding box center [801, 66] width 76 height 16
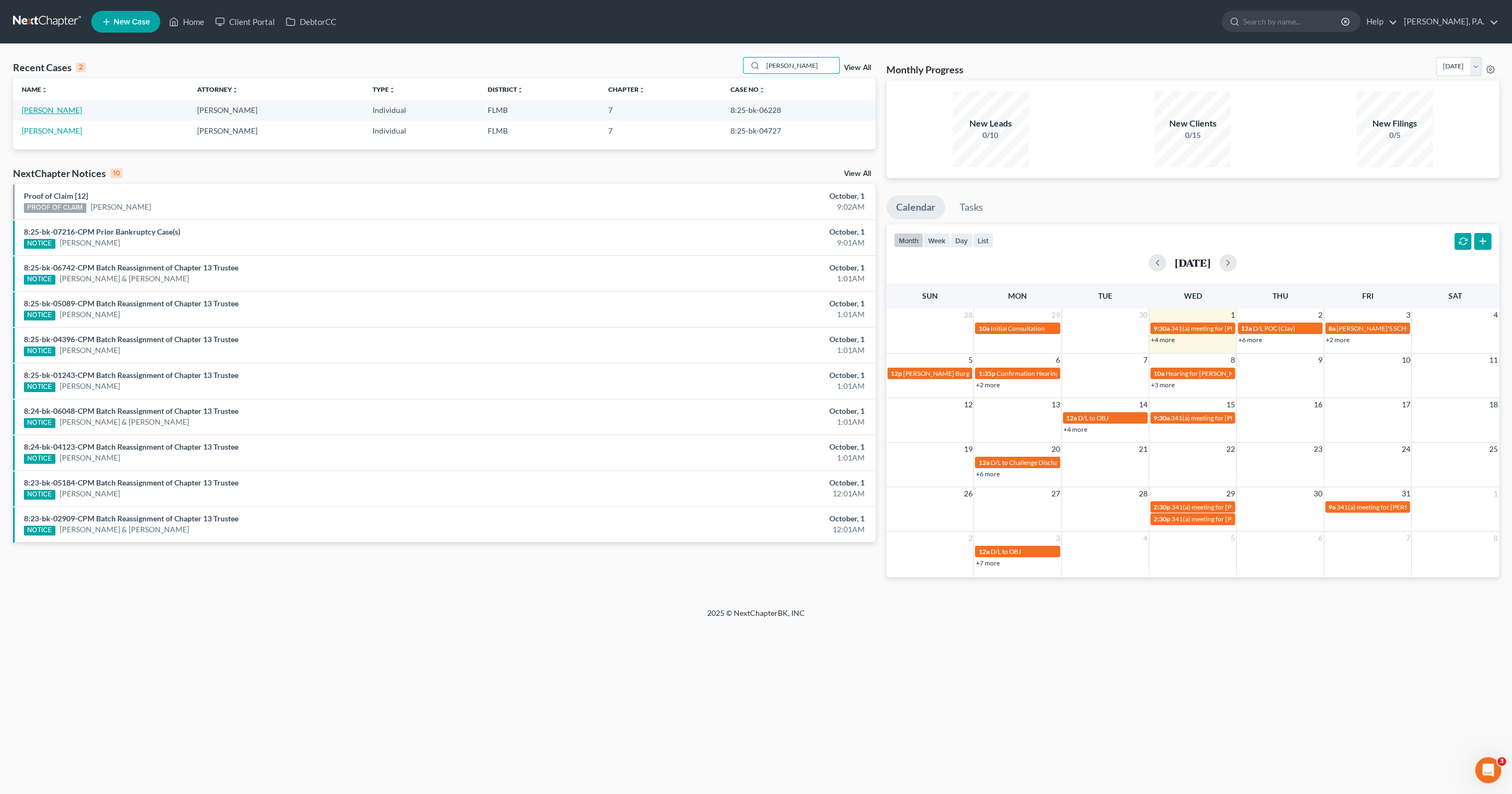
type input "ullo"
click at [60, 108] on link "Ulloa, Jelissa" at bounding box center [52, 110] width 60 height 9
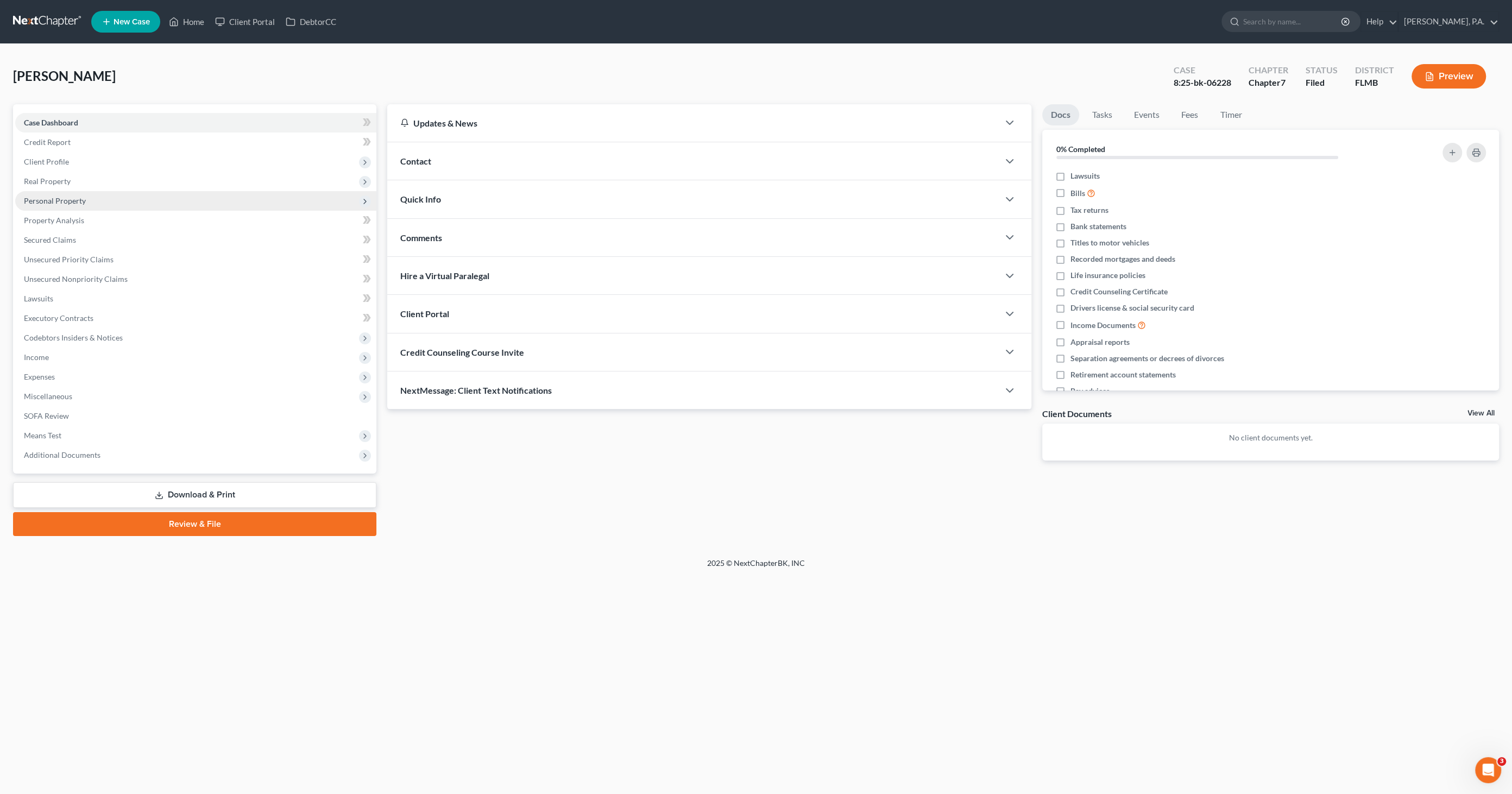
click at [65, 202] on span "Personal Property" at bounding box center [55, 201] width 62 height 9
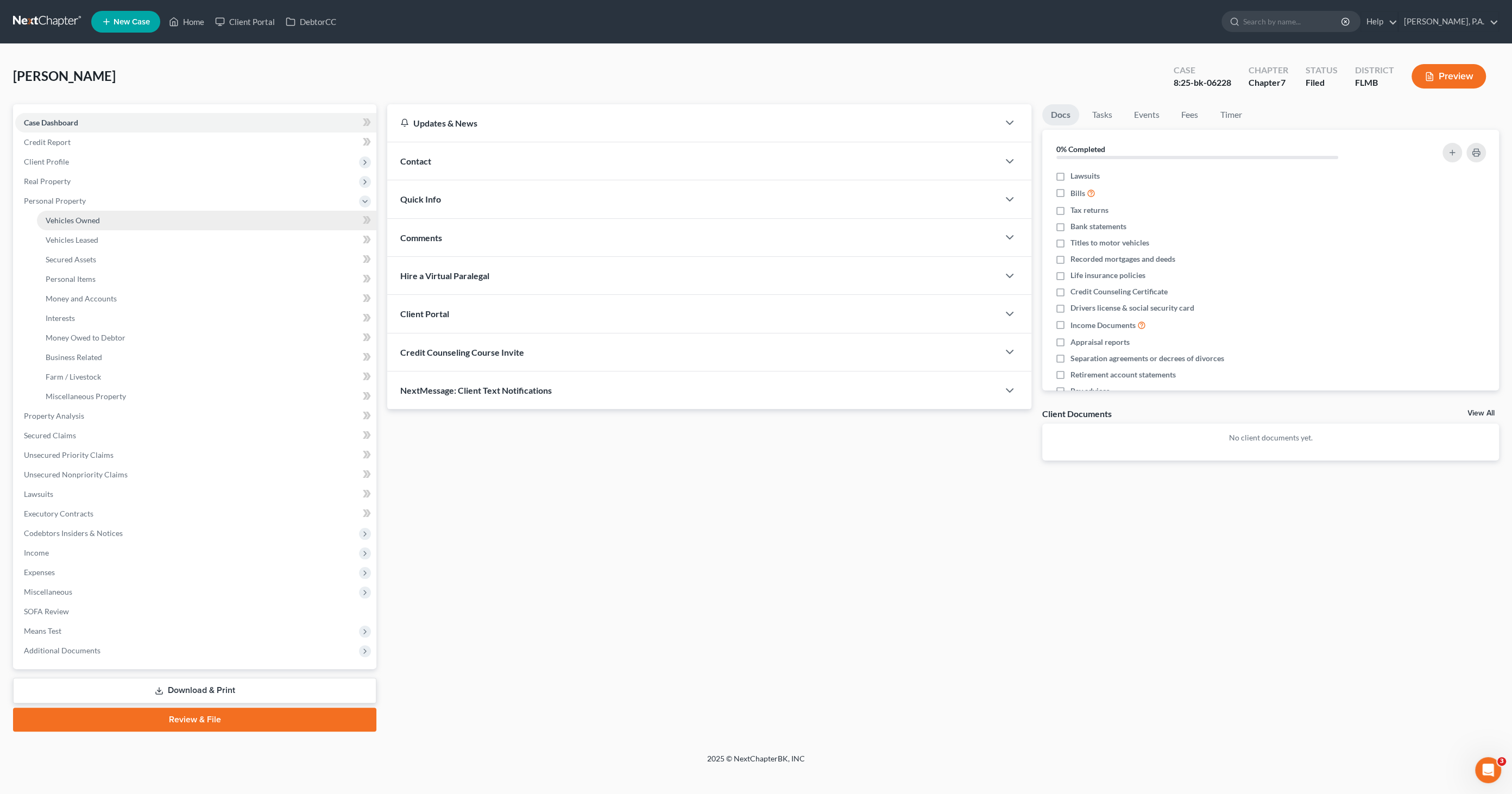
click at [66, 220] on span "Vehicles Owned" at bounding box center [72, 220] width 54 height 9
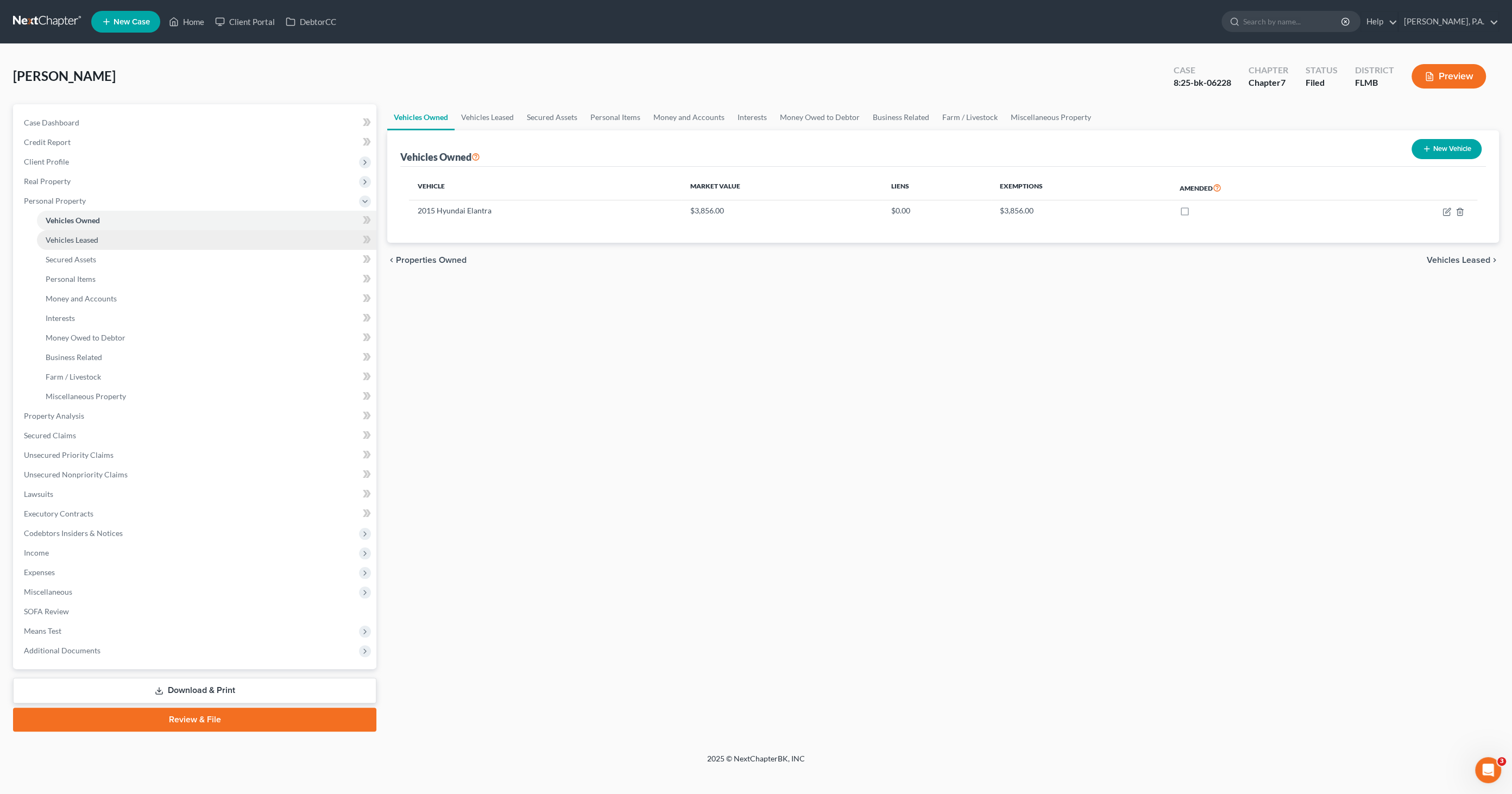
click at [62, 240] on span "Vehicles Leased" at bounding box center [72, 240] width 53 height 9
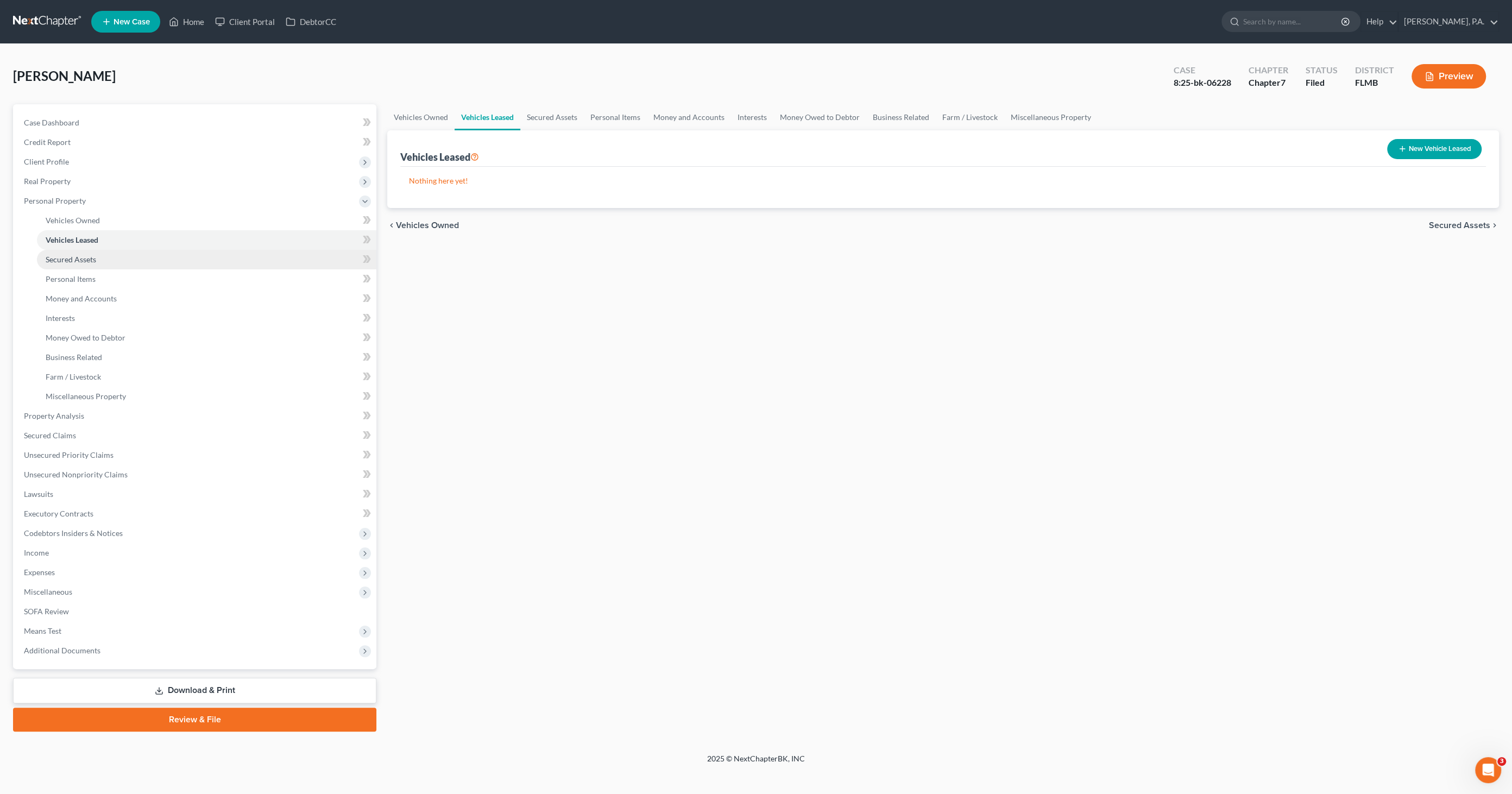
click at [62, 263] on span "Secured Assets" at bounding box center [70, 260] width 50 height 9
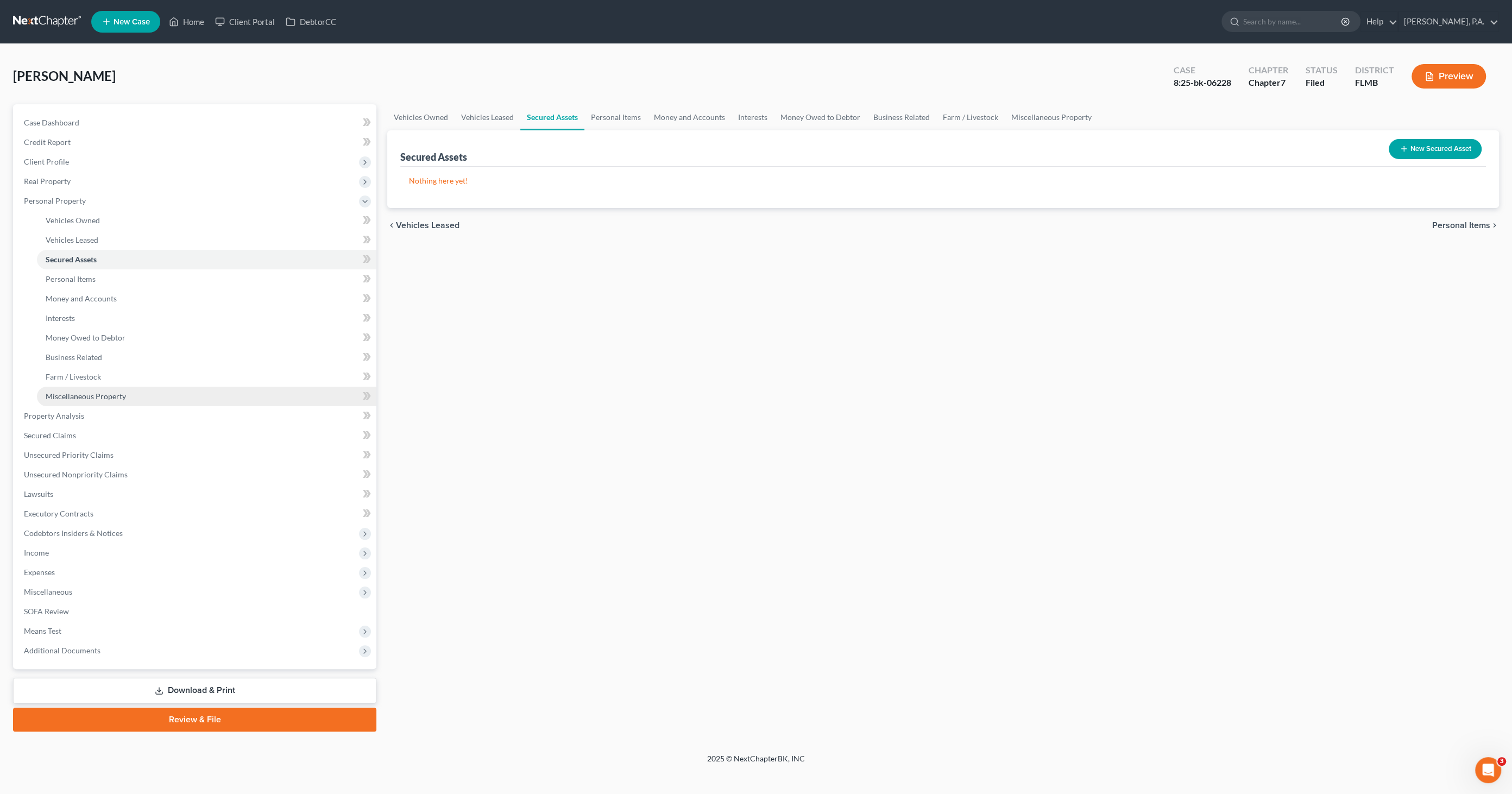
click at [74, 396] on span "Miscellaneous Property" at bounding box center [86, 396] width 80 height 9
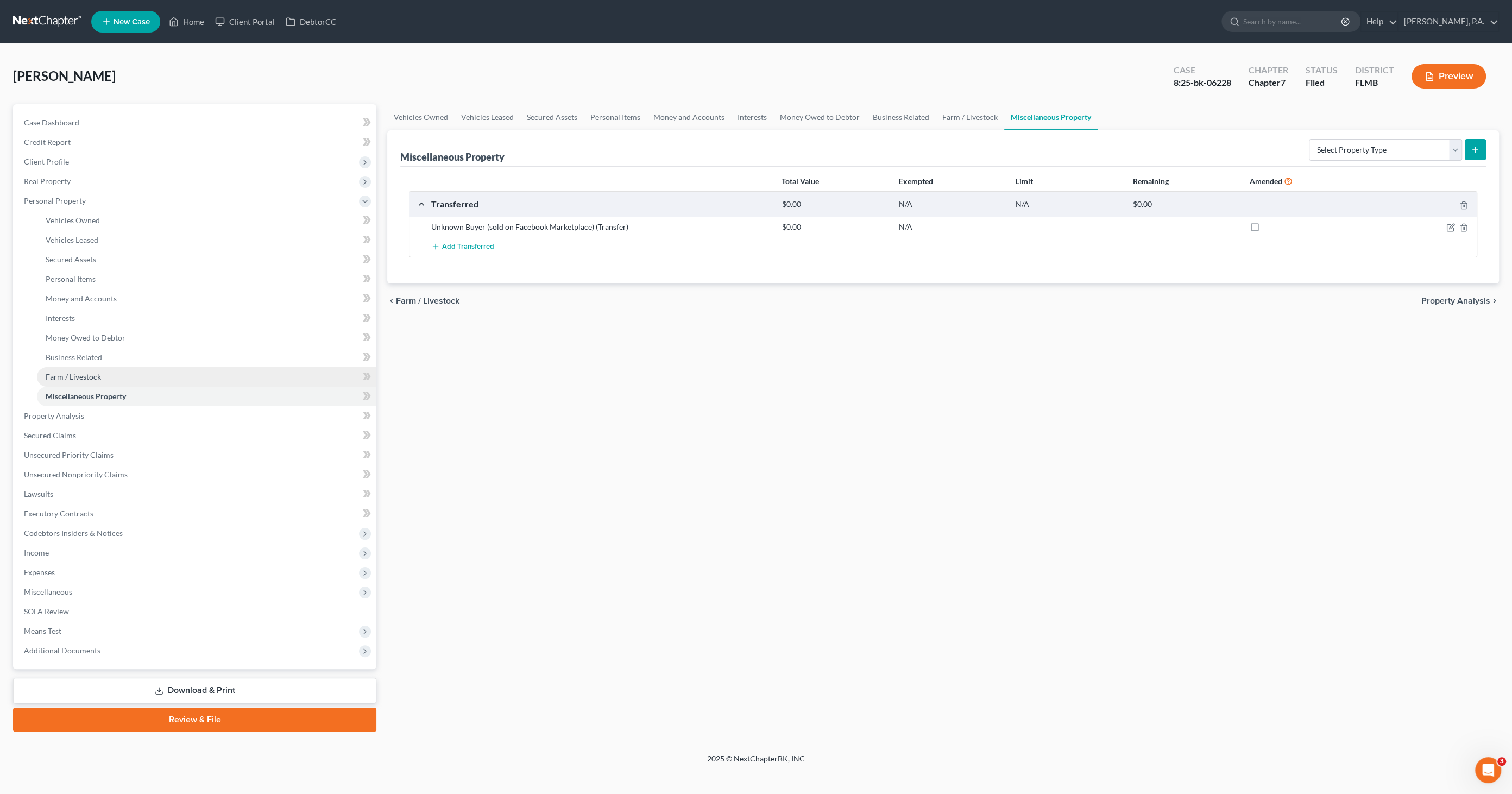
click at [79, 382] on link "Farm / Livestock" at bounding box center [206, 376] width 339 height 19
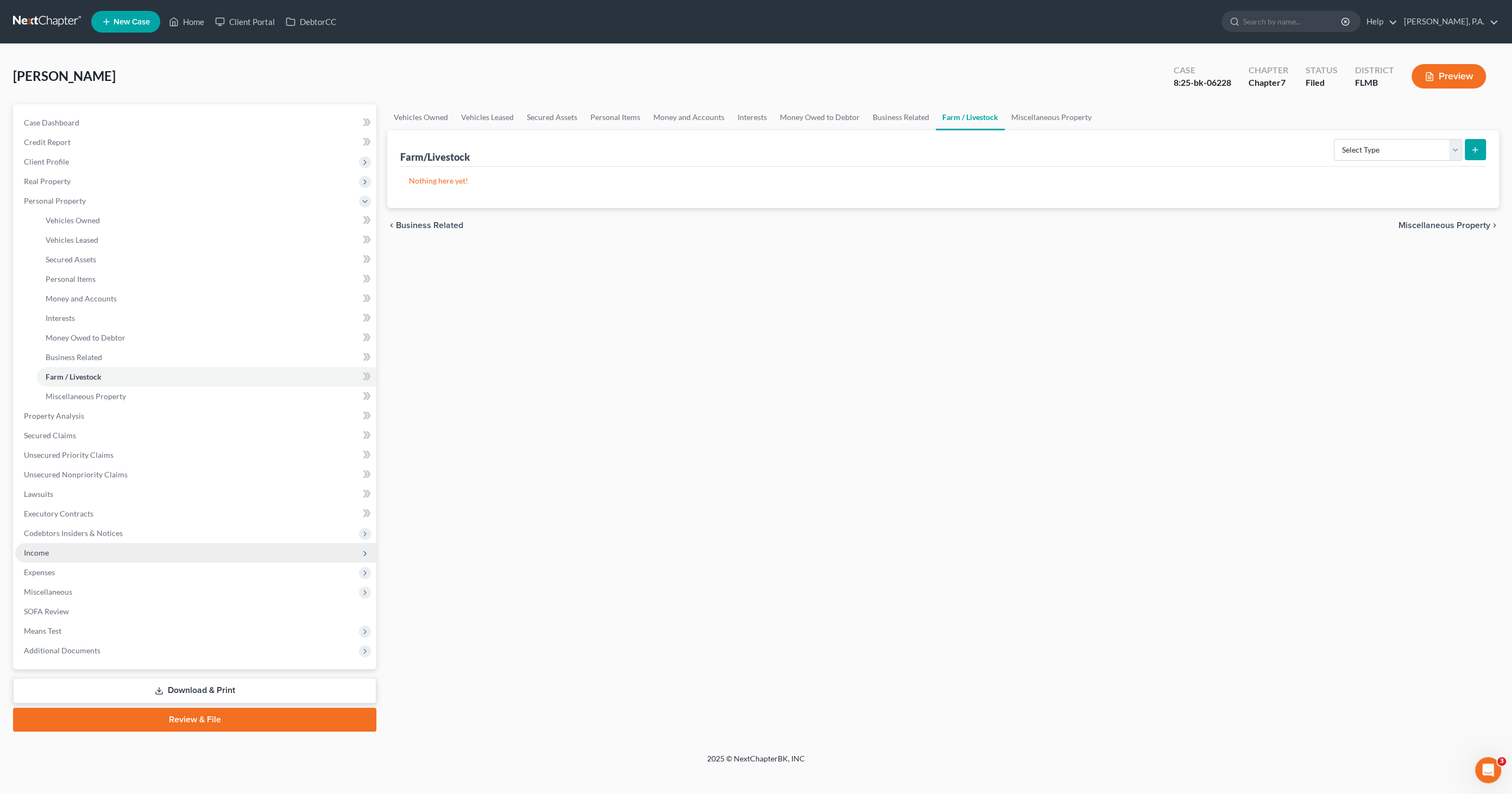
click at [62, 549] on span "Income" at bounding box center [196, 552] width 361 height 19
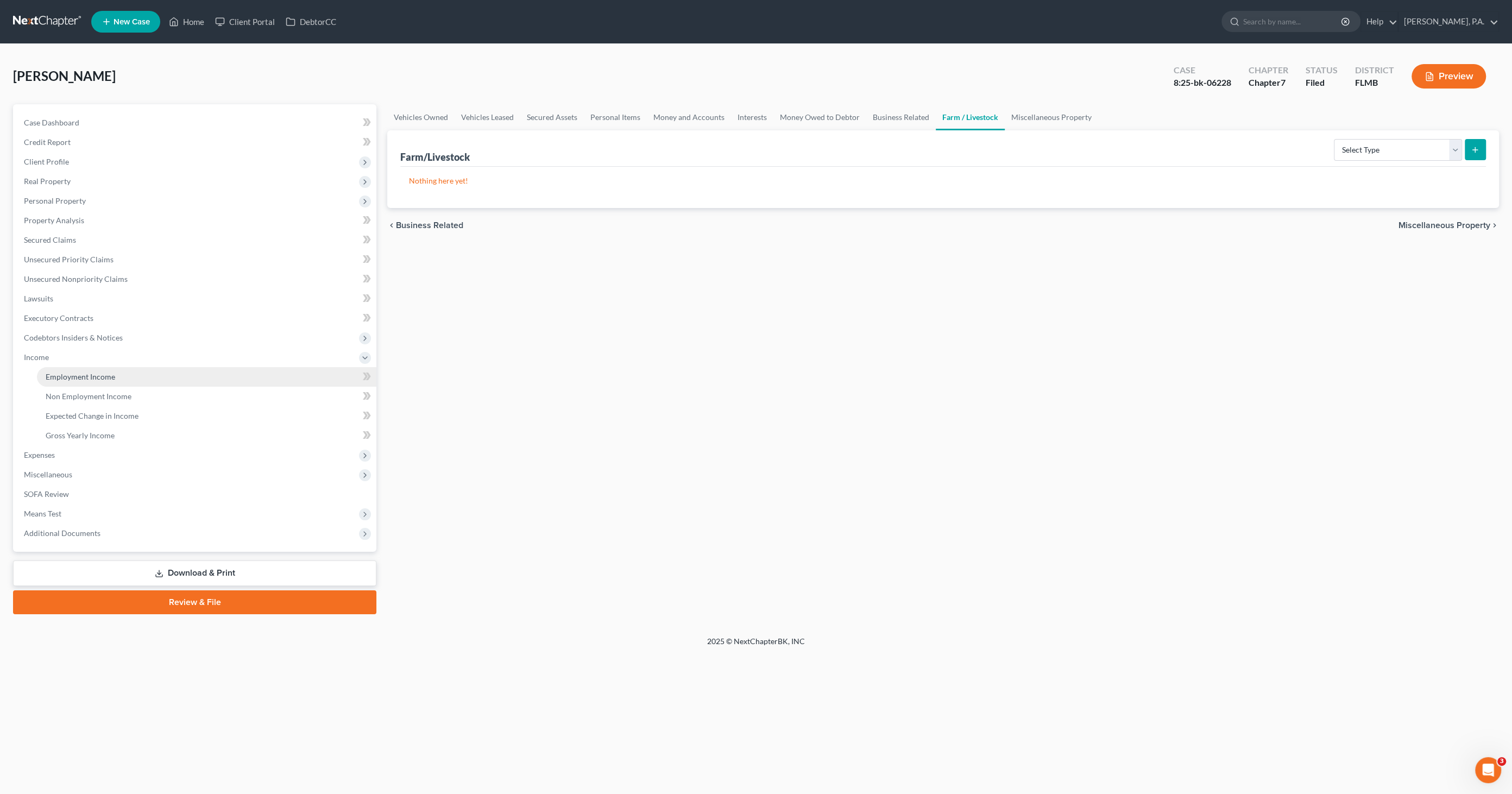
click at [89, 379] on span "Employment Income" at bounding box center [80, 377] width 70 height 9
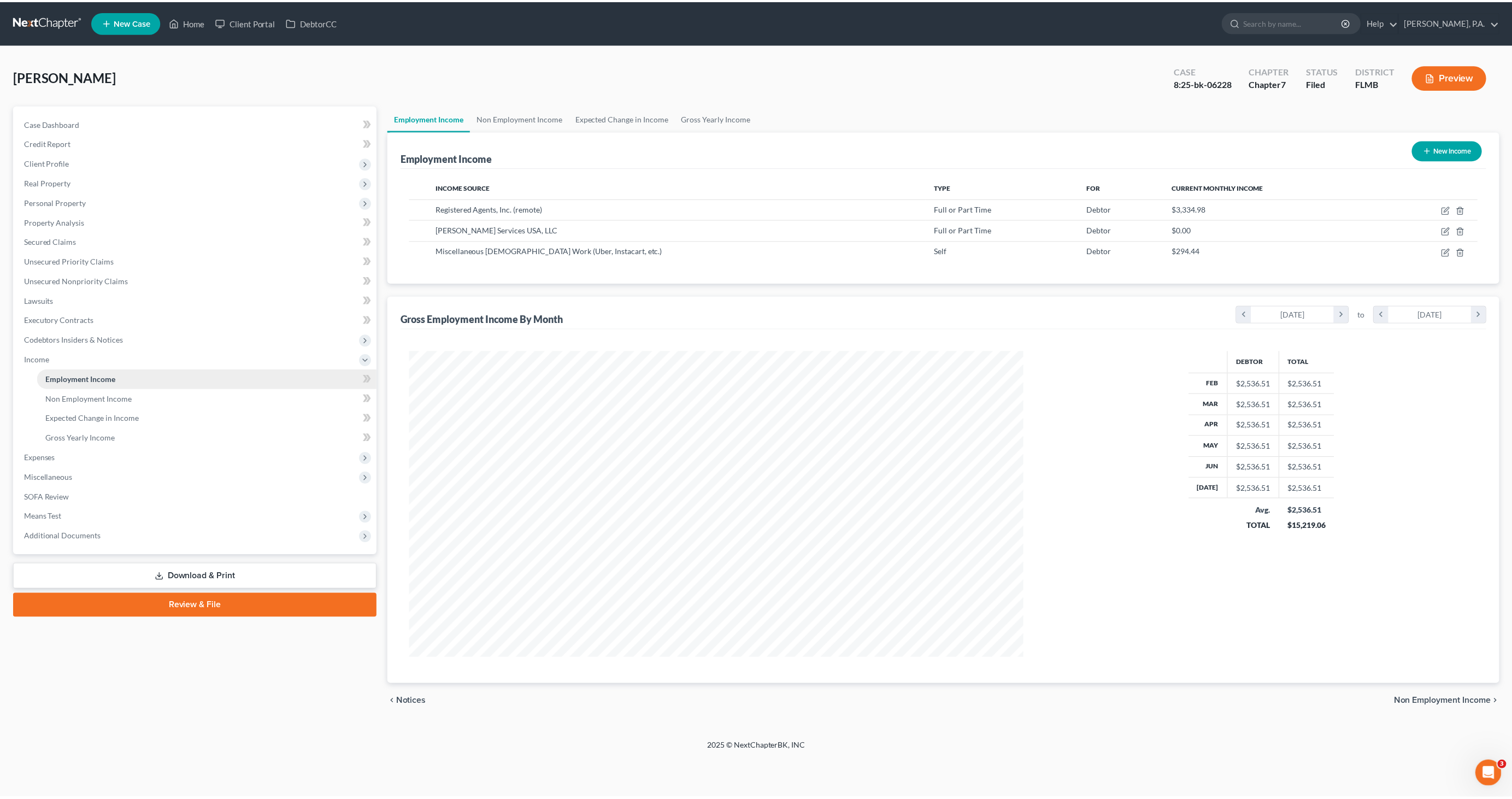
scroll to position [307, 640]
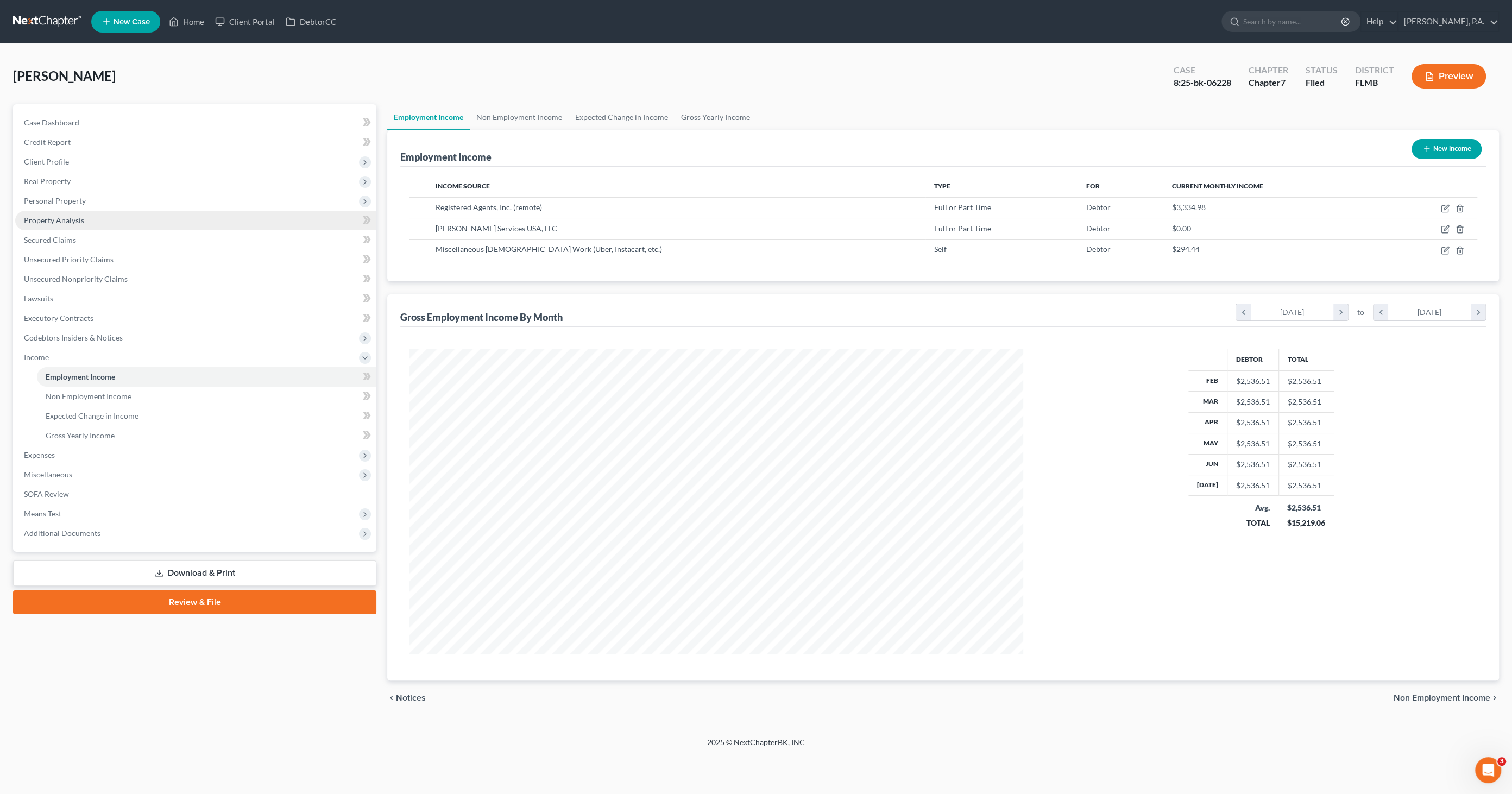
click at [72, 214] on link "Property Analysis" at bounding box center [196, 220] width 361 height 19
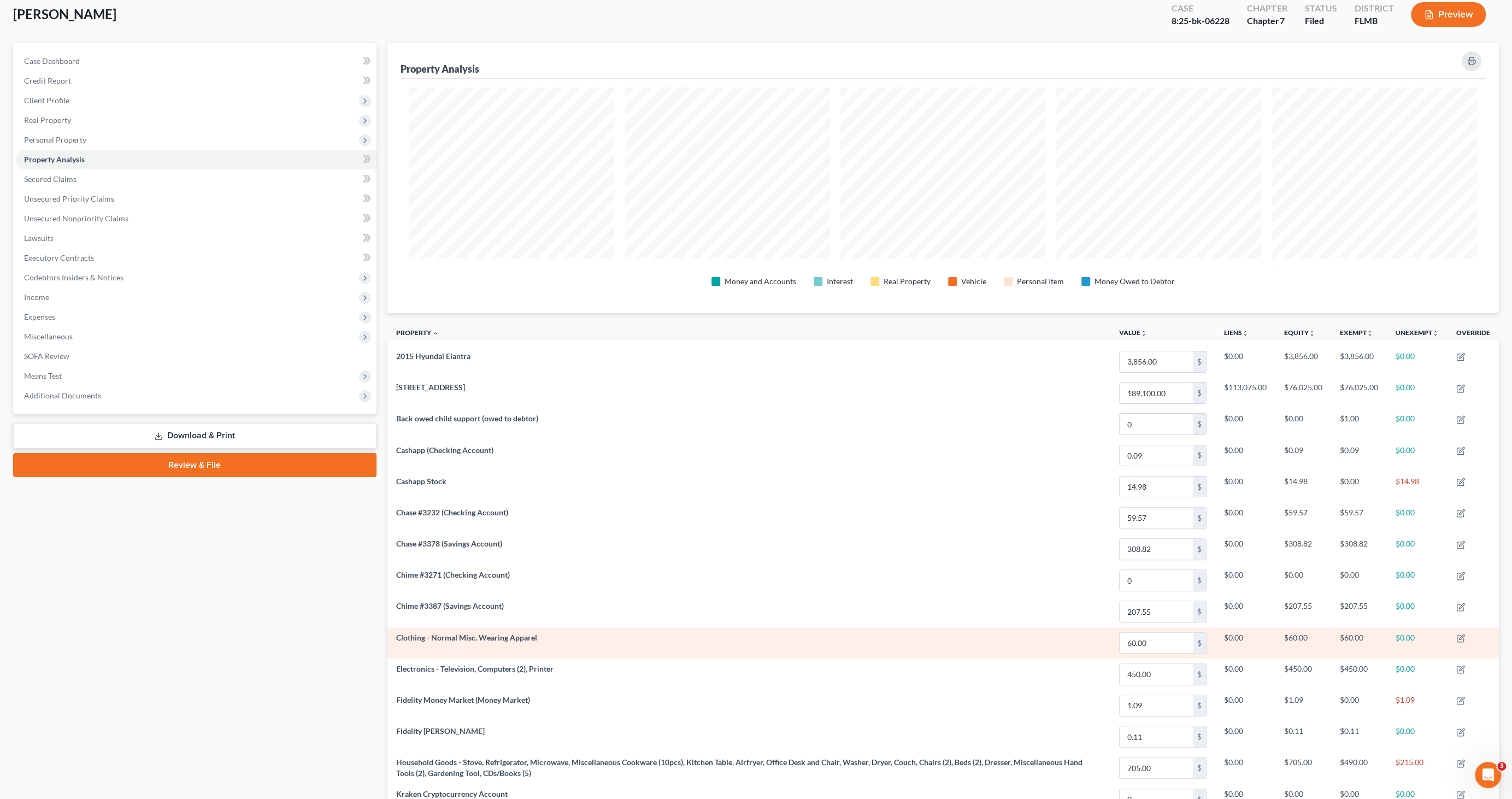
scroll to position [121, 0]
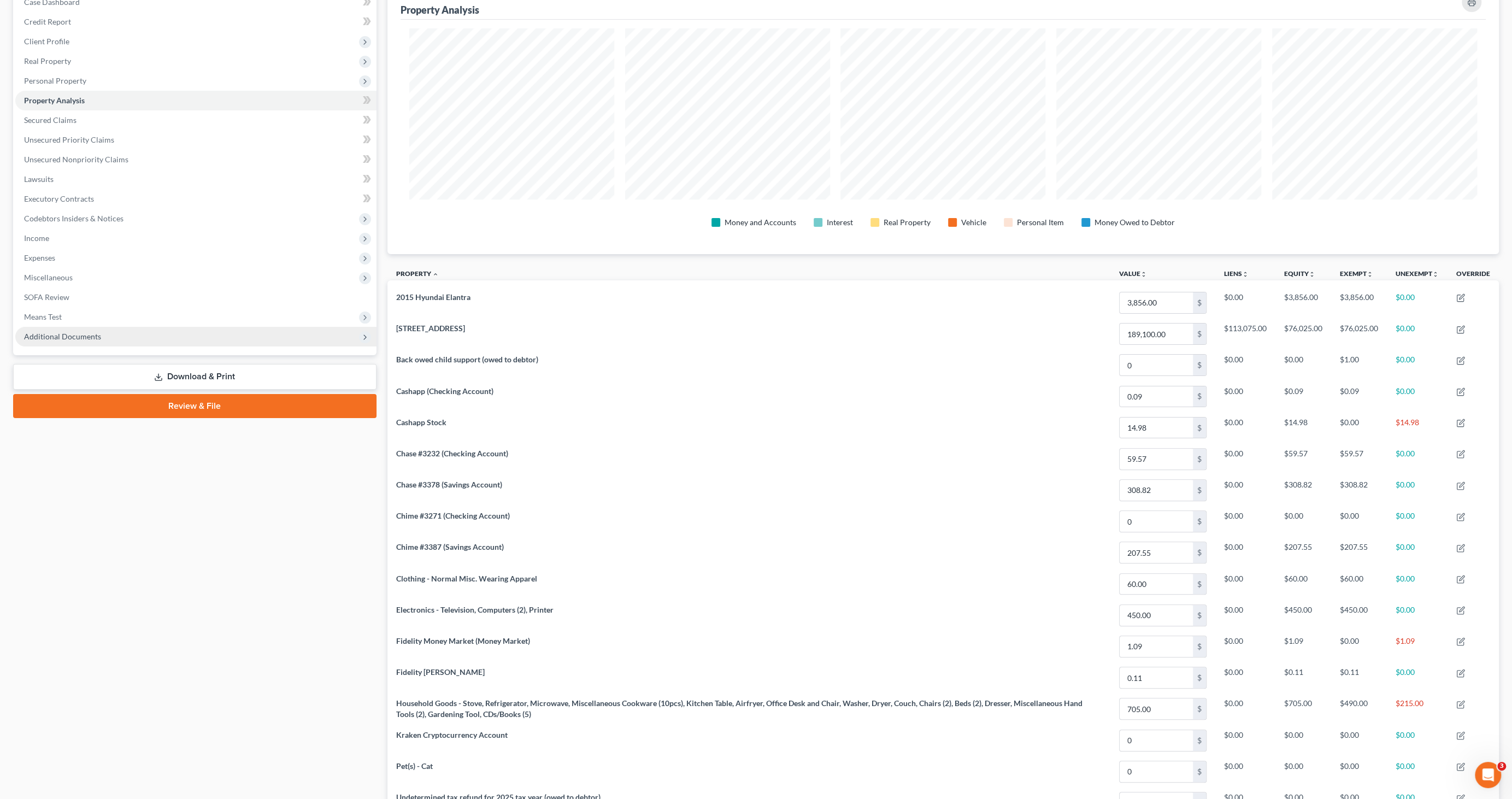
click at [70, 335] on span "Additional Documents" at bounding box center [63, 336] width 77 height 9
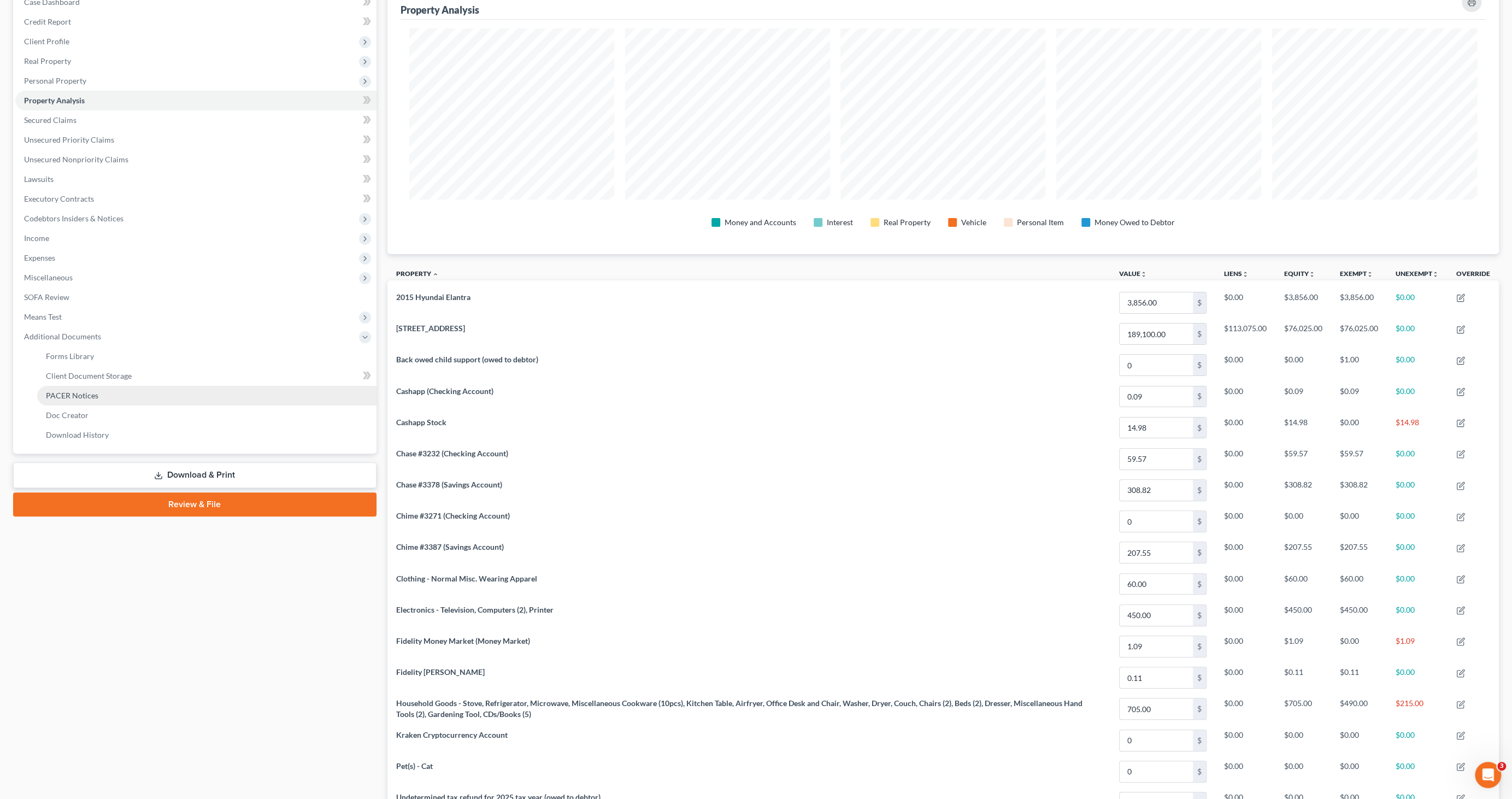
click at [79, 395] on span "PACER Notices" at bounding box center [72, 395] width 53 height 9
